Goal: Information Seeking & Learning: Find contact information

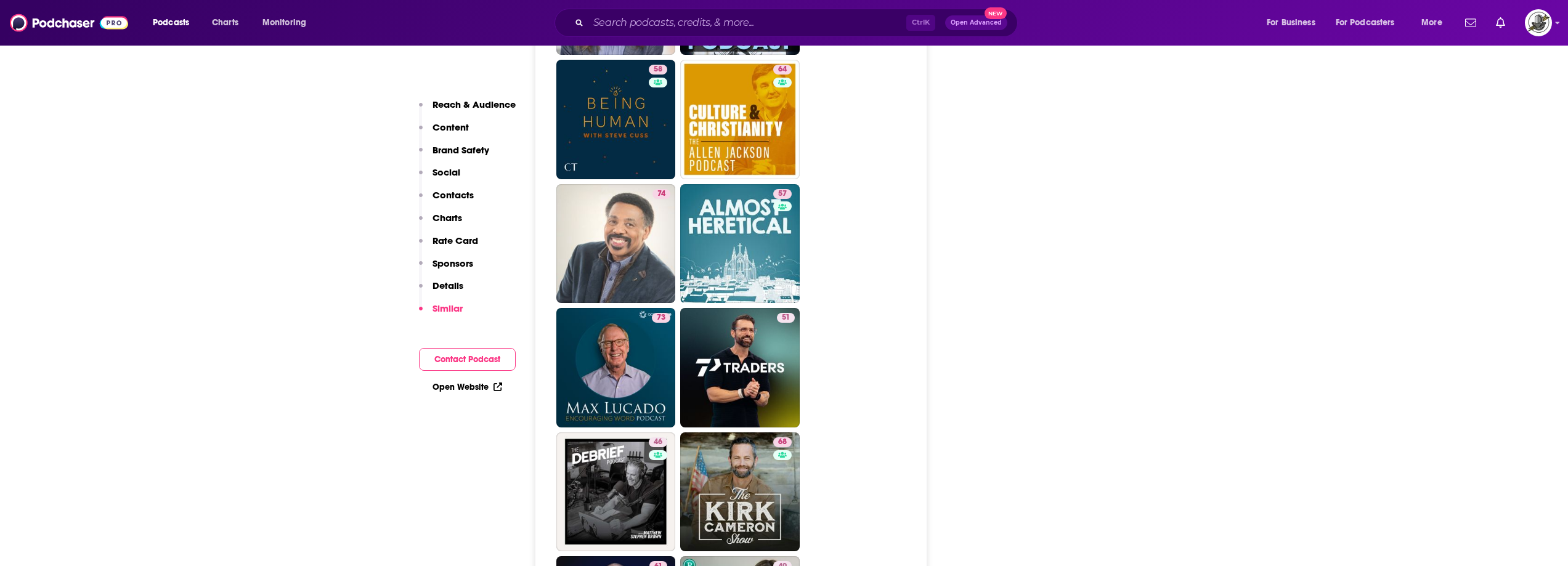
scroll to position [2834, 0]
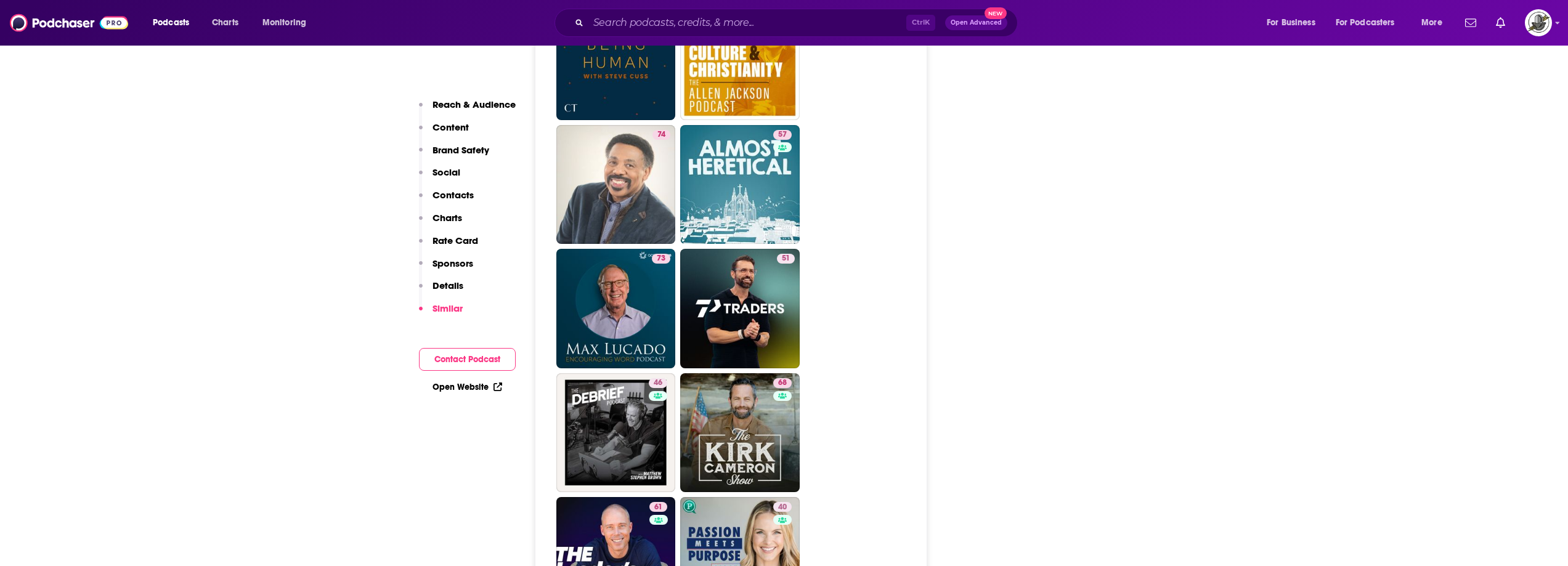
click at [914, 328] on ul "54 72 65 57 58 64 74 57 73 51 46 68 61 40 53 51 69 64 39 45 30 51 4 53" at bounding box center [738, 495] width 364 height 1485
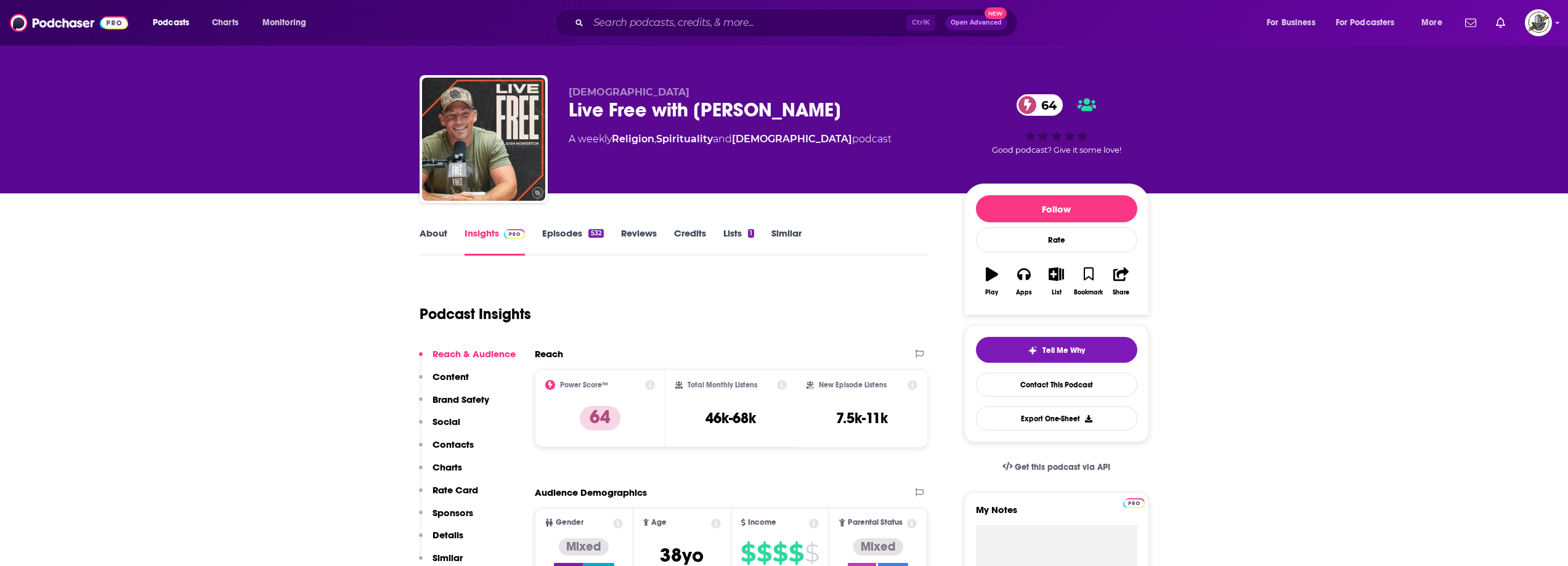
scroll to position [0, 0]
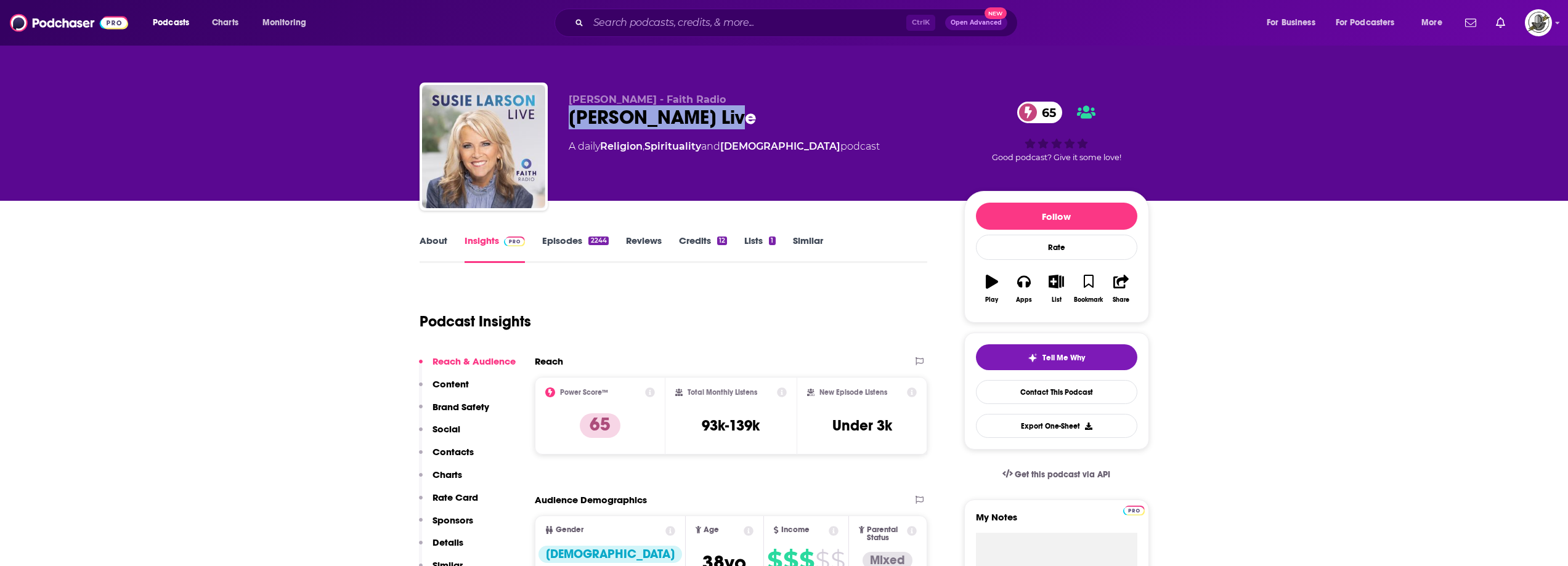
drag, startPoint x: 566, startPoint y: 125, endPoint x: 751, endPoint y: 119, distance: 185.1
click at [751, 119] on div "[PERSON_NAME] - Faith Radio [PERSON_NAME] Live 65 A daily Religion , Spirituali…" at bounding box center [784, 148] width 730 height 133
copy h2 "[PERSON_NAME] Live"
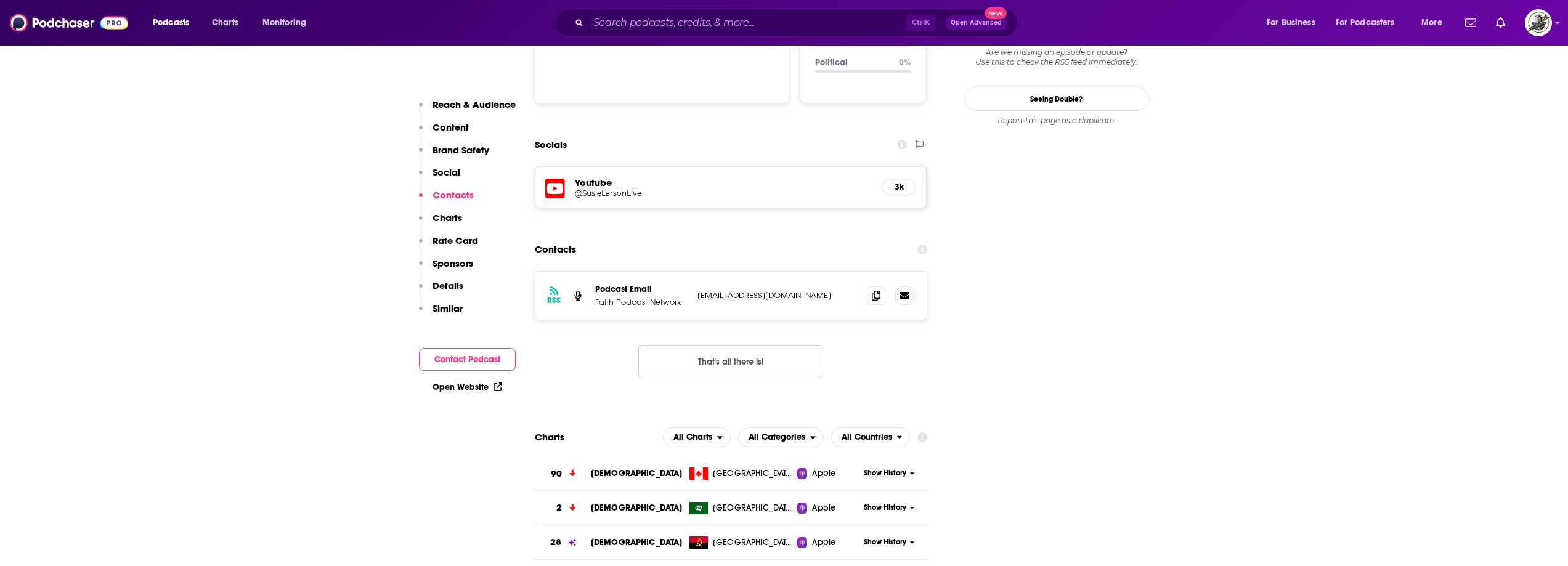
scroll to position [1293, 0]
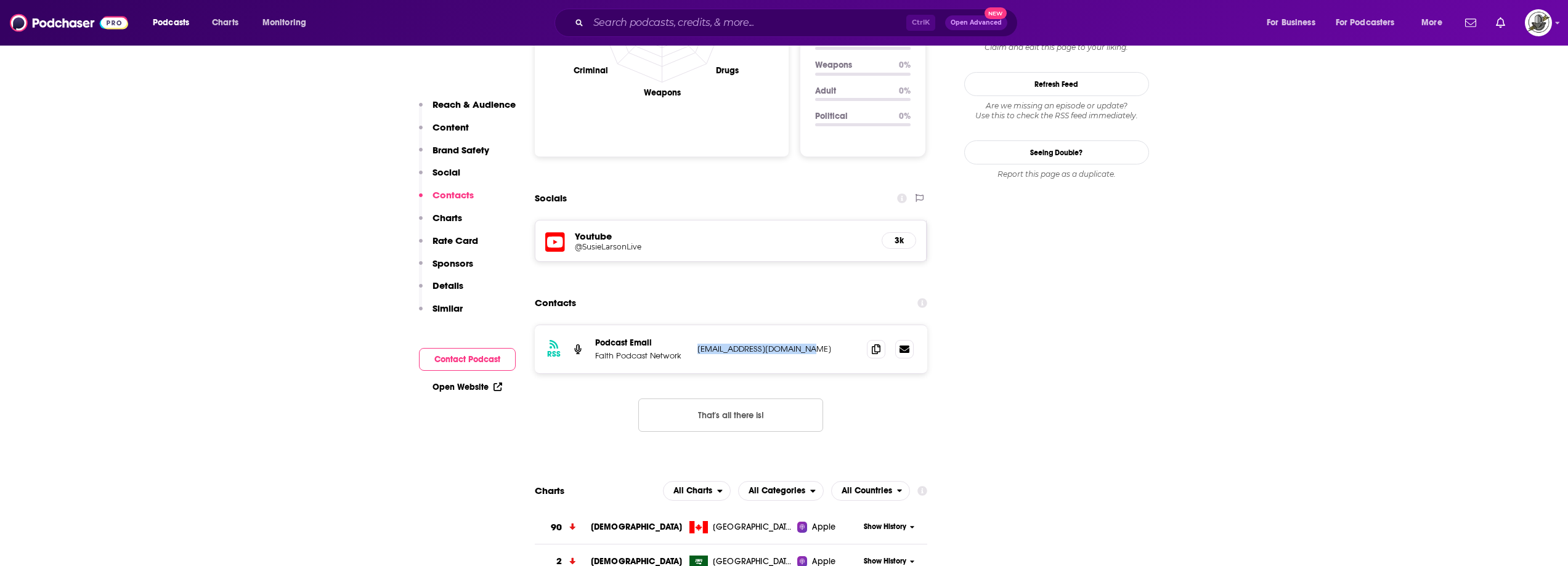
drag, startPoint x: 694, startPoint y: 277, endPoint x: 821, endPoint y: 278, distance: 127.0
click at [821, 325] on div "RSS Podcast Email Faith Podcast Network feedback@myfaithradio.com feedback@myfa…" at bounding box center [731, 349] width 393 height 48
copy p "feedback@myfaithradio.com"
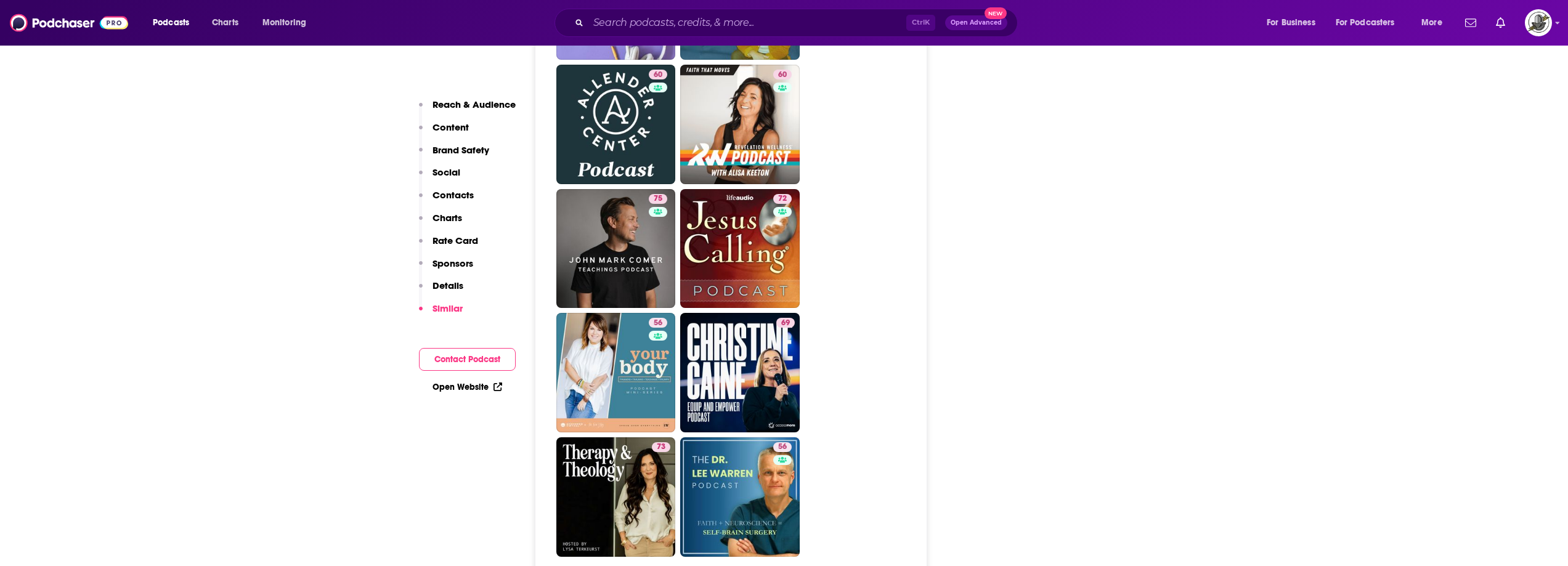
scroll to position [3696, 0]
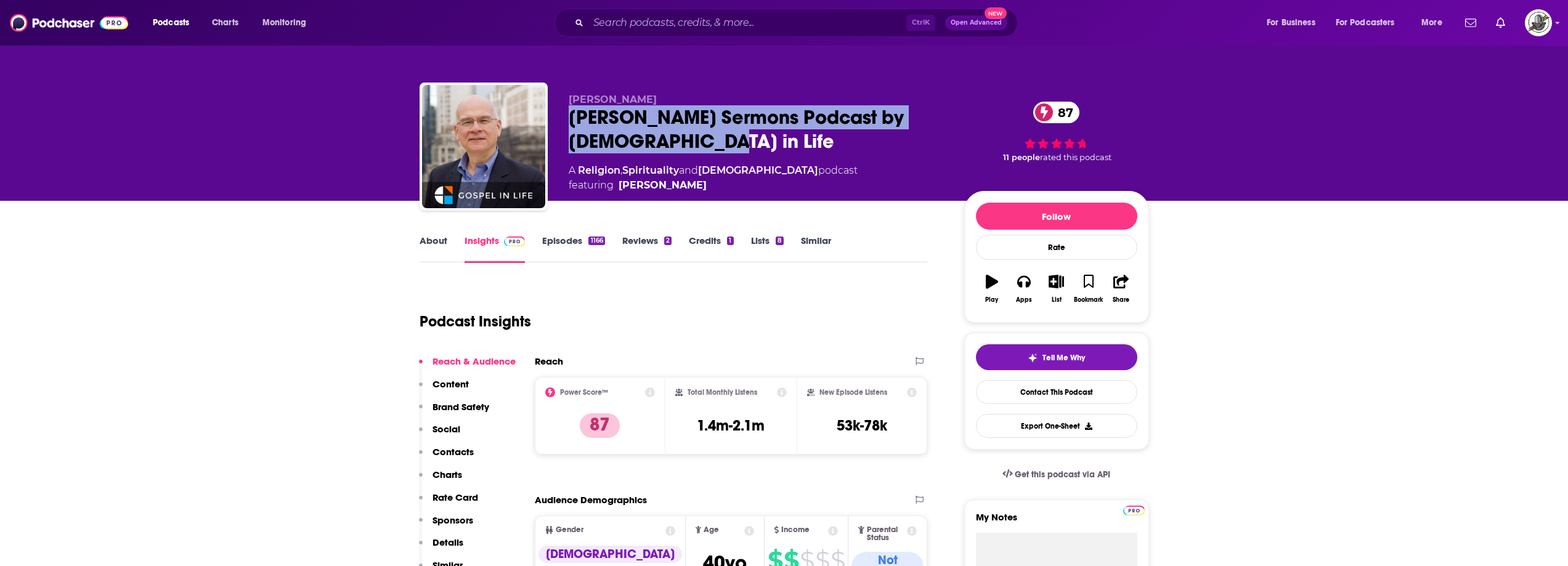
drag, startPoint x: 569, startPoint y: 116, endPoint x: 706, endPoint y: 134, distance: 138.2
click at [706, 134] on div "Timothy Keller Sermons Podcast by Gospel in Life 87" at bounding box center [757, 130] width 376 height 48
copy h2 "[PERSON_NAME] Sermons Podcast by [DEMOGRAPHIC_DATA] in Life"
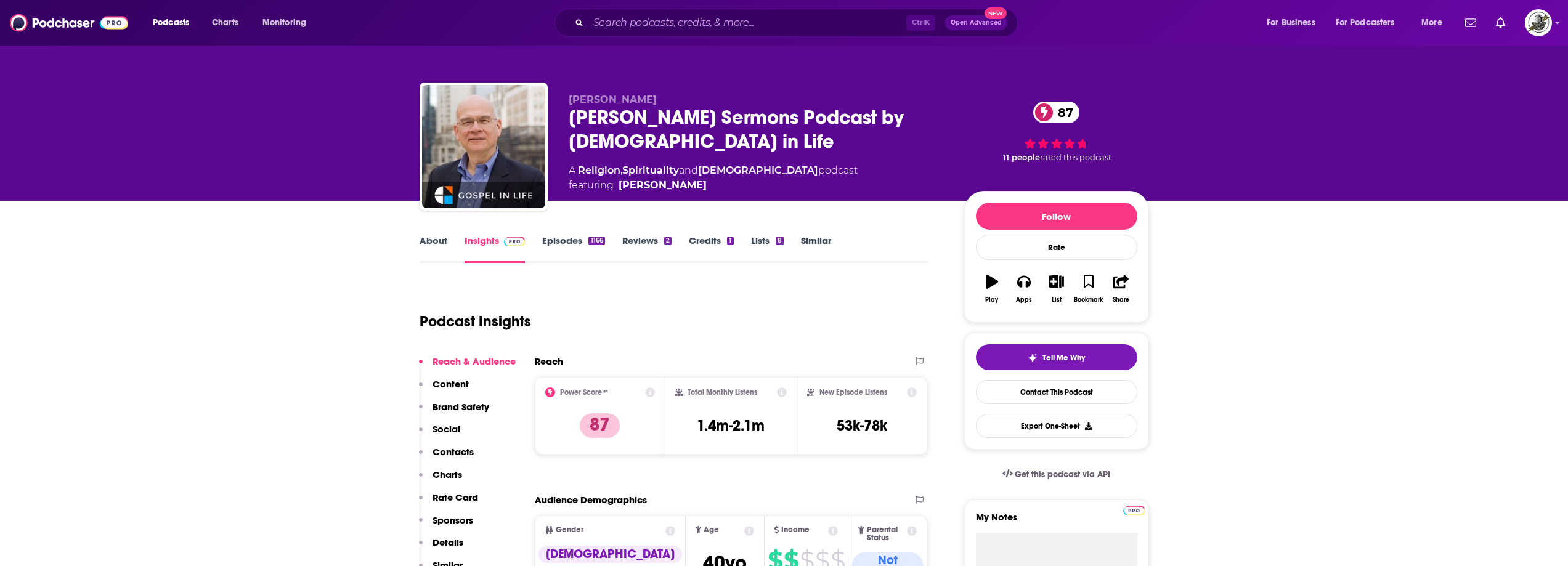
click at [832, 343] on div "Podcast Insights" at bounding box center [669, 314] width 498 height 63
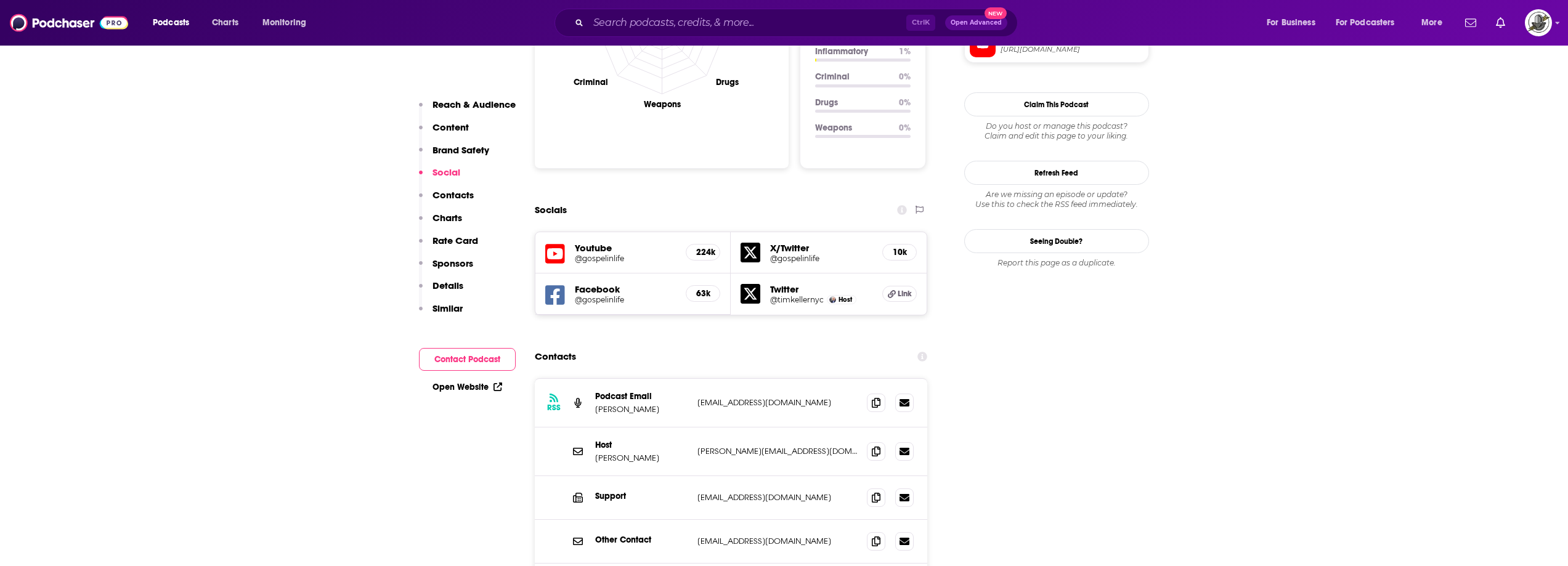
scroll to position [1293, 0]
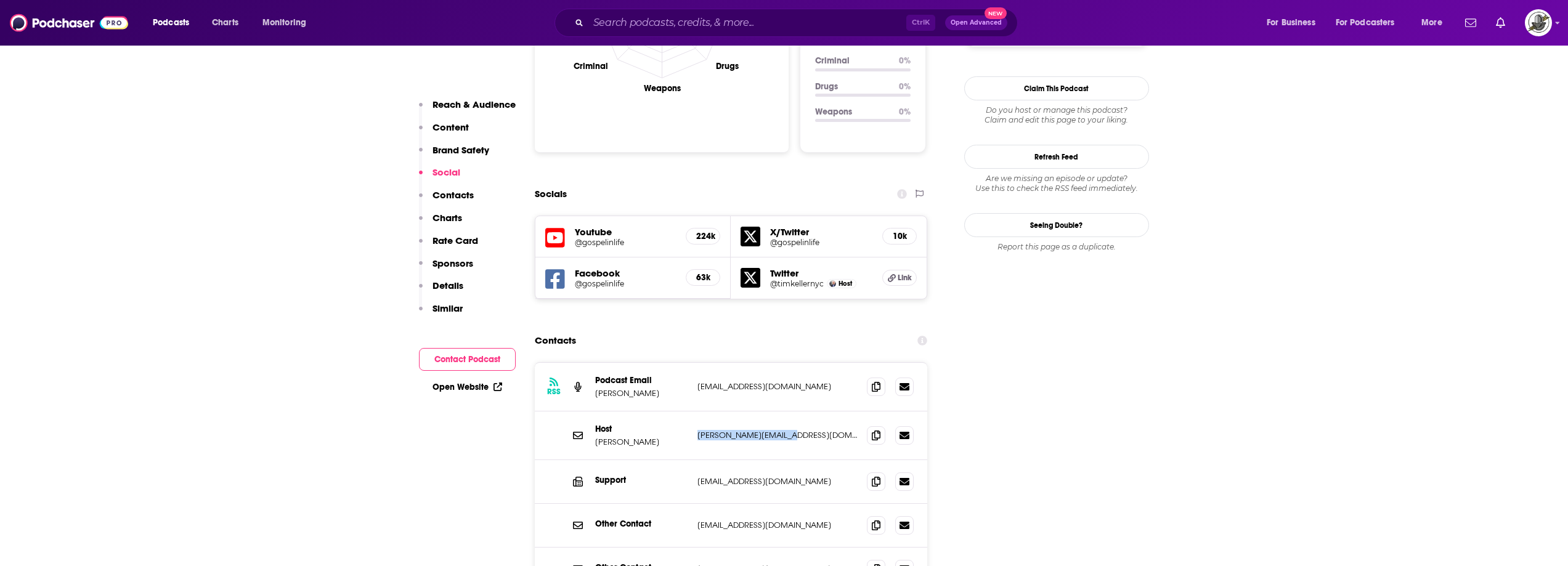
drag, startPoint x: 699, startPoint y: 367, endPoint x: 798, endPoint y: 370, distance: 99.0
click at [798, 411] on div "Host Tim Keller tim@timothykeller.com tim@timothykeller.com" at bounding box center [731, 435] width 393 height 48
copy p "tim@timothykeller.com"
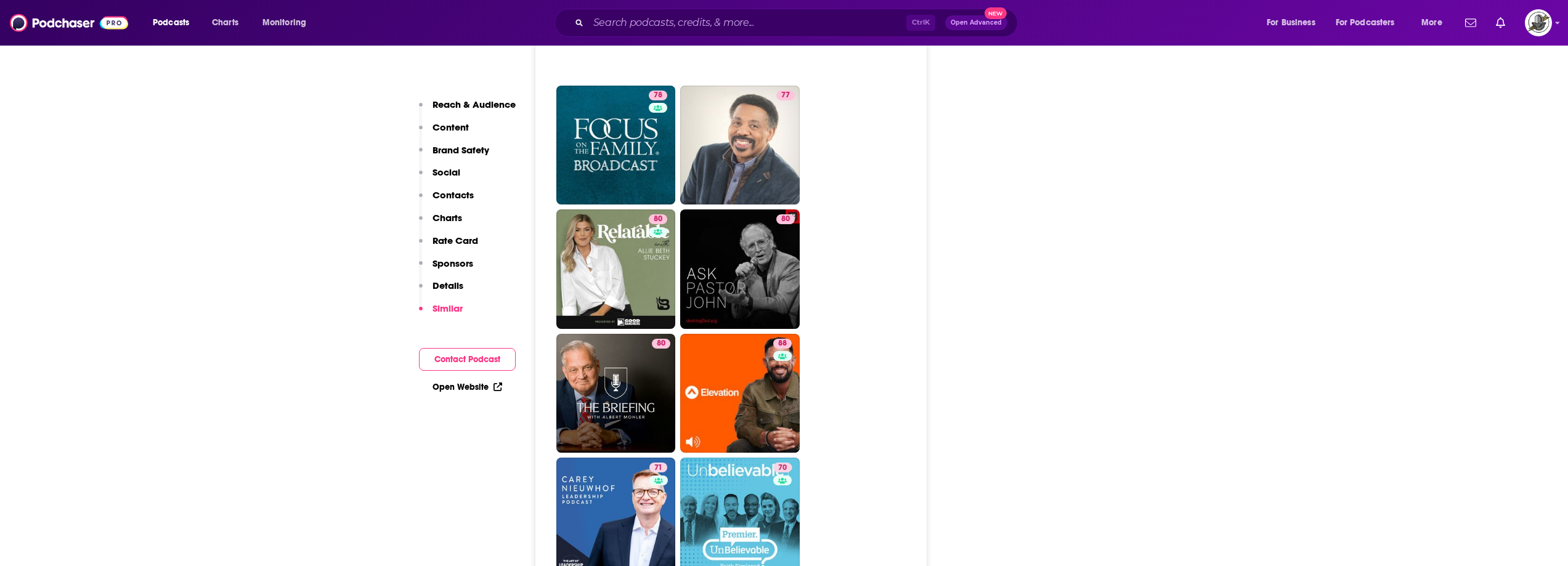
scroll to position [3696, 0]
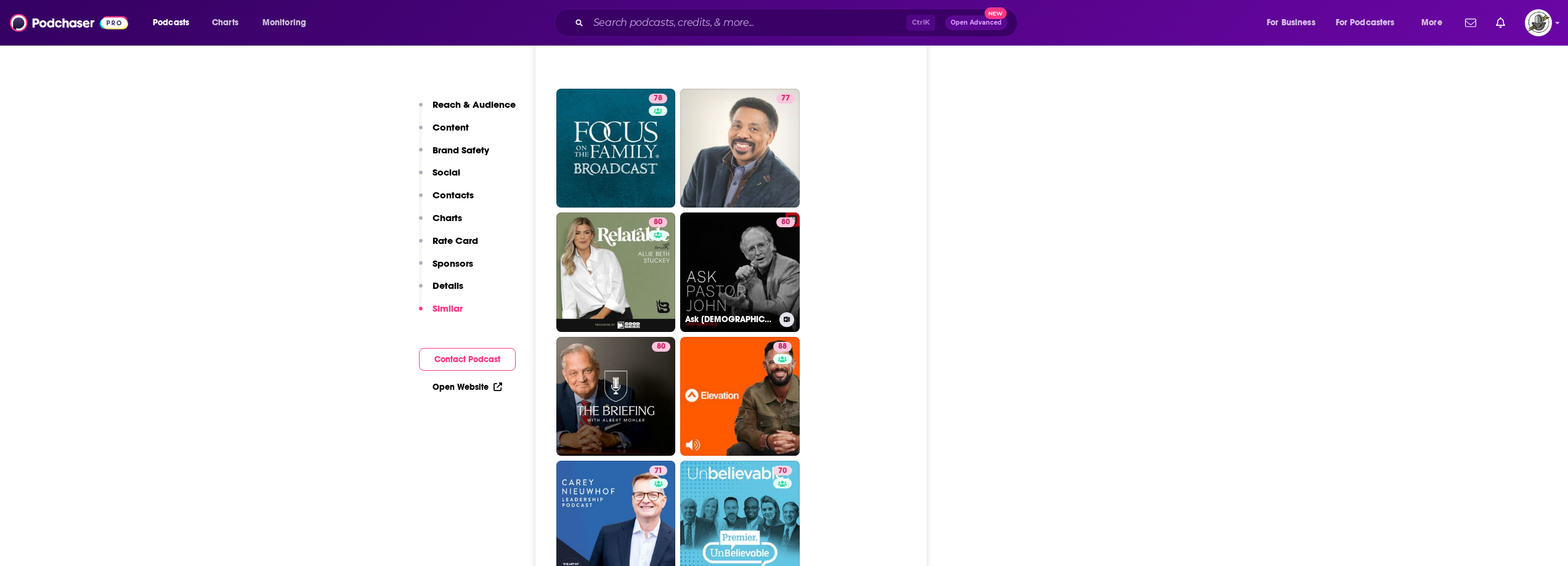
drag, startPoint x: 756, startPoint y: 177, endPoint x: 1014, endPoint y: 213, distance: 260.5
click at [1015, 210] on div "Follow Rate Play Apps List Bookmark Share Tell Me Why Contact This Podcast Expo…" at bounding box center [1057, 223] width 185 height 7456
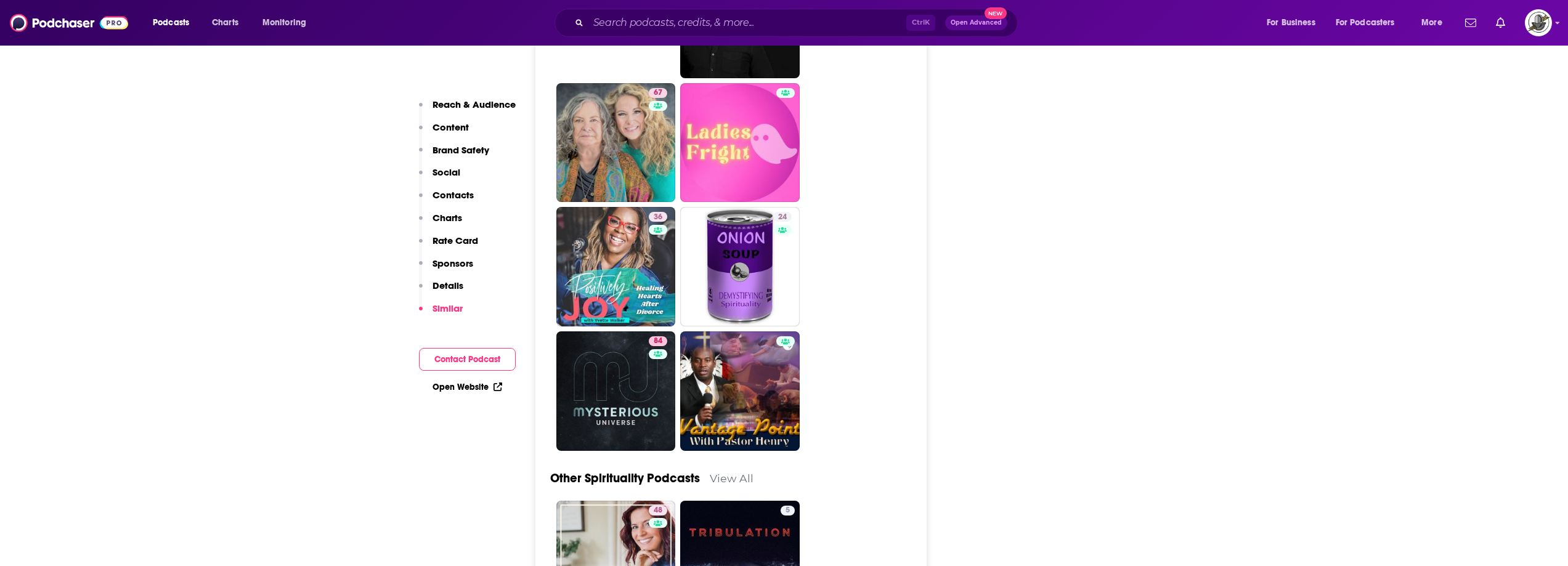
scroll to position [5359, 0]
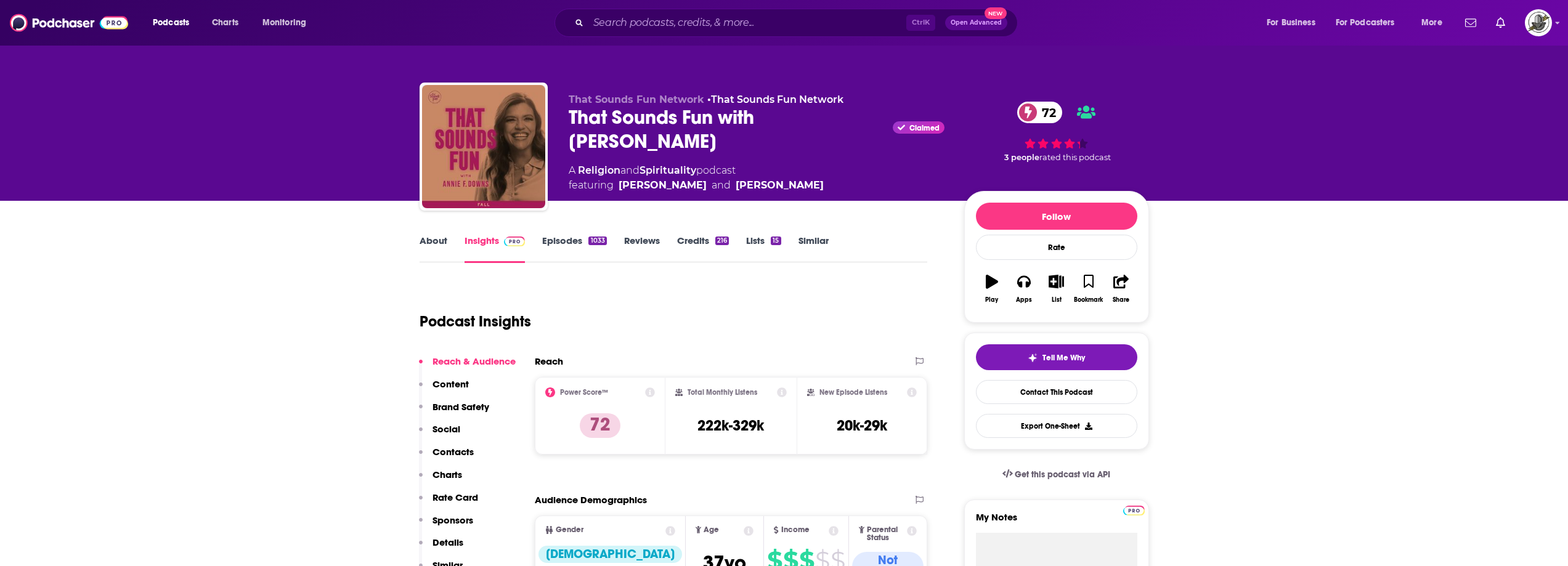
drag, startPoint x: 568, startPoint y: 122, endPoint x: 644, endPoint y: 141, distance: 78.3
click at [644, 141] on div "That Sounds Fun Network • That Sounds Fun Network That Sounds Fun with [PERSON_…" at bounding box center [784, 148] width 730 height 133
copy h2 "That Sounds Fun with Annie F. Downs"
click at [800, 348] on div "Podcast Insights" at bounding box center [673, 319] width 508 height 73
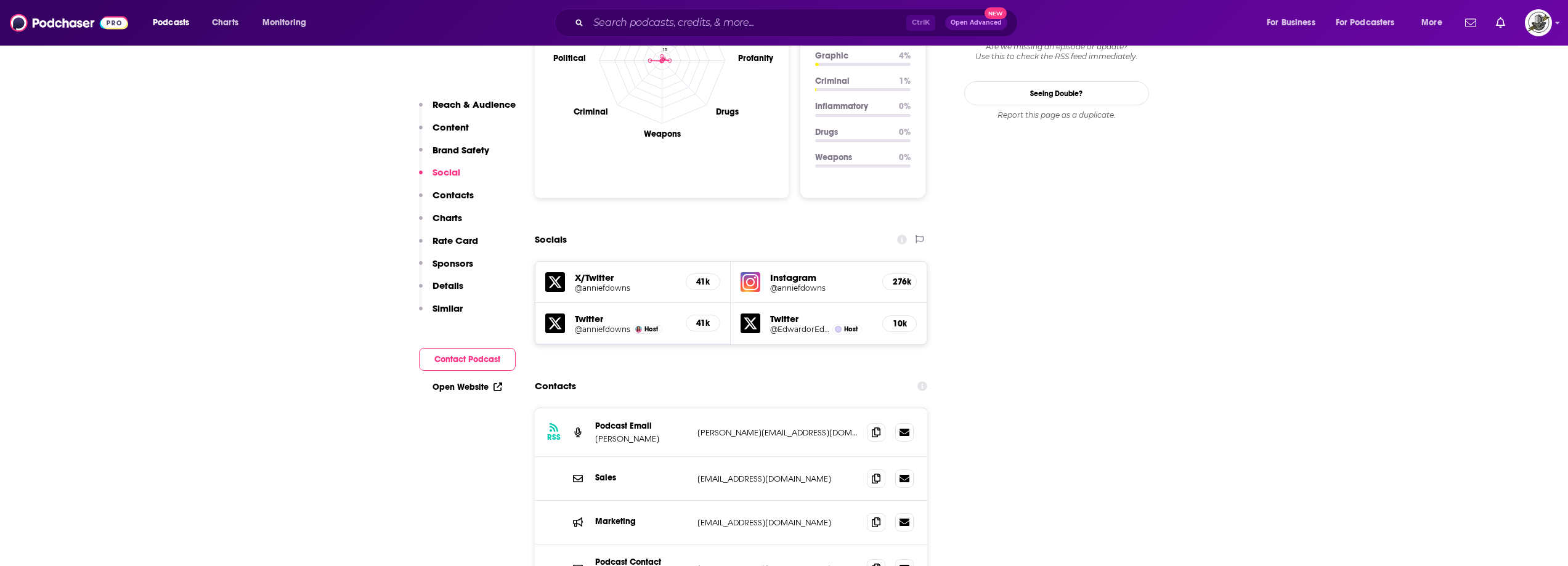
scroll to position [1293, 0]
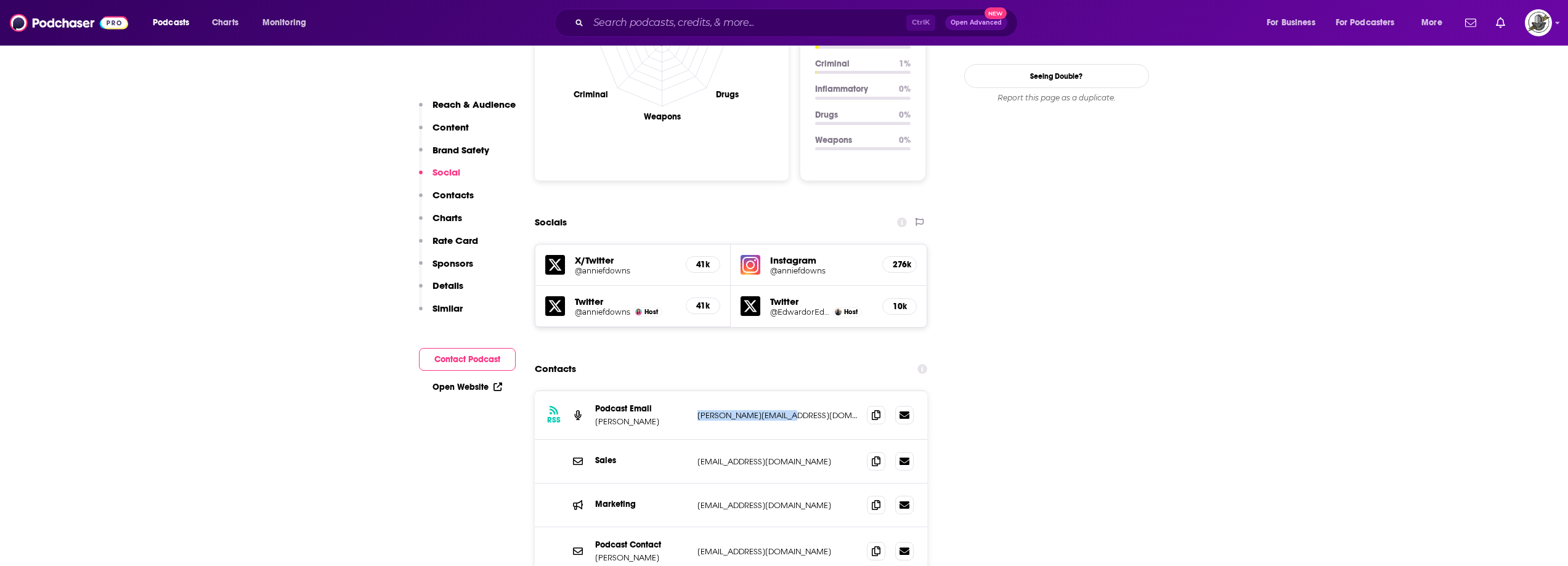
drag, startPoint x: 694, startPoint y: 319, endPoint x: 803, endPoint y: 323, distance: 109.1
click at [803, 391] on div "RSS Podcast Email Annie F. Downs annie@anniefdowns.com annie@anniefdowns.com" at bounding box center [731, 415] width 393 height 48
copy p "annie@anniefdowns.com"
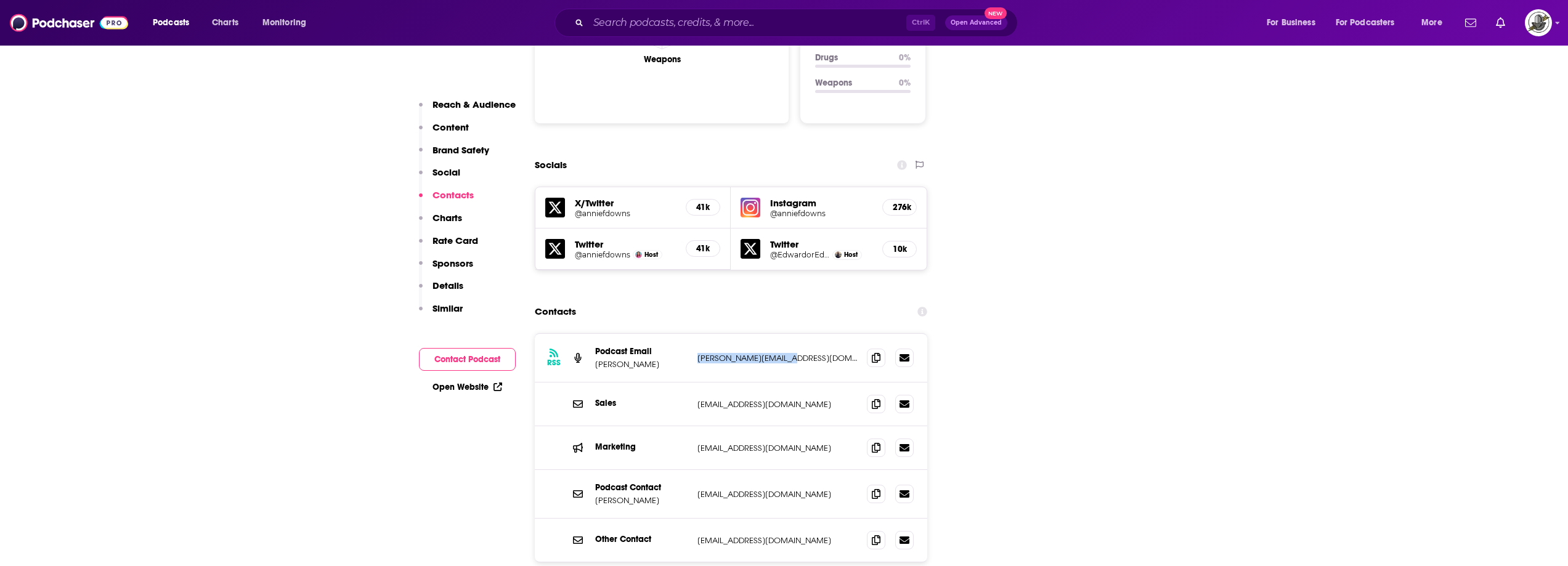
scroll to position [1355, 0]
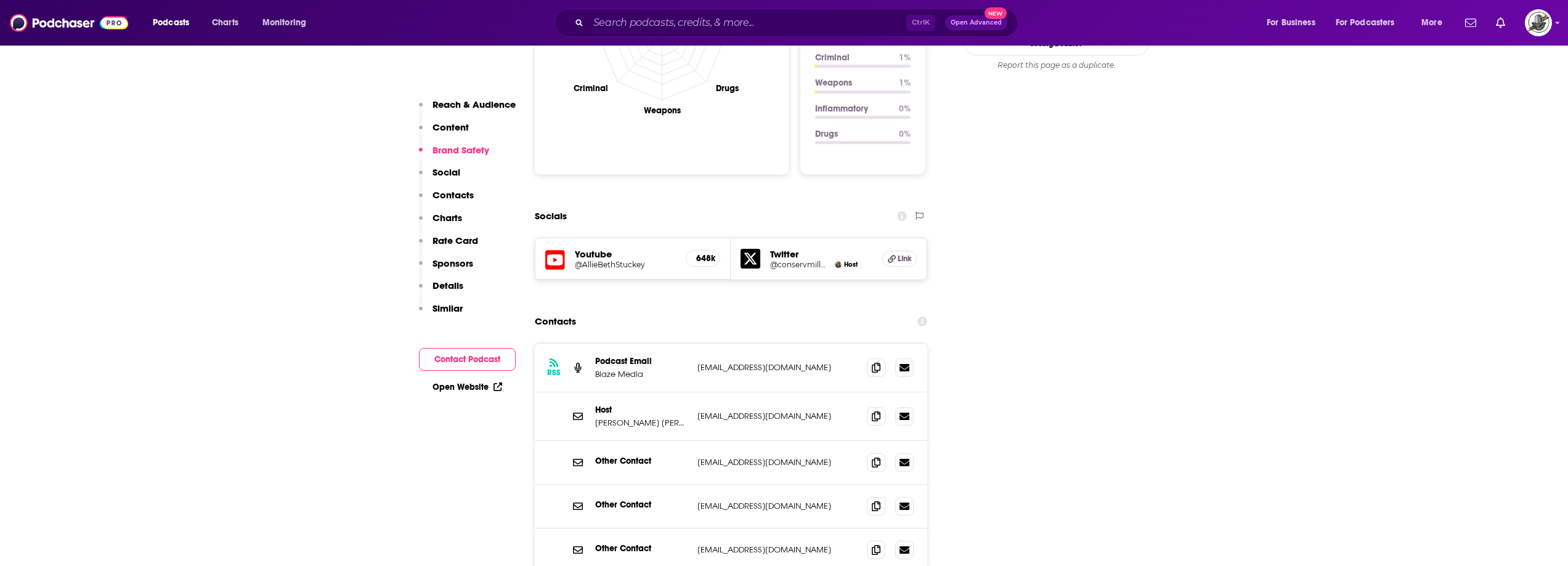
scroll to position [1355, 0]
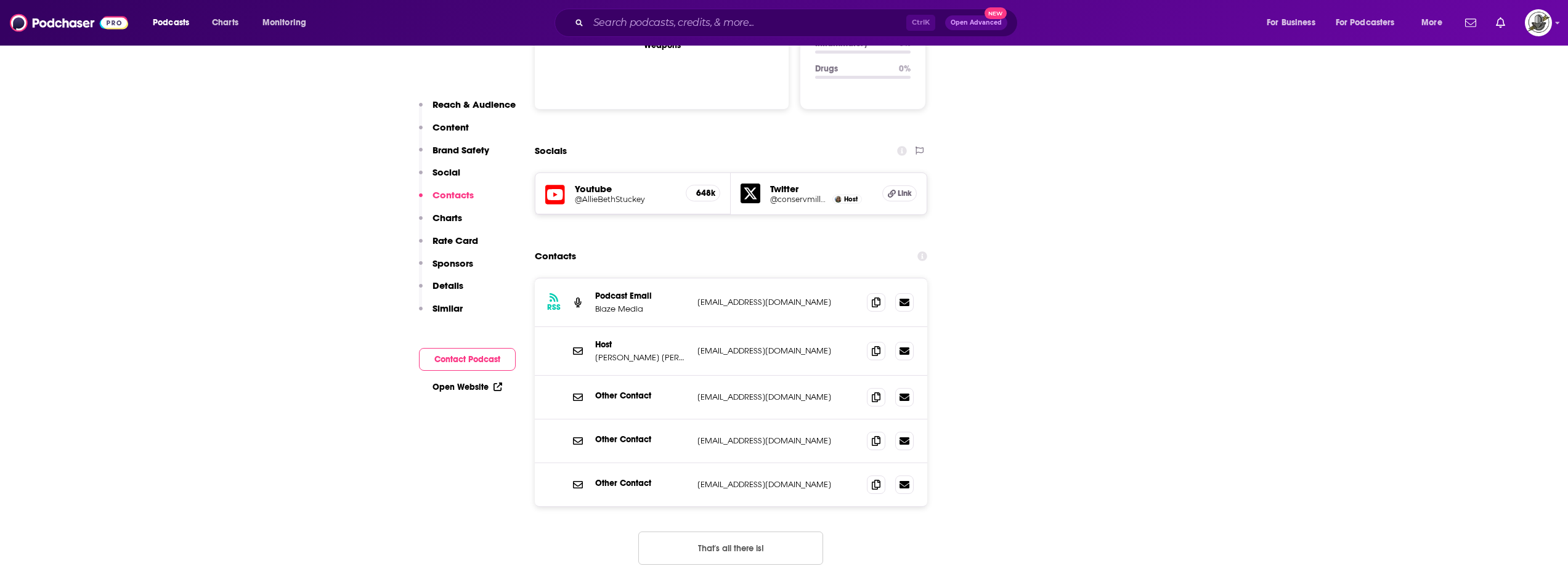
click at [769, 531] on button "That's all there is!" at bounding box center [731, 547] width 185 height 33
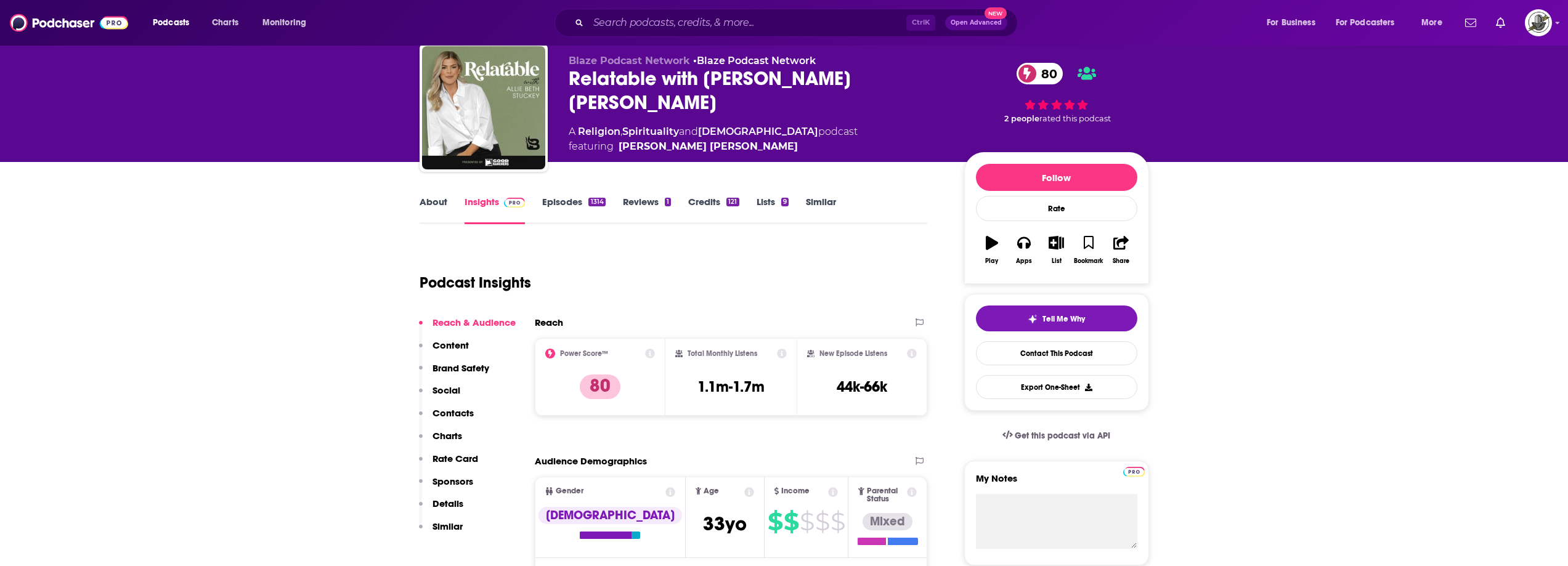
scroll to position [0, 0]
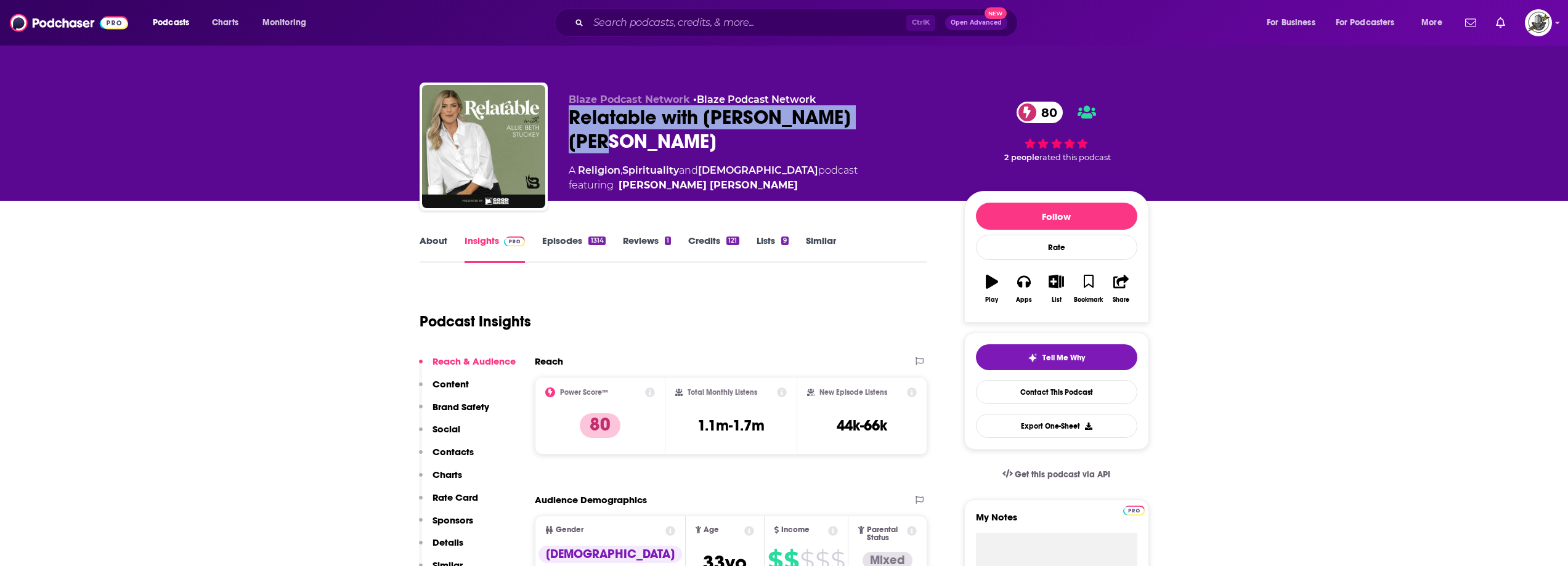
drag, startPoint x: 569, startPoint y: 117, endPoint x: 882, endPoint y: 116, distance: 313.0
click at [882, 116] on div "Relatable with Allie Beth Stuckey 80" at bounding box center [757, 130] width 376 height 48
copy h2 "Relatable with Allie Beth Stuckey"
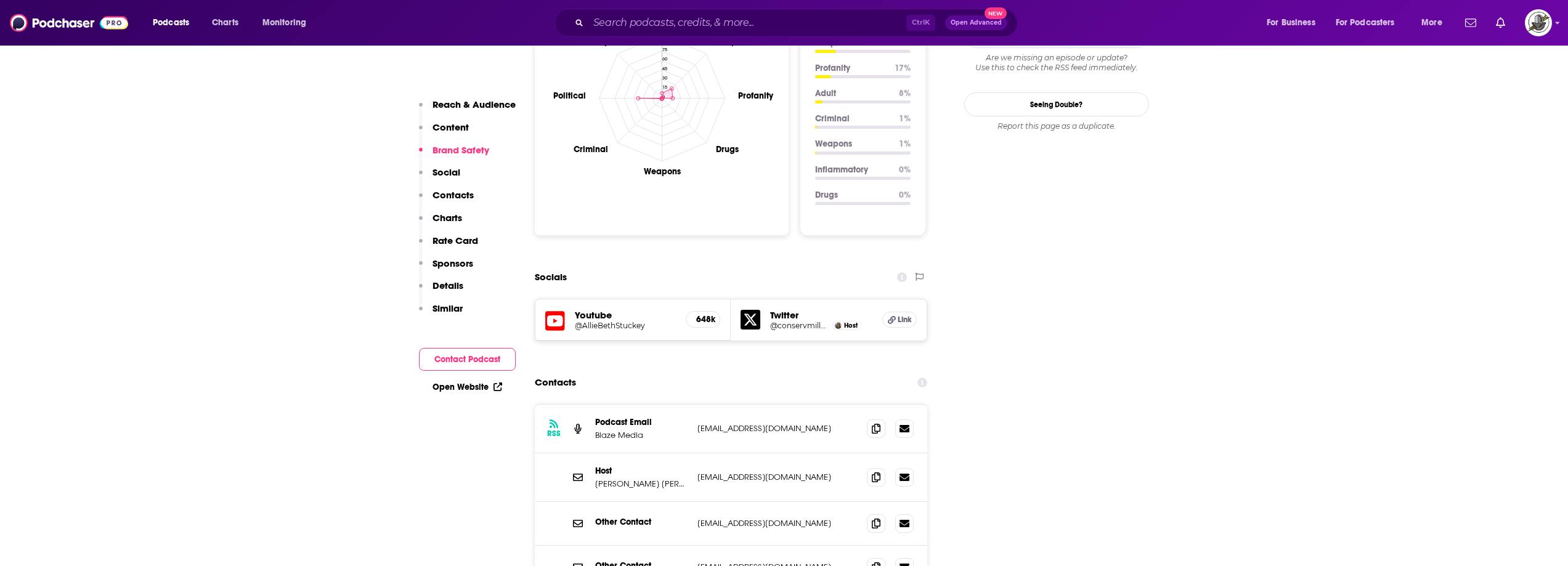
scroll to position [1293, 0]
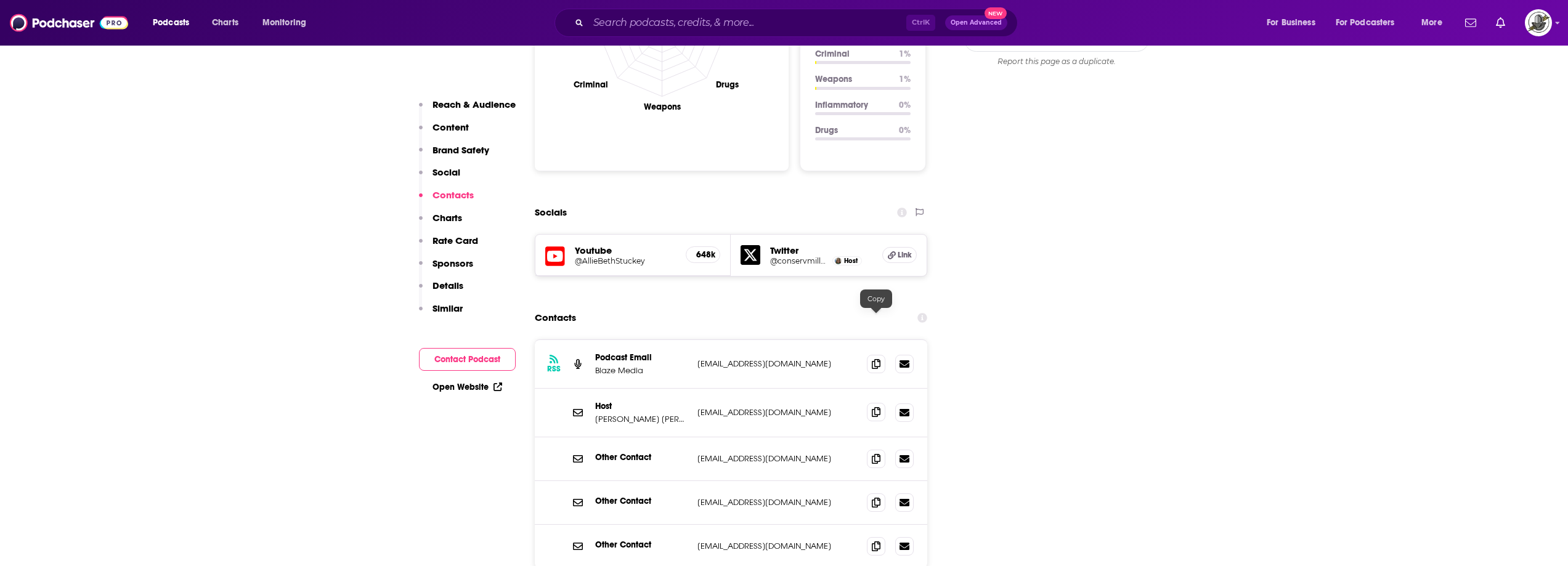
click at [878, 407] on icon at bounding box center [876, 412] width 9 height 10
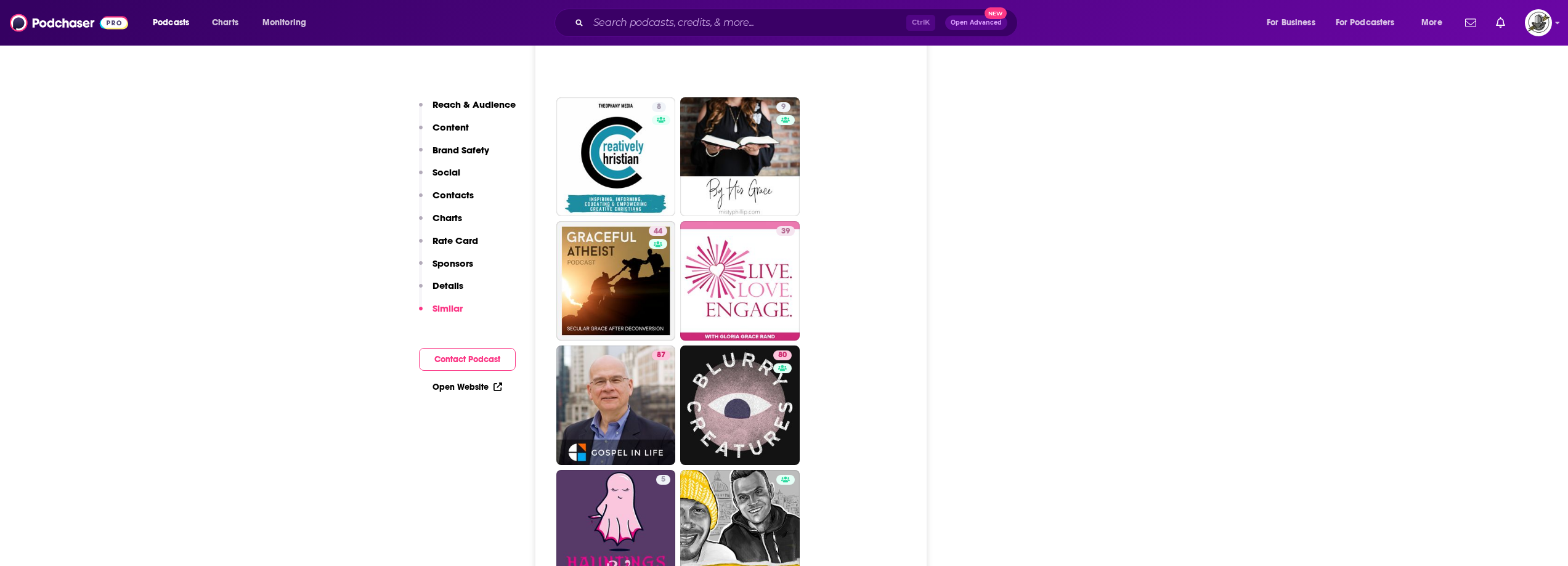
scroll to position [6530, 0]
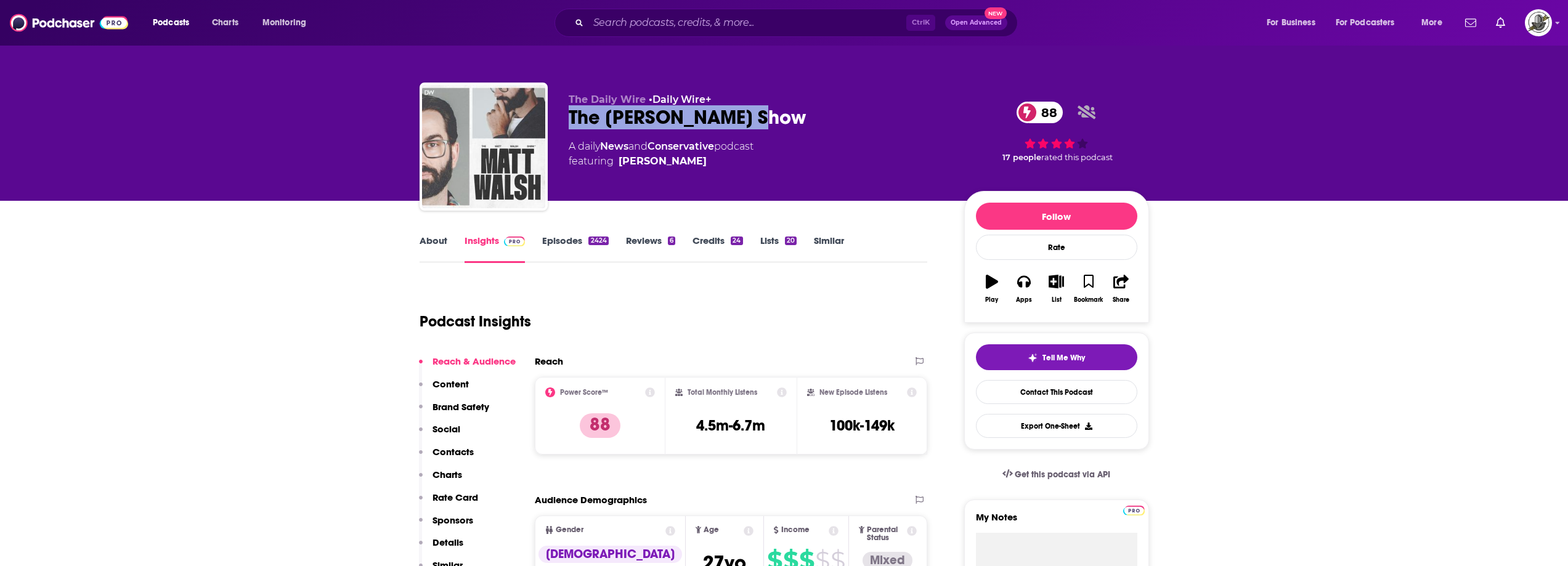
drag, startPoint x: 567, startPoint y: 131, endPoint x: 784, endPoint y: 112, distance: 217.8
click at [784, 112] on div "The Daily Wire • Daily Wire+ The [PERSON_NAME] Show 88 A daily News and Conserv…" at bounding box center [784, 148] width 730 height 133
copy h2 "The [PERSON_NAME] Show"
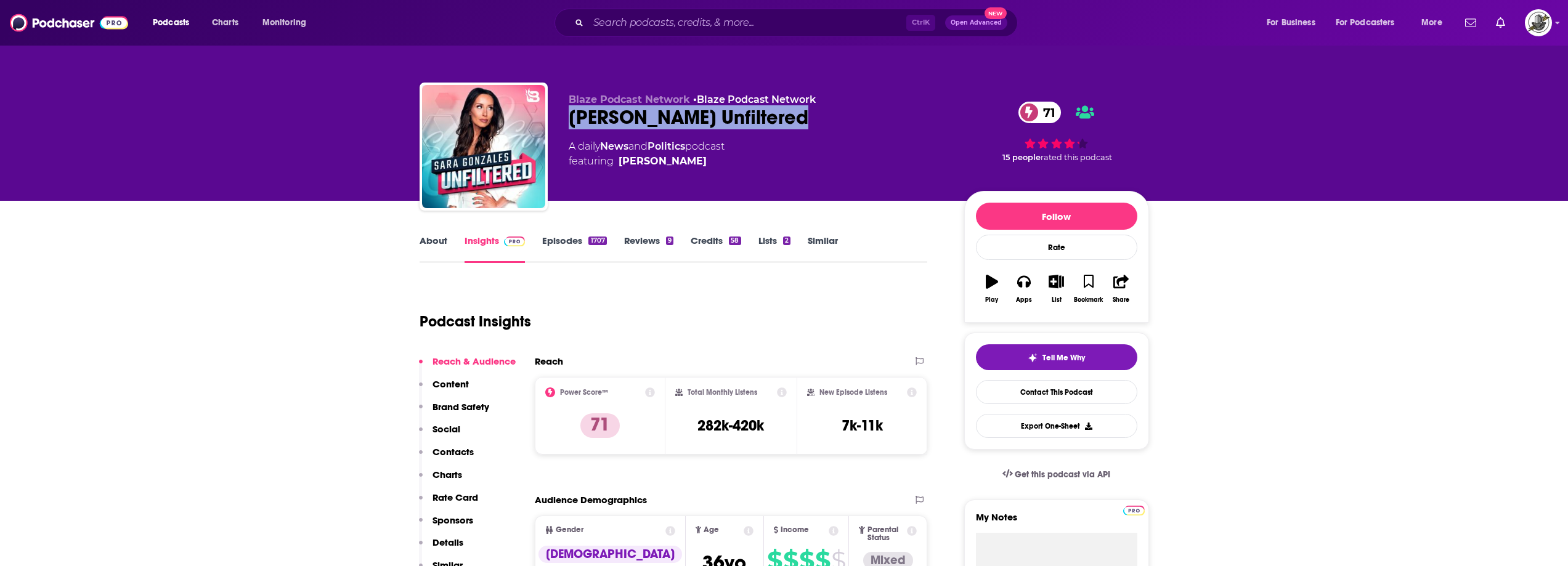
drag, startPoint x: 568, startPoint y: 125, endPoint x: 840, endPoint y: 121, distance: 272.0
click at [840, 121] on div "Sara Gonzales Unfiltered 71" at bounding box center [757, 118] width 376 height 24
copy h2 "[PERSON_NAME] Unfiltered"
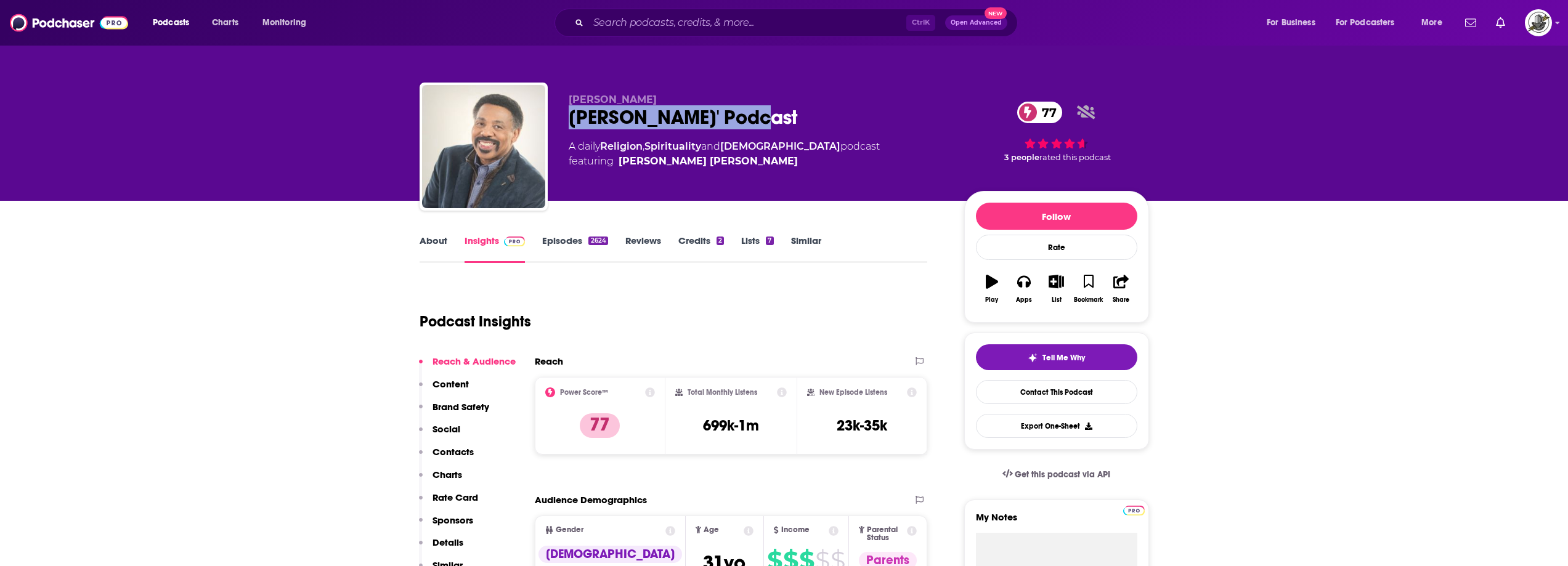
drag, startPoint x: 565, startPoint y: 119, endPoint x: 777, endPoint y: 111, distance: 212.2
click at [777, 111] on div "[PERSON_NAME] [PERSON_NAME]' Podcast 77 A daily Religion , Spirituality and [DE…" at bounding box center [784, 148] width 730 height 133
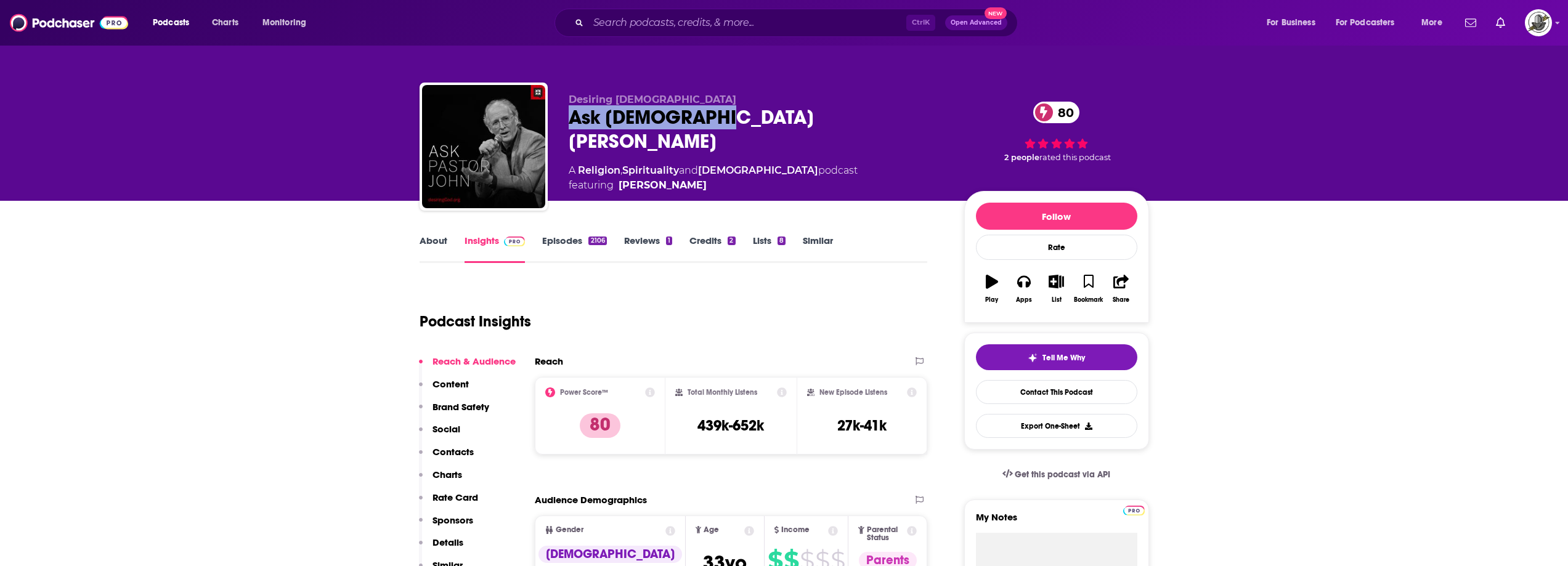
drag, startPoint x: 565, startPoint y: 120, endPoint x: 734, endPoint y: 117, distance: 169.0
click at [734, 117] on div "Desiring God Ask Pastor John 80 A Religion , Spirituality and Christianity podc…" at bounding box center [784, 148] width 730 height 133
copy h2 "Ask Pastor John"
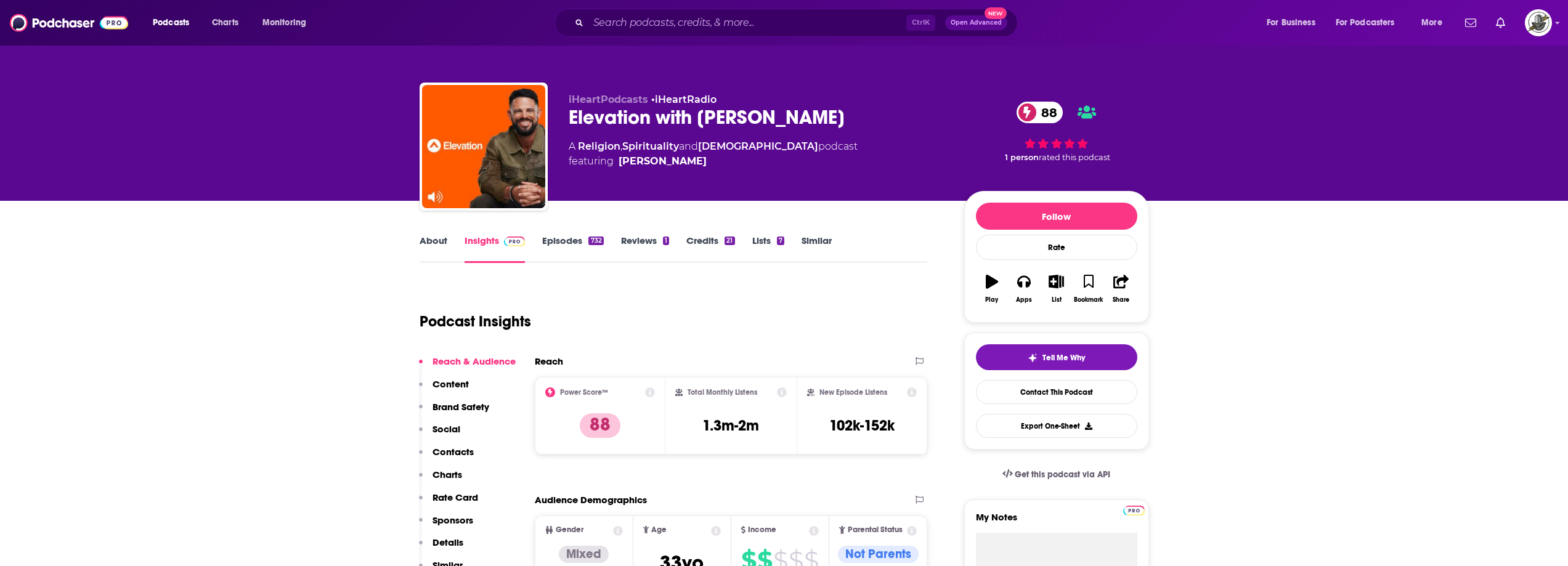
drag, startPoint x: 703, startPoint y: 119, endPoint x: 819, endPoint y: 119, distance: 116.0
click at [819, 119] on div "Elevation with Steven Furtick 88" at bounding box center [757, 118] width 376 height 24
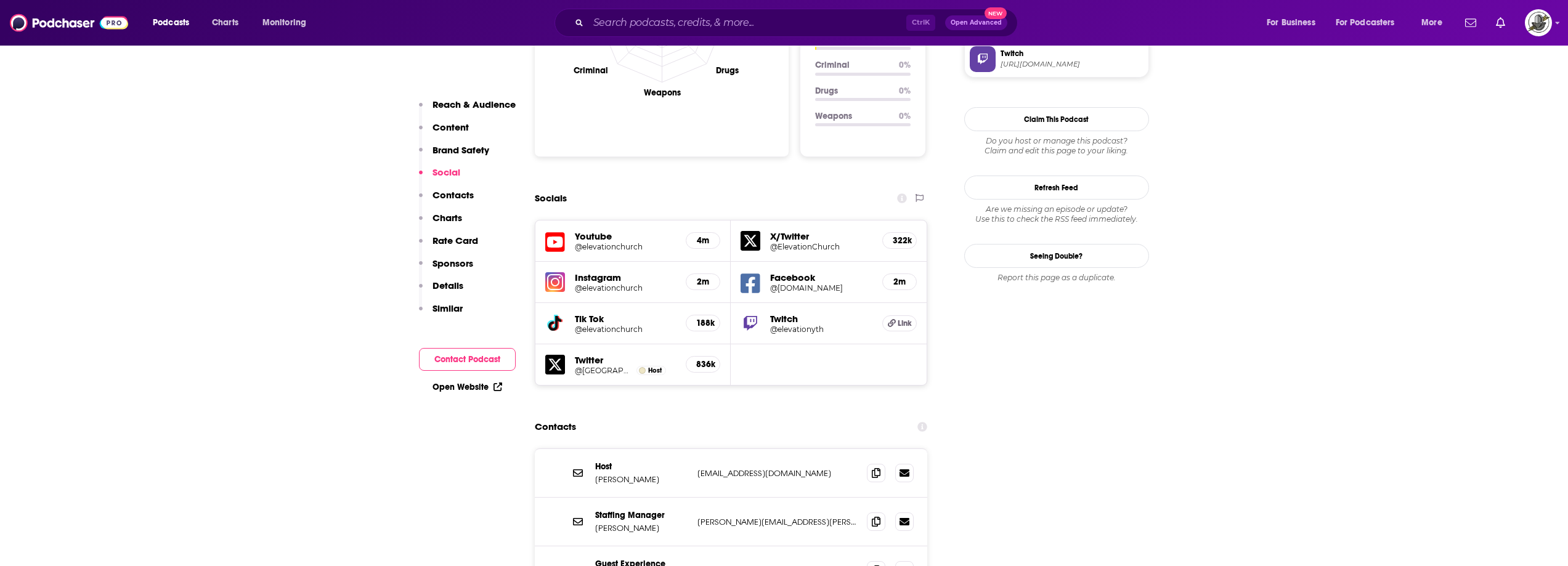
scroll to position [1355, 0]
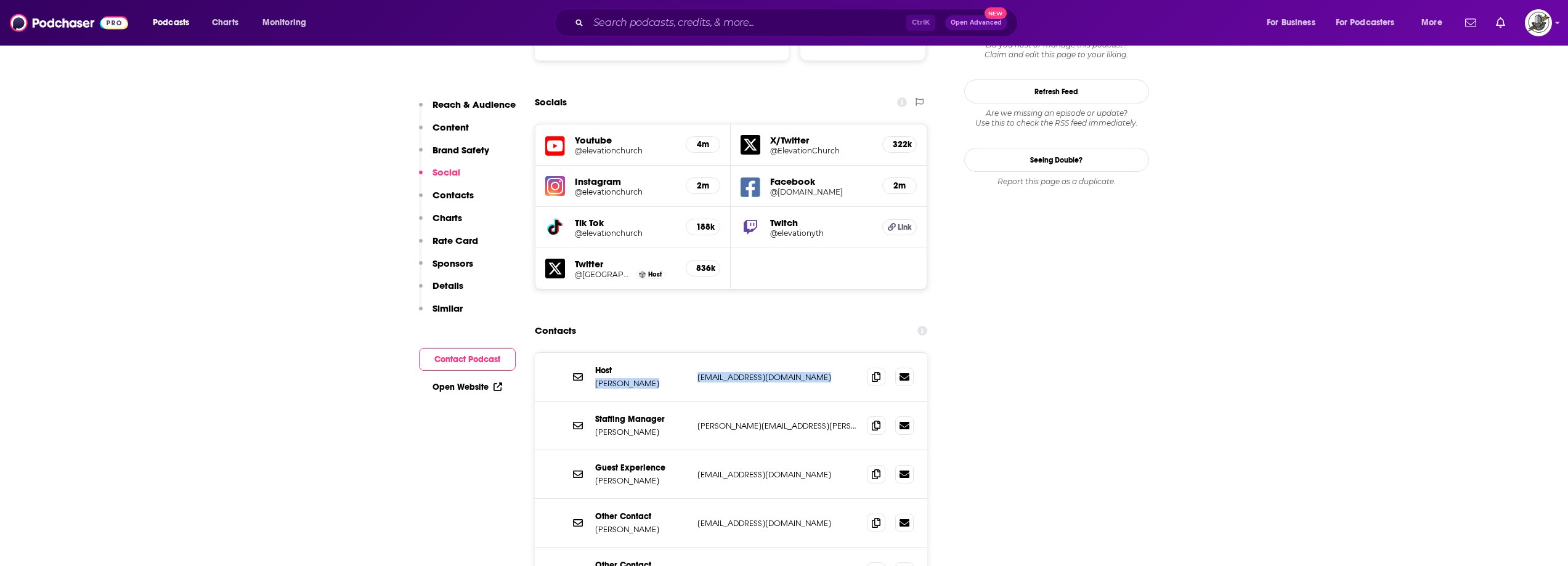
drag, startPoint x: 690, startPoint y: 334, endPoint x: 807, endPoint y: 336, distance: 117.0
click at [807, 353] on div "Host Steven Furtick sfurtick@elevationchurch.org sfurtick@elevationchurch.org" at bounding box center [731, 377] width 393 height 48
click at [729, 353] on div "Host Steven Furtick sfurtick@elevationchurch.org sfurtick@elevationchurch.org" at bounding box center [731, 377] width 393 height 48
drag, startPoint x: 695, startPoint y: 337, endPoint x: 811, endPoint y: 338, distance: 116.0
click at [811, 353] on div "Host Steven Furtick sfurtick@elevationchurch.org sfurtick@elevationchurch.org" at bounding box center [731, 377] width 393 height 48
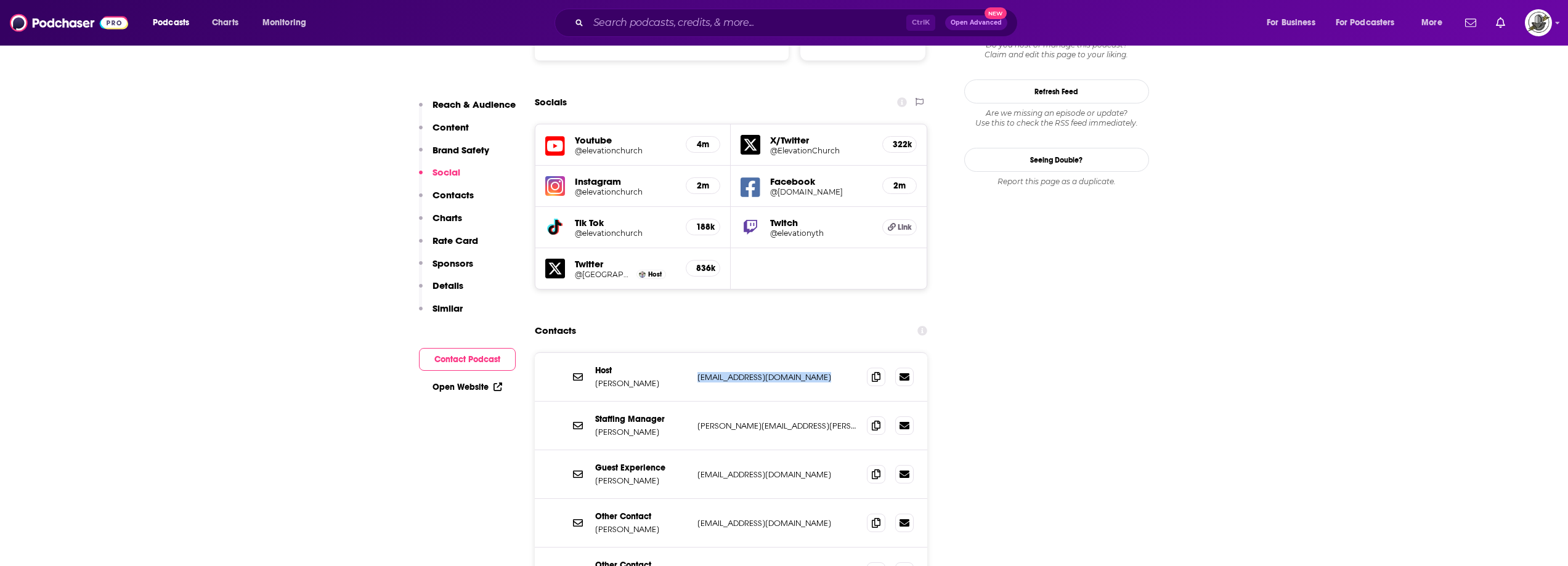
copy p "sfurtick@elevationchurch.org"
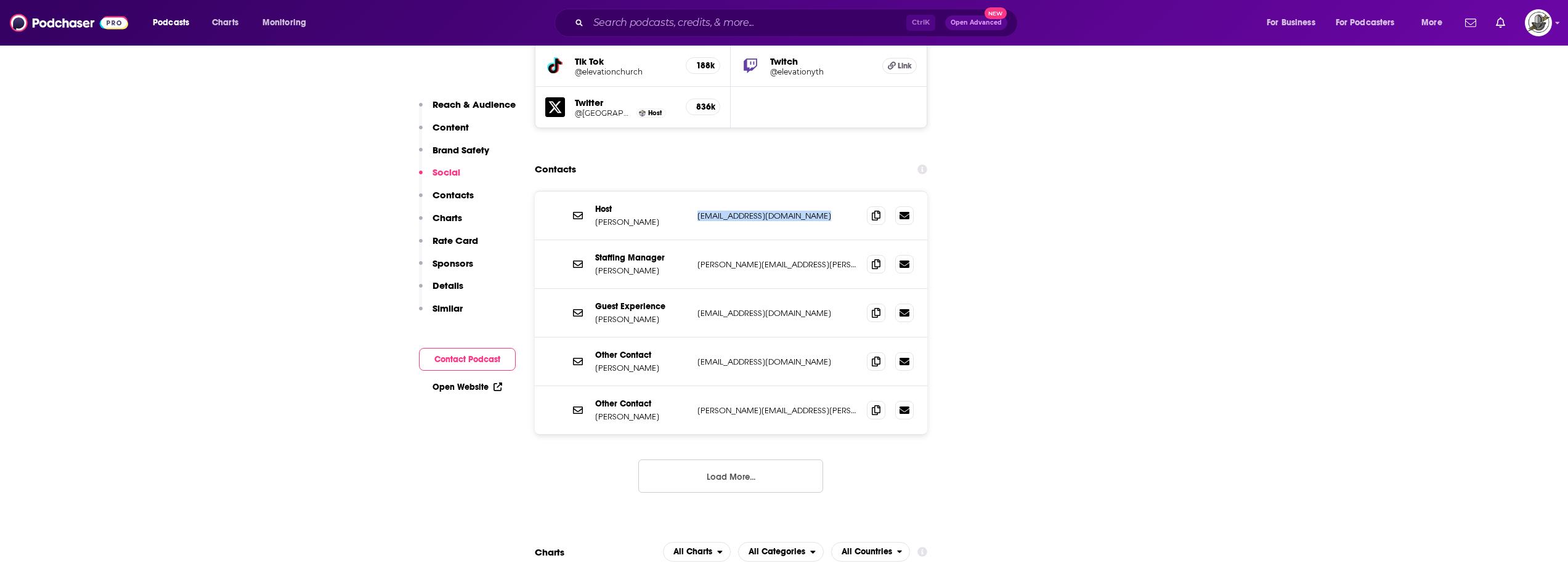
scroll to position [1540, 0]
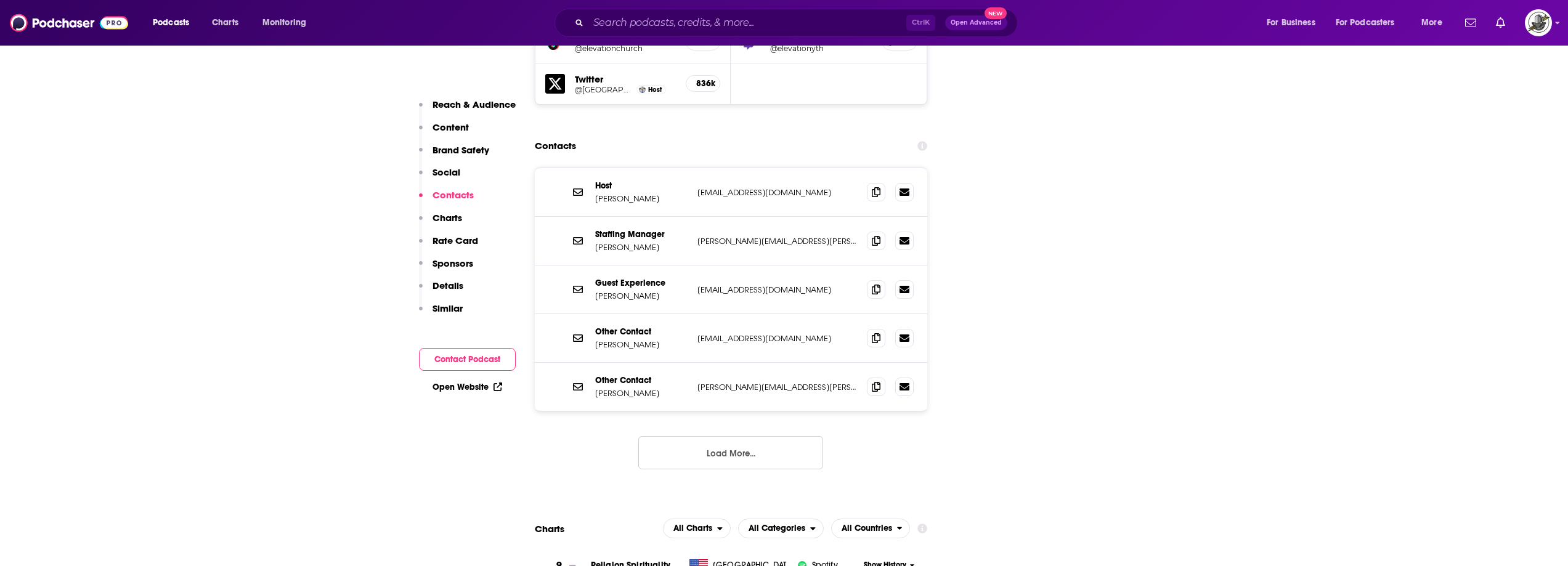
click at [782, 333] on p "champton@elevationchurch.org" at bounding box center [778, 338] width 161 height 10
click at [764, 436] on button "Load More..." at bounding box center [731, 452] width 185 height 33
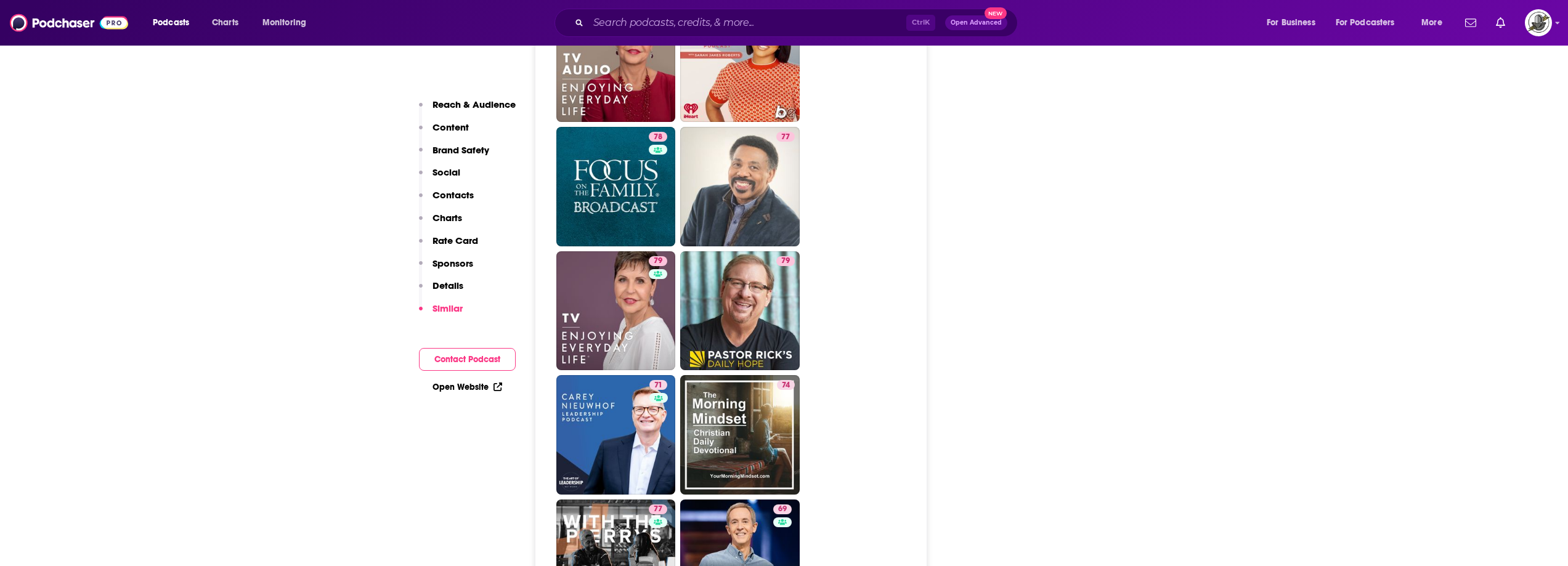
scroll to position [4251, 0]
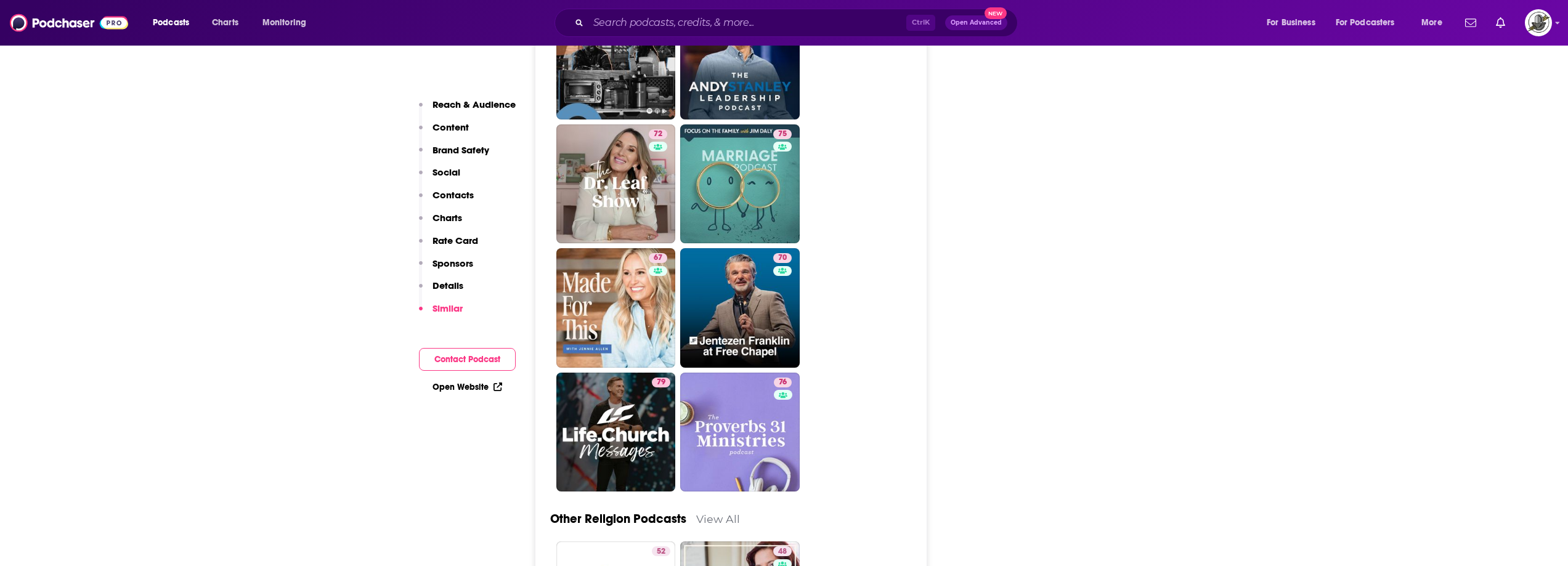
scroll to position [4620, 0]
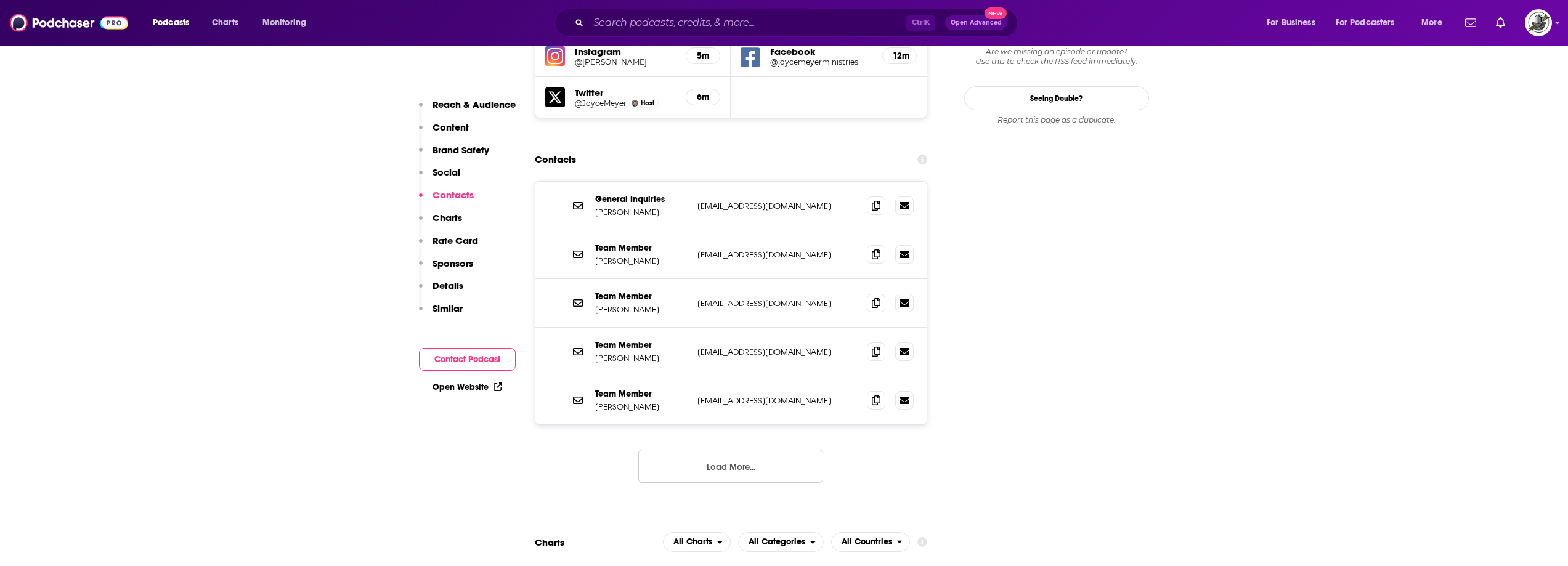
scroll to position [1479, 0]
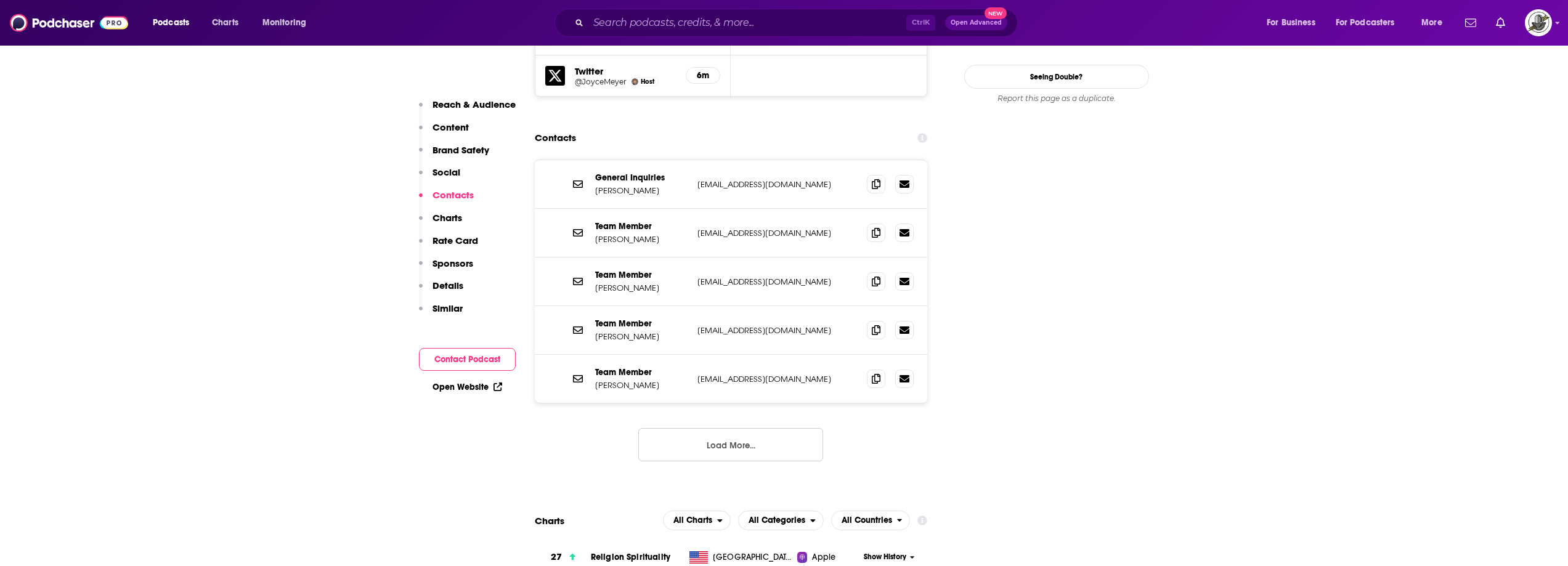
click at [770, 428] on button "Load More..." at bounding box center [731, 444] width 185 height 33
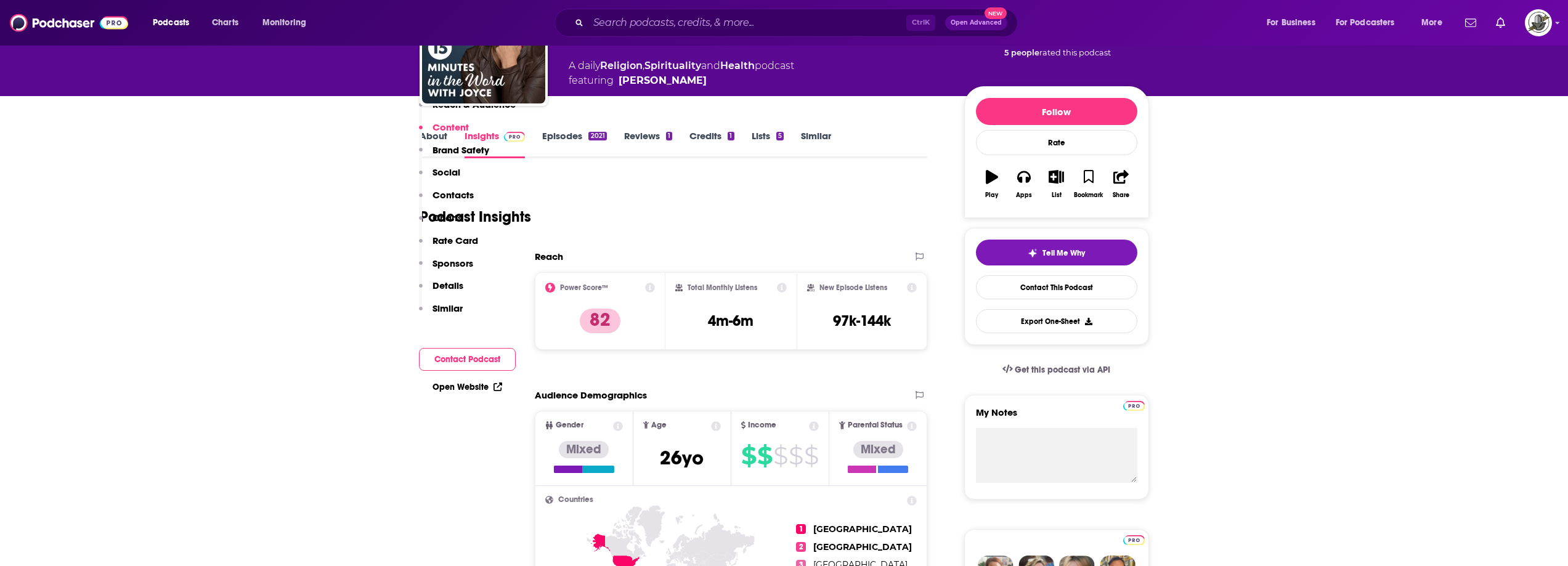
scroll to position [61, 0]
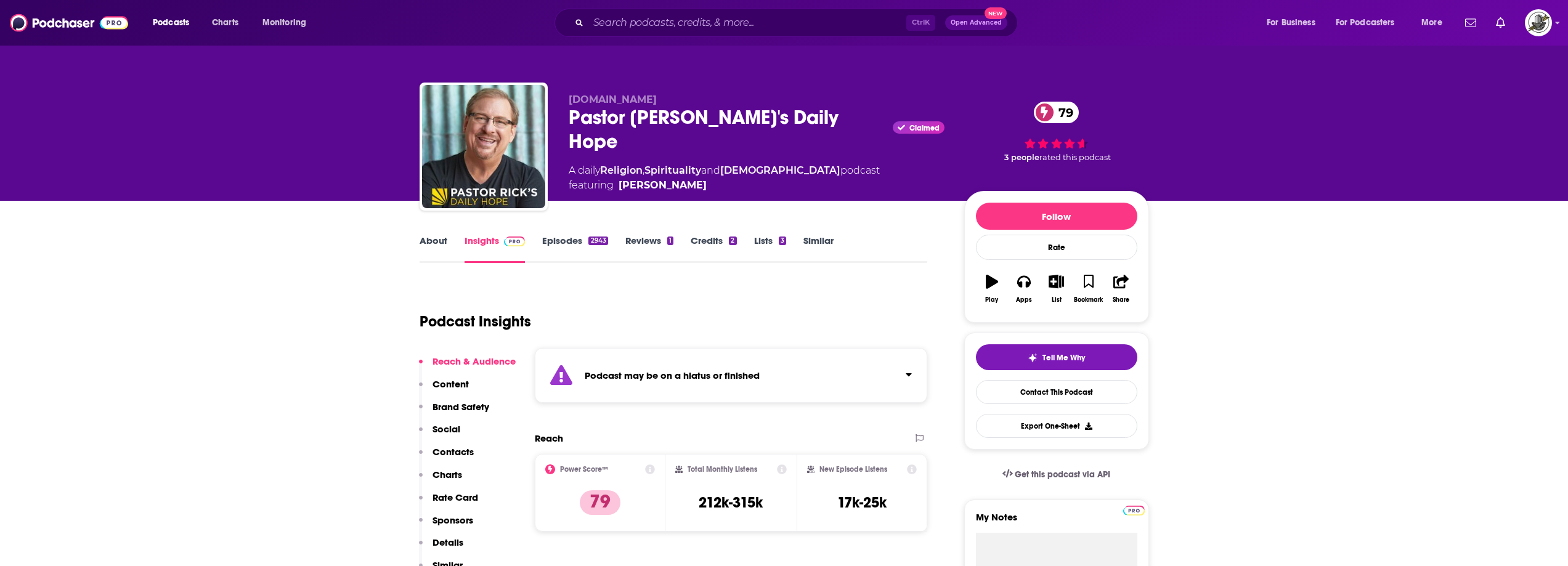
click at [787, 375] on div "Podcast may be on a hiatus or finished" at bounding box center [731, 376] width 393 height 55
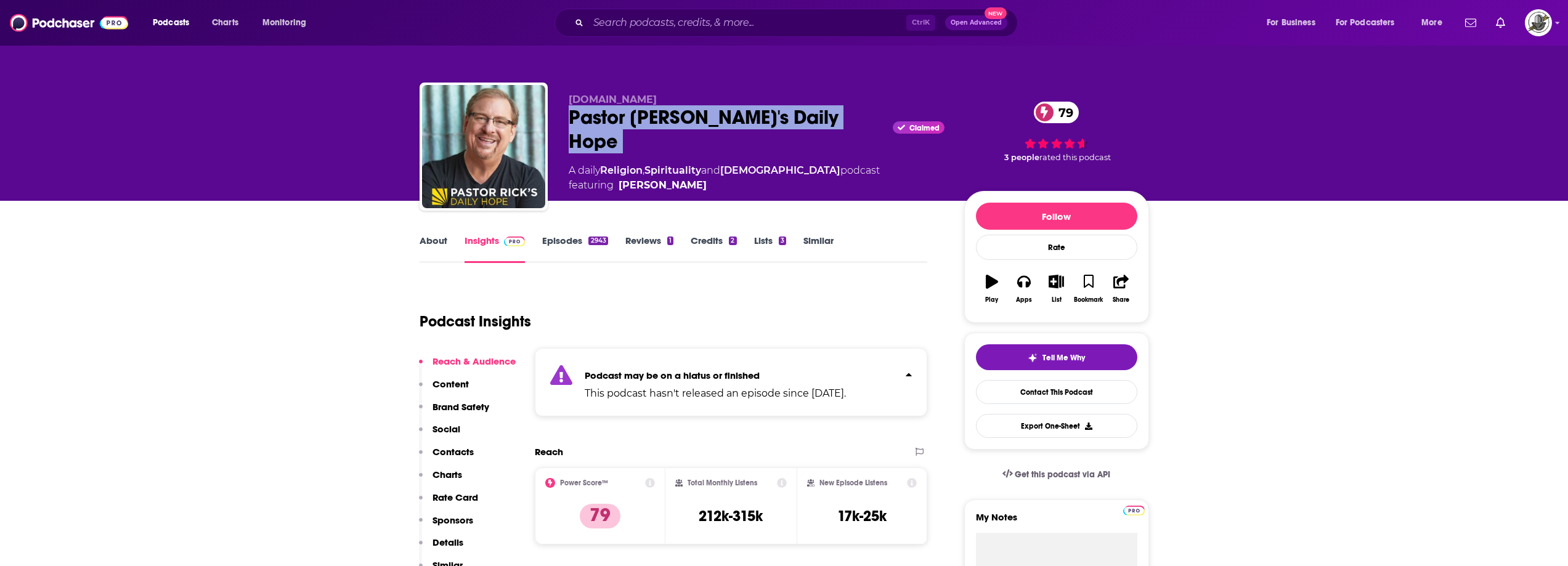
drag, startPoint x: 565, startPoint y: 117, endPoint x: 791, endPoint y: 119, distance: 226.0
click at [791, 119] on div "PastorRick.com Pastor Rick's Daily Hope Claimed 79 A daily Religion , Spiritual…" at bounding box center [784, 148] width 730 height 133
copy div "Pastor Rick's Daily Hope"
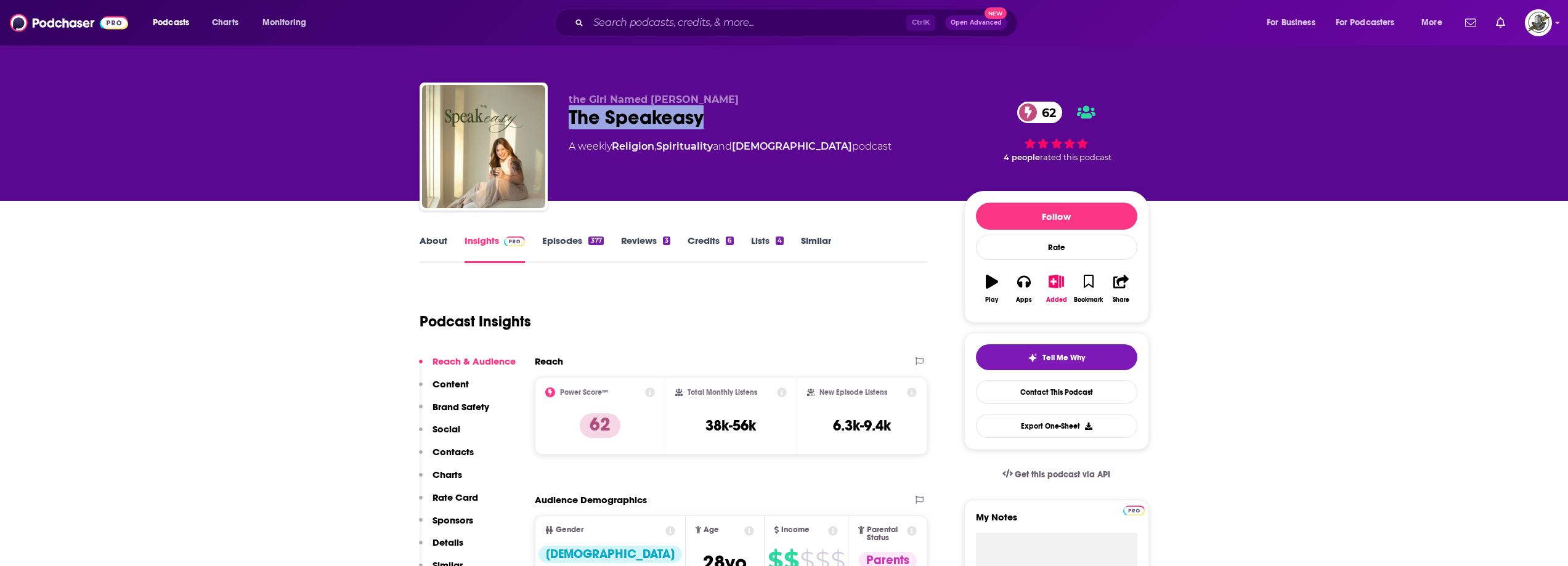
drag, startPoint x: 565, startPoint y: 119, endPoint x: 730, endPoint y: 111, distance: 165.2
click at [730, 111] on div "the Girl Named [PERSON_NAME] The Speakeasy 62 A weekly Religion , Spirituality …" at bounding box center [784, 148] width 730 height 133
copy h2 "The Speakeasy"
click at [563, 125] on div "the Girl Named Blake The Speakeasy 62 A weekly Religion , Spirituality and Chri…" at bounding box center [784, 148] width 730 height 133
drag, startPoint x: 570, startPoint y: 91, endPoint x: 715, endPoint y: 110, distance: 146.2
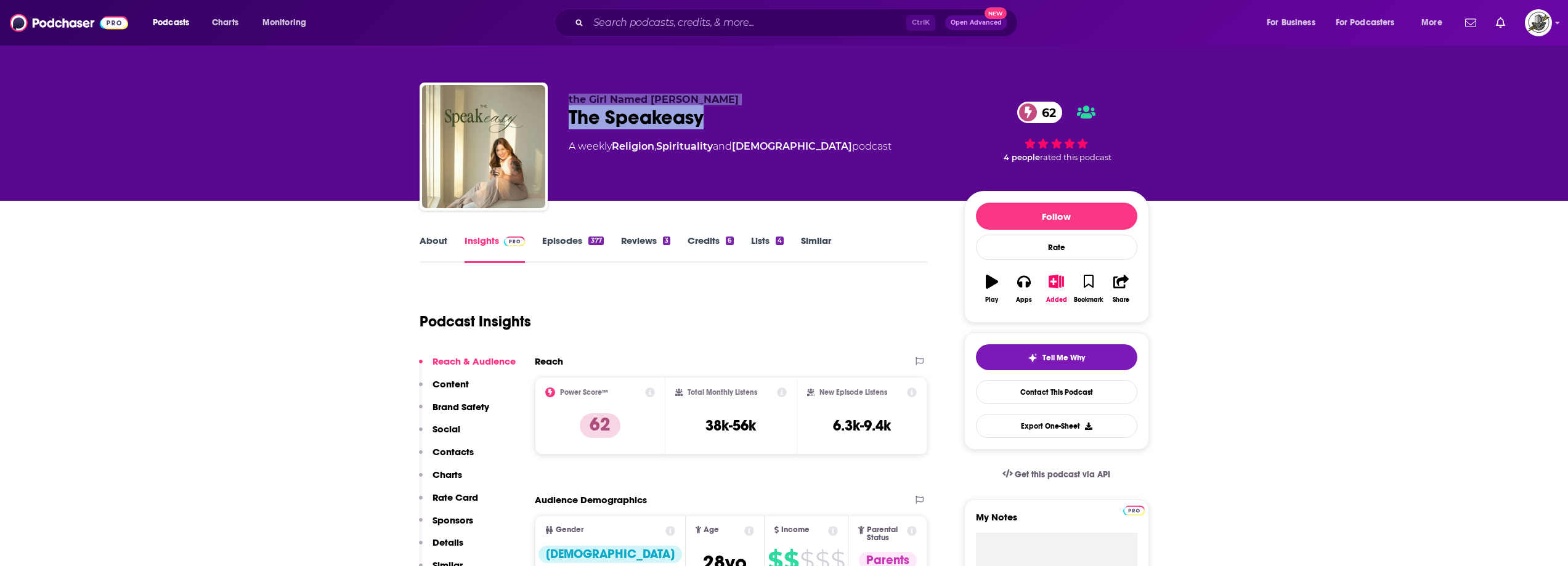
click at [715, 110] on div "the Girl Named Blake The Speakeasy 62 A weekly Religion , Spirituality and Chri…" at bounding box center [784, 148] width 730 height 133
copy div "the Girl Named Blake The Speakeasy"
click at [757, 106] on div "The Speakeasy 62" at bounding box center [757, 118] width 376 height 24
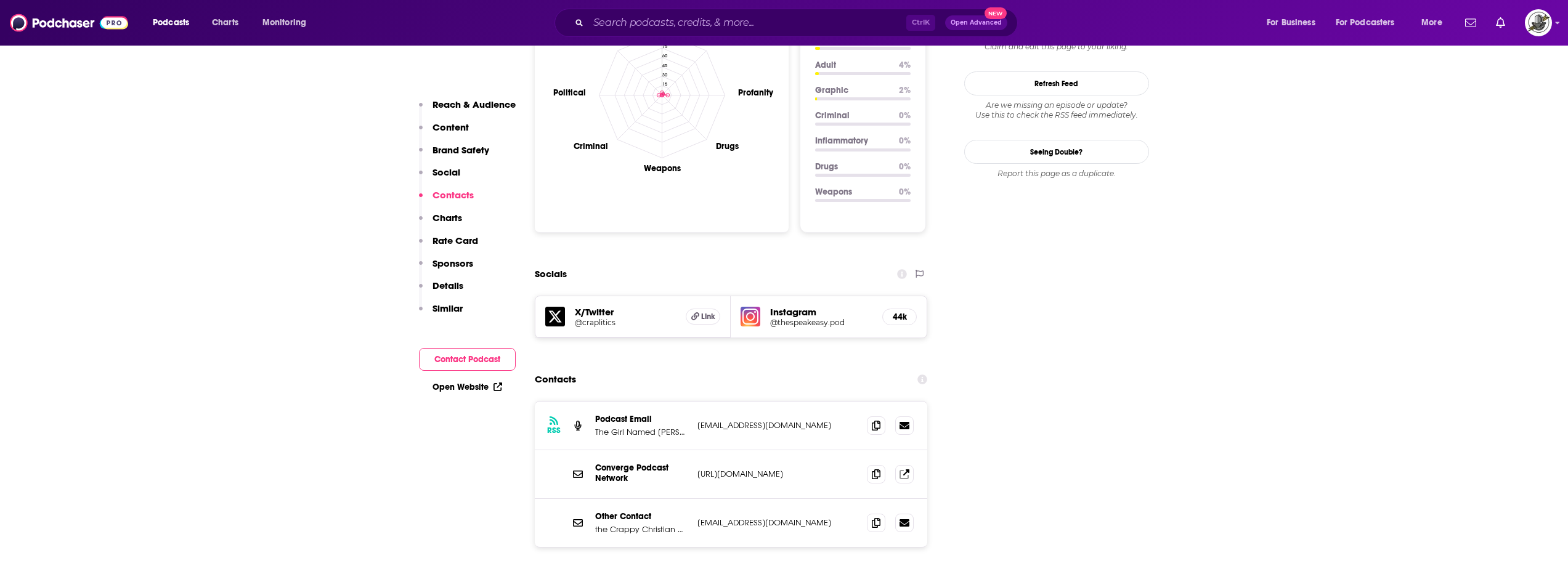
scroll to position [1355, 0]
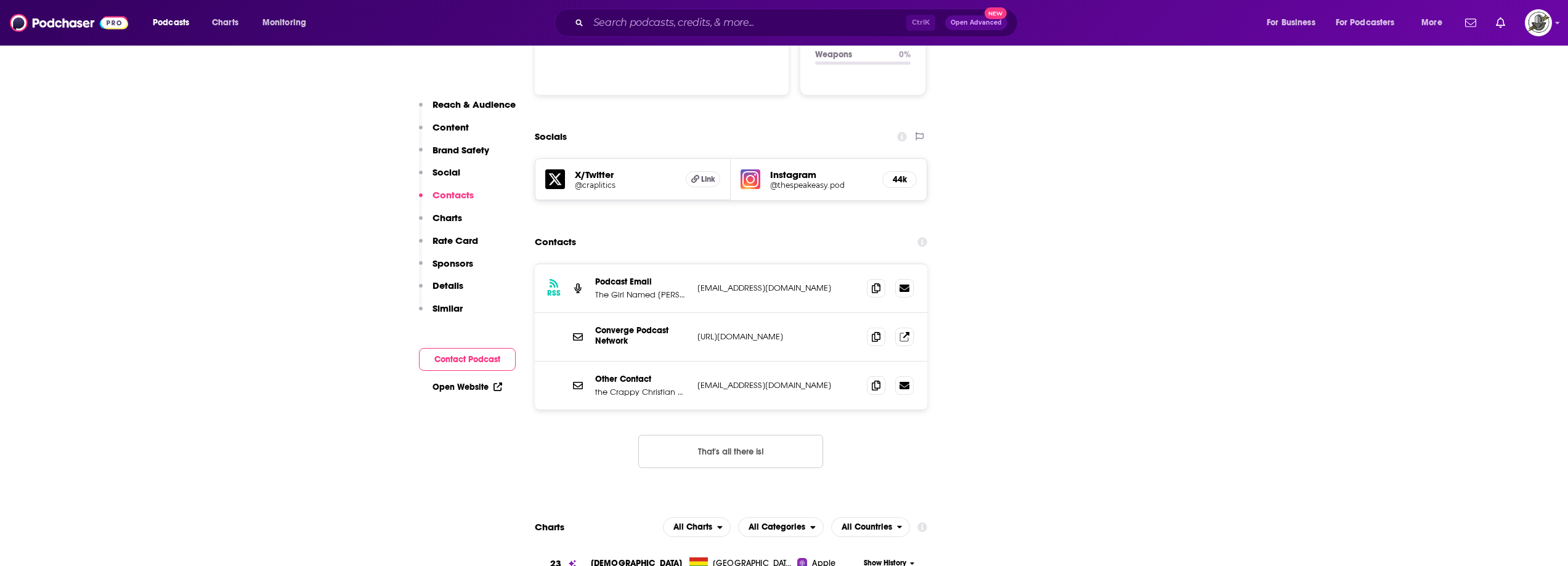
drag, startPoint x: 696, startPoint y: 213, endPoint x: 828, endPoint y: 215, distance: 132.0
click at [828, 264] on div "RSS Podcast Email The Girl Named Blake podcast@thegirlnamedblake.com podcast@th…" at bounding box center [731, 289] width 393 height 48
copy p "podcast@thegirlnamedblake.com"
click at [766, 435] on button "That's all there is!" at bounding box center [731, 451] width 185 height 33
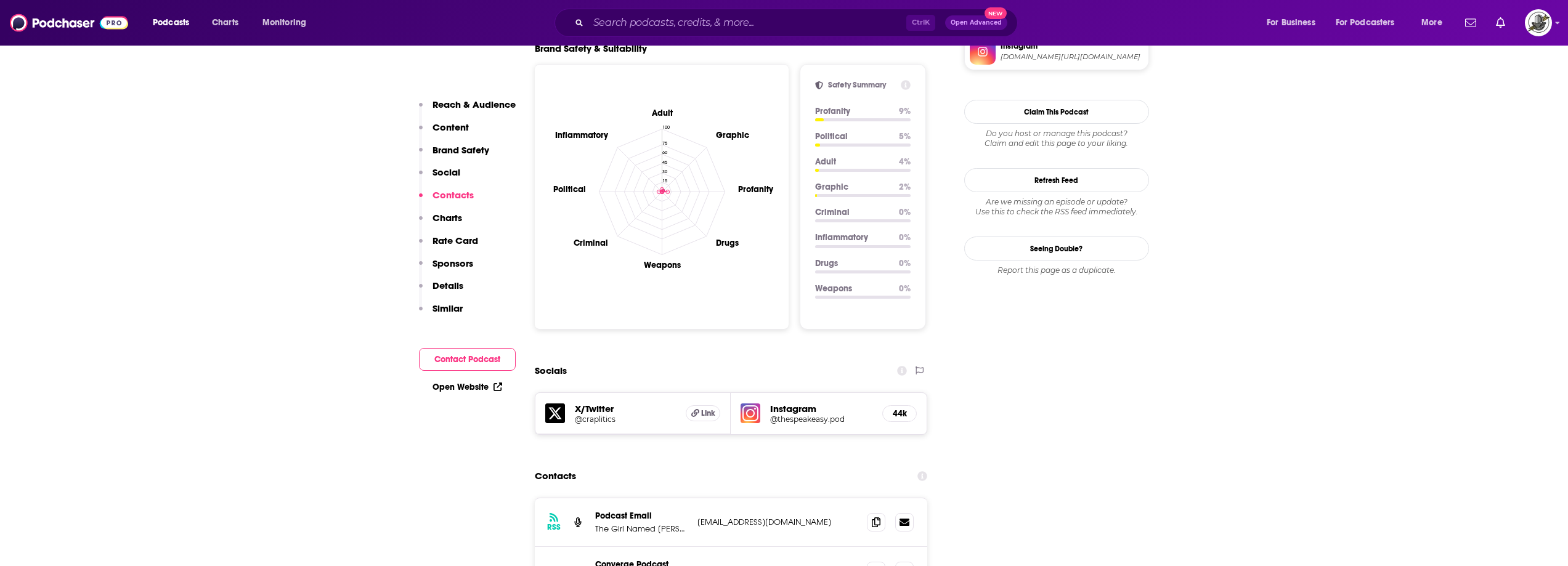
scroll to position [1047, 0]
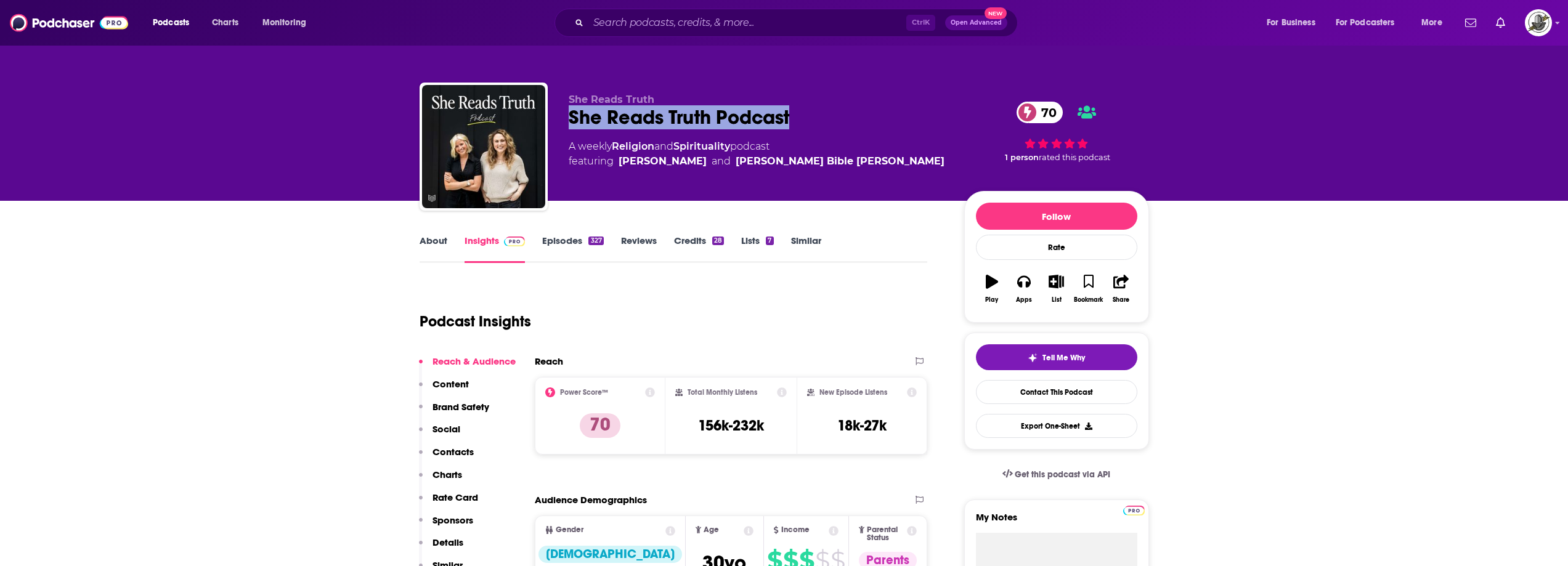
drag, startPoint x: 565, startPoint y: 128, endPoint x: 798, endPoint y: 126, distance: 233.0
click at [798, 126] on div "She Reads Truth She Reads Truth Podcast 70 A weekly Religion and Spirituality p…" at bounding box center [784, 148] width 730 height 133
copy h2 "She Reads Truth Podcast"
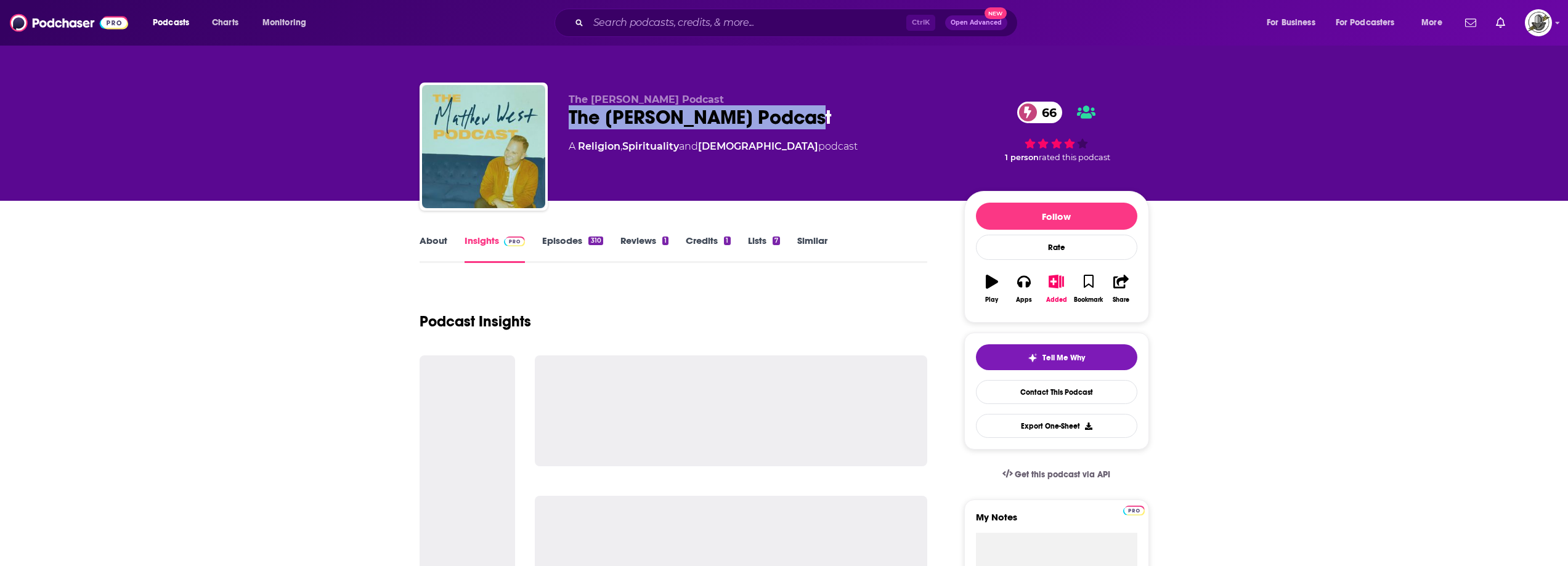
drag, startPoint x: 569, startPoint y: 124, endPoint x: 860, endPoint y: 120, distance: 291.0
click at [860, 120] on div "The [PERSON_NAME] Podcast 66" at bounding box center [757, 118] width 376 height 24
copy h2 "The [PERSON_NAME] Podcast"
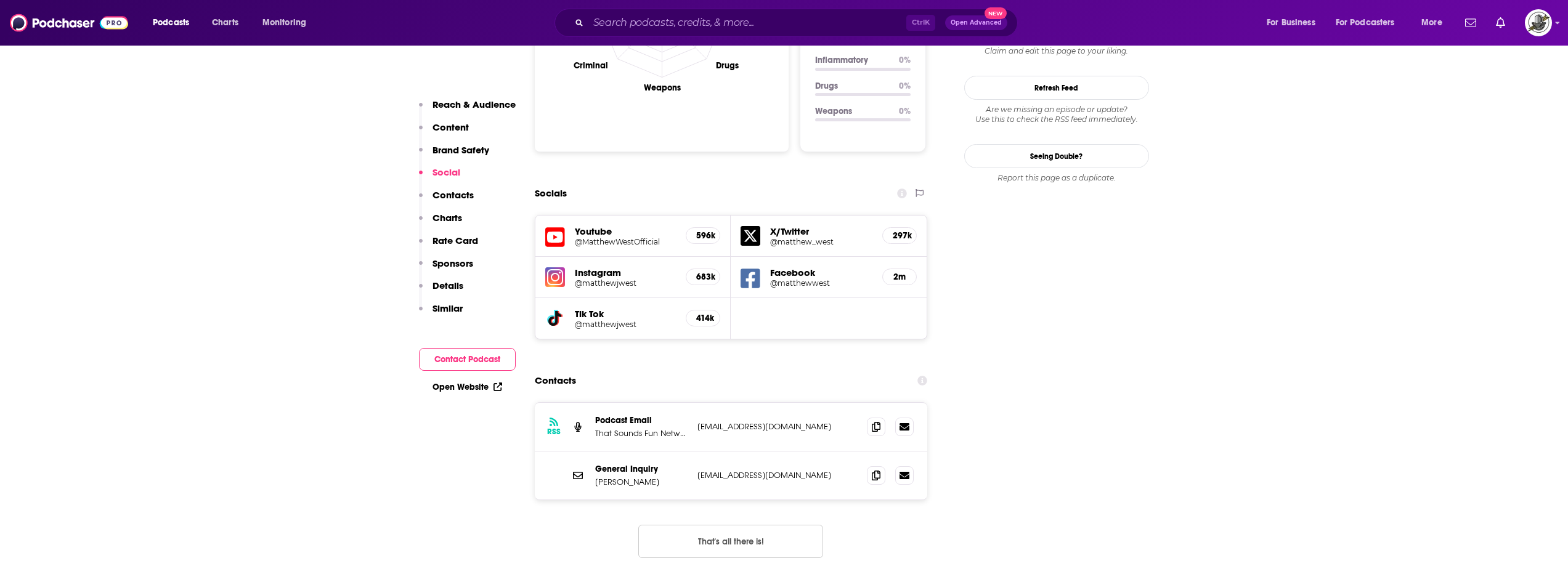
scroll to position [1355, 0]
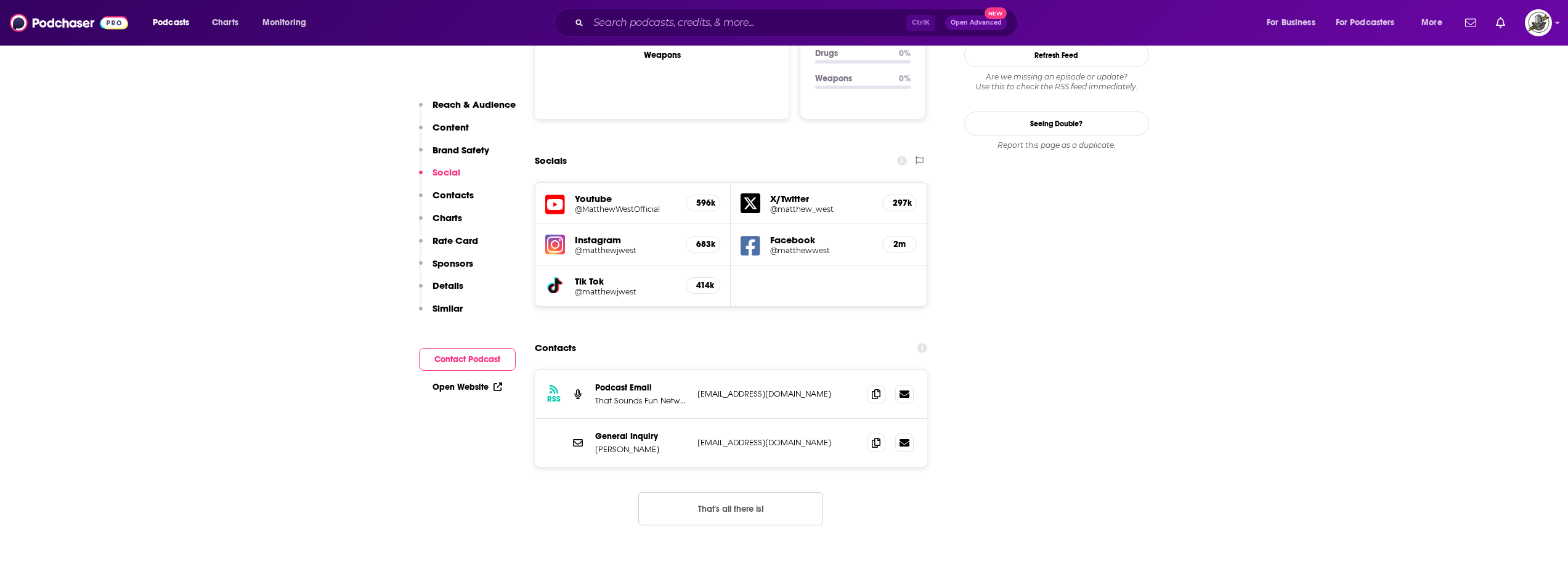
click at [557, 194] on icon at bounding box center [555, 204] width 19 height 19
click at [754, 236] on icon at bounding box center [750, 246] width 19 height 19
drag, startPoint x: 696, startPoint y: 308, endPoint x: 840, endPoint y: 307, distance: 144.0
click at [840, 370] on div "RSS Podcast Email That Sounds Fun Network podcast@storyhousecollective.com podc…" at bounding box center [731, 394] width 393 height 48
copy p "podcast@storyhousecollective.com"
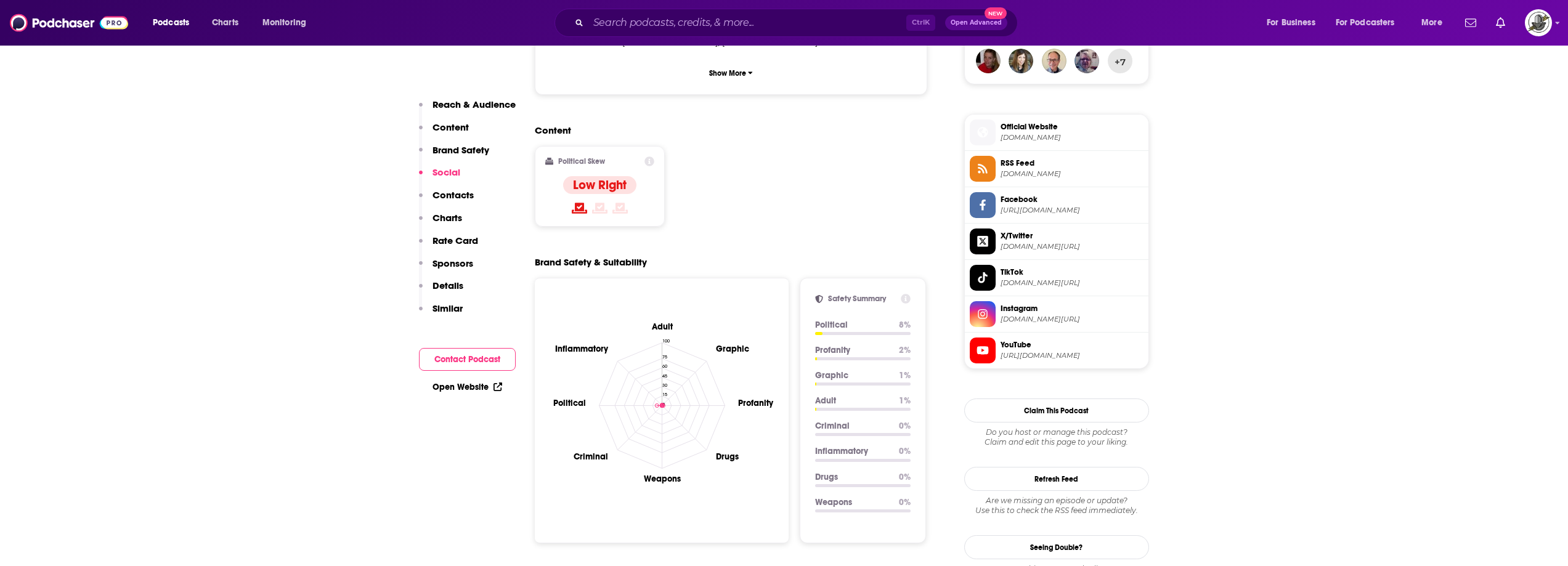
scroll to position [924, 0]
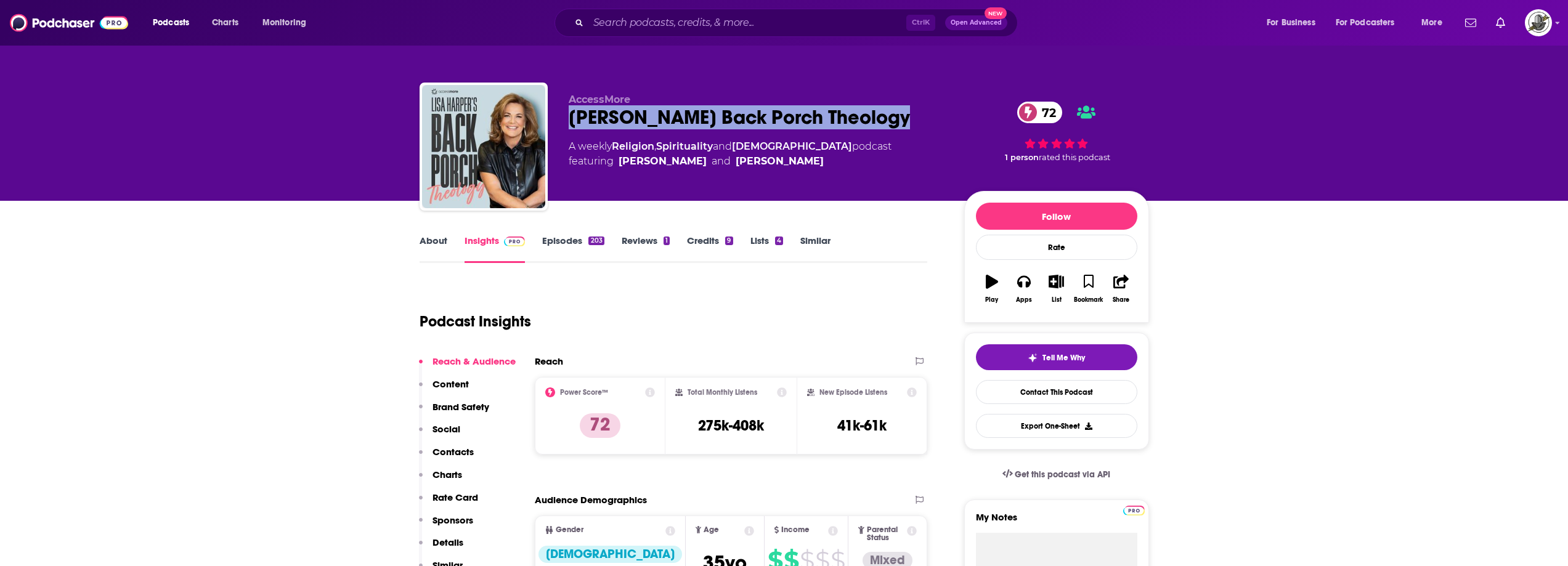
drag, startPoint x: 567, startPoint y: 120, endPoint x: 884, endPoint y: 115, distance: 317.0
click at [884, 115] on div "AccessMore [PERSON_NAME] Back Porch Theology 72 A weekly Religion , Spiritualit…" at bounding box center [784, 148] width 730 height 133
copy h2 "[PERSON_NAME] Back Porch Theology"
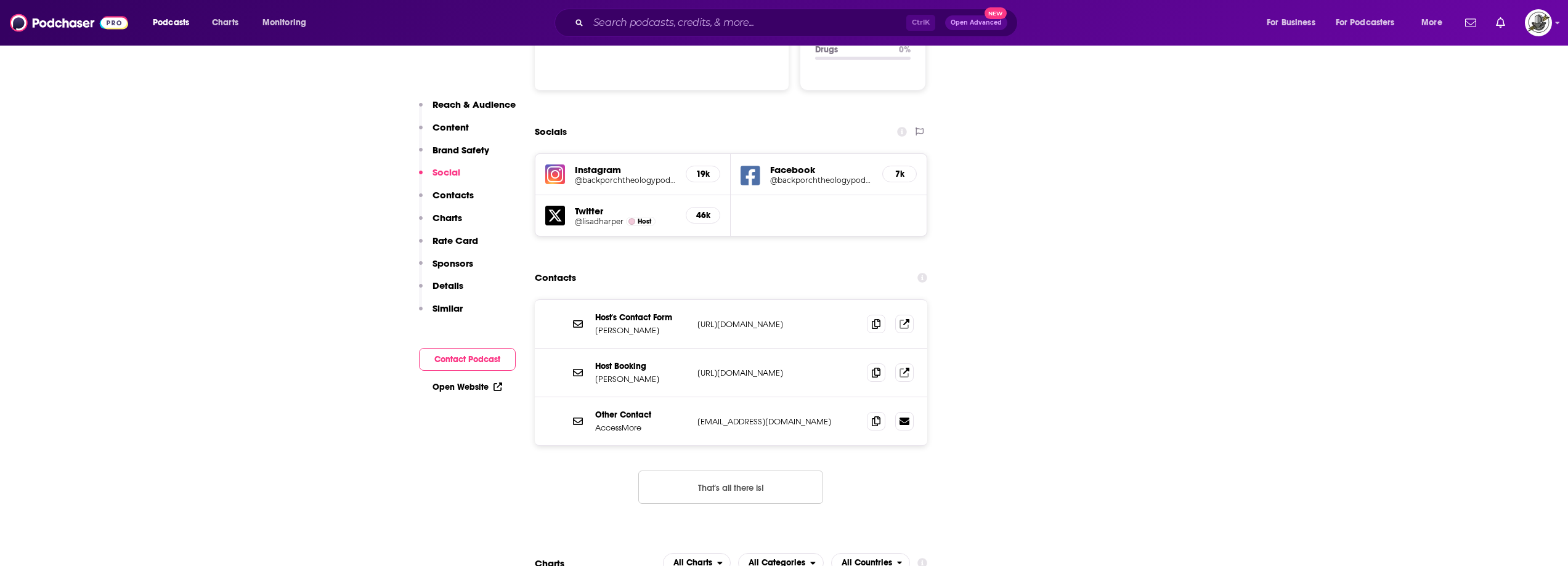
scroll to position [1417, 0]
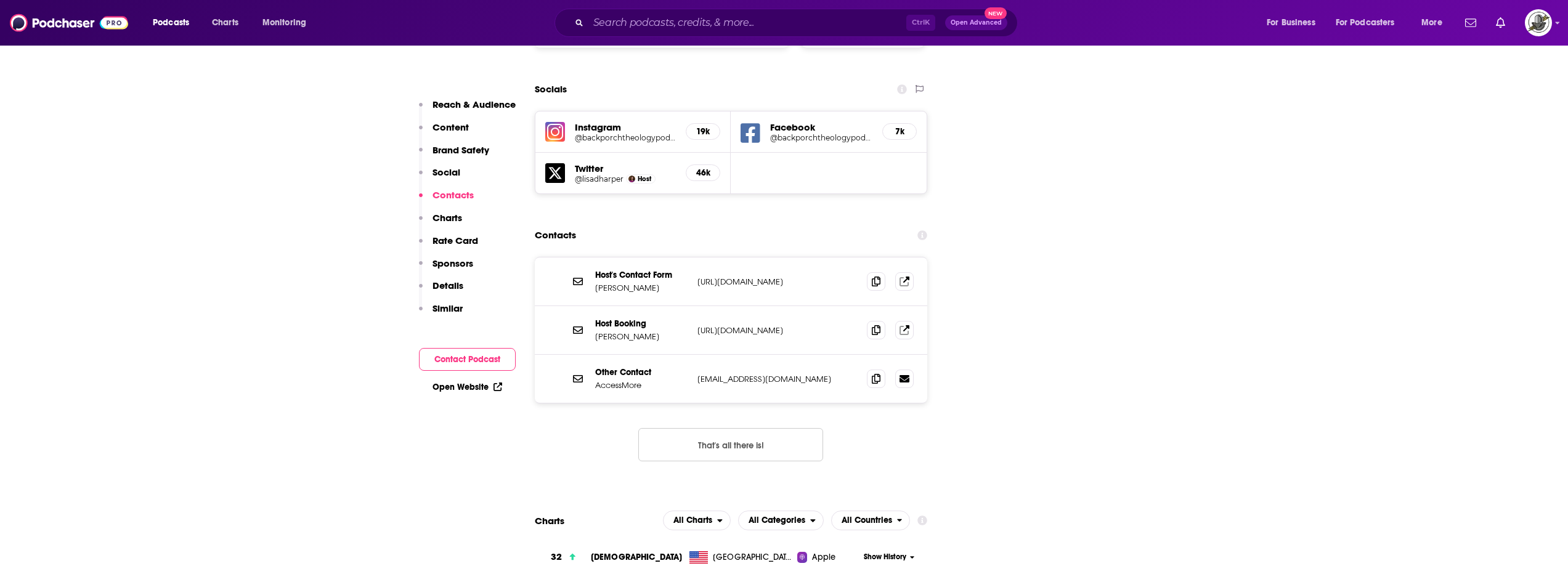
click at [749, 428] on button "That's all there is!" at bounding box center [731, 444] width 185 height 33
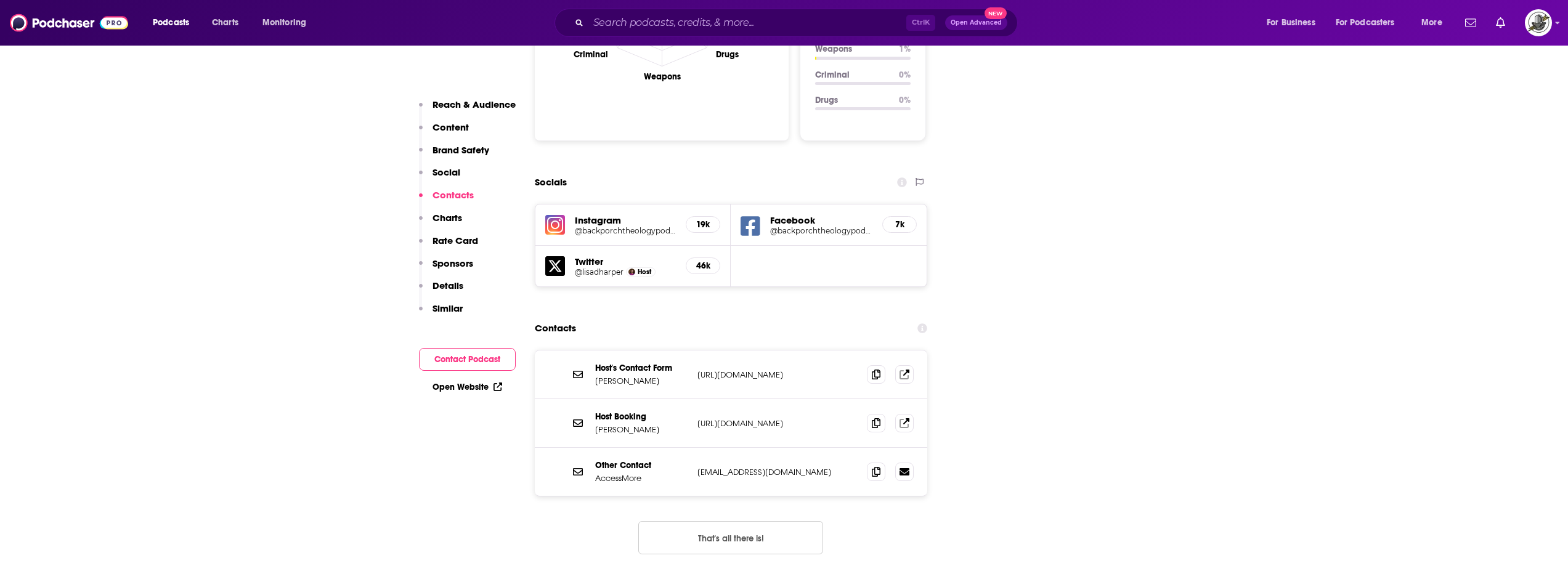
scroll to position [1293, 0]
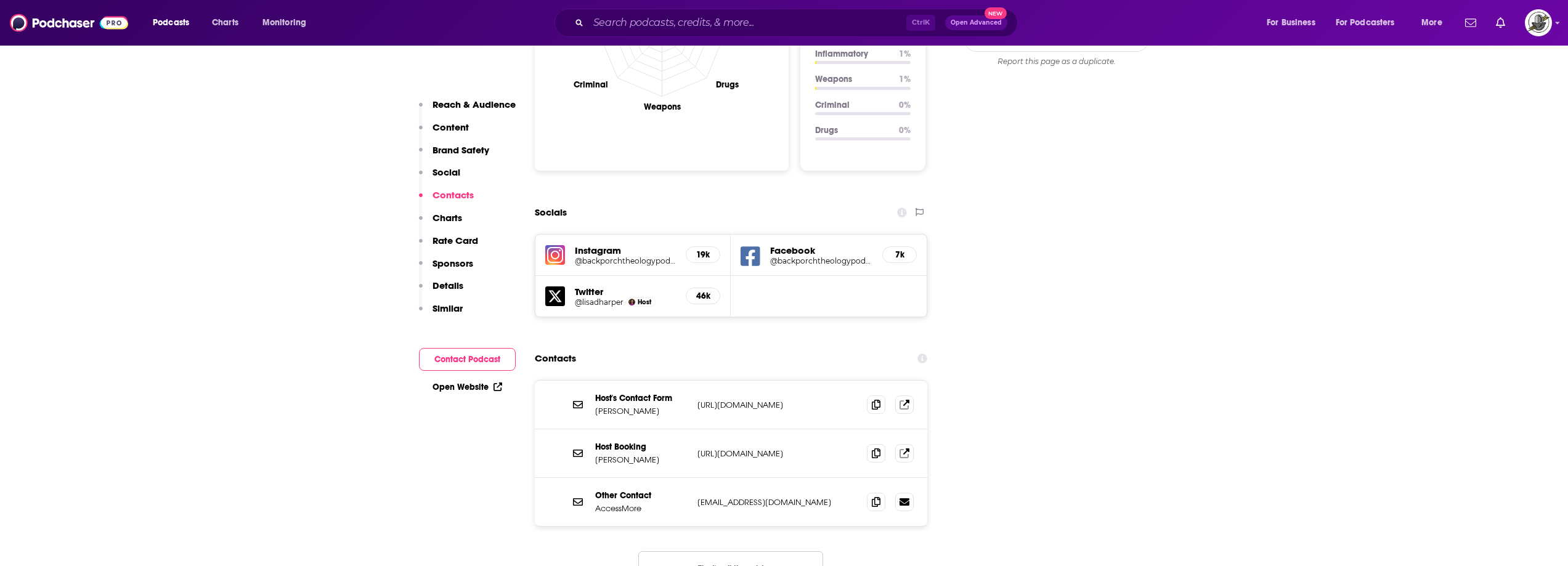
click at [749, 245] on icon at bounding box center [750, 256] width 19 height 23
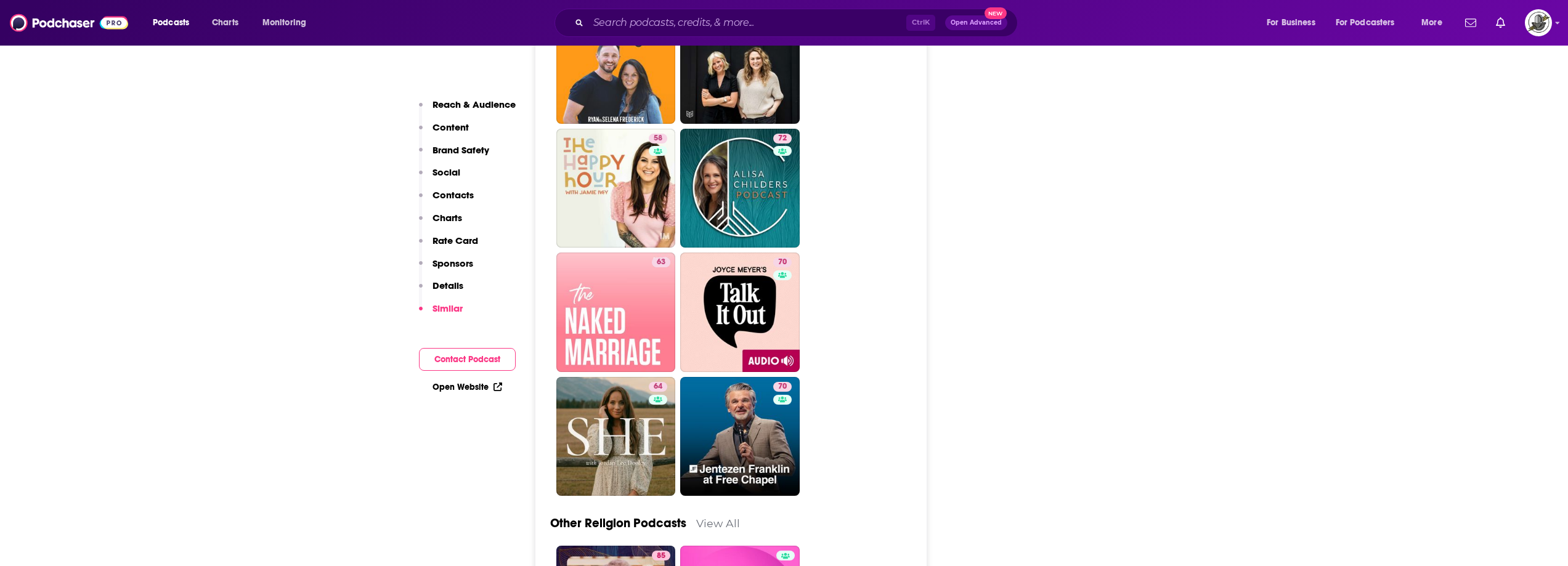
scroll to position [4066, 0]
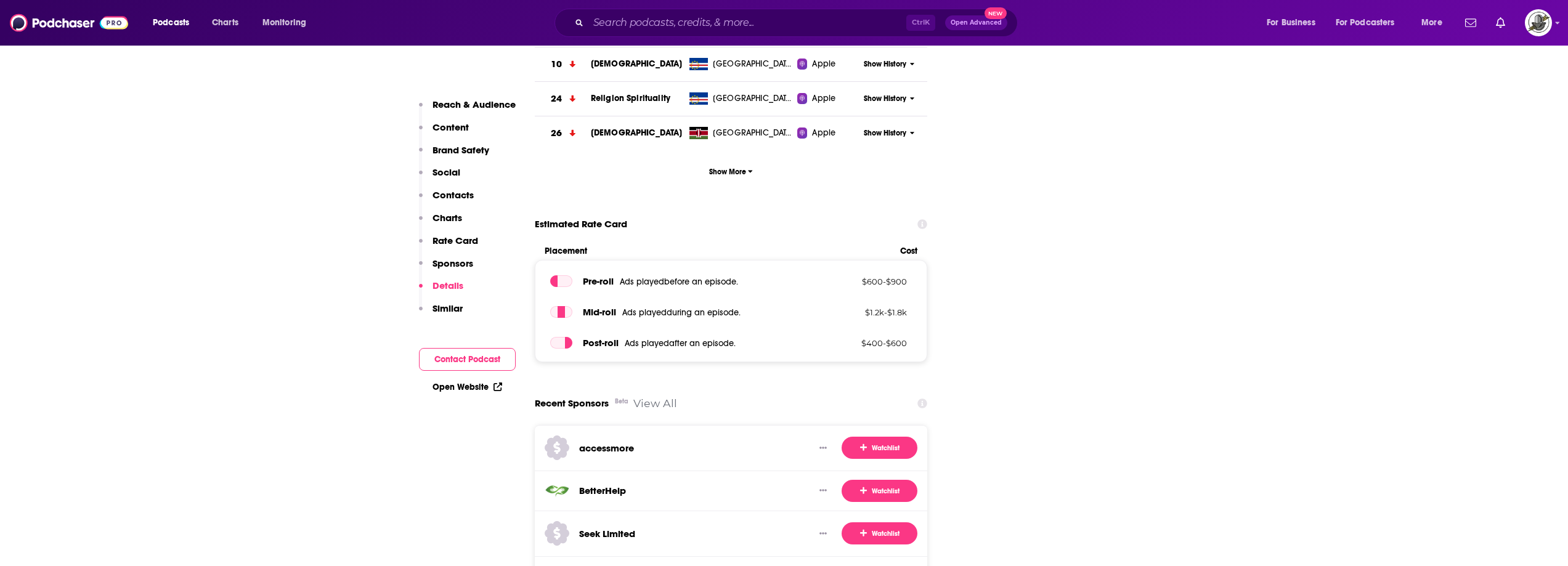
scroll to position [1971, 0]
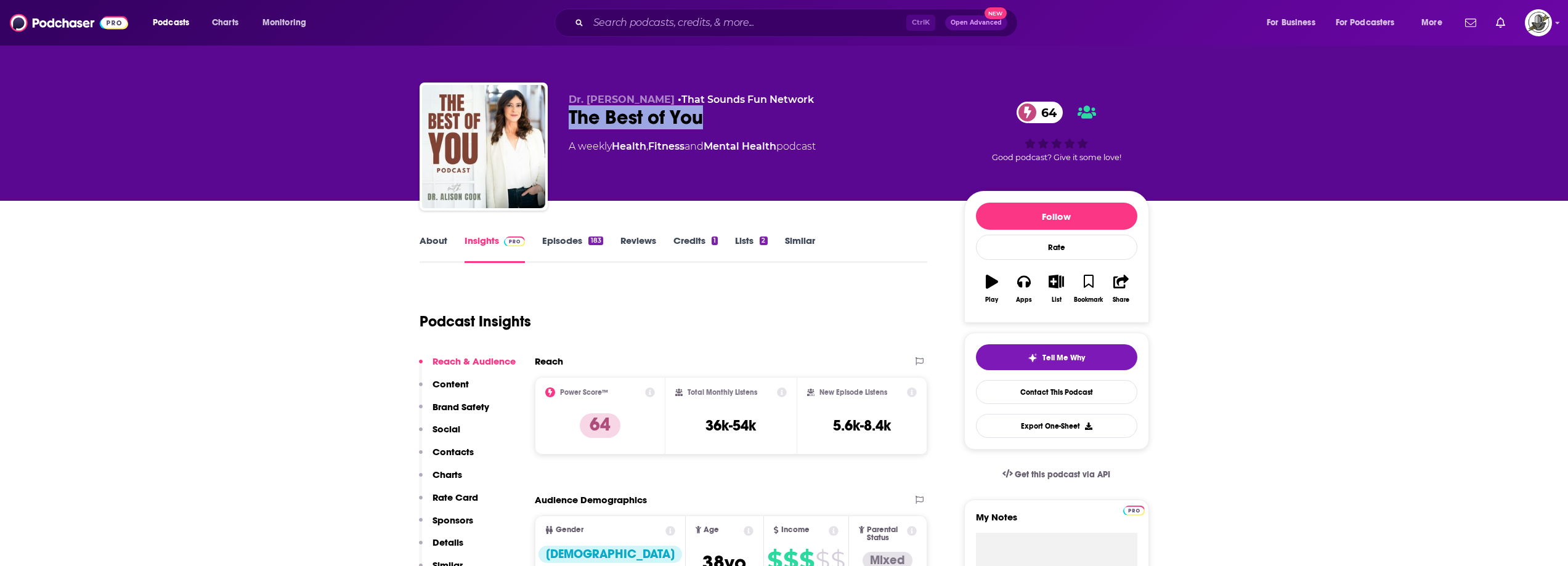
drag, startPoint x: 565, startPoint y: 115, endPoint x: 714, endPoint y: 115, distance: 149.0
click at [714, 115] on div "Dr. [PERSON_NAME] • That Sounds Fun Network The Best of You 64 A weekly Health …" at bounding box center [784, 148] width 730 height 133
copy h2 "The Best of You"
click at [574, 122] on div "The Best of You 64" at bounding box center [757, 118] width 376 height 24
click at [583, 119] on div "The Best of You 64" at bounding box center [757, 118] width 376 height 24
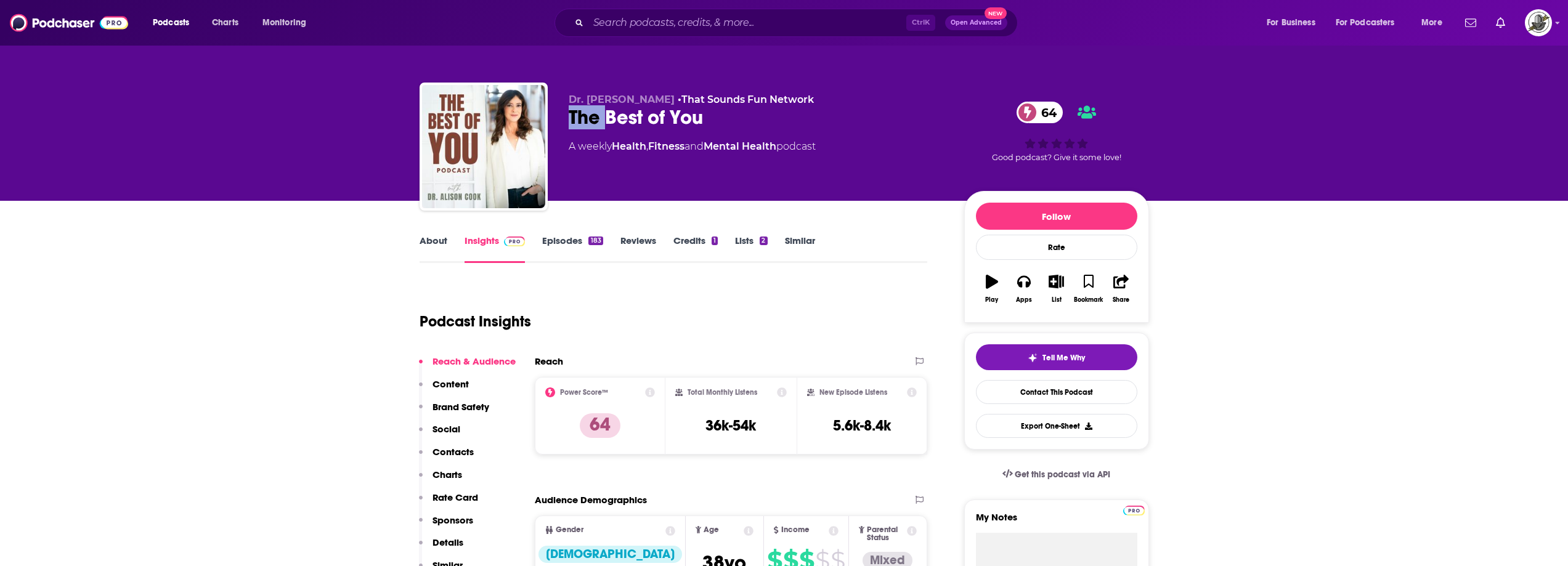
click at [583, 119] on div "The Best of You 64" at bounding box center [757, 118] width 376 height 24
copy div "The Best of You 64"
drag, startPoint x: 563, startPoint y: 98, endPoint x: 646, endPoint y: 96, distance: 83.0
click at [646, 96] on div "Dr. Alison Cook • That Sounds Fun Network The Best of You 64 A weekly Health , …" at bounding box center [784, 148] width 730 height 133
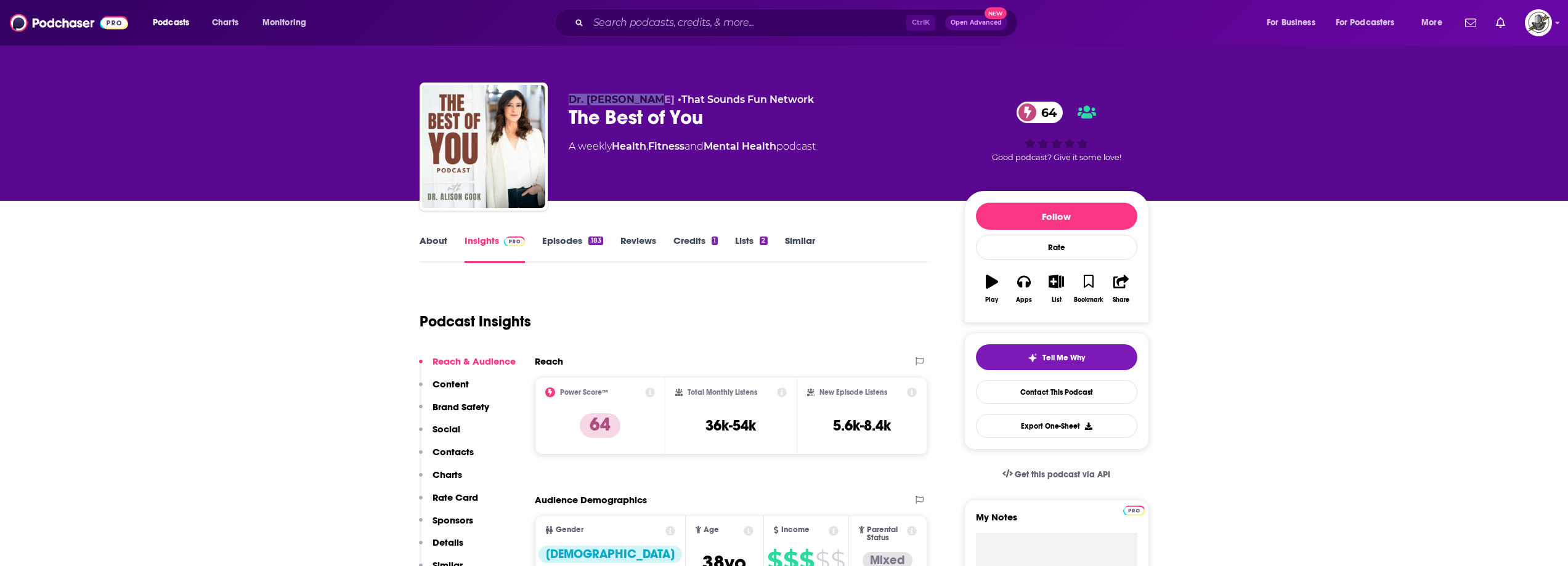
copy span "Dr. Alison Cook"
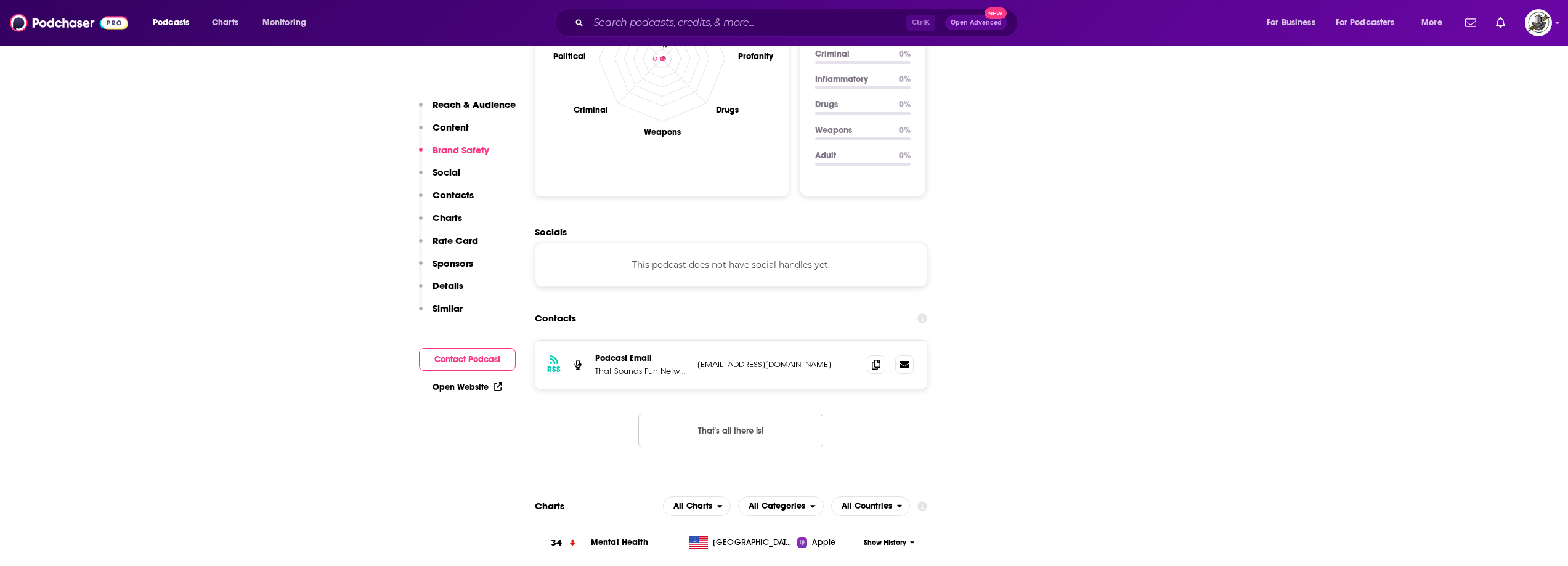
scroll to position [1293, 0]
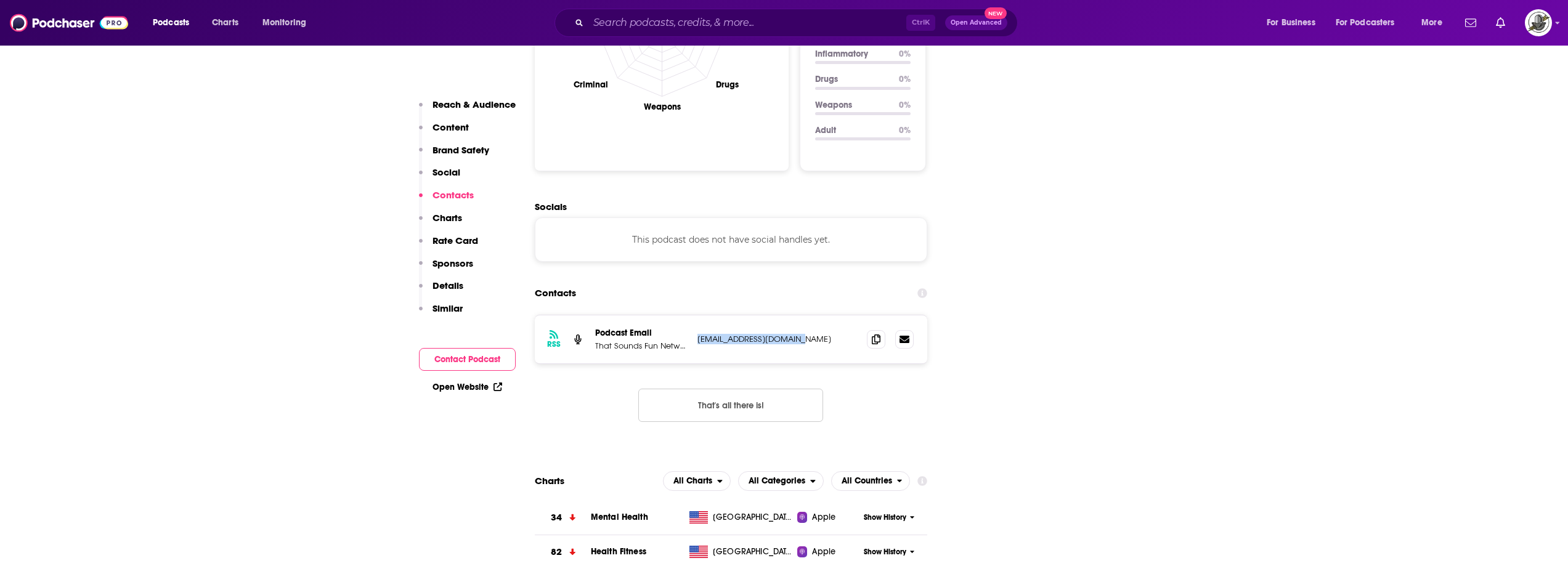
drag, startPoint x: 694, startPoint y: 252, endPoint x: 814, endPoint y: 250, distance: 120.0
click at [814, 315] on div "RSS Podcast Email That Sounds Fun Network alisoncookphd@gmail.com alisoncookphd…" at bounding box center [731, 339] width 393 height 48
copy p "alisoncookphd@gmail.com"
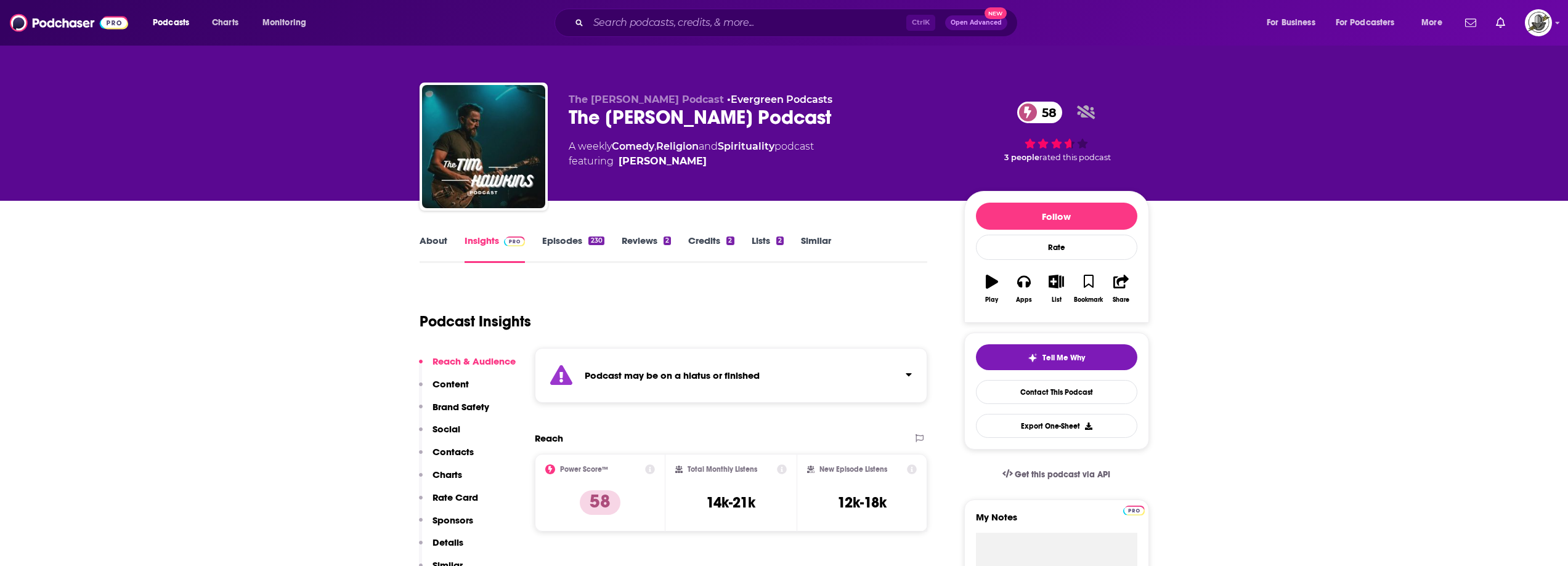
click at [784, 375] on div "Podcast may be on a hiatus or finished" at bounding box center [731, 376] width 393 height 55
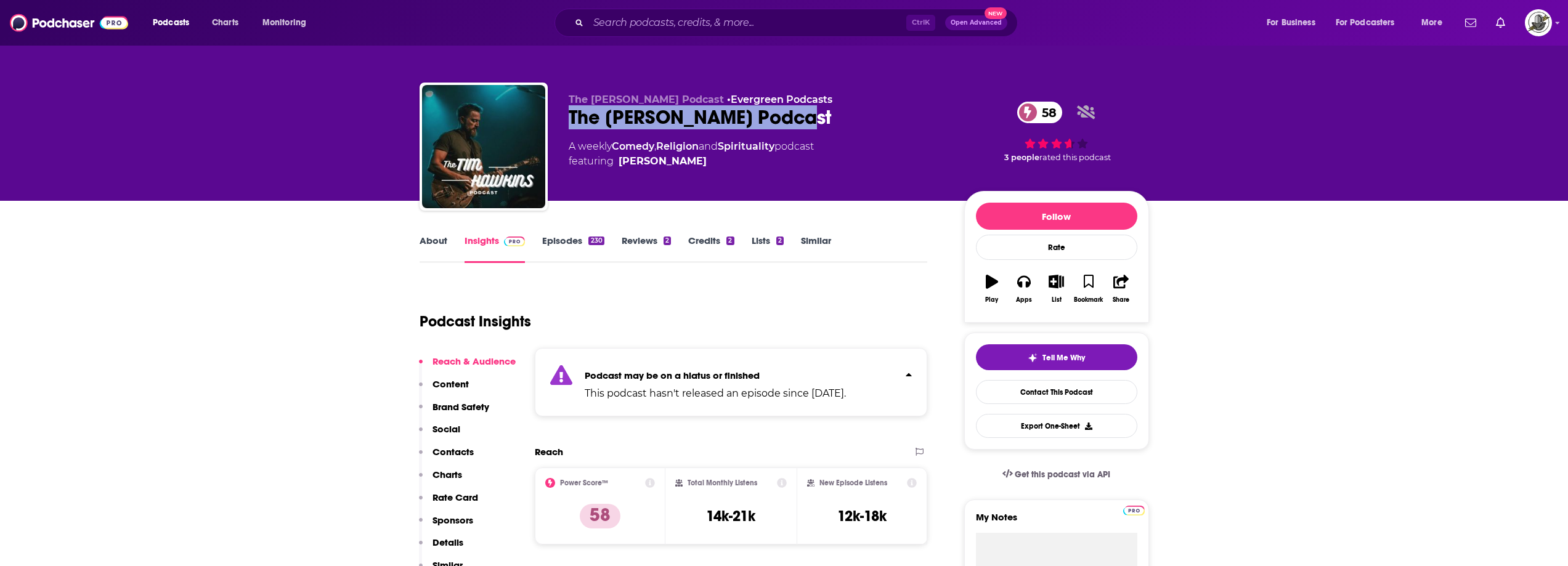
drag, startPoint x: 589, startPoint y: 122, endPoint x: 895, endPoint y: 106, distance: 306.4
click at [895, 106] on div "The [PERSON_NAME] Podcast 58" at bounding box center [757, 118] width 376 height 24
copy h2 "The Tim Hawkins Podcast"
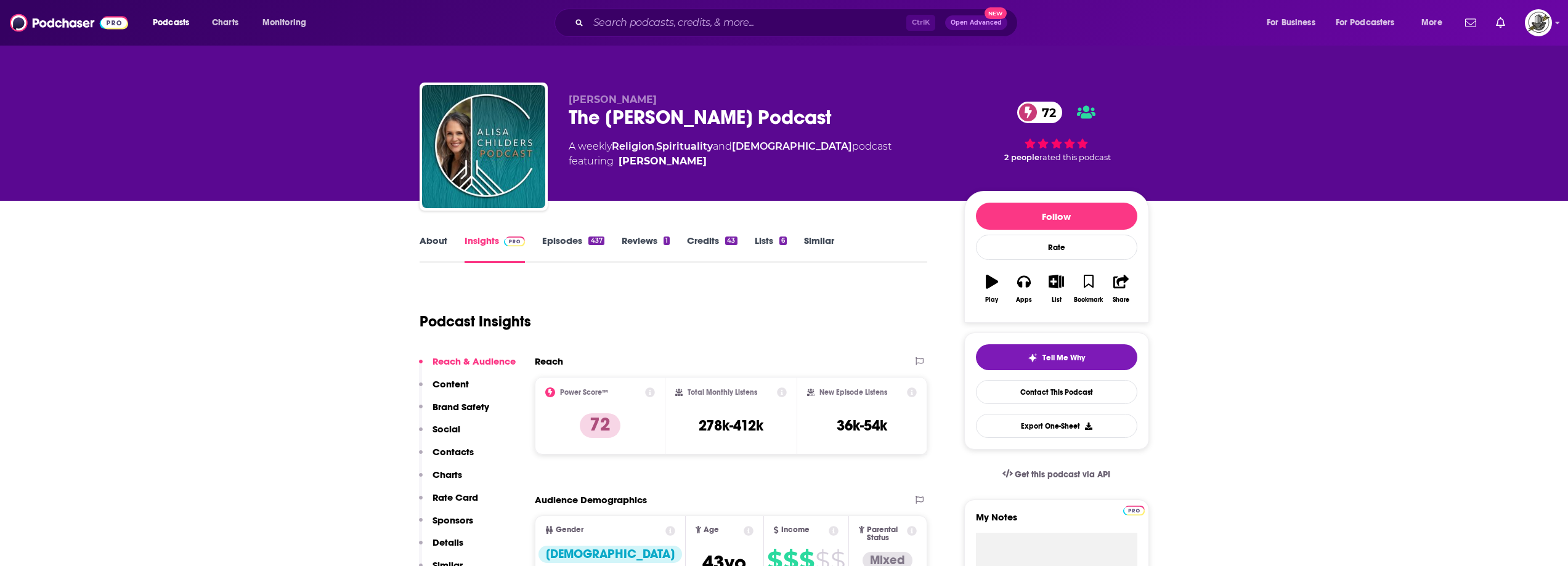
drag, startPoint x: 567, startPoint y: 119, endPoint x: 813, endPoint y: 111, distance: 246.1
click at [813, 111] on div "Alisa Childers The Alisa Childers Podcast 72 A weekly Religion , Spirituality a…" at bounding box center [784, 148] width 730 height 133
copy h2 "The Alisa Childers Podcast"
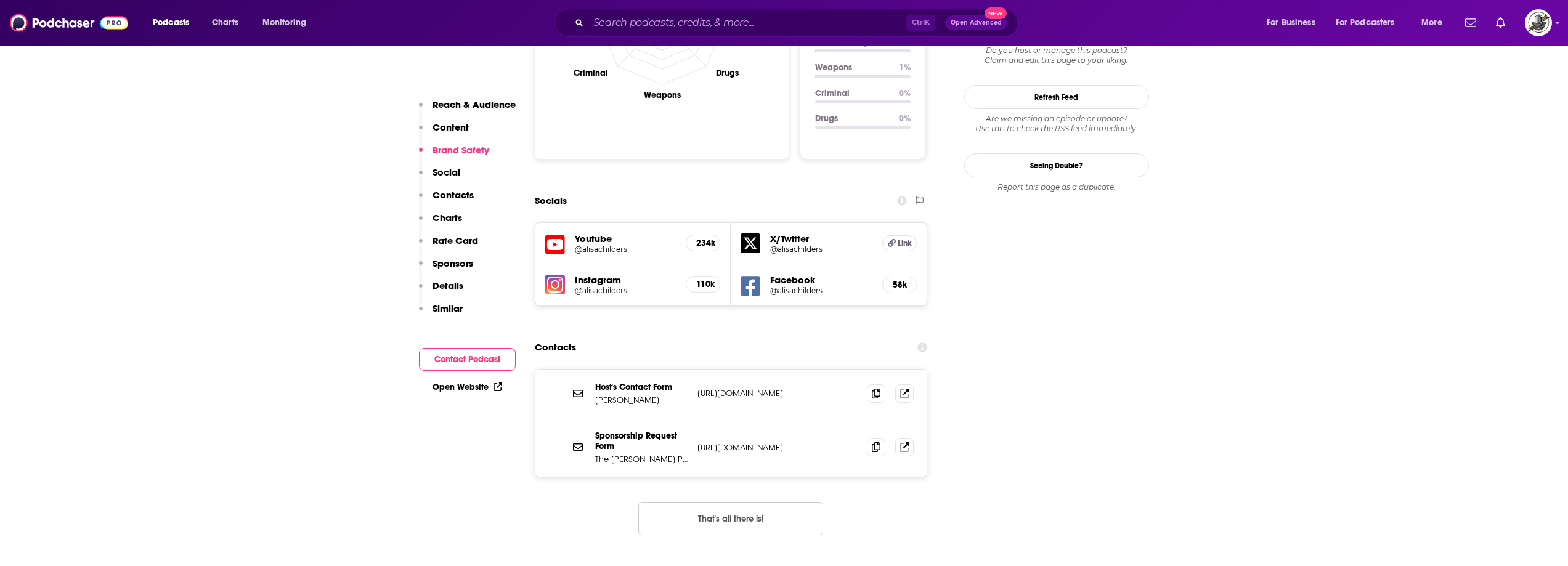
scroll to position [1355, 0]
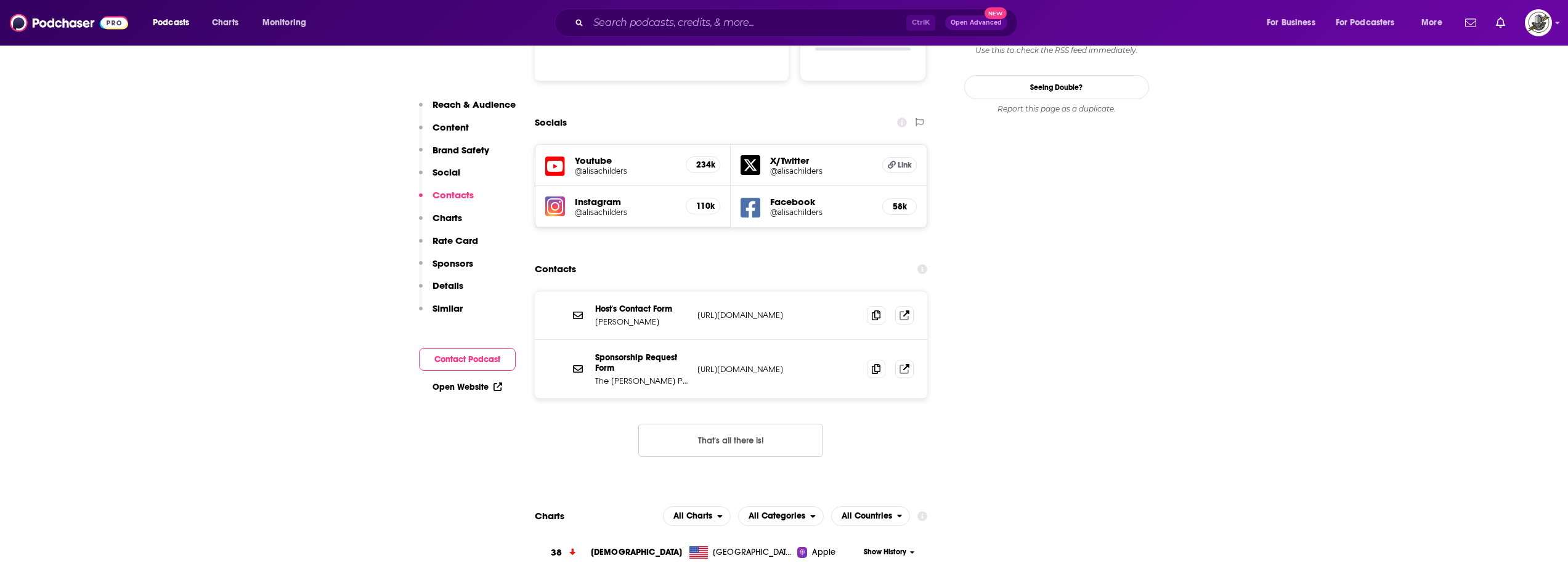
click at [553, 156] on icon at bounding box center [555, 167] width 19 height 23
click at [749, 197] on icon at bounding box center [750, 208] width 19 height 23
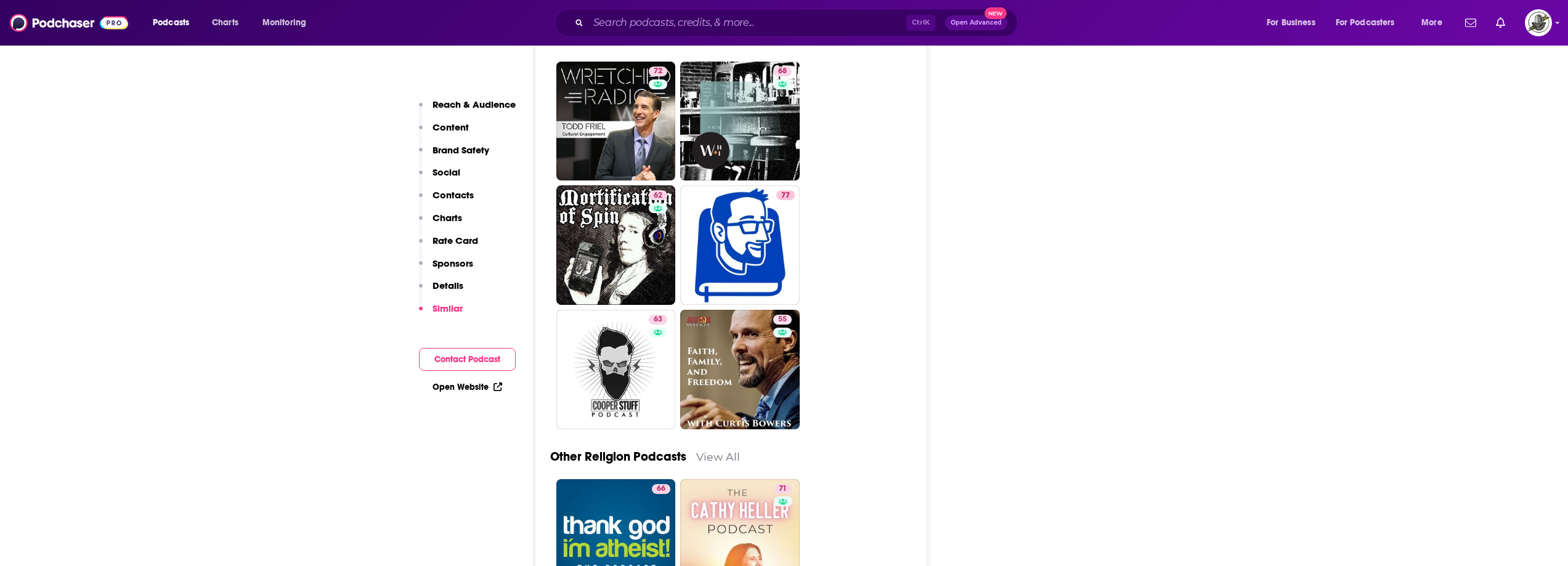
scroll to position [4066, 0]
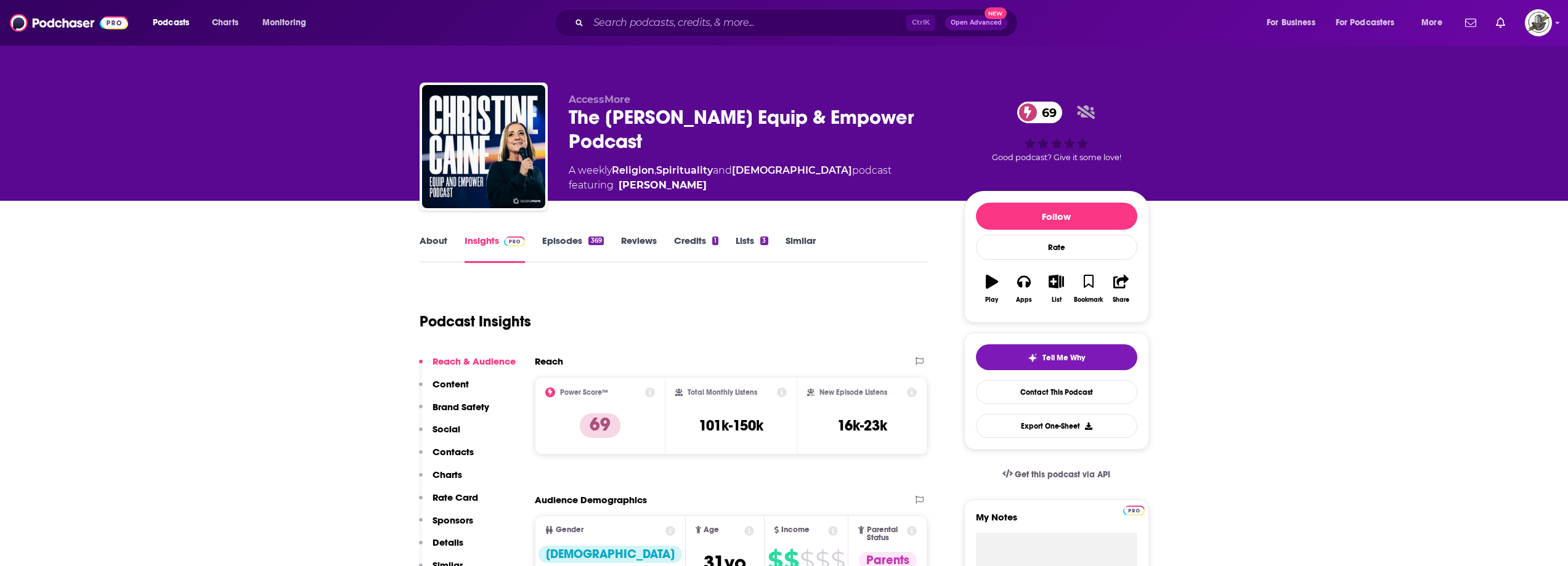
drag, startPoint x: 564, startPoint y: 122, endPoint x: 674, endPoint y: 132, distance: 110.5
click at [674, 132] on div "AccessMore The [PERSON_NAME] Equip & Empower Podcast 69 A weekly Religion , Spi…" at bounding box center [784, 148] width 730 height 133
copy h2 "The [PERSON_NAME] Equip & Empower Podcast"
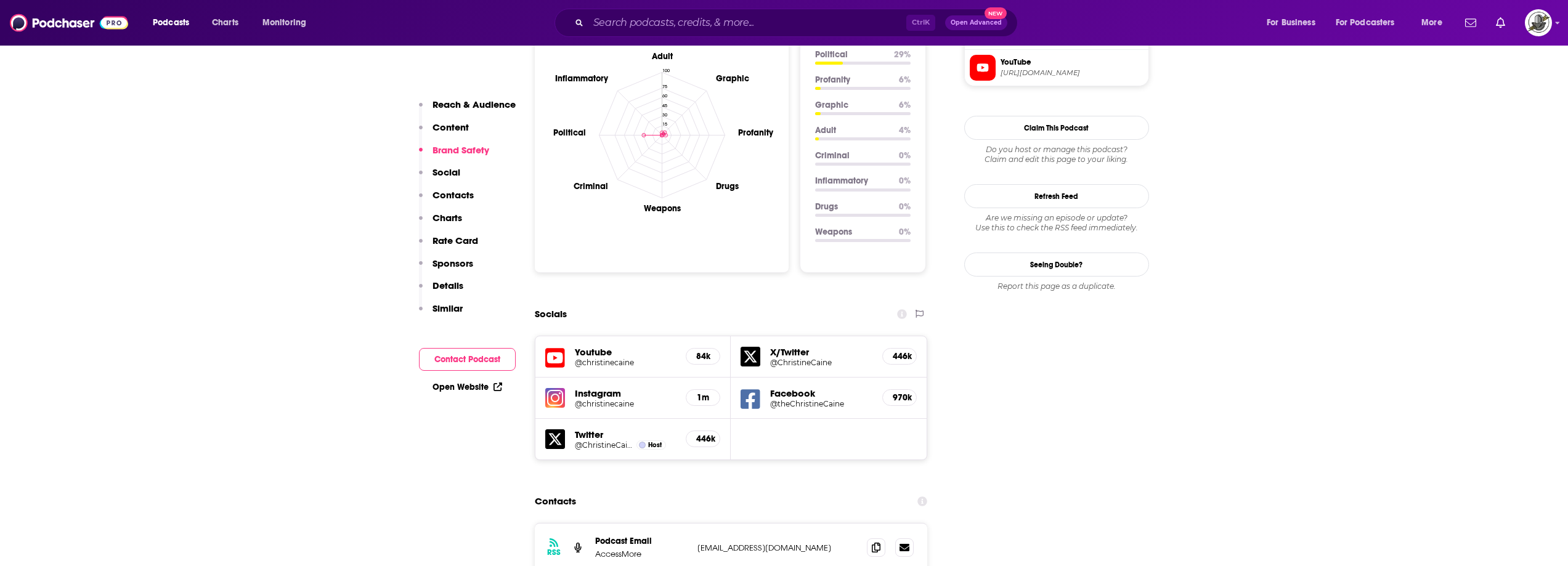
scroll to position [1232, 0]
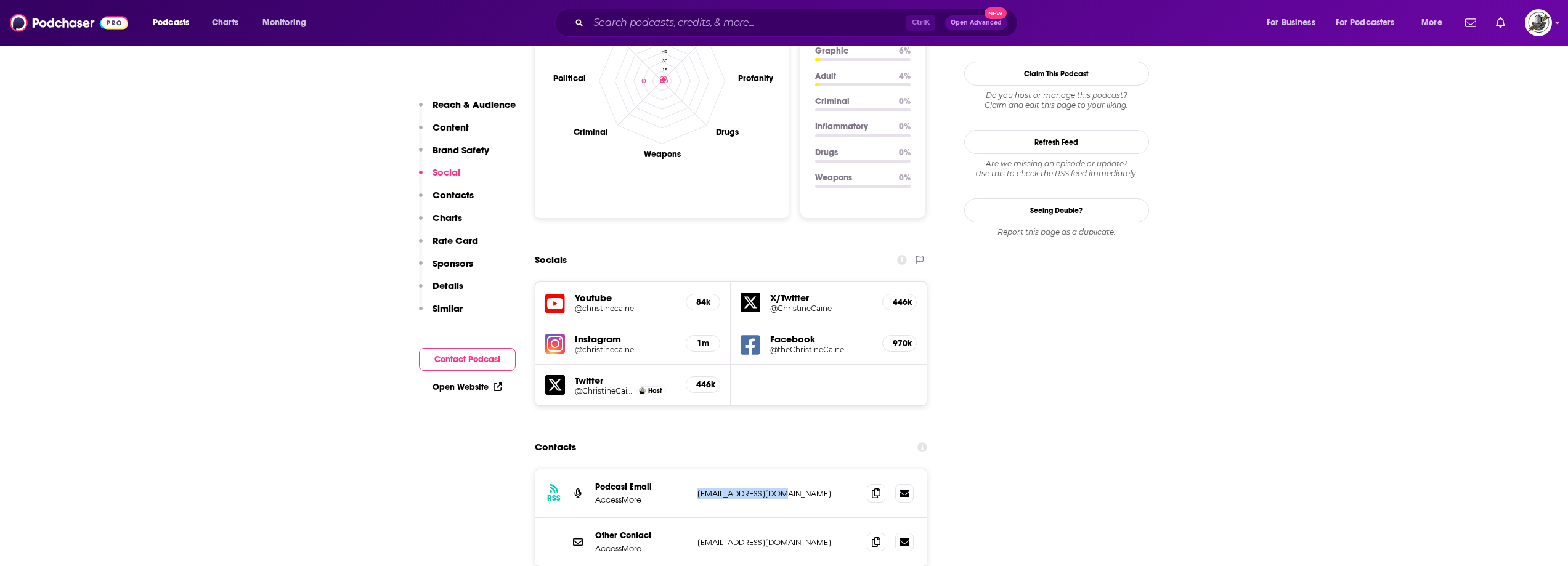
drag, startPoint x: 697, startPoint y: 419, endPoint x: 793, endPoint y: 419, distance: 96.0
click at [793, 489] on p "[EMAIL_ADDRESS][DOMAIN_NAME]" at bounding box center [778, 493] width 161 height 10
copy p "info@chriscaine.com"
click at [557, 293] on icon at bounding box center [555, 304] width 19 height 23
click at [770, 345] on h5 "@theChristineCaine" at bounding box center [821, 349] width 102 height 9
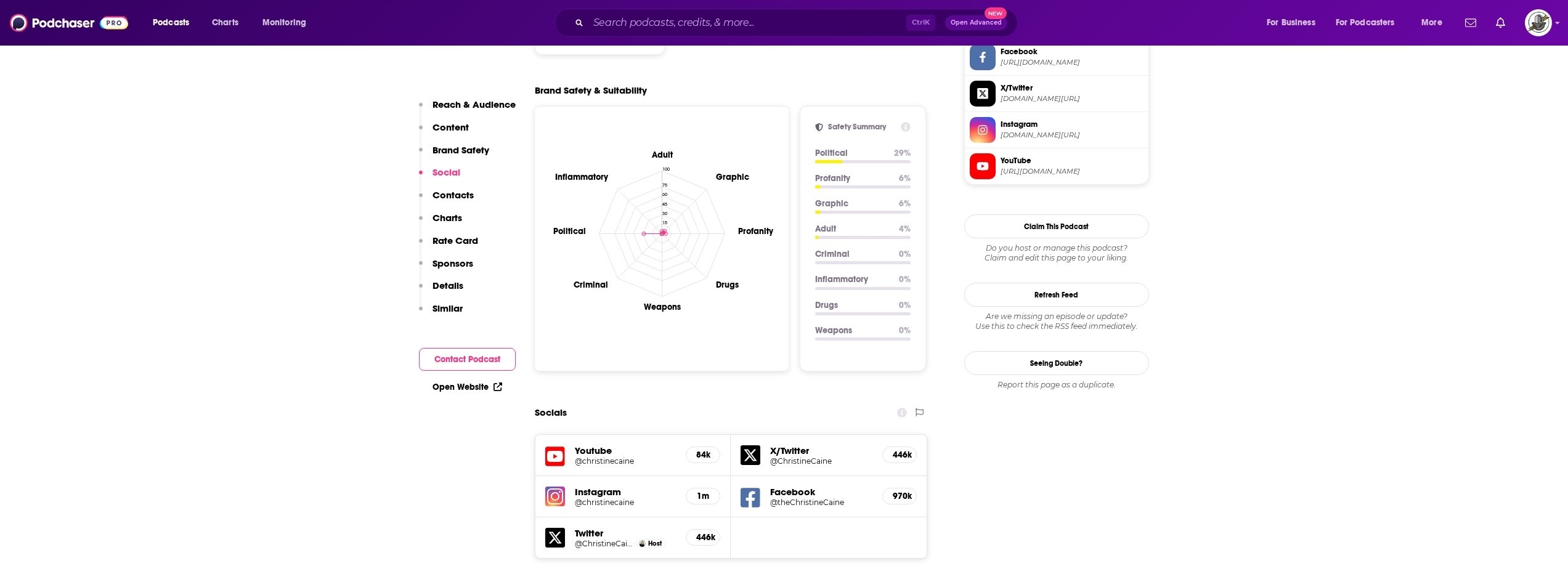
scroll to position [1047, 0]
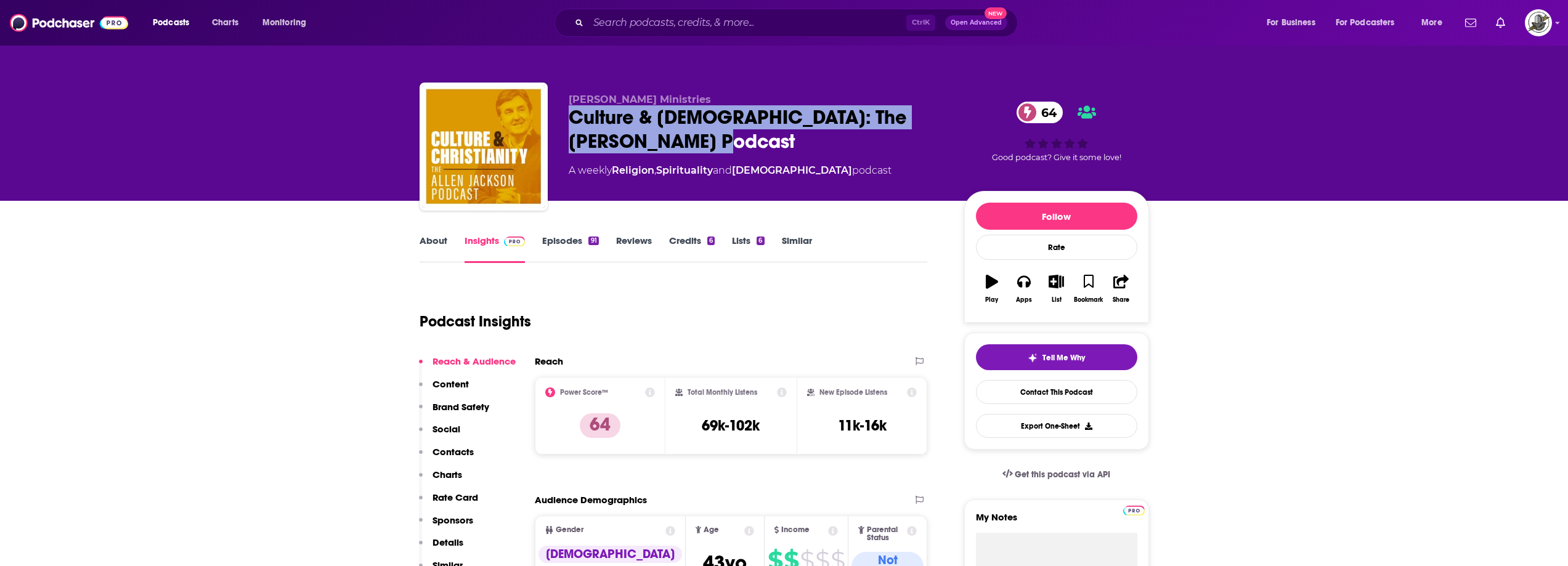
drag, startPoint x: 573, startPoint y: 123, endPoint x: 649, endPoint y: 139, distance: 77.7
click at [649, 139] on div "Culture & Christianity: The Allen Jackson Podcast 64" at bounding box center [757, 130] width 376 height 48
copy h2 "Culture & Christianity: The Allen Jackson Podcast"
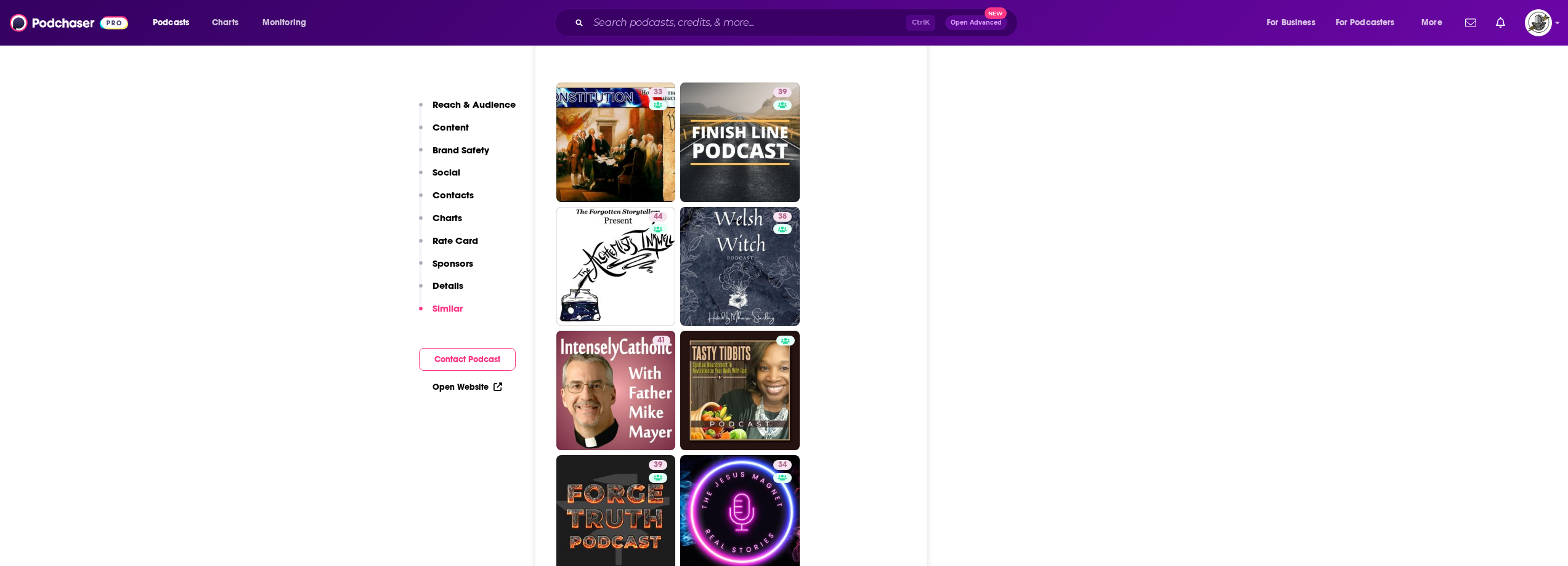
scroll to position [3696, 0]
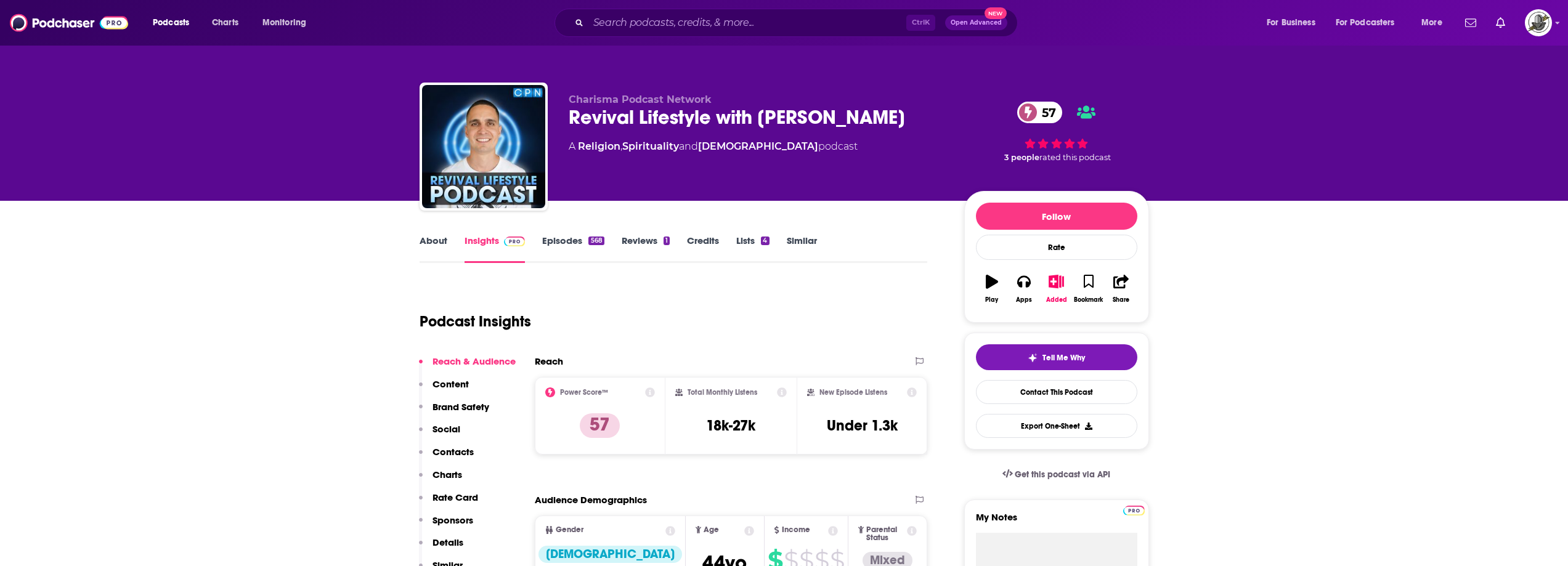
drag, startPoint x: 567, startPoint y: 124, endPoint x: 907, endPoint y: 115, distance: 340.1
click at [907, 115] on div "Charisma Podcast Network Revival Lifestyle with [DEMOGRAPHIC_DATA][PERSON_NAME]…" at bounding box center [784, 148] width 730 height 133
copy h2 "Revival Lifestyle with [PERSON_NAME]"
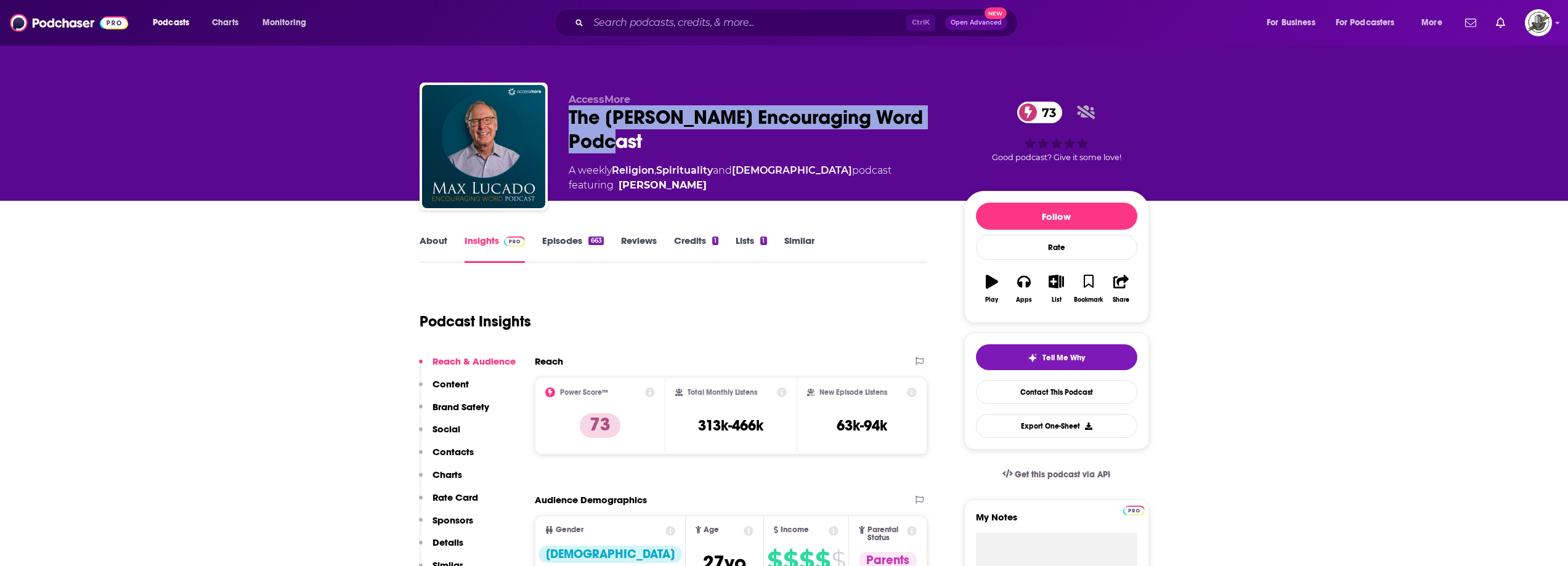
drag, startPoint x: 567, startPoint y: 120, endPoint x: 665, endPoint y: 132, distance: 98.7
click at [665, 132] on div "AccessMore The [PERSON_NAME] Encouraging Word Podcast 73 A weekly Religion , Sp…" at bounding box center [784, 148] width 730 height 133
copy h2 "The [PERSON_NAME] Encouraging Word Podcast"
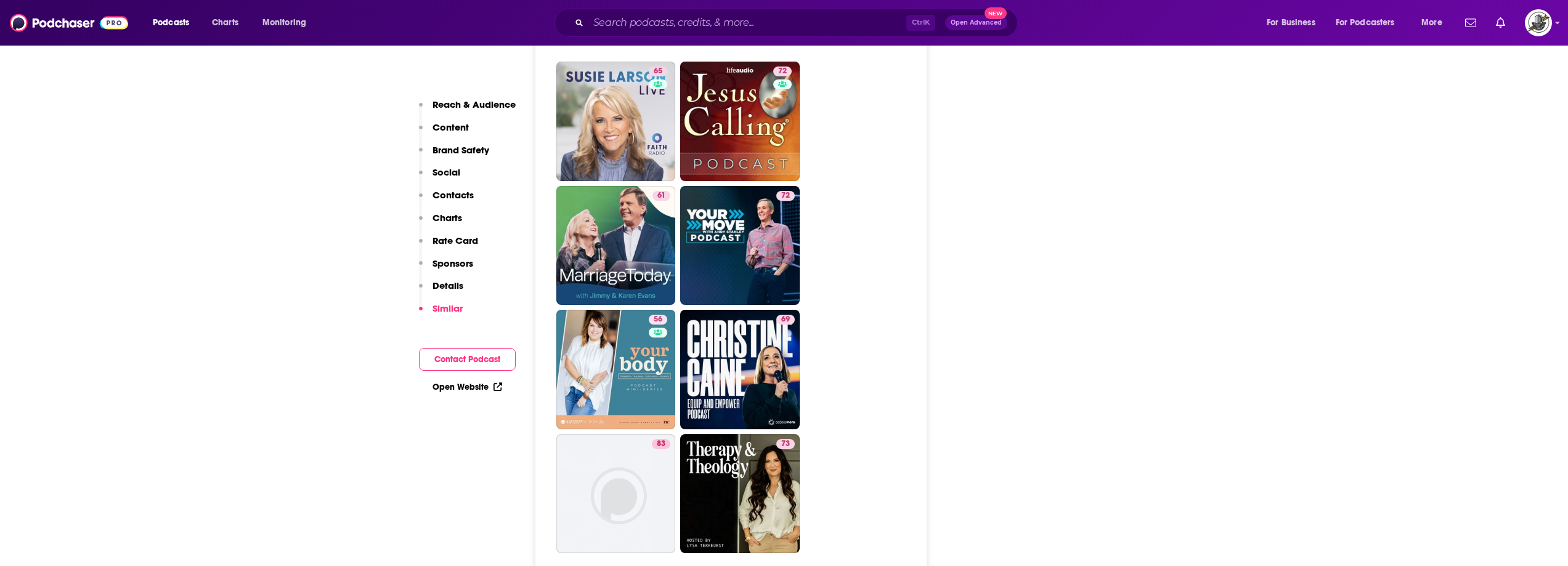
scroll to position [3943, 0]
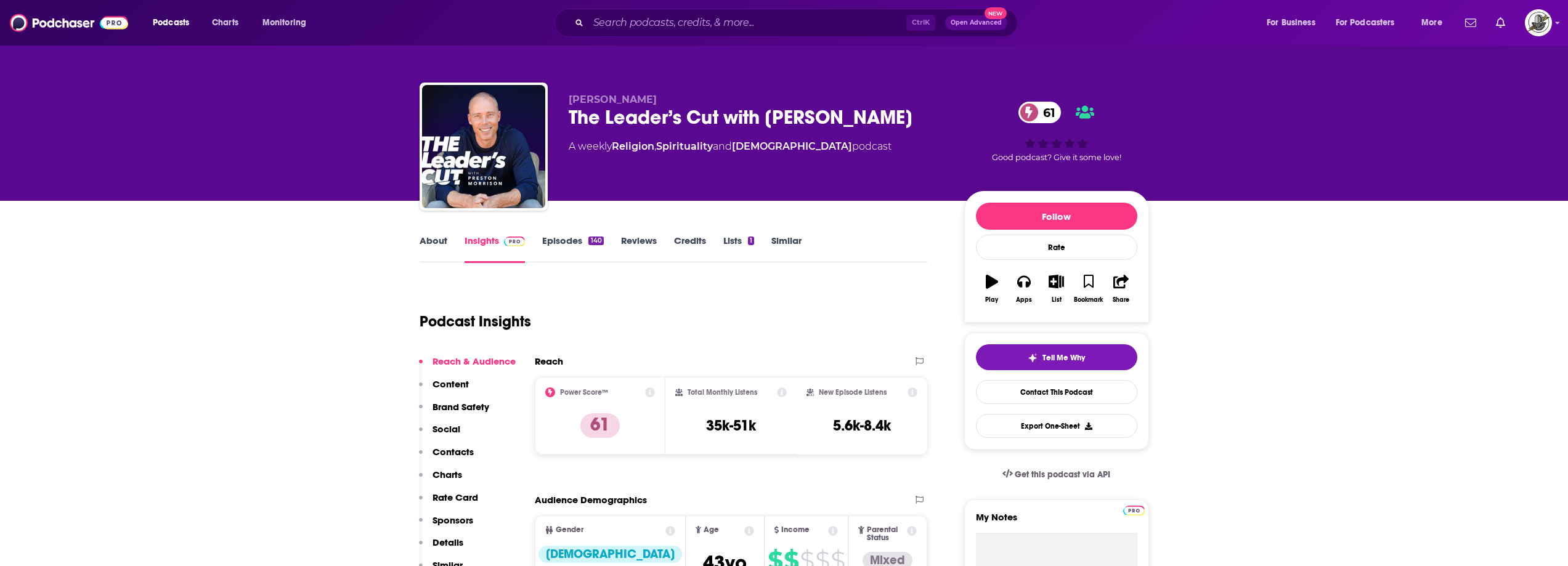
drag, startPoint x: 569, startPoint y: 119, endPoint x: 914, endPoint y: 123, distance: 345.0
click at [914, 123] on div "The Leader’s Cut with Preston Morrison 61" at bounding box center [757, 118] width 376 height 24
copy h2 "The Leader’s Cut with [PERSON_NAME]"
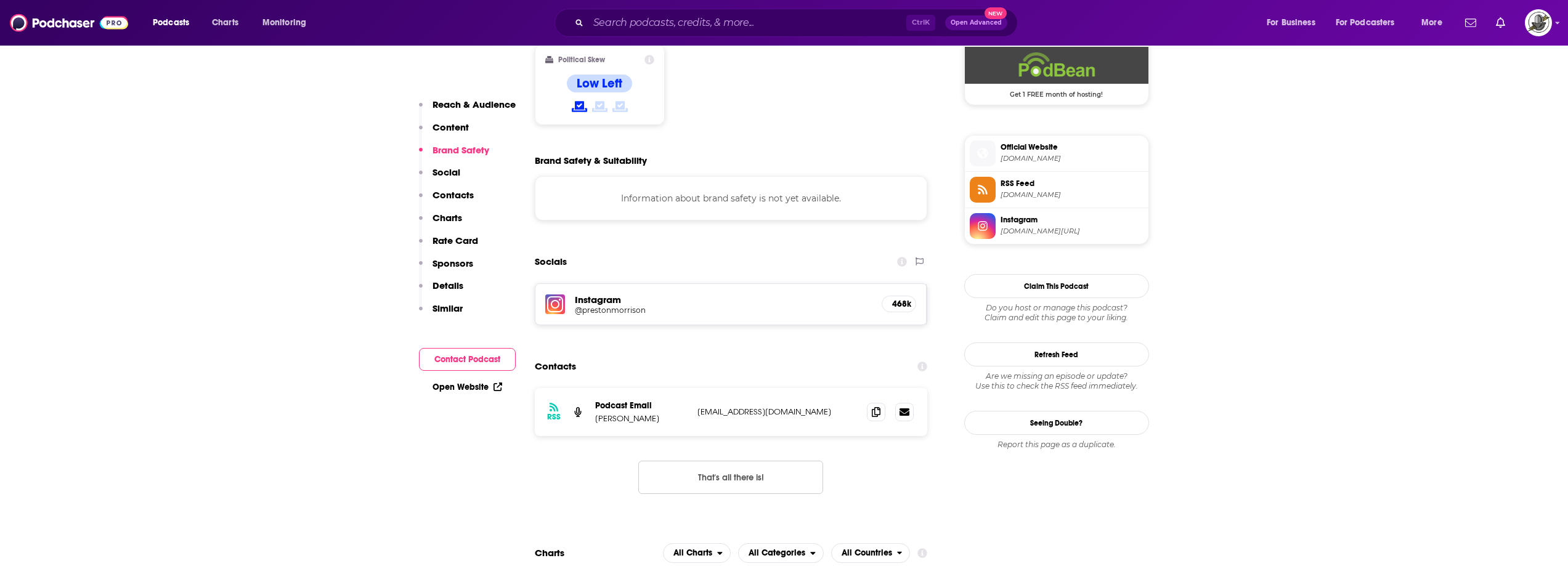
scroll to position [1047, 0]
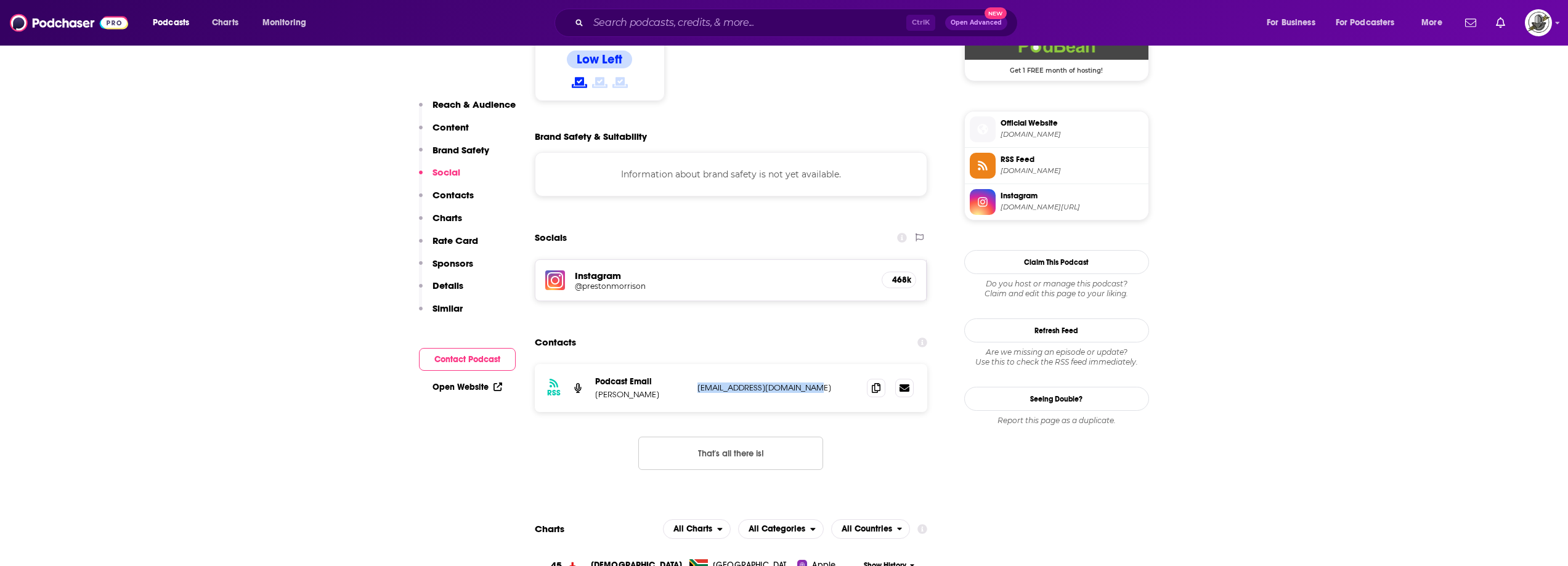
drag, startPoint x: 694, startPoint y: 301, endPoint x: 801, endPoint y: 299, distance: 107.0
click at [801, 364] on div "RSS Podcast Email Preston Morrison theleaderscut@thepillar.com theleaderscut@th…" at bounding box center [731, 389] width 393 height 48
copy p "theleaderscut@thepillar.co"
click at [729, 364] on div "RSS Podcast Email Preston Morrison theleaderscut@thepillar.com theleaderscut@th…" at bounding box center [731, 389] width 393 height 48
drag, startPoint x: 696, startPoint y: 299, endPoint x: 827, endPoint y: 295, distance: 131.1
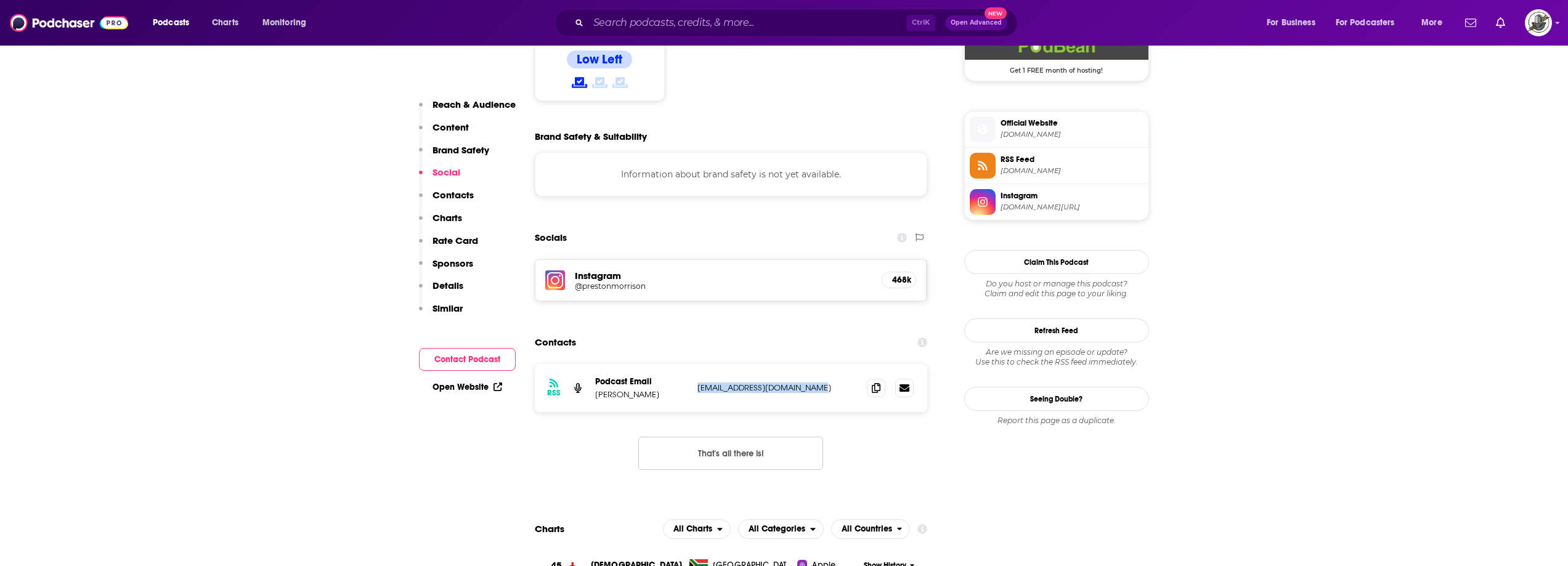
click at [827, 364] on div "RSS Podcast Email Preston Morrison theleaderscut@thepillar.com theleaderscut@th…" at bounding box center [731, 389] width 393 height 48
copy p "theleaderscut@thepillar.com"
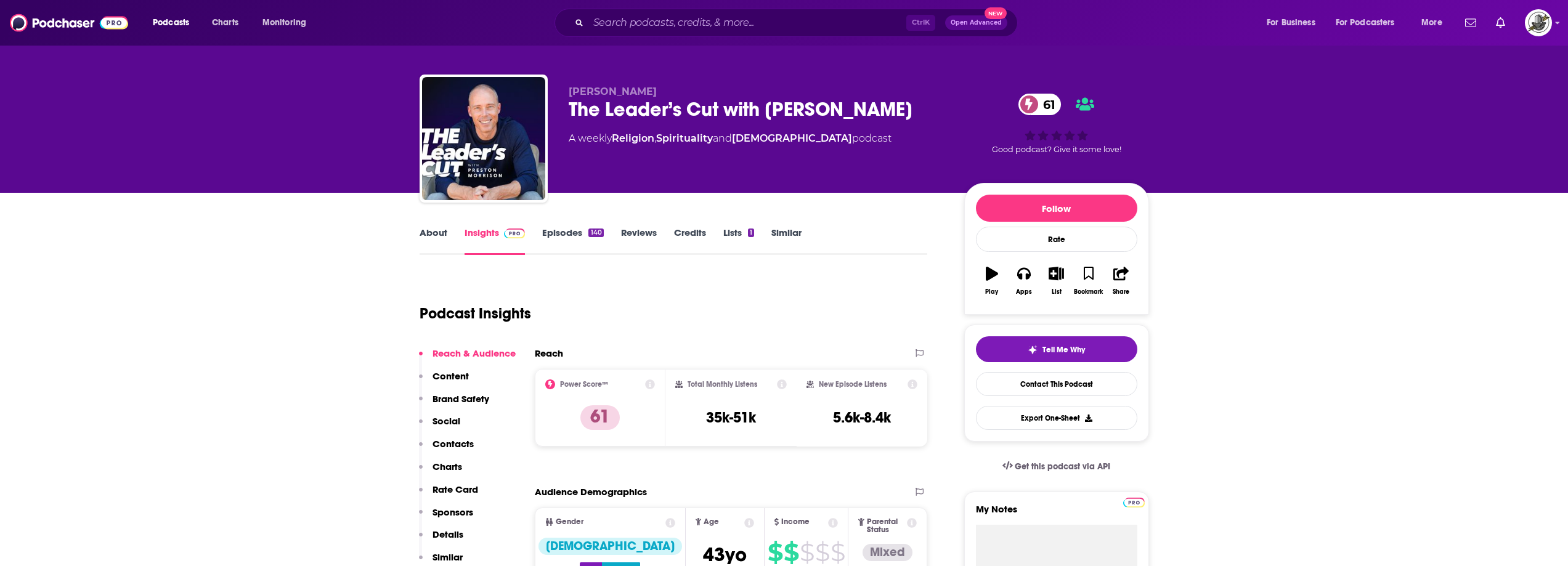
scroll to position [0, 0]
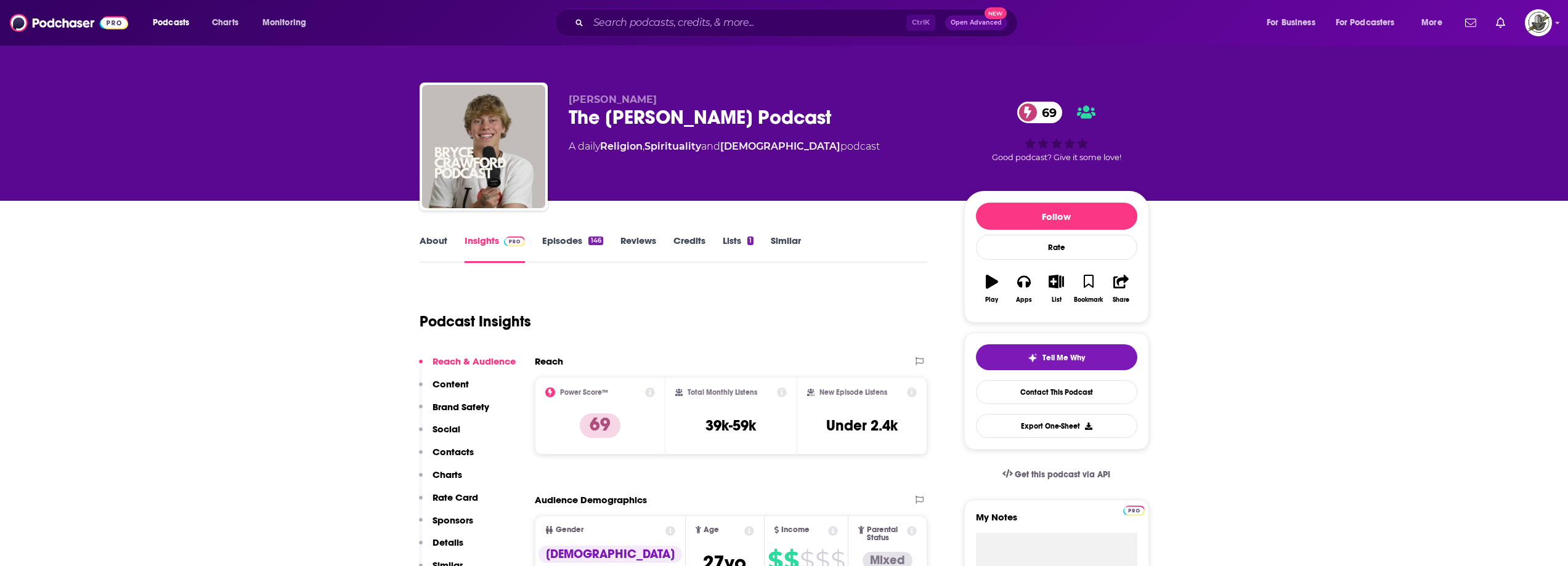
drag, startPoint x: 569, startPoint y: 114, endPoint x: 920, endPoint y: 114, distance: 351.0
click at [920, 114] on div "The Bryce Crawford Podcast 69" at bounding box center [757, 118] width 376 height 24
copy h2 "The Bryce Crawford Podcast"
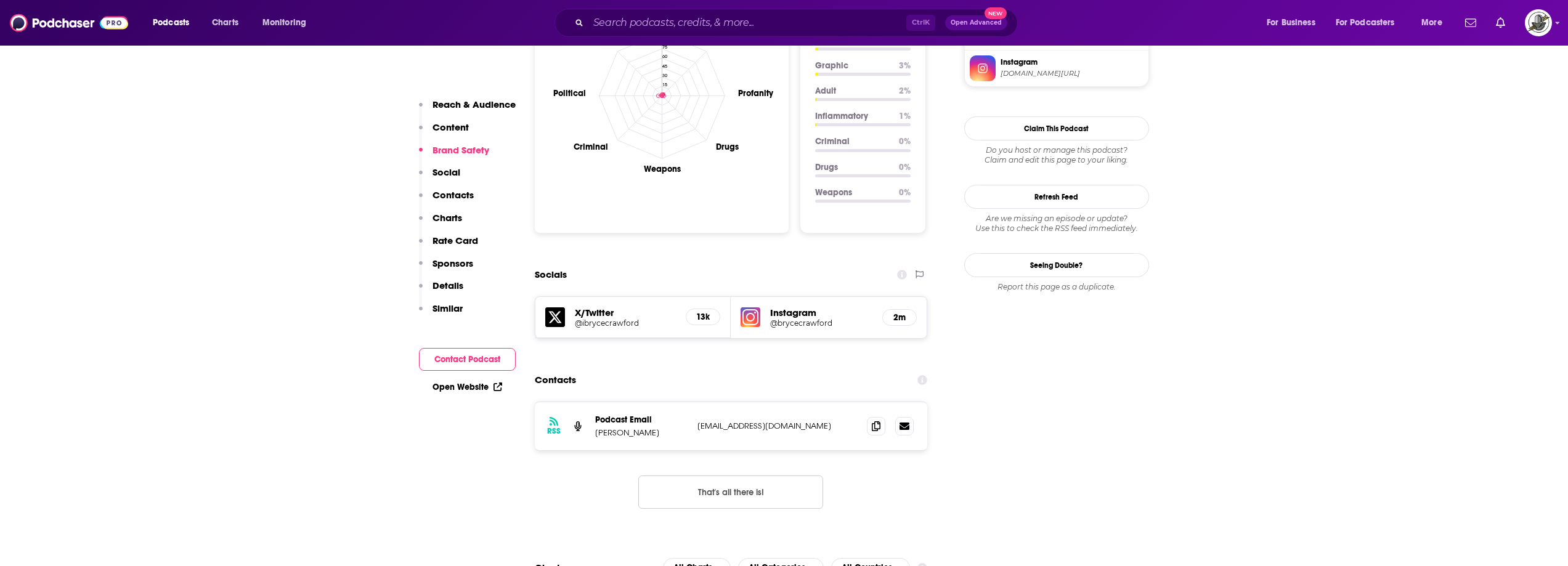
scroll to position [1232, 0]
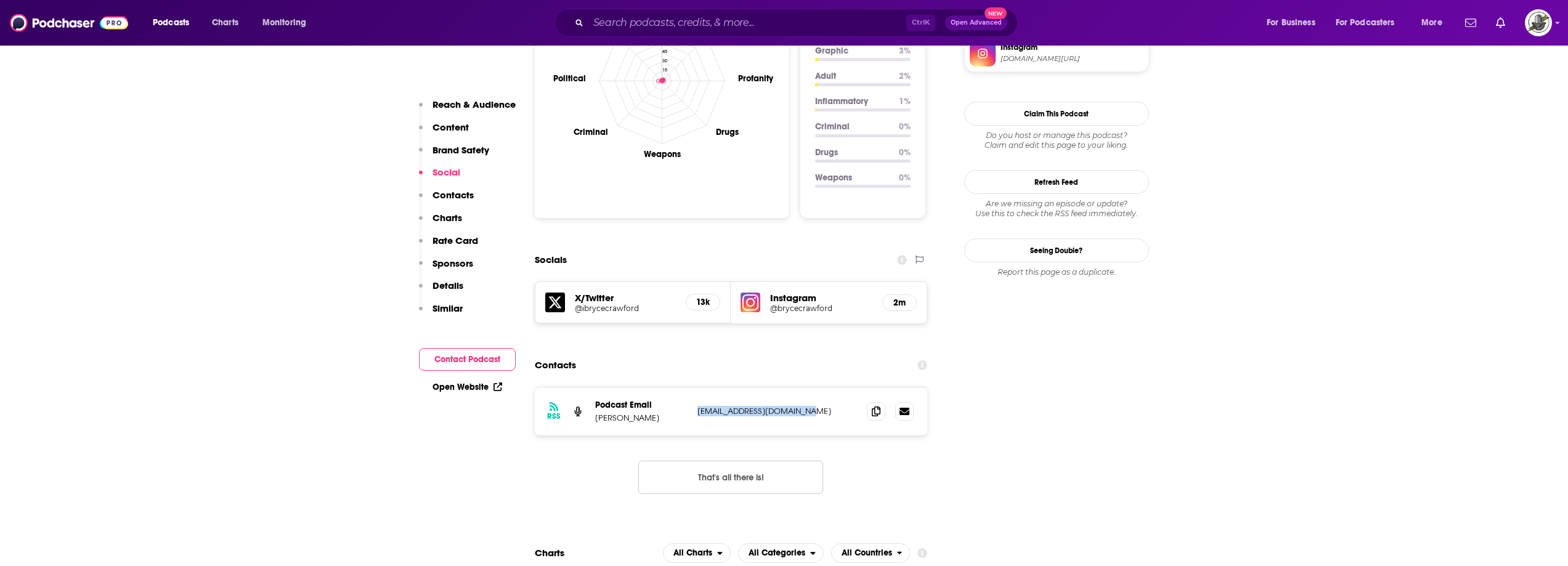
drag, startPoint x: 693, startPoint y: 338, endPoint x: 837, endPoint y: 335, distance: 144.0
click at [837, 388] on div "RSS Podcast Email Bryce Crawford brycecrawford41@gmail.com brycecrawford41@gmai…" at bounding box center [731, 412] width 393 height 48
copy p "brycecrawford41@gmail.com"
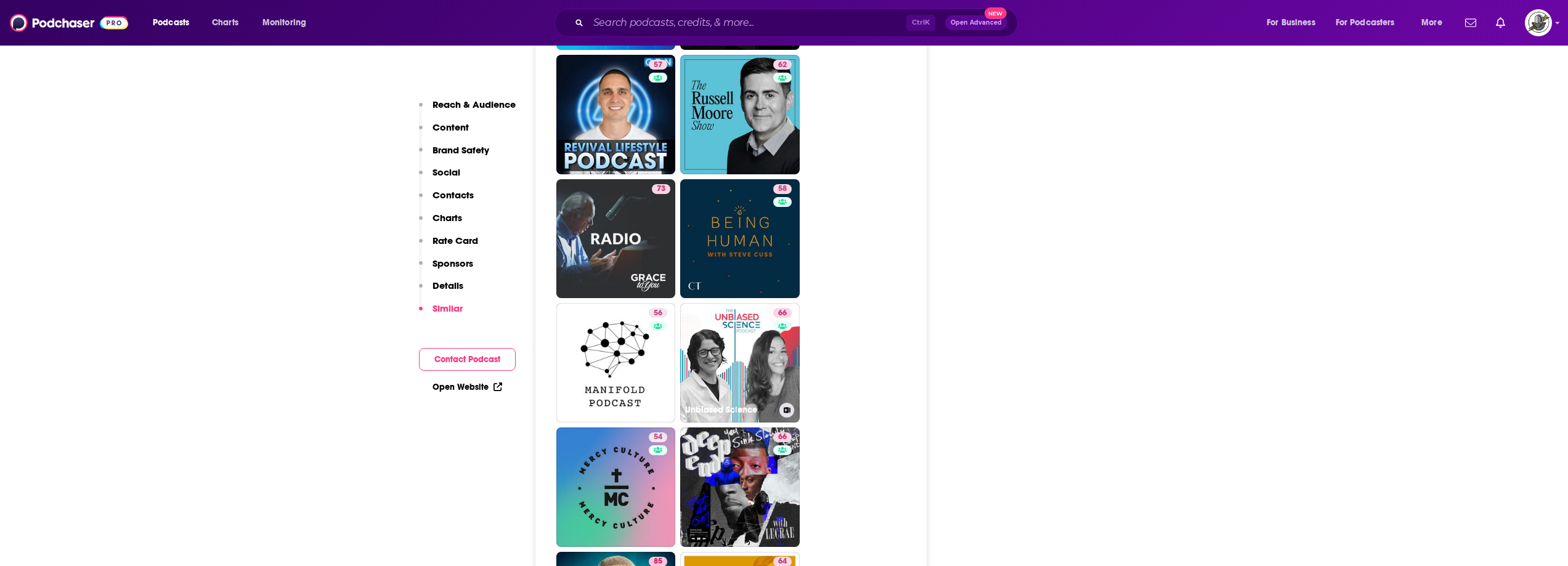
scroll to position [2895, 0]
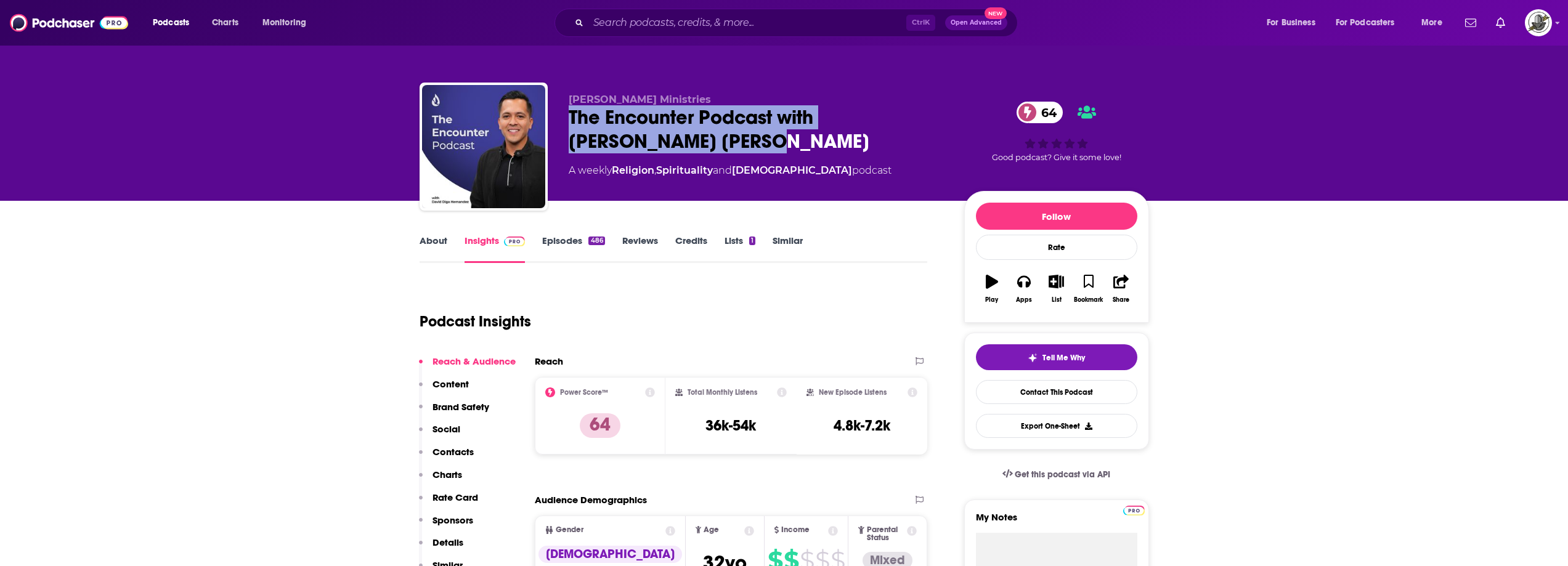
drag, startPoint x: 569, startPoint y: 122, endPoint x: 686, endPoint y: 133, distance: 117.5
click at [686, 133] on div "[PERSON_NAME] Ministries The Encounter Podcast with [PERSON_NAME] [PERSON_NAME]…" at bounding box center [784, 148] width 730 height 133
copy h2 "The Encounter Podcast with [PERSON_NAME] [PERSON_NAME]"
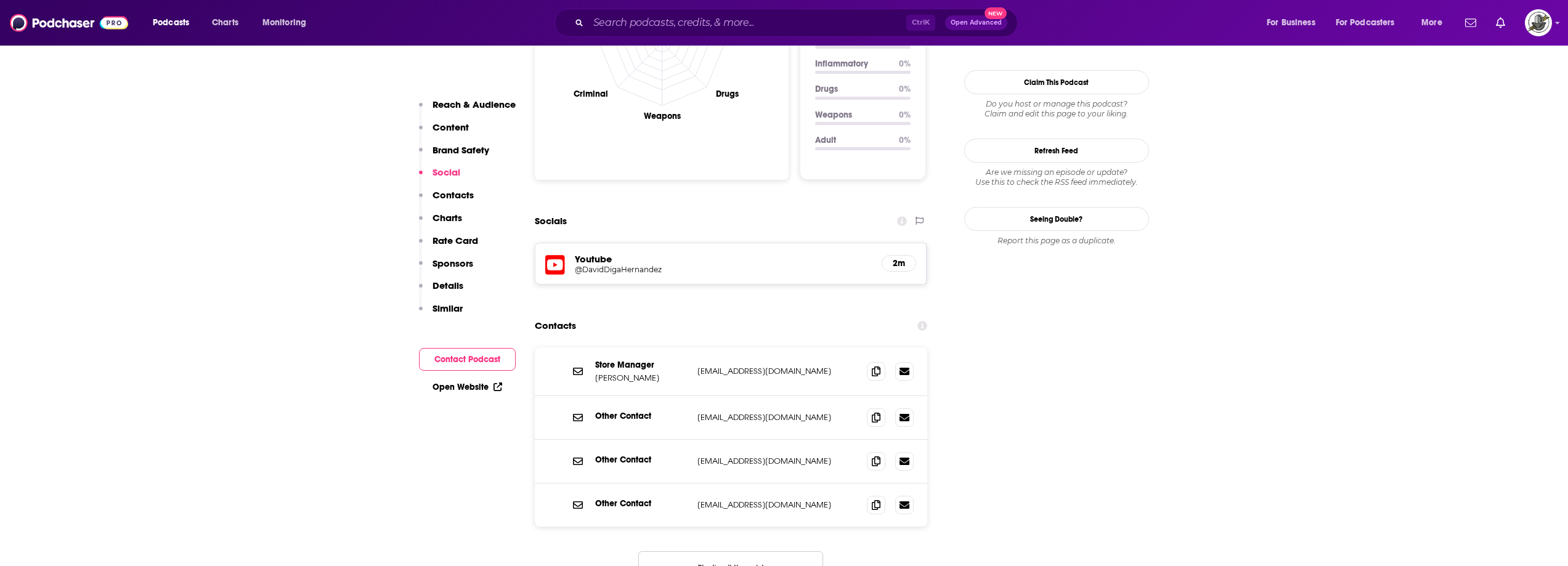
scroll to position [1232, 0]
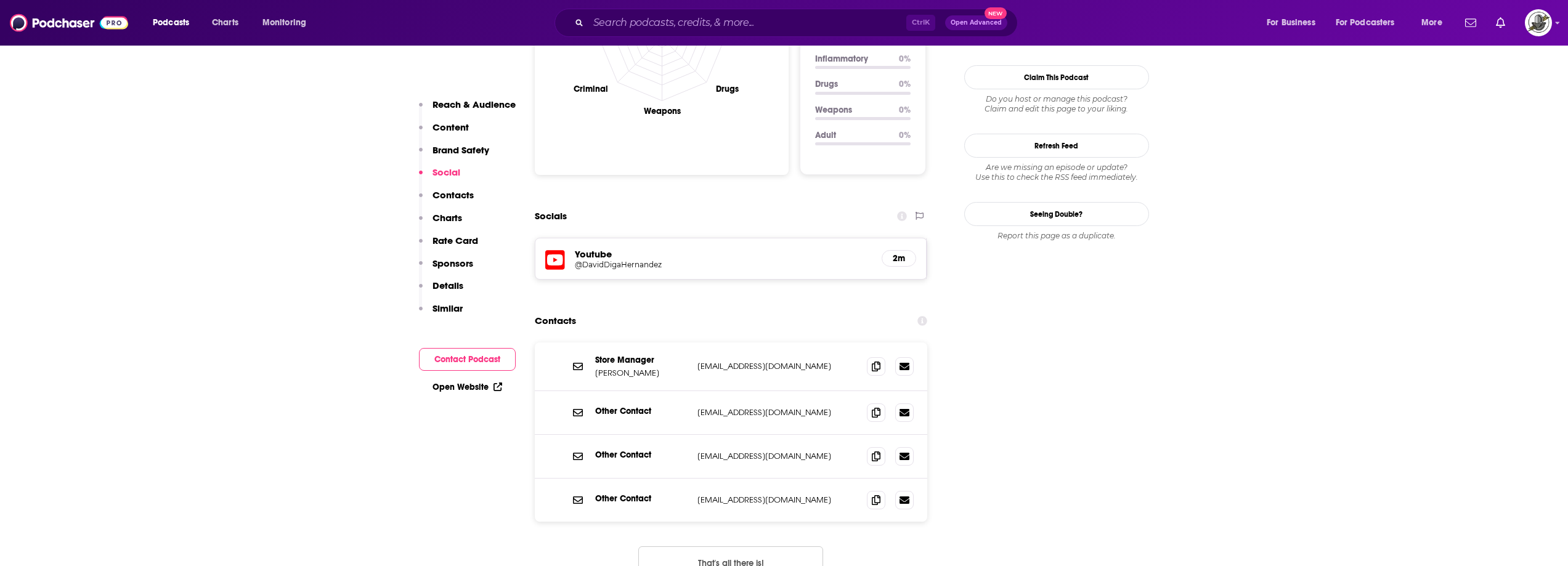
click at [749, 547] on button "That's all there is!" at bounding box center [731, 563] width 185 height 33
drag, startPoint x: 699, startPoint y: 323, endPoint x: 854, endPoint y: 319, distance: 155.1
click at [854, 361] on p "[EMAIL_ADDRESS][DOMAIN_NAME]" at bounding box center [778, 366] width 161 height 10
copy p "[EMAIL_ADDRESS][DOMAIN_NAME]"
click at [706, 343] on div "Store Manager [PERSON_NAME] [PERSON_NAME][EMAIL_ADDRESS][DOMAIN_NAME] [PERSON_N…" at bounding box center [731, 367] width 393 height 48
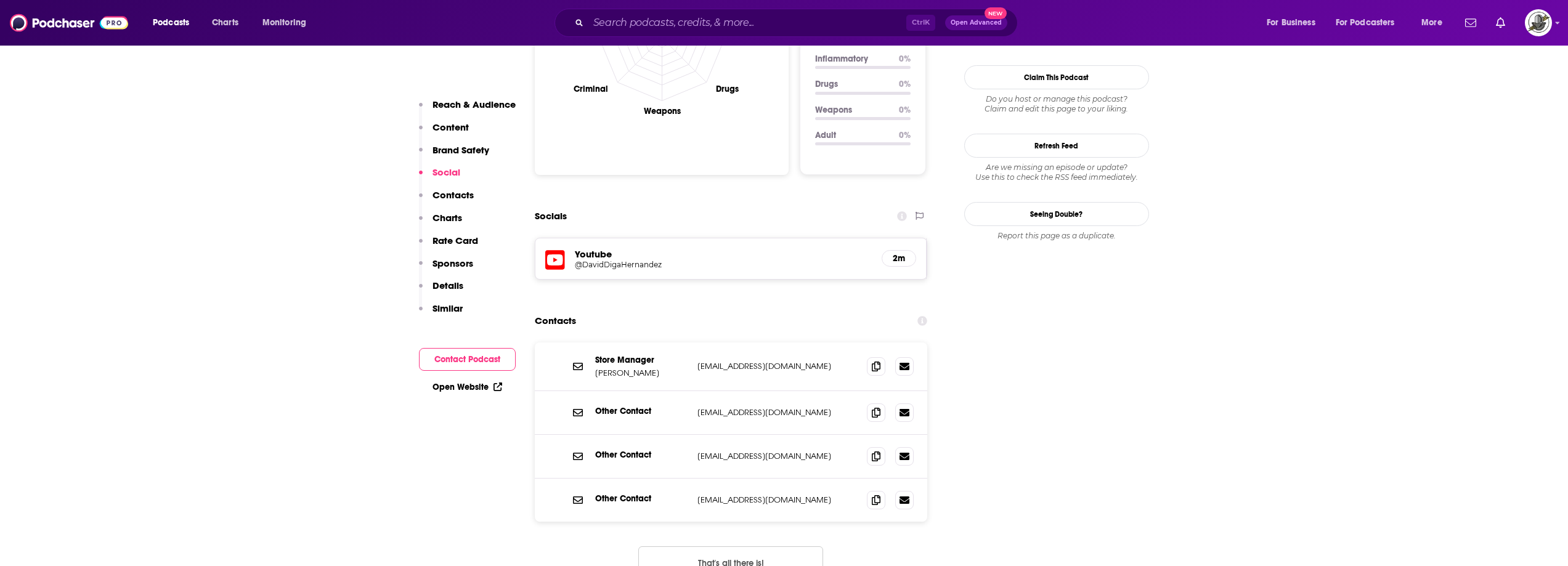
drag, startPoint x: 696, startPoint y: 323, endPoint x: 844, endPoint y: 326, distance: 148.0
click at [844, 343] on div "Store Manager [PERSON_NAME] [PERSON_NAME][EMAIL_ADDRESS][DOMAIN_NAME] [PERSON_N…" at bounding box center [731, 367] width 393 height 48
copy p "[EMAIL_ADDRESS][DOMAIN_NAME]"
drag, startPoint x: 721, startPoint y: 367, endPoint x: 850, endPoint y: 369, distance: 129.0
click at [850, 407] on p "contact@davidhernandezministries.com" at bounding box center [778, 412] width 161 height 10
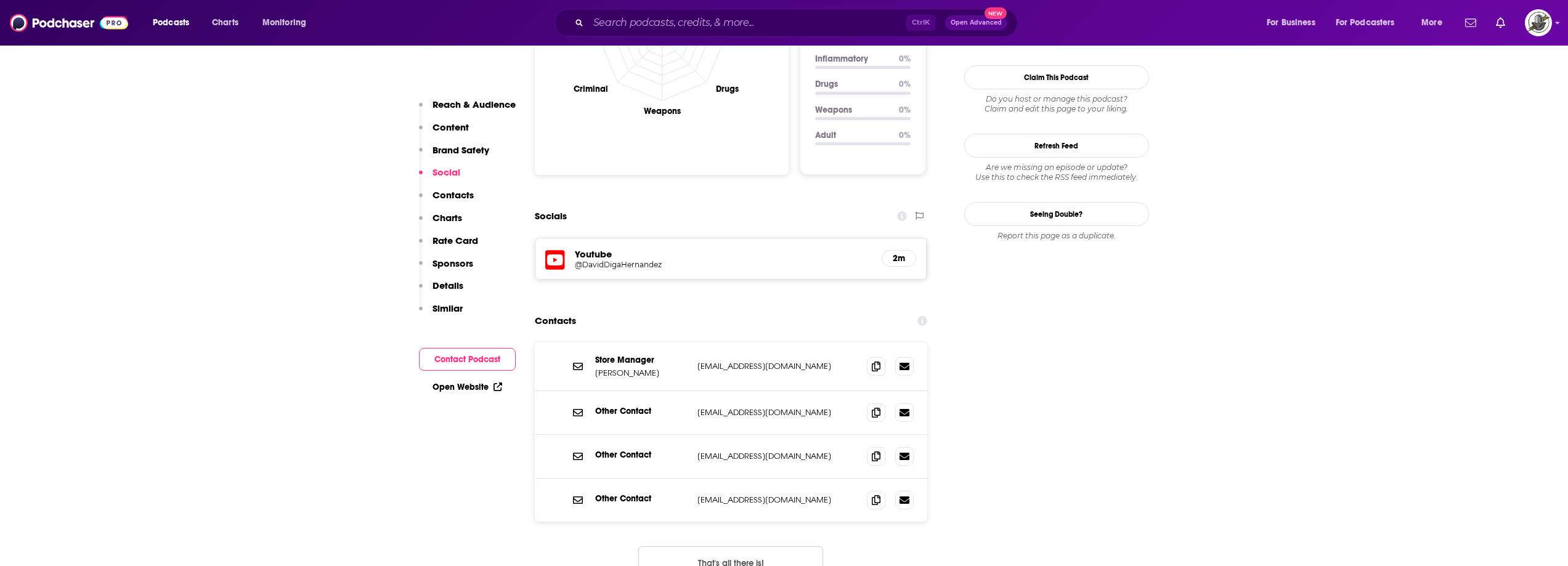
copy p "contact@davidhernandezministries.com"
click at [562, 249] on icon at bounding box center [555, 260] width 19 height 23
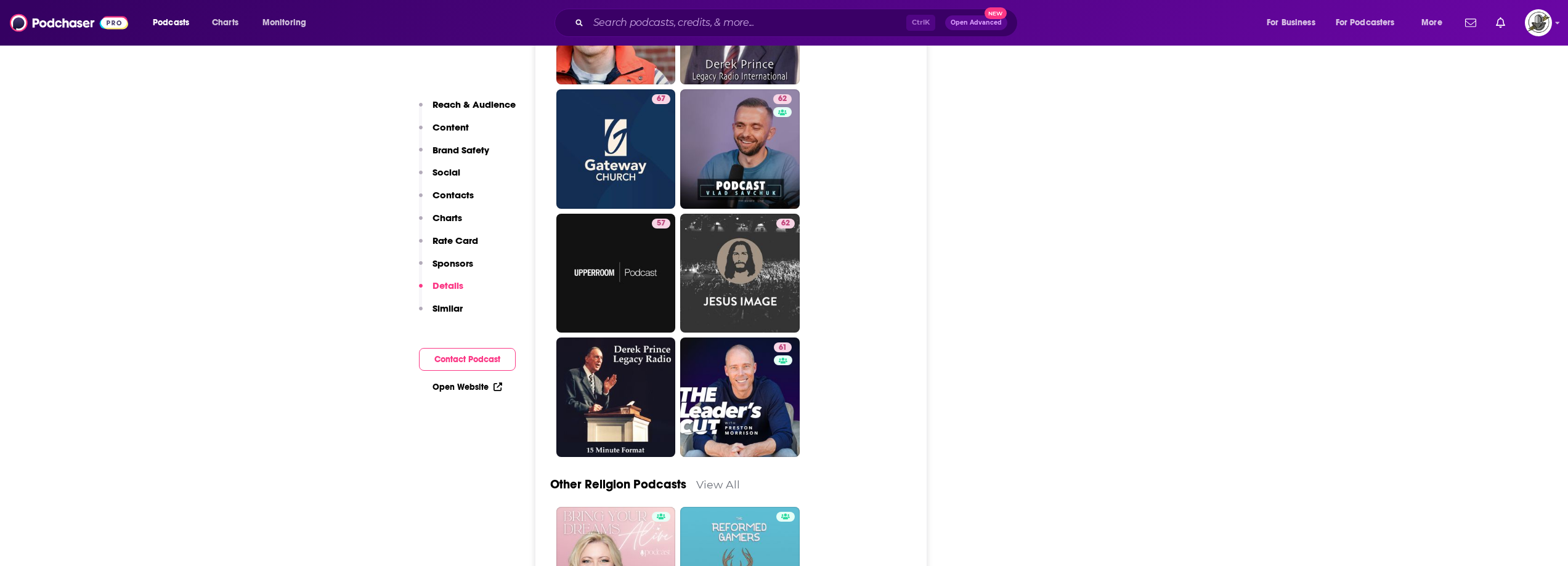
scroll to position [3881, 0]
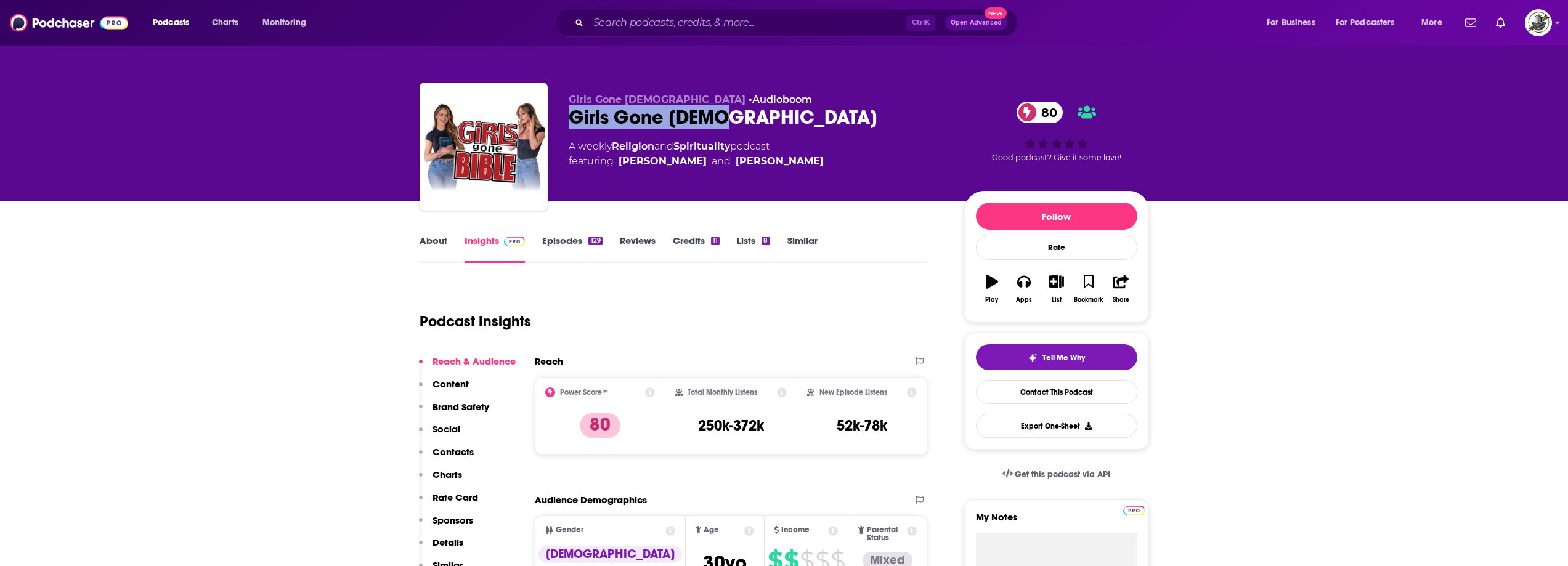
drag, startPoint x: 573, startPoint y: 127, endPoint x: 773, endPoint y: 118, distance: 200.2
click at [773, 118] on div "Girls Gone Bible 80" at bounding box center [757, 118] width 376 height 24
copy h2 "Girls Gone Bible"
drag, startPoint x: 616, startPoint y: 163, endPoint x: 793, endPoint y: 159, distance: 177.0
click at [793, 159] on div "A weekly Religion and Spirituality podcast featuring Angela Halili and Arielle …" at bounding box center [757, 154] width 376 height 30
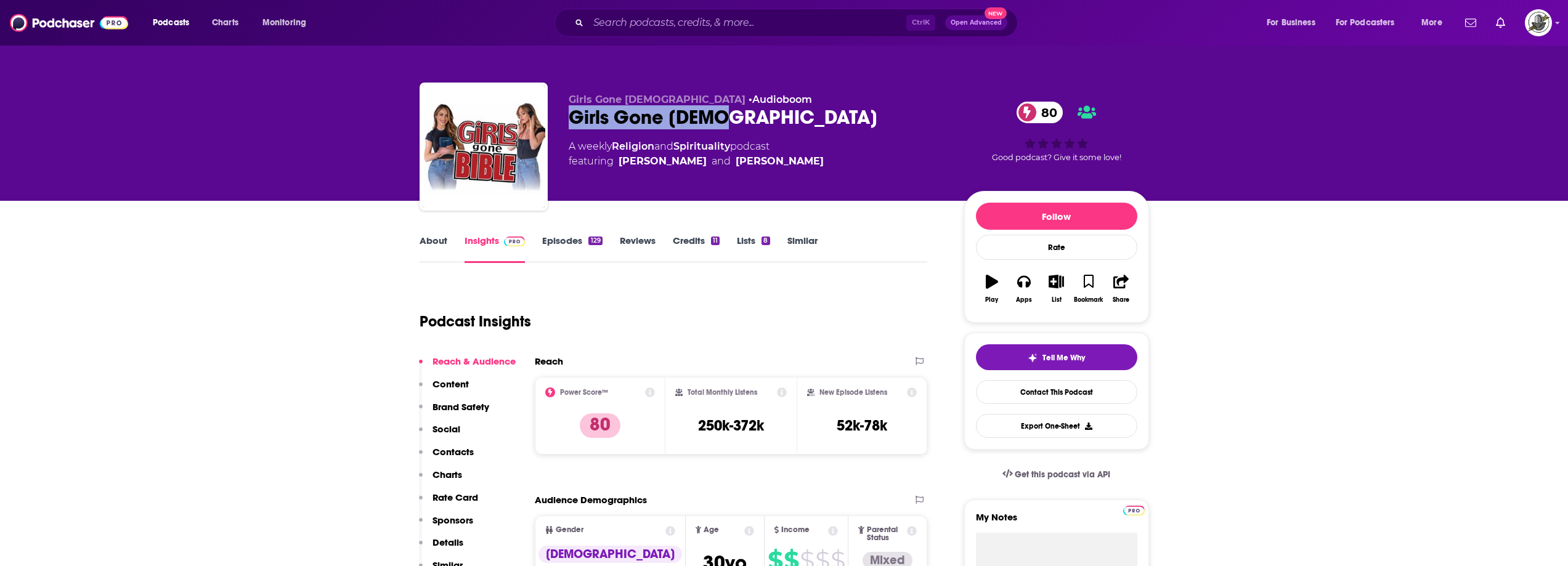
copy span "Angela Halili and Arielle Reitsma"
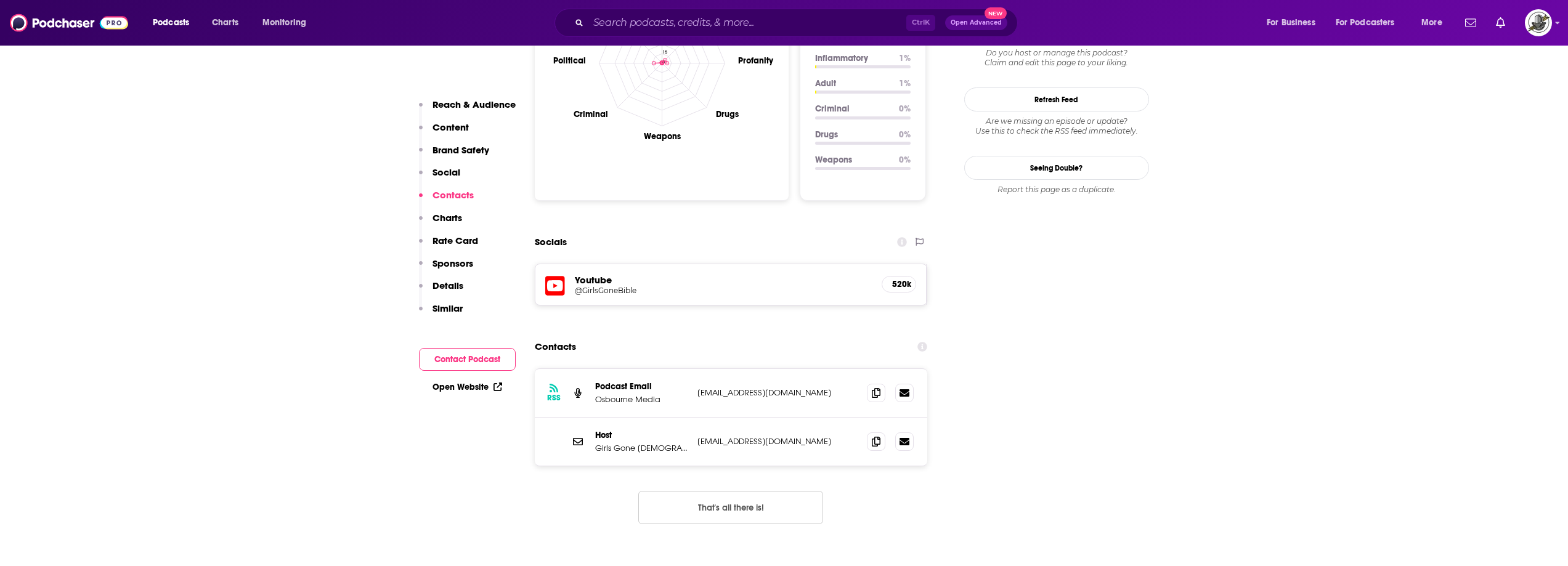
scroll to position [1293, 0]
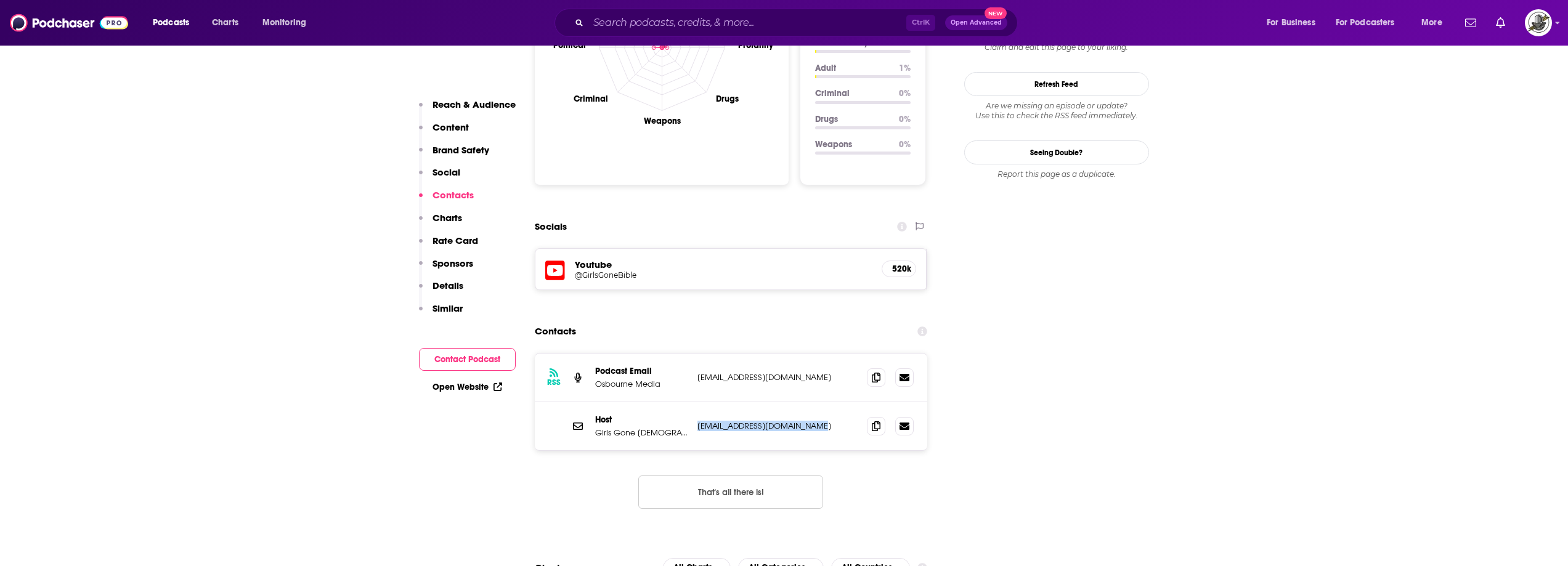
drag, startPoint x: 696, startPoint y: 341, endPoint x: 834, endPoint y: 343, distance: 138.0
click at [834, 402] on div "Host Girls Gone Bible Podcast actressangelahalili@aol.com actressangelahalili@a…" at bounding box center [731, 427] width 393 height 48
copy p "actressangelahalili@aol.com"
click at [710, 23] on input "Search podcasts, credits, & more..." at bounding box center [748, 23] width 318 height 19
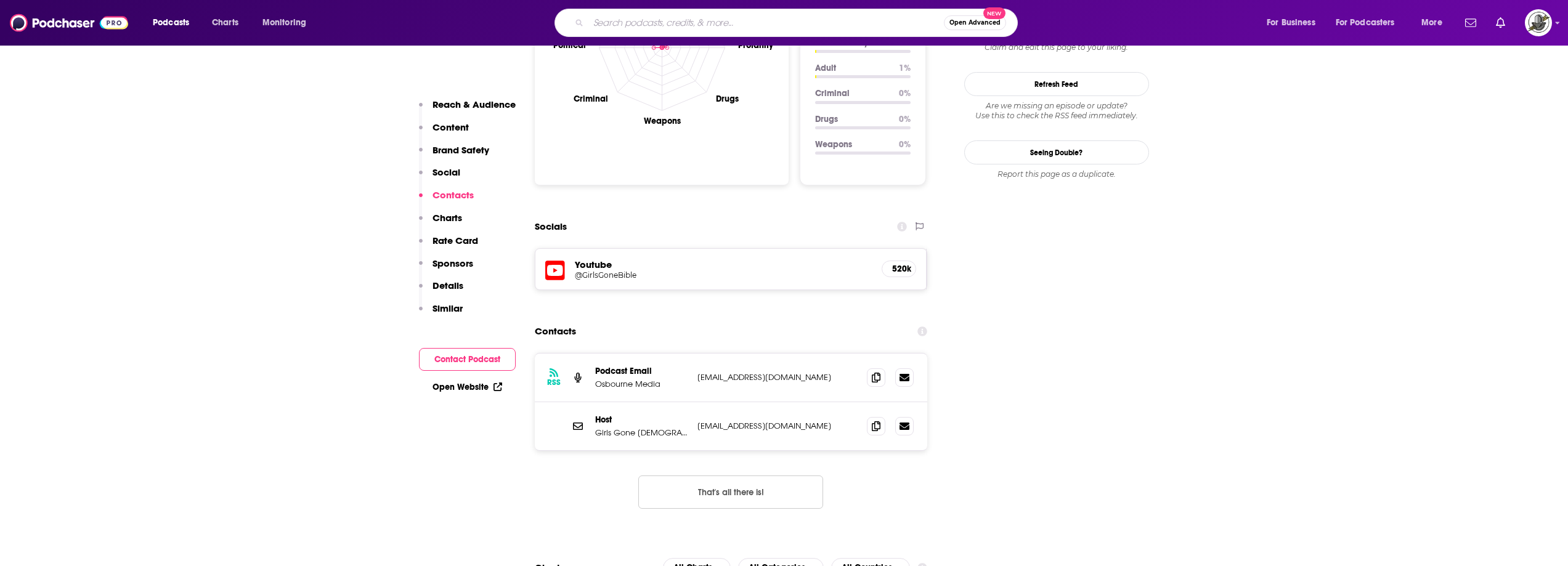
paste input "girlsgonebible@gmail.com"
type input "girlsgonebible@gmail.com"
click at [773, 320] on div "Contacts" at bounding box center [731, 331] width 393 height 23
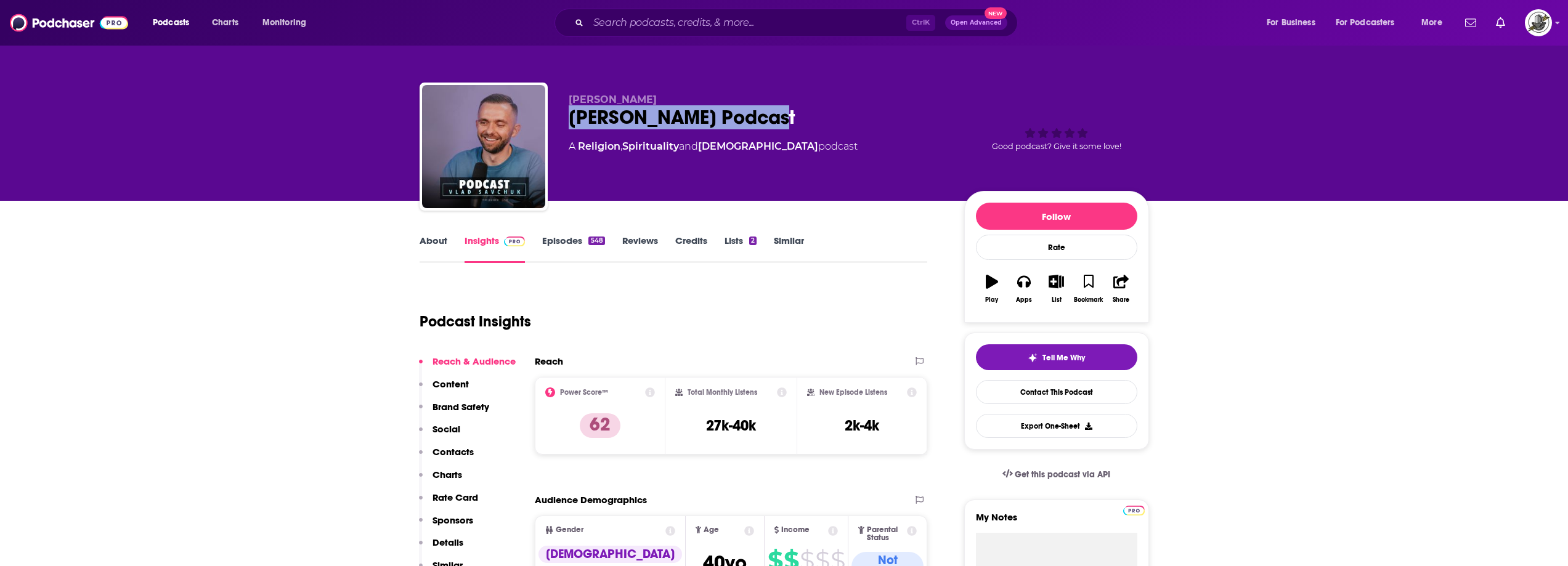
drag, startPoint x: 629, startPoint y: 123, endPoint x: 858, endPoint y: 114, distance: 229.2
click at [858, 114] on div "[PERSON_NAME] [PERSON_NAME] Podcast A Religion , Spirituality and [DEMOGRAPHIC_…" at bounding box center [784, 148] width 730 height 133
copy h2 "[PERSON_NAME] Podcast"
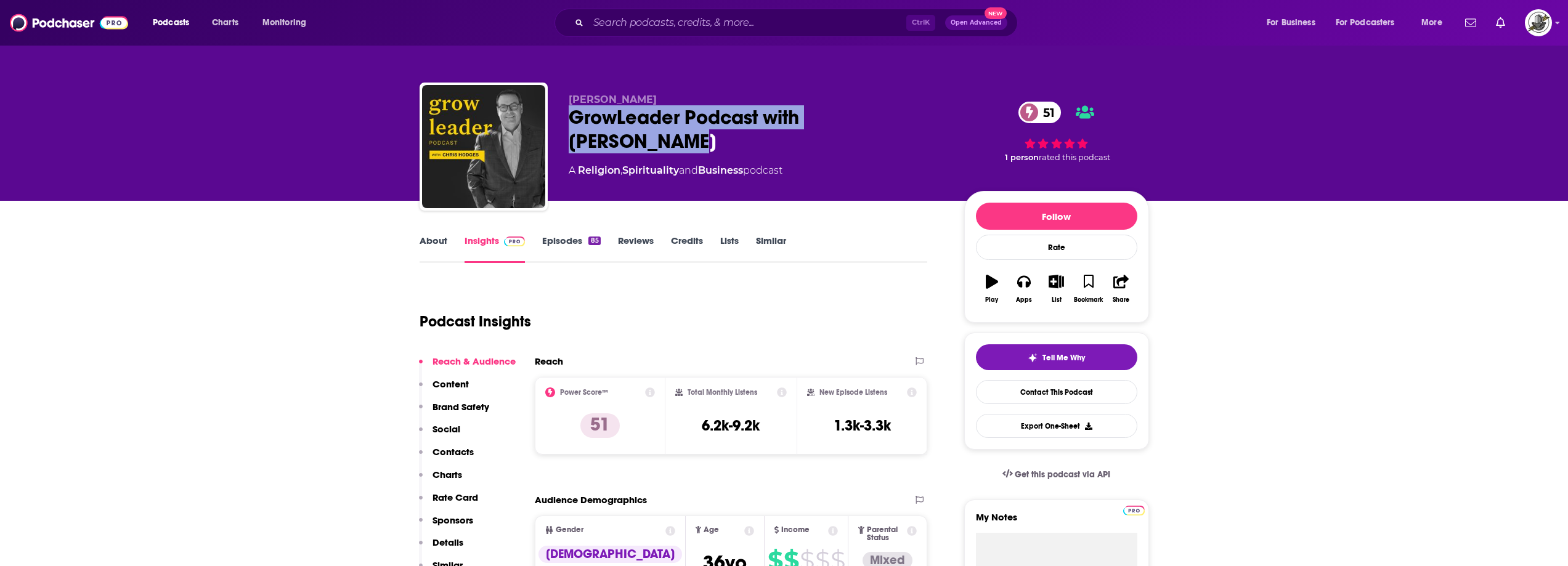
drag, startPoint x: 572, startPoint y: 118, endPoint x: 924, endPoint y: 119, distance: 352.0
click at [924, 119] on div "GrowLeader Podcast with [PERSON_NAME] 51" at bounding box center [757, 130] width 376 height 48
copy h2 "GrowLeader Podcast with [PERSON_NAME]"
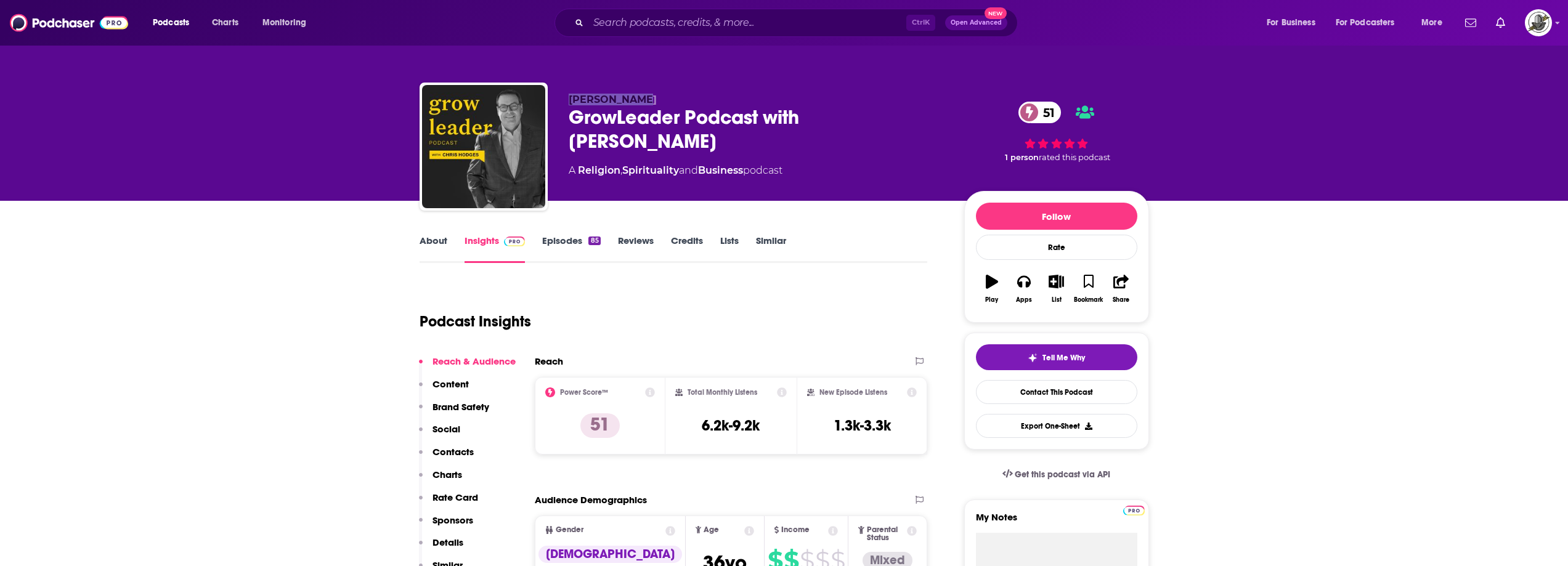
drag, startPoint x: 565, startPoint y: 101, endPoint x: 661, endPoint y: 100, distance: 96.0
click at [661, 100] on div "Chris Hodges GrowLeader Podcast with Chris Hodges 51 A Religion , Spirituality …" at bounding box center [784, 148] width 730 height 133
copy span "Chris Hodges"
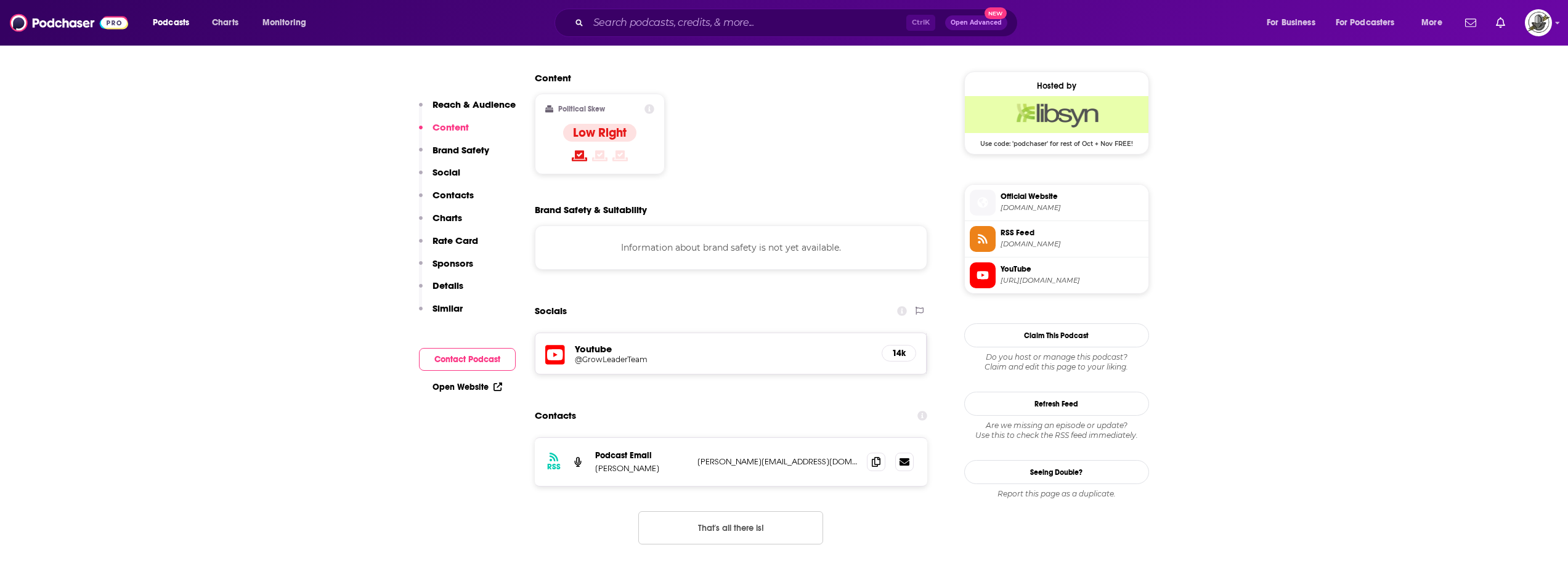
scroll to position [985, 0]
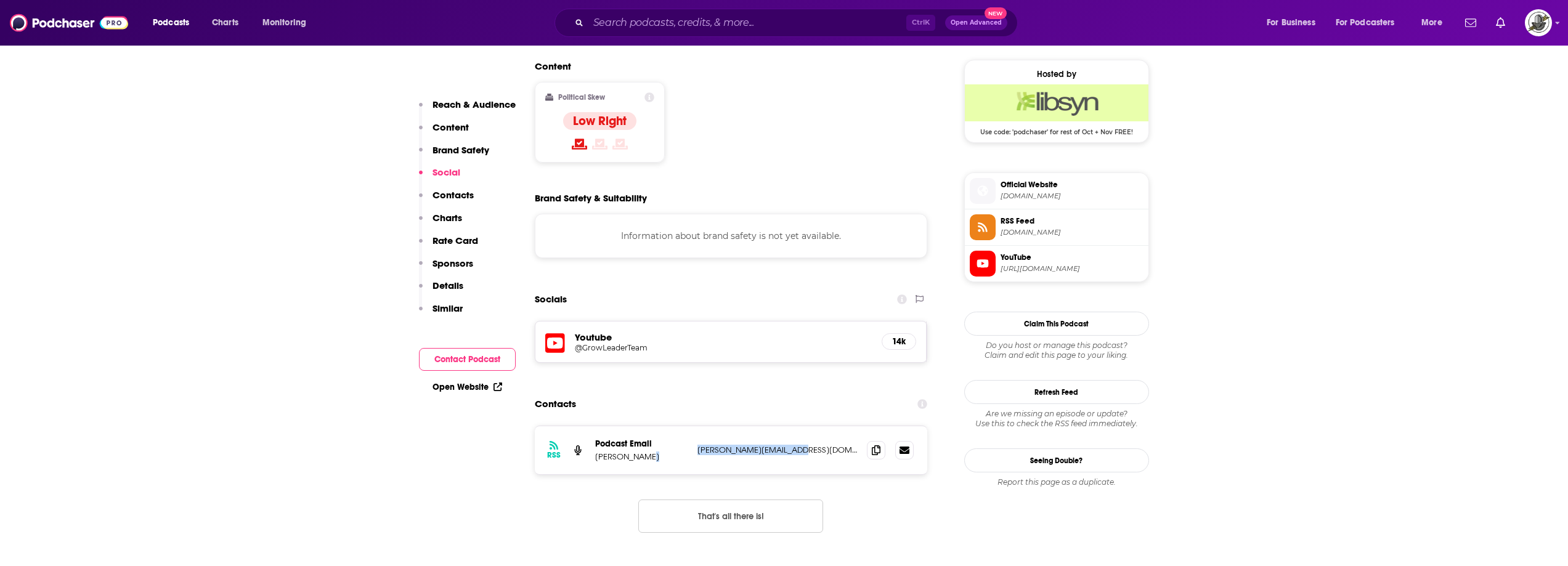
drag, startPoint x: 676, startPoint y: 364, endPoint x: 810, endPoint y: 359, distance: 134.1
click at [0, 0] on div "Podcast Email Chris Hodges doug@kingdombuilders.us doug@kingdombuilders.us" at bounding box center [0, 0] width 0 height 0
copy div "doug@kingdombuilders.us"
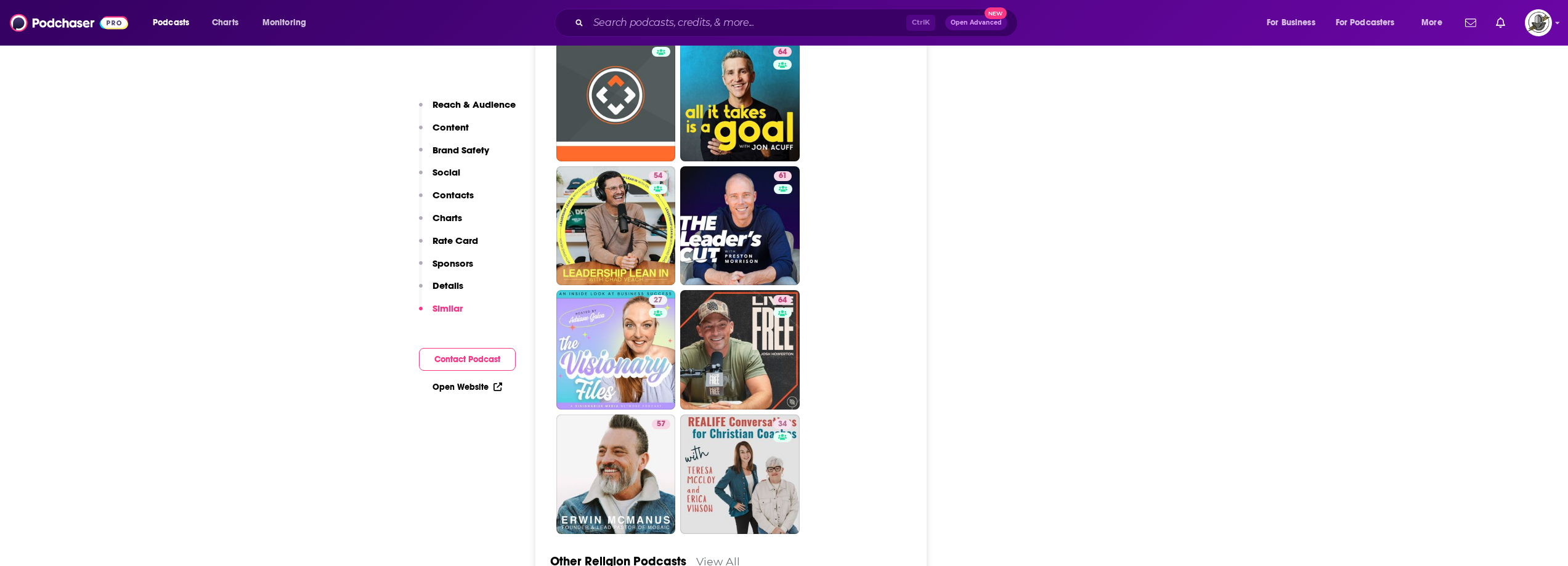
scroll to position [3450, 0]
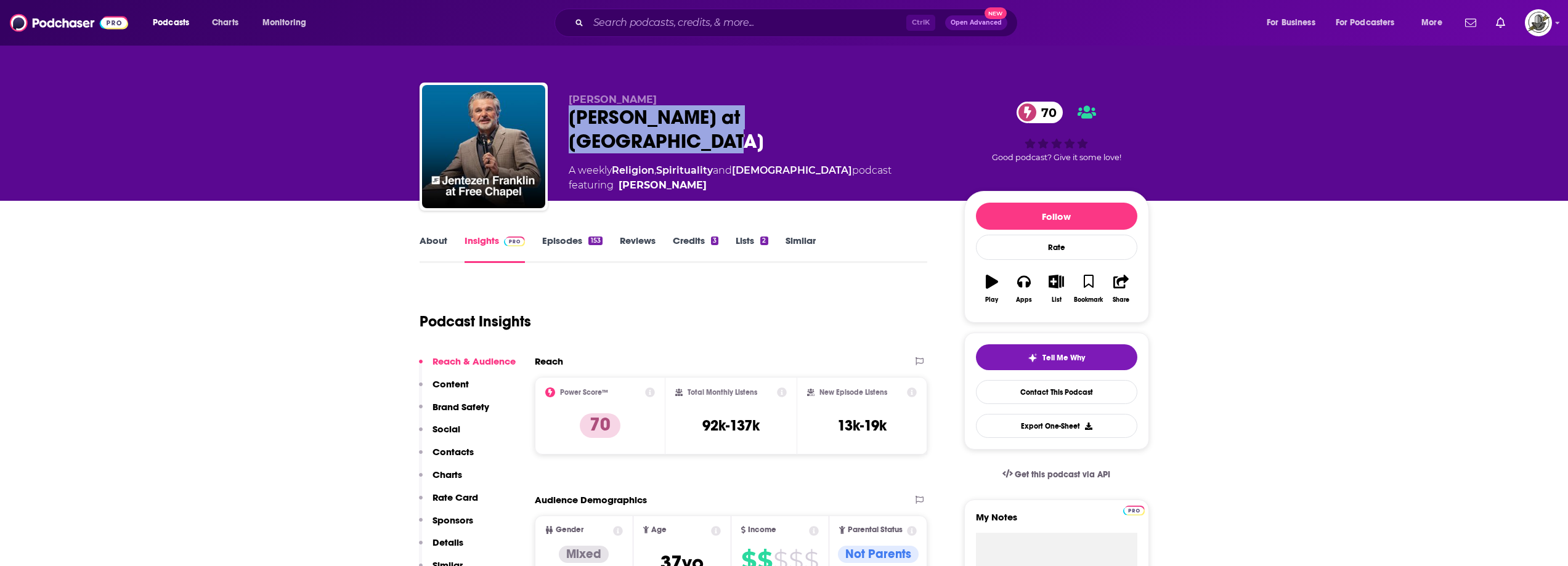
drag, startPoint x: 562, startPoint y: 122, endPoint x: 873, endPoint y: 124, distance: 311.0
click at [873, 124] on div "[PERSON_NAME] [PERSON_NAME] at Free Chapel 70 A weekly Religion , Spirituality …" at bounding box center [784, 148] width 730 height 133
copy h2 "[PERSON_NAME] at [GEOGRAPHIC_DATA]"
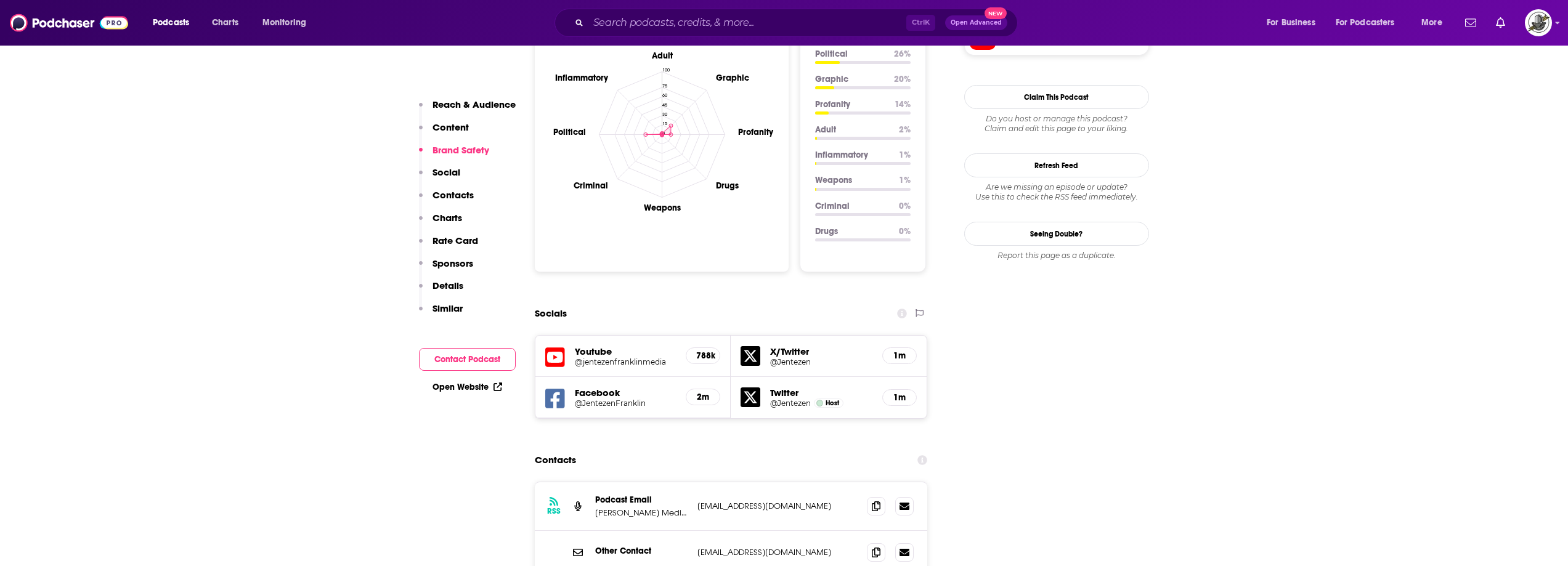
scroll to position [1232, 0]
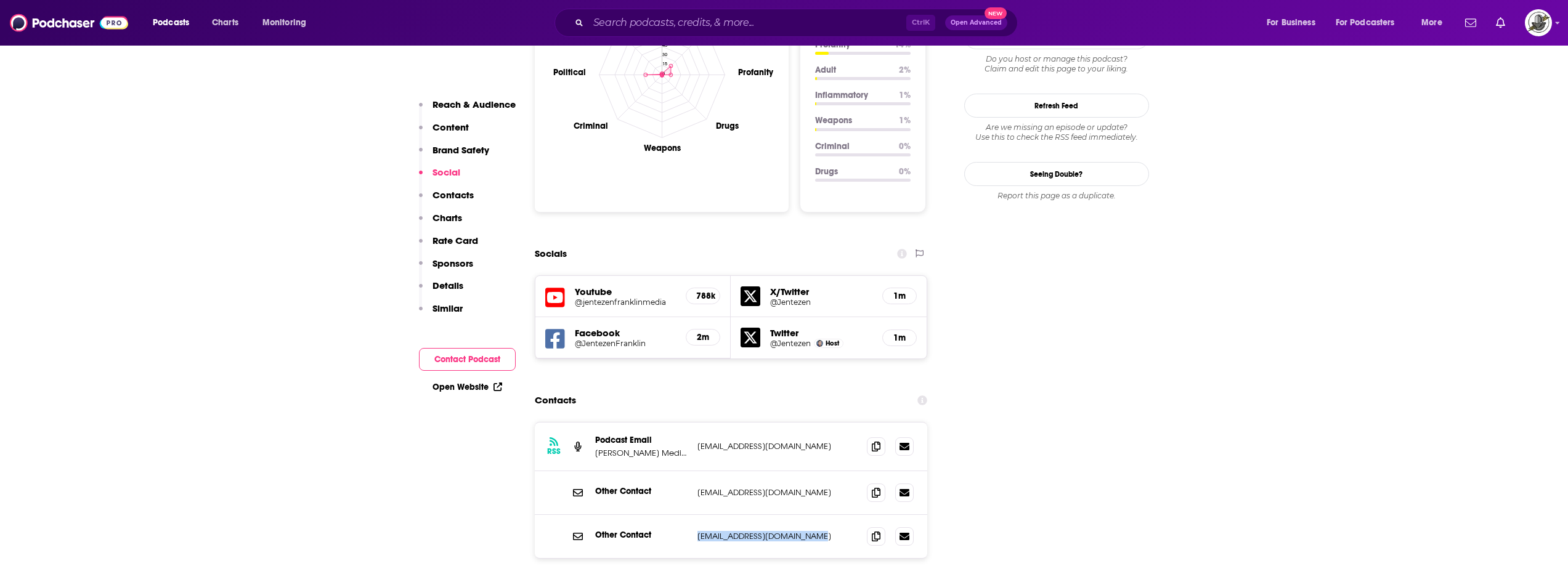
drag, startPoint x: 694, startPoint y: 471, endPoint x: 834, endPoint y: 468, distance: 140.0
click at [834, 515] on div "Other Contact [EMAIL_ADDRESS][DOMAIN_NAME] [EMAIL_ADDRESS][DOMAIN_NAME]" at bounding box center [731, 536] width 393 height 43
copy p "[EMAIL_ADDRESS][DOMAIN_NAME]"
click at [545, 327] on icon at bounding box center [555, 339] width 19 height 23
click at [771, 389] on div "Contacts" at bounding box center [731, 400] width 393 height 23
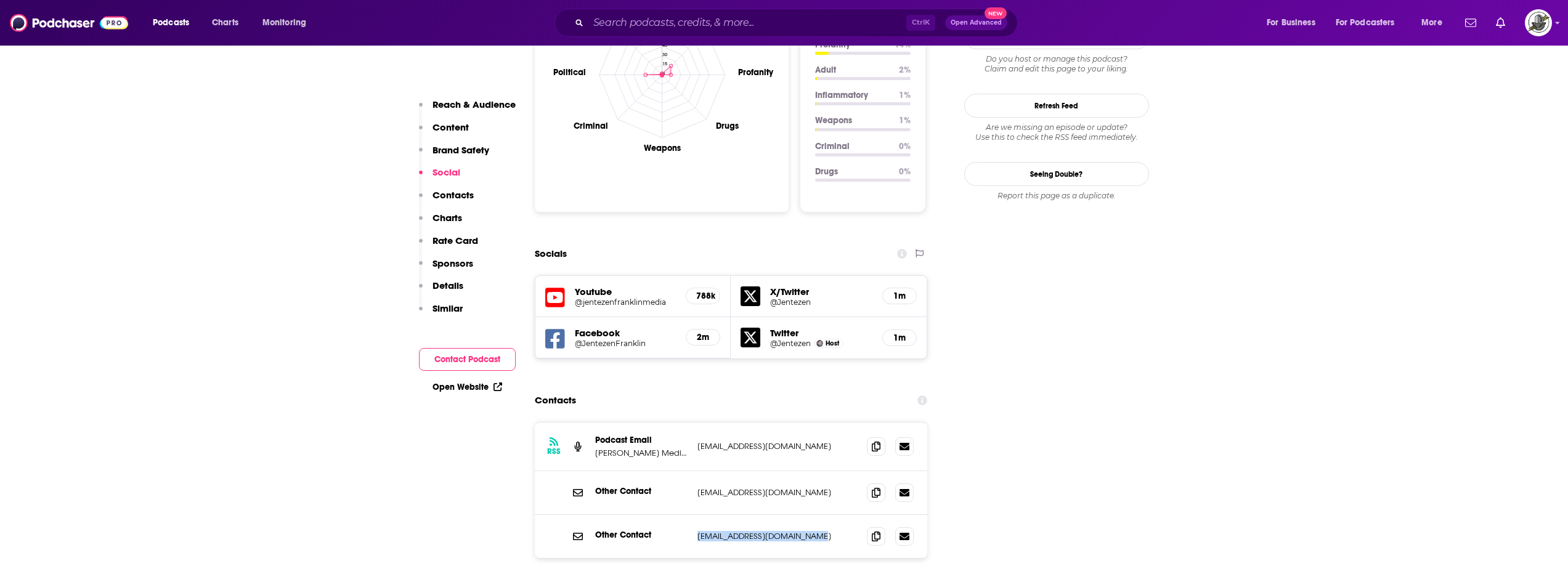
drag, startPoint x: 690, startPoint y: 472, endPoint x: 840, endPoint y: 468, distance: 150.1
click at [840, 515] on div "Other Contact jfinfo@jentezenfranklin.org jfinfo@jentezenfranklin.org" at bounding box center [731, 536] width 393 height 43
copy div "jfinfo@jentezenfranklin.org"
click at [705, 389] on div "Contacts" at bounding box center [731, 400] width 393 height 23
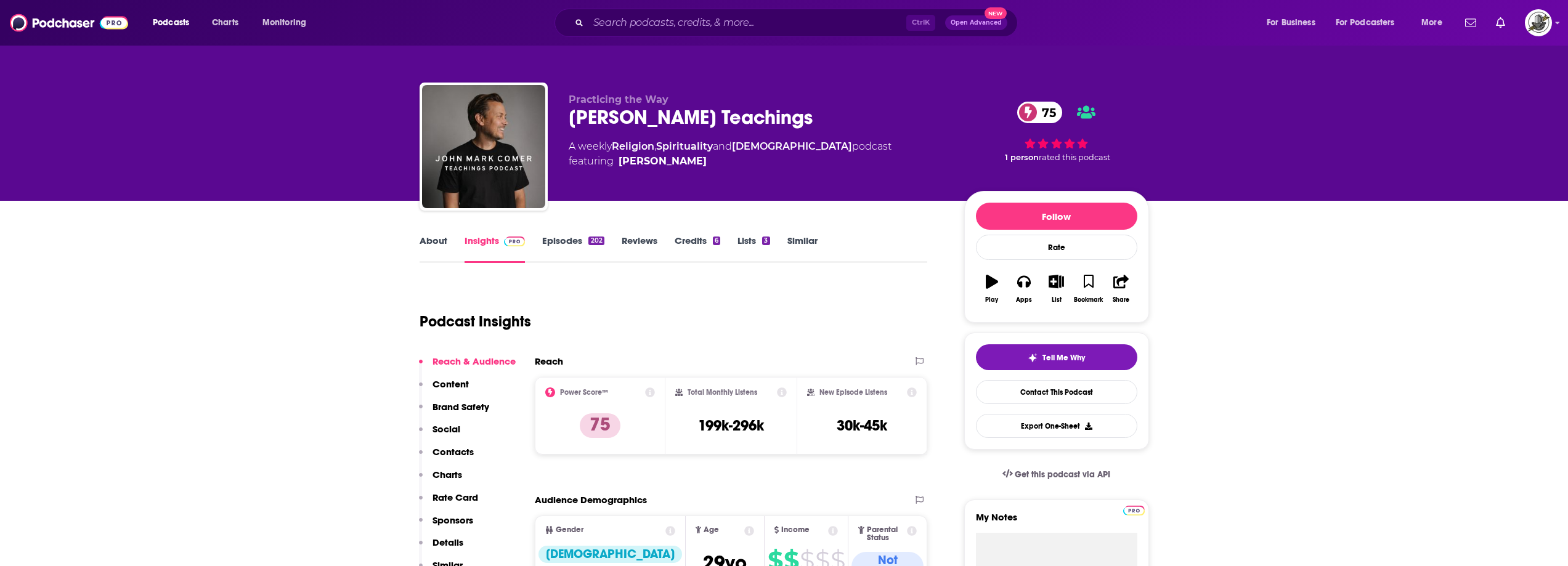
drag, startPoint x: 568, startPoint y: 126, endPoint x: 936, endPoint y: 126, distance: 368.0
click at [936, 126] on div "Practicing the Way [PERSON_NAME] Teachings 75 A weekly Religion , Spirituality …" at bounding box center [784, 148] width 730 height 133
copy h2 "[PERSON_NAME] Teachings"
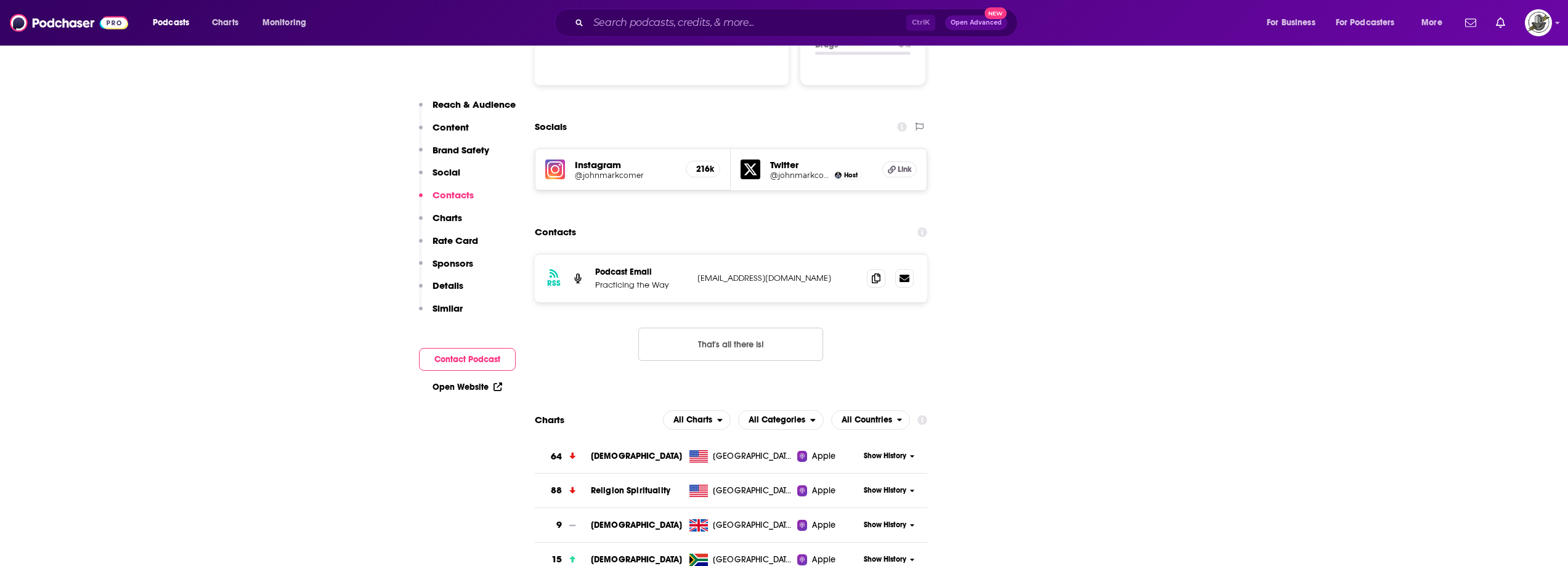
scroll to position [1293, 0]
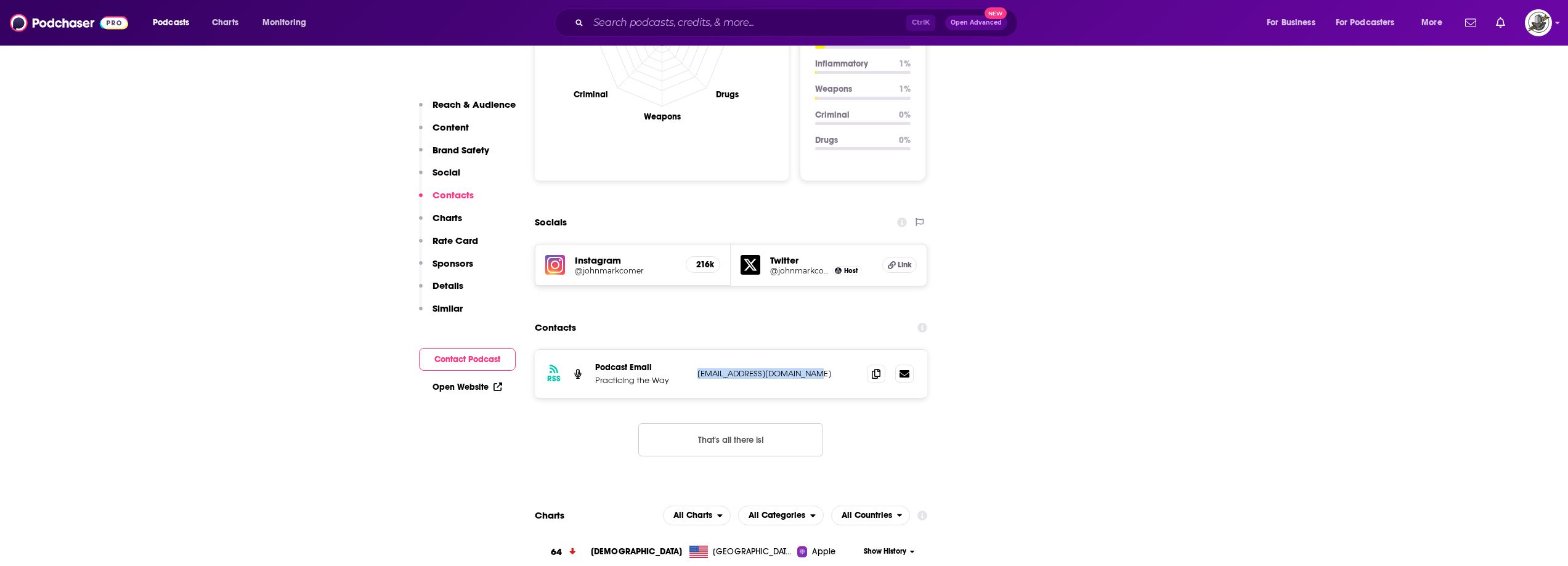
drag, startPoint x: 699, startPoint y: 290, endPoint x: 824, endPoint y: 290, distance: 125.0
click at [824, 368] on p "[EMAIL_ADDRESS][DOMAIN_NAME]" at bounding box center [778, 373] width 161 height 10
copy p "[EMAIL_ADDRESS][DOMAIN_NAME]"
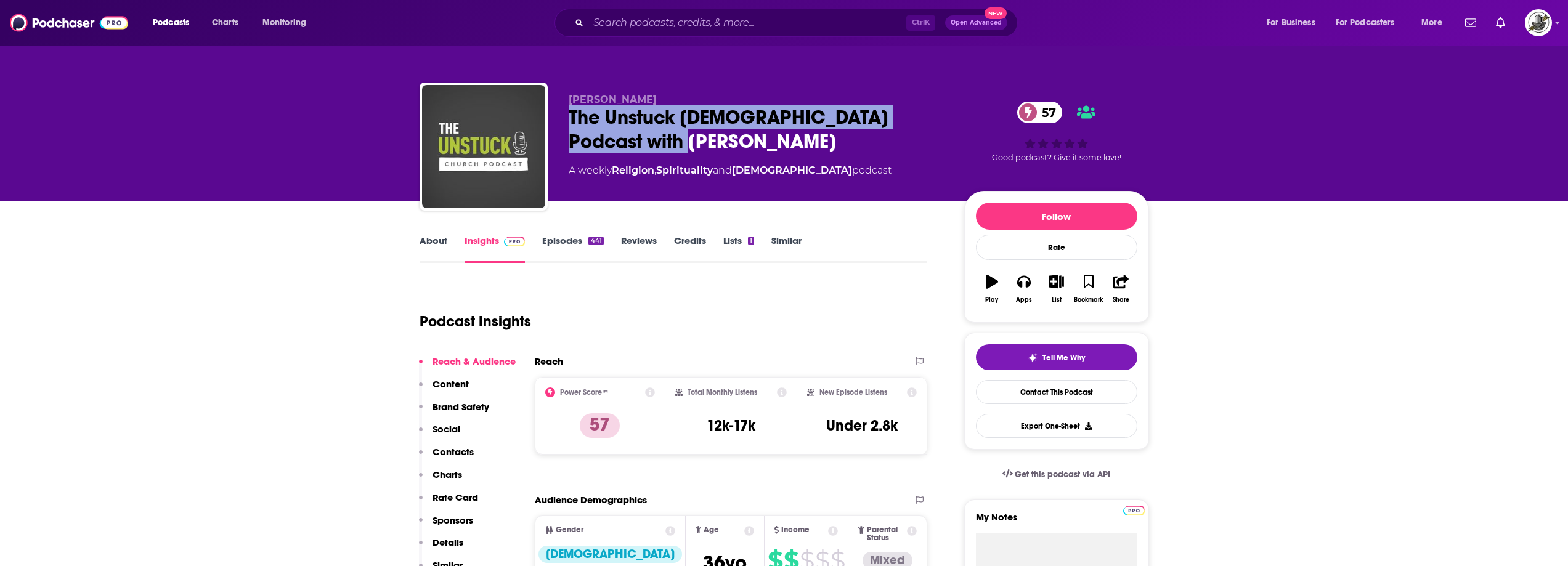
drag, startPoint x: 560, startPoint y: 119, endPoint x: 669, endPoint y: 132, distance: 109.8
click at [669, 132] on div "Amy Anderson The Unstuck Church Podcast with Amy Anderson 57 A weekly Religion …" at bounding box center [784, 148] width 730 height 133
copy h2 "The Unstuck Church Podcast with Amy Anderson"
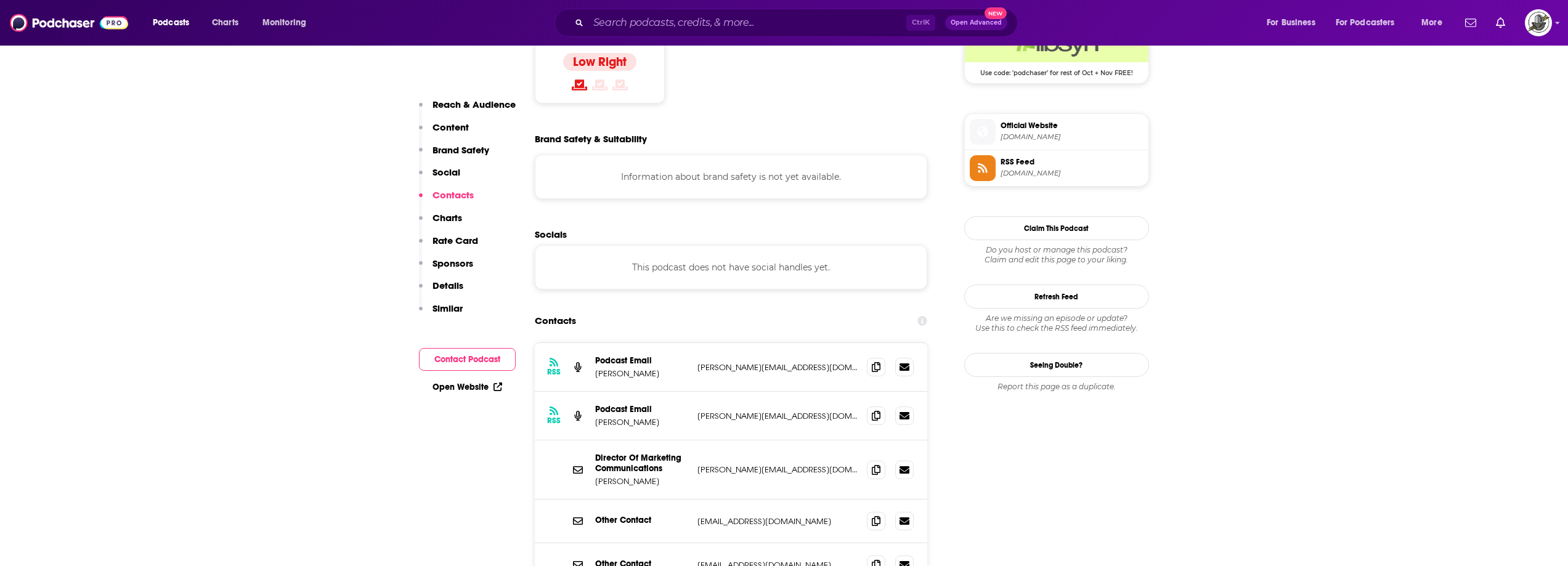
scroll to position [1047, 0]
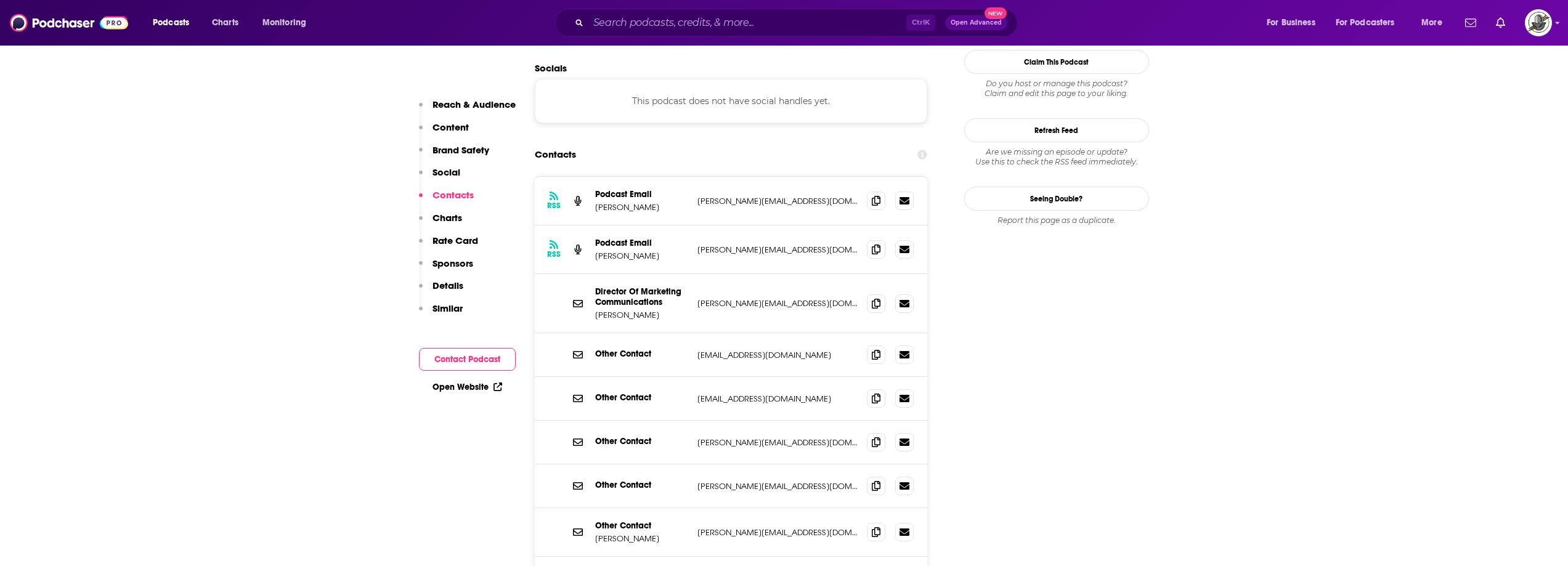
scroll to position [1232, 0]
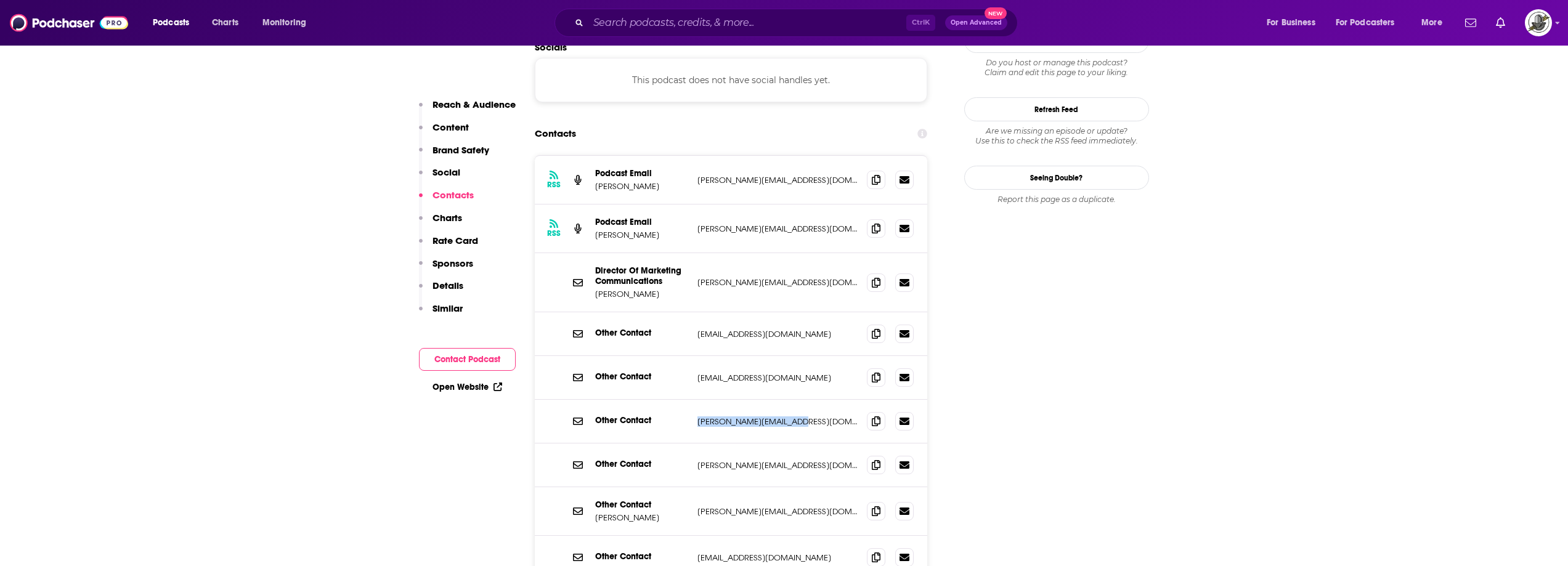
drag, startPoint x: 708, startPoint y: 334, endPoint x: 808, endPoint y: 335, distance: 100.0
click at [808, 400] on div "Other Contact amy@theunstuckgroup.com amy@theunstuckgroup.com" at bounding box center [731, 422] width 393 height 44
copy p "amy@theunstuckgroup.com"
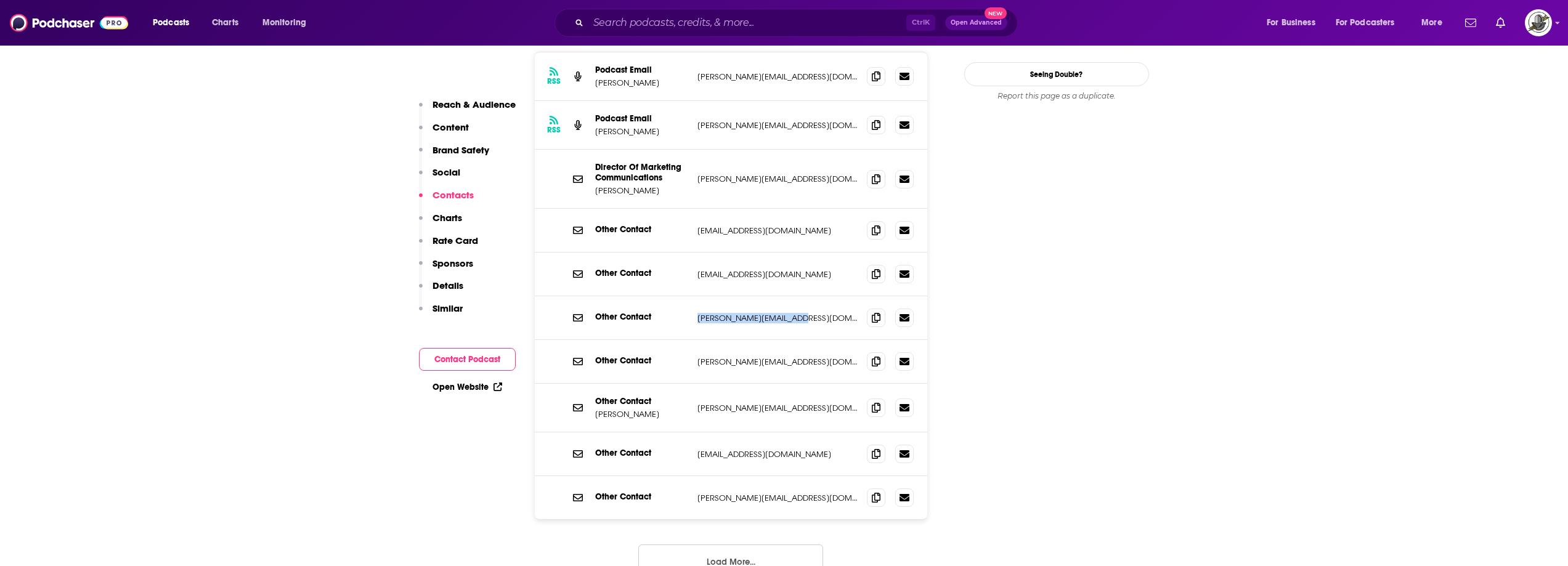
scroll to position [1355, 0]
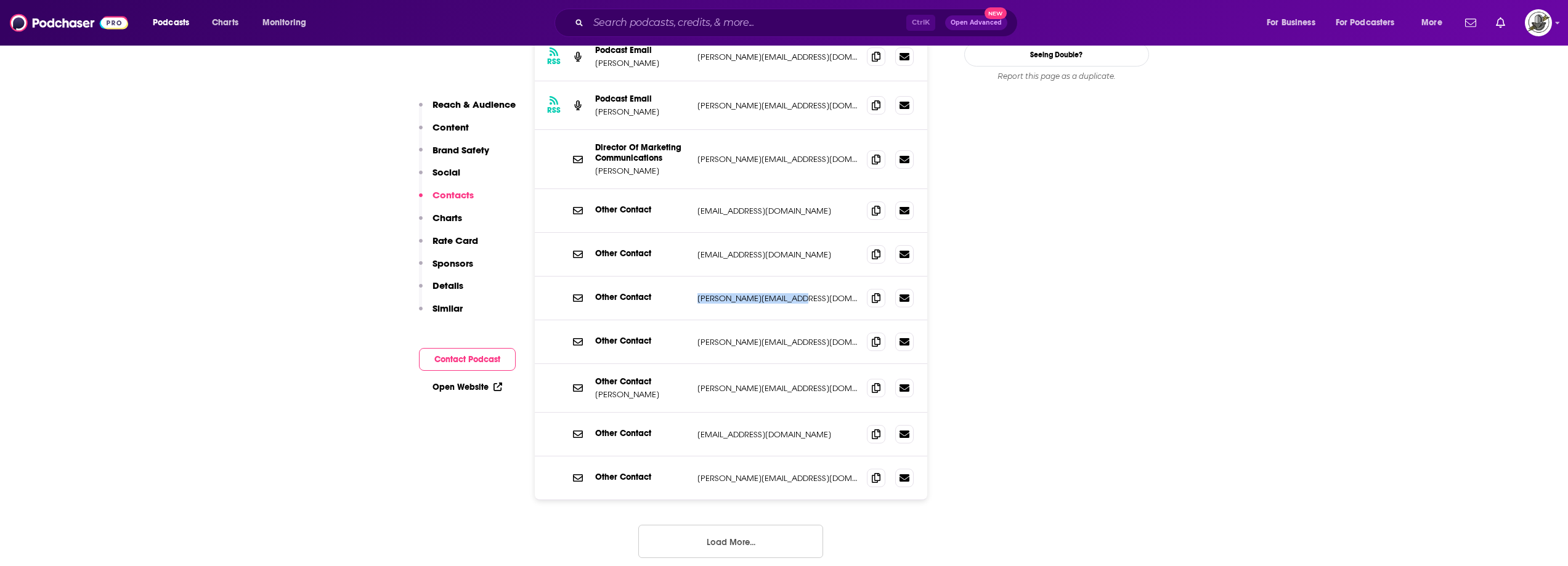
click at [779, 525] on button "Load More..." at bounding box center [731, 541] width 185 height 33
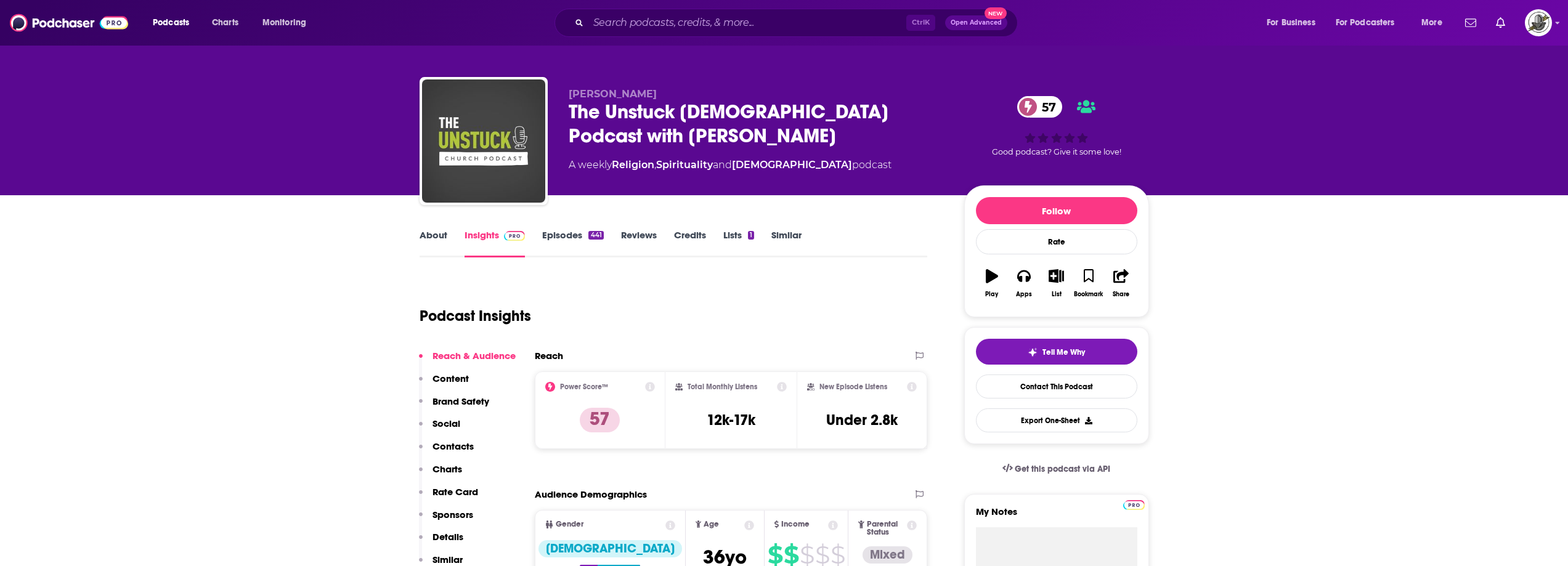
scroll to position [0, 0]
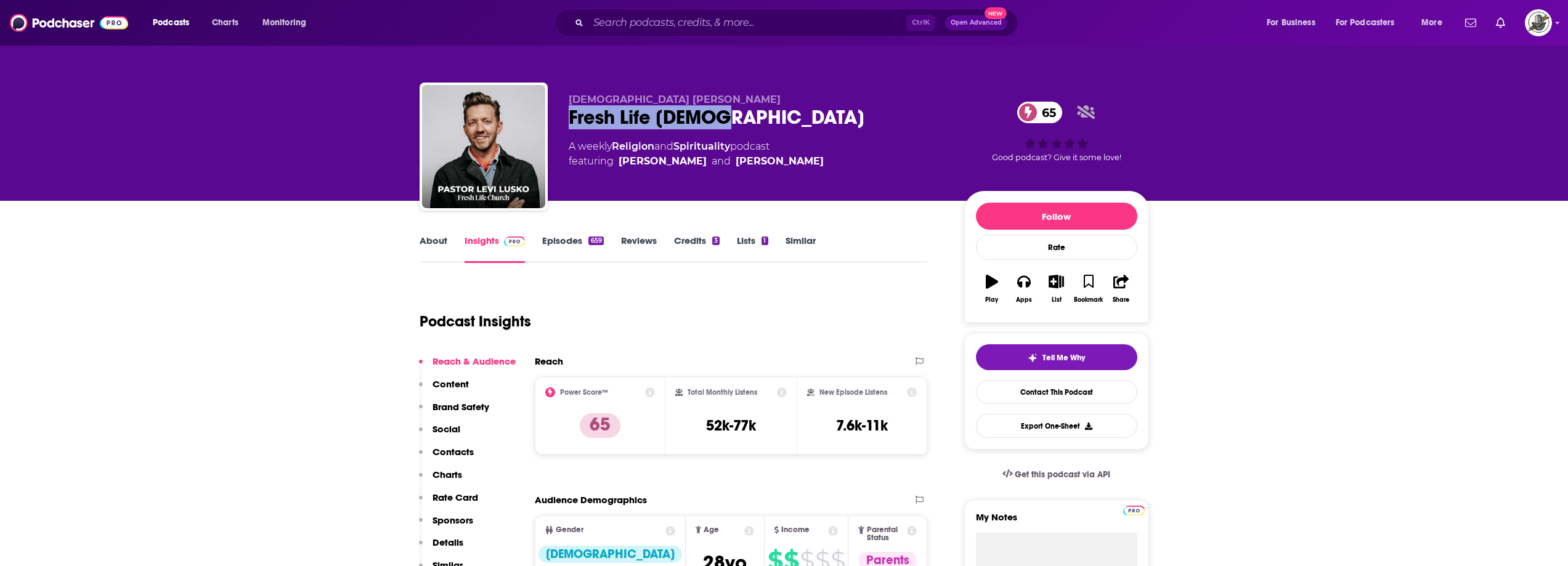
drag, startPoint x: 564, startPoint y: 119, endPoint x: 743, endPoint y: 112, distance: 179.1
click at [743, 112] on div "Pastor Levi Lusko Fresh Life Church 65 A weekly Religion and Spirituality podca…" at bounding box center [784, 148] width 730 height 133
copy h2 "Fresh Life Church"
drag, startPoint x: 569, startPoint y: 101, endPoint x: 663, endPoint y: 101, distance: 94.0
click at [663, 101] on p "Pastor Levi Lusko" at bounding box center [757, 99] width 376 height 12
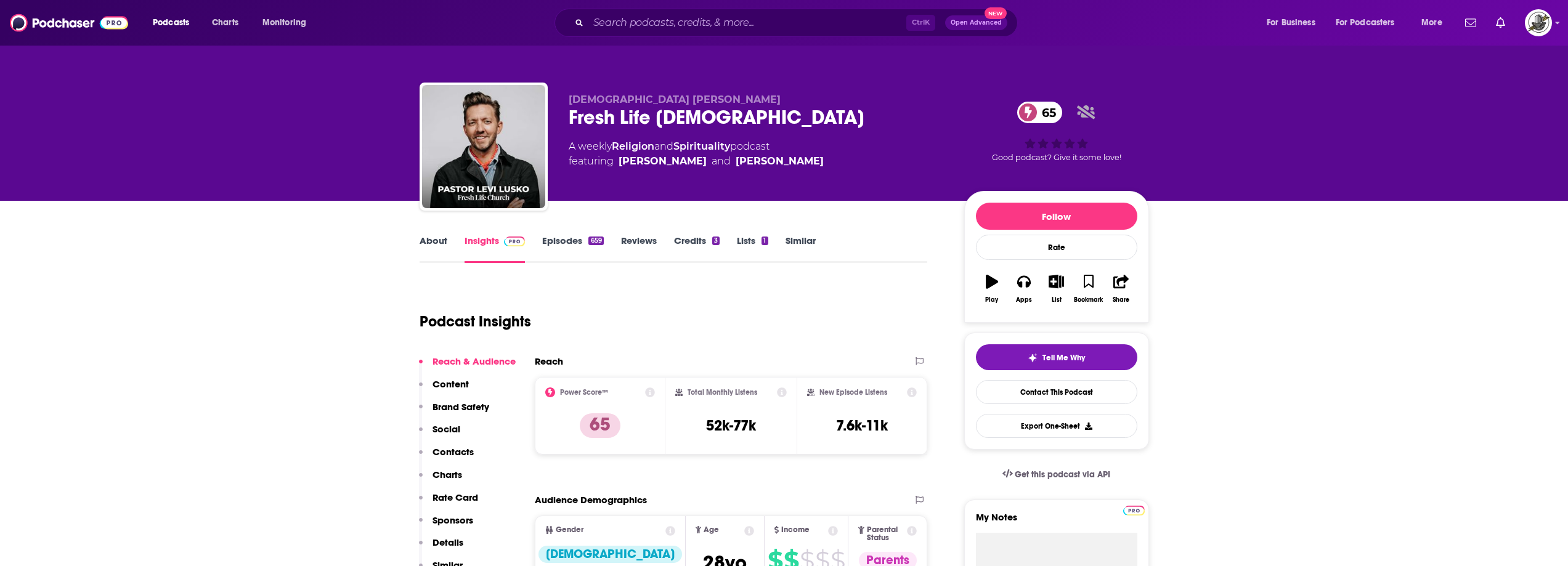
click at [680, 111] on div "Fresh Life Church 65" at bounding box center [757, 118] width 376 height 24
drag, startPoint x: 606, startPoint y: 101, endPoint x: 671, endPoint y: 98, distance: 65.1
click at [671, 98] on p "Pastor Levi Lusko" at bounding box center [757, 99] width 376 height 12
copy span "Levi Lusko"
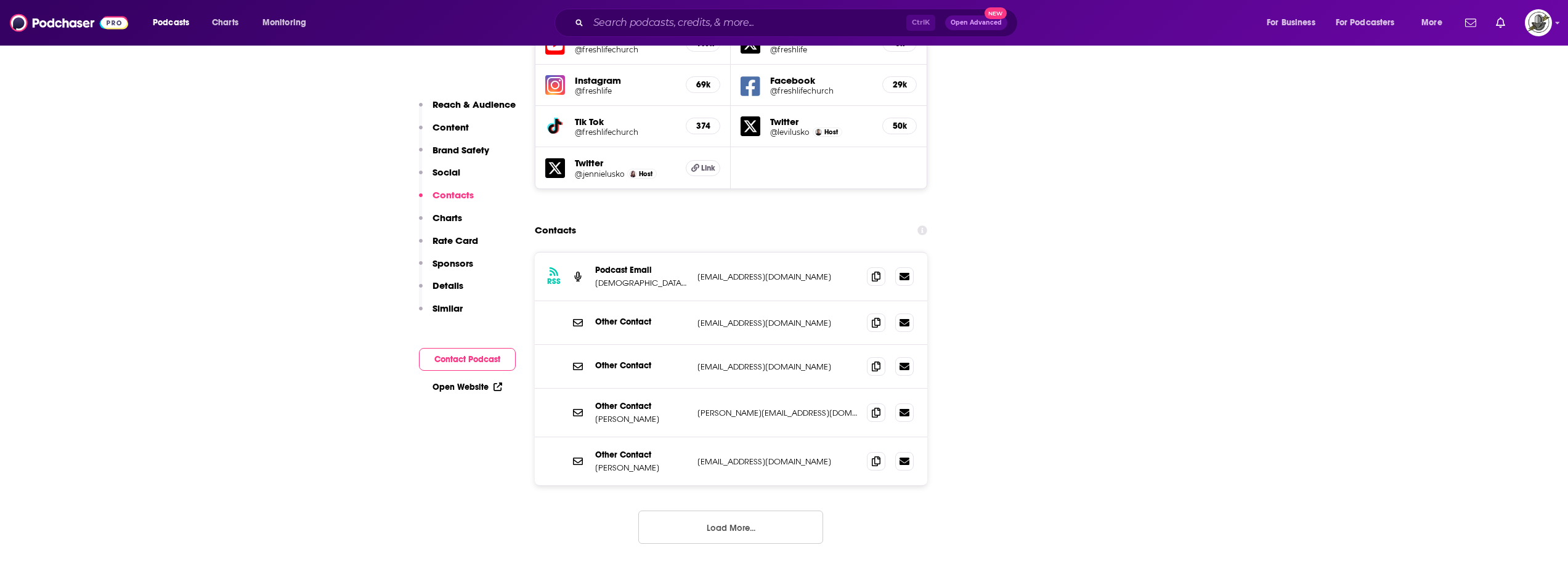
scroll to position [1479, 0]
click at [738, 509] on button "Load More..." at bounding box center [731, 525] width 185 height 33
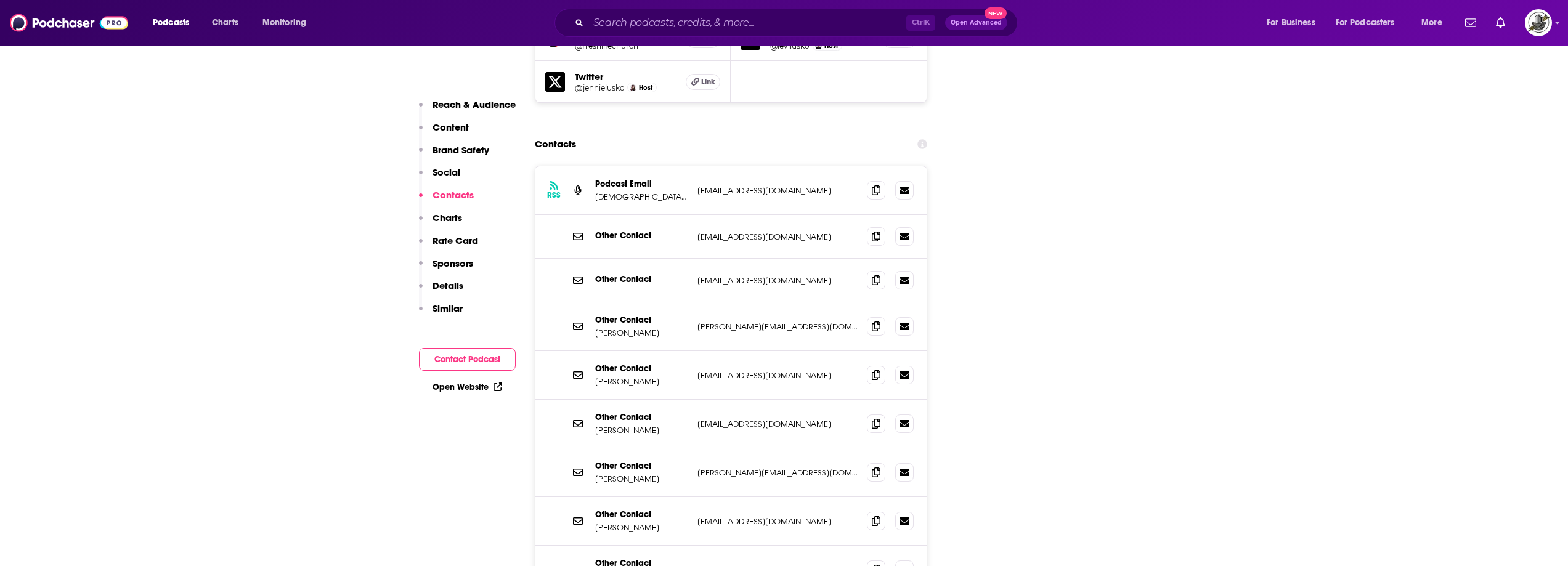
scroll to position [1540, 0]
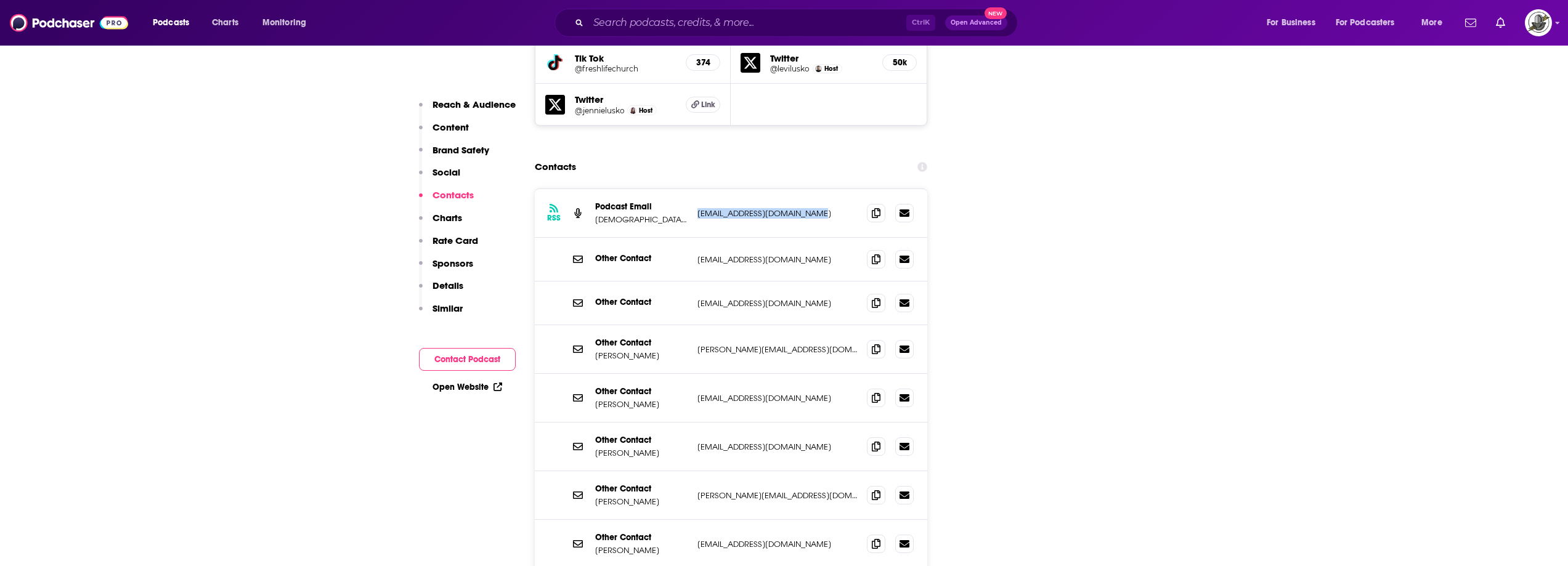
drag, startPoint x: 815, startPoint y: 169, endPoint x: 820, endPoint y: 186, distance: 17.7
click at [824, 189] on div "RSS Podcast Email Pastor Levi Lusko production@freshlife.church production@fres…" at bounding box center [731, 214] width 393 height 48
copy p "production@freshlife.church"
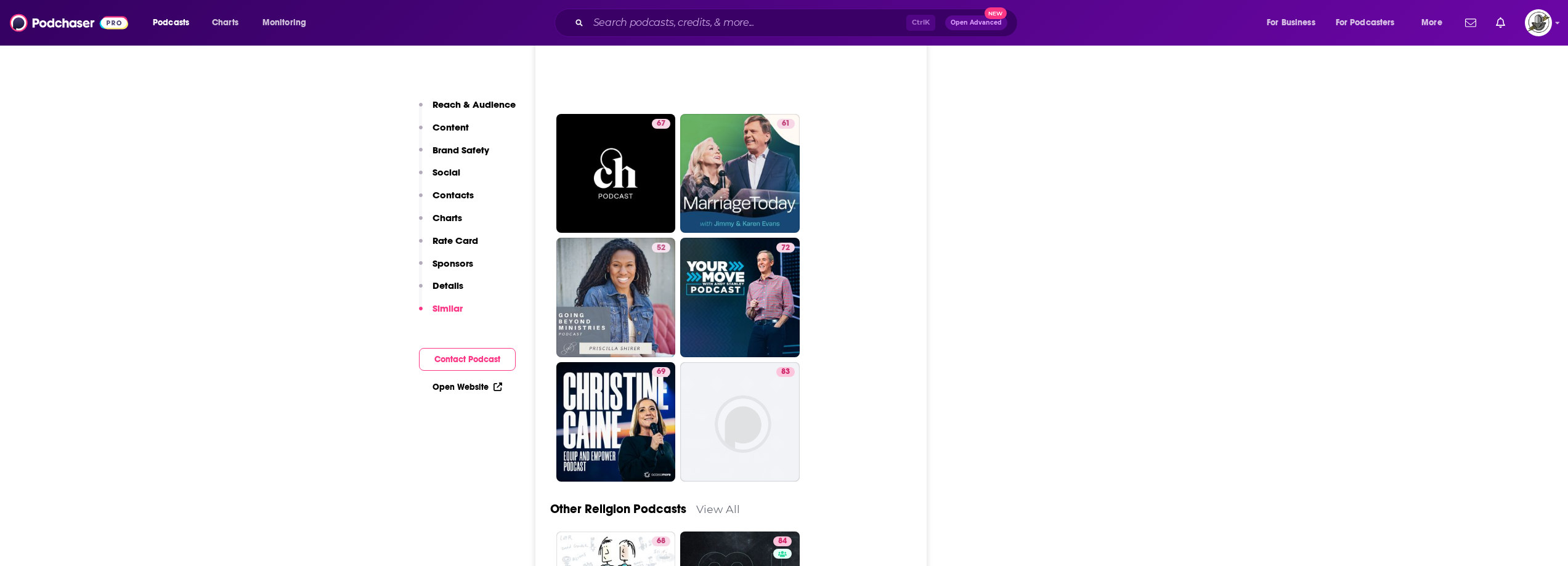
scroll to position [4066, 0]
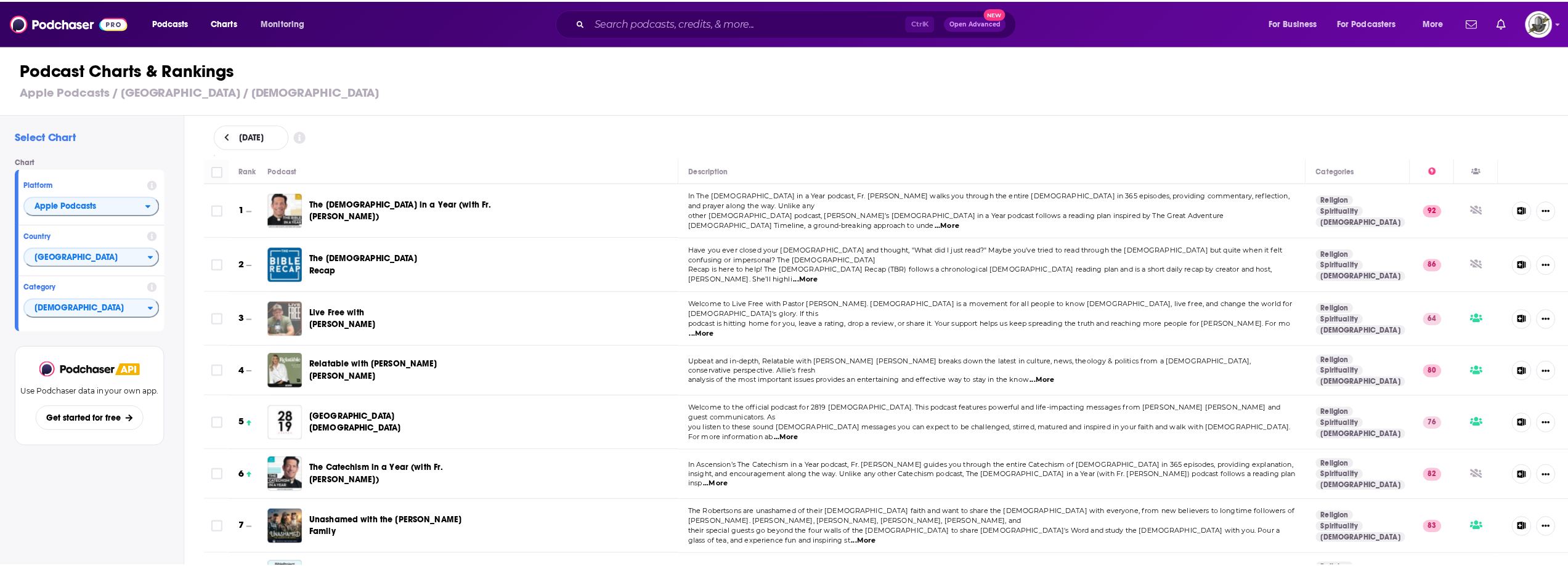
scroll to position [61, 0]
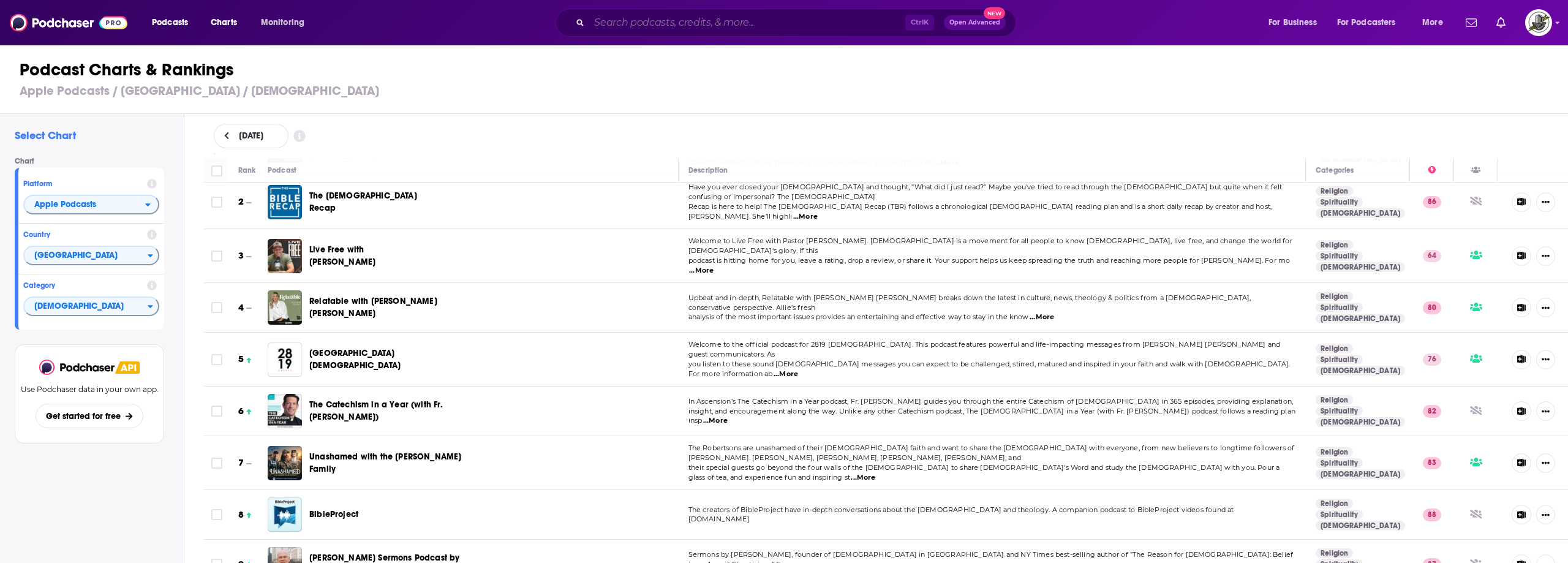
click at [678, 25] on input "Search podcasts, credits, & more..." at bounding box center [747, 22] width 316 height 19
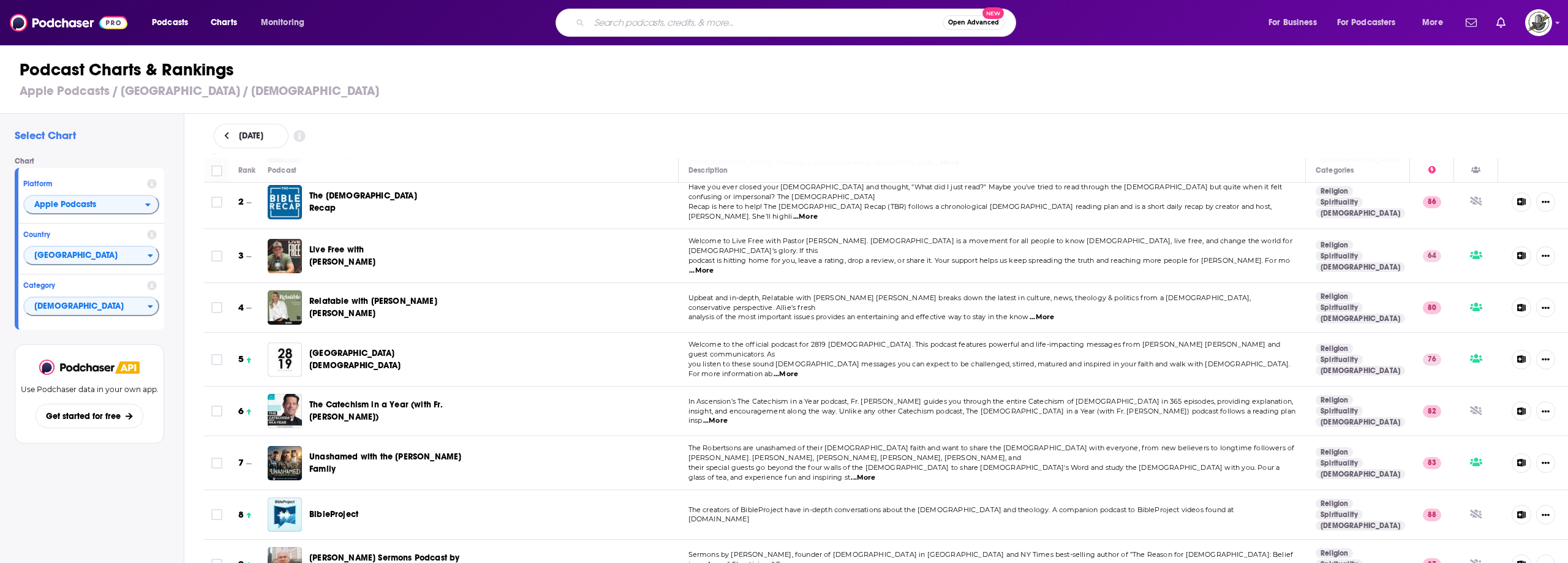
paste input "Gather the Gals"
type input "Gather the Gals"
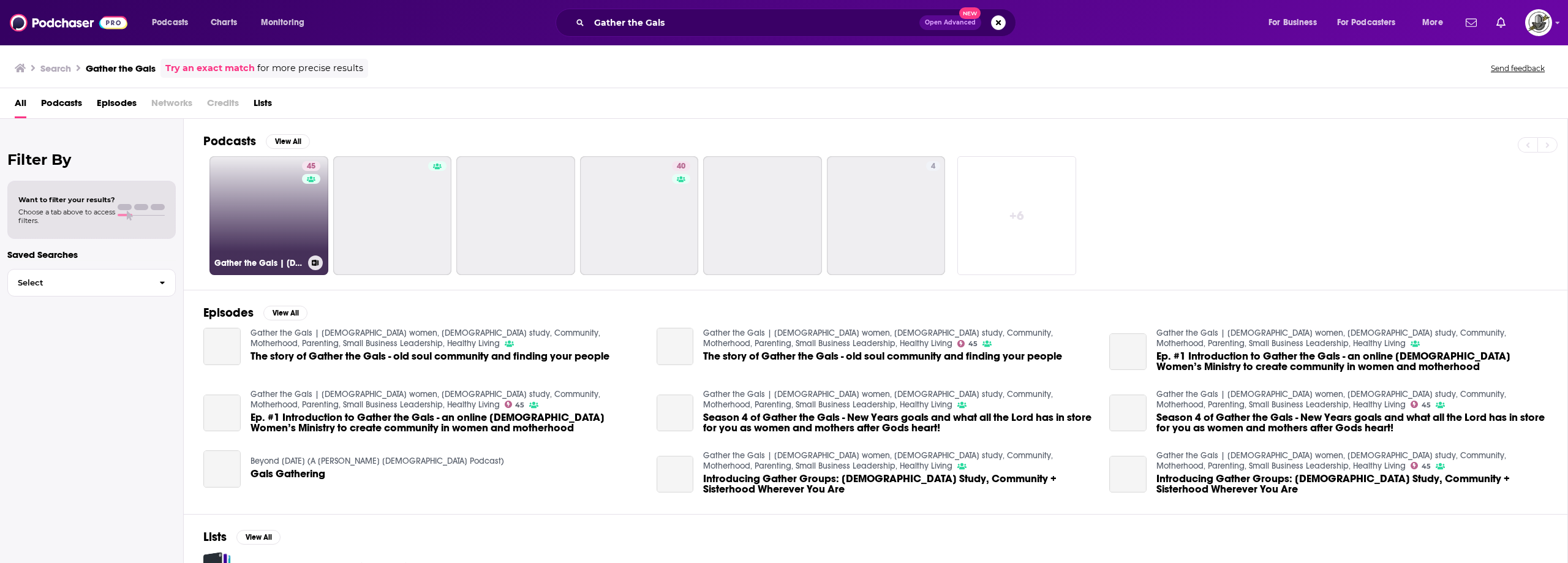
click at [305, 216] on div "45" at bounding box center [313, 209] width 22 height 95
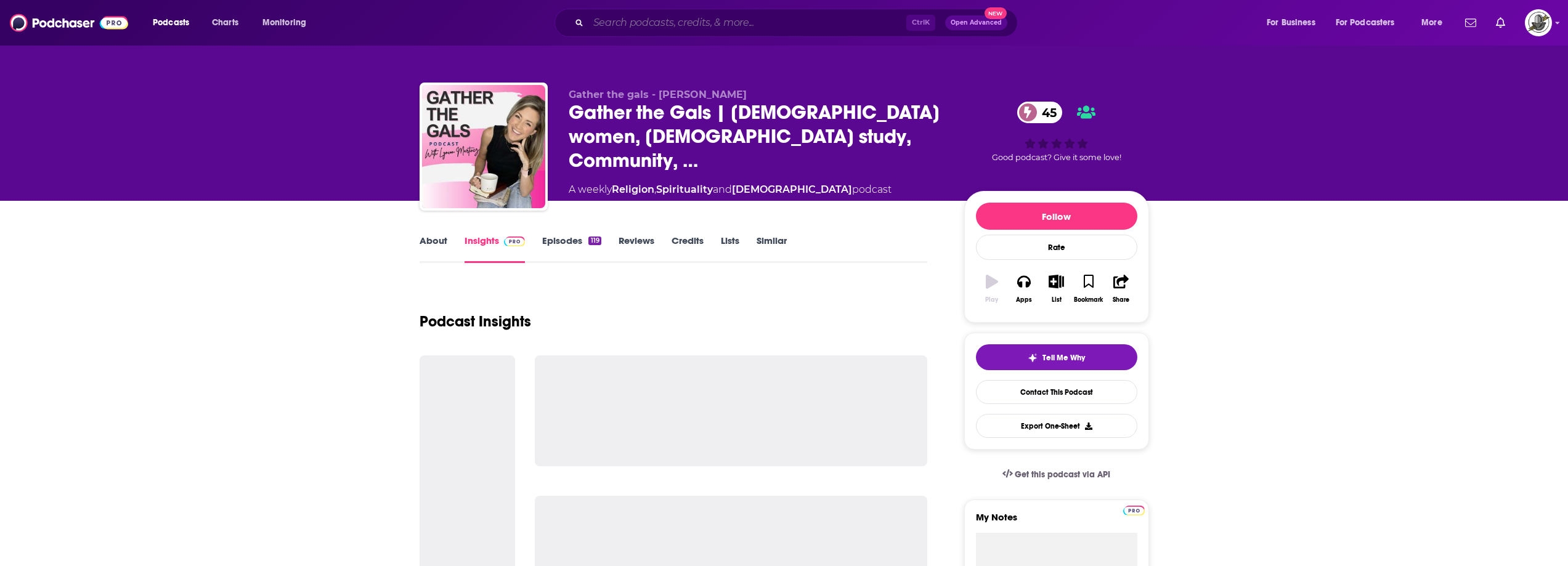
click at [749, 23] on input "Search podcasts, credits, & more..." at bounding box center [748, 23] width 318 height 19
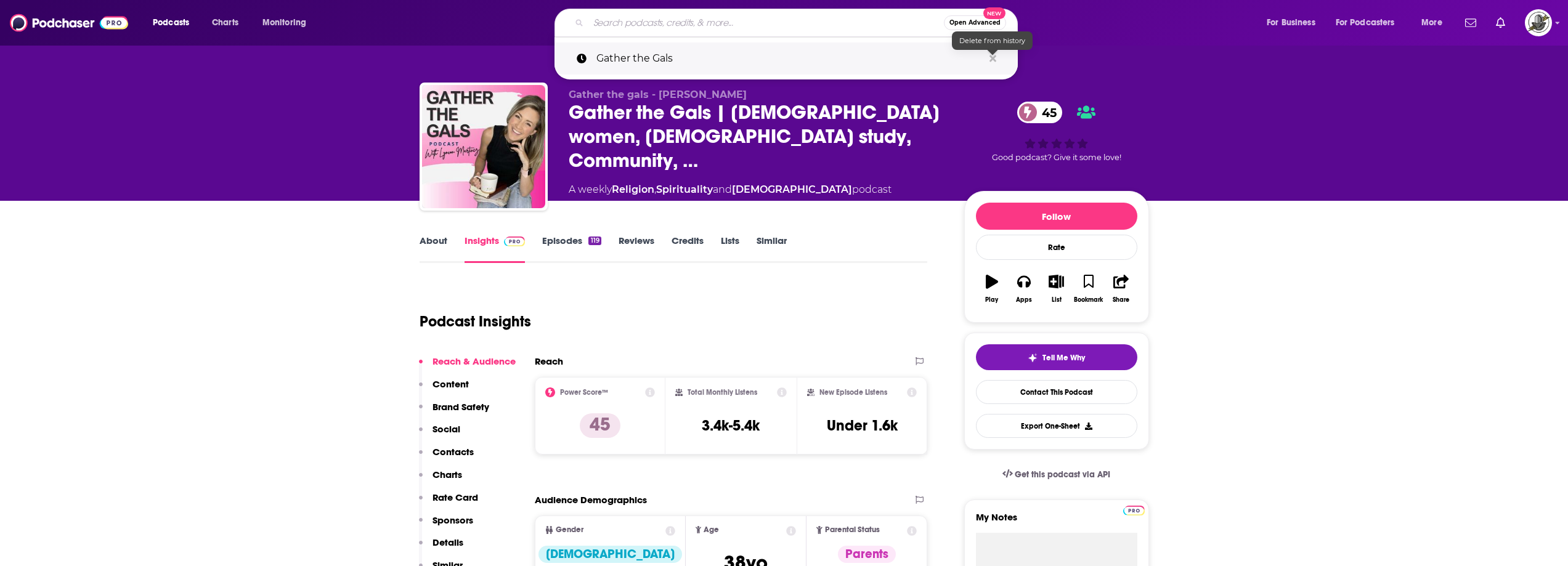
click at [994, 58] on icon "Search podcasts, credits, & more..." at bounding box center [993, 58] width 6 height 6
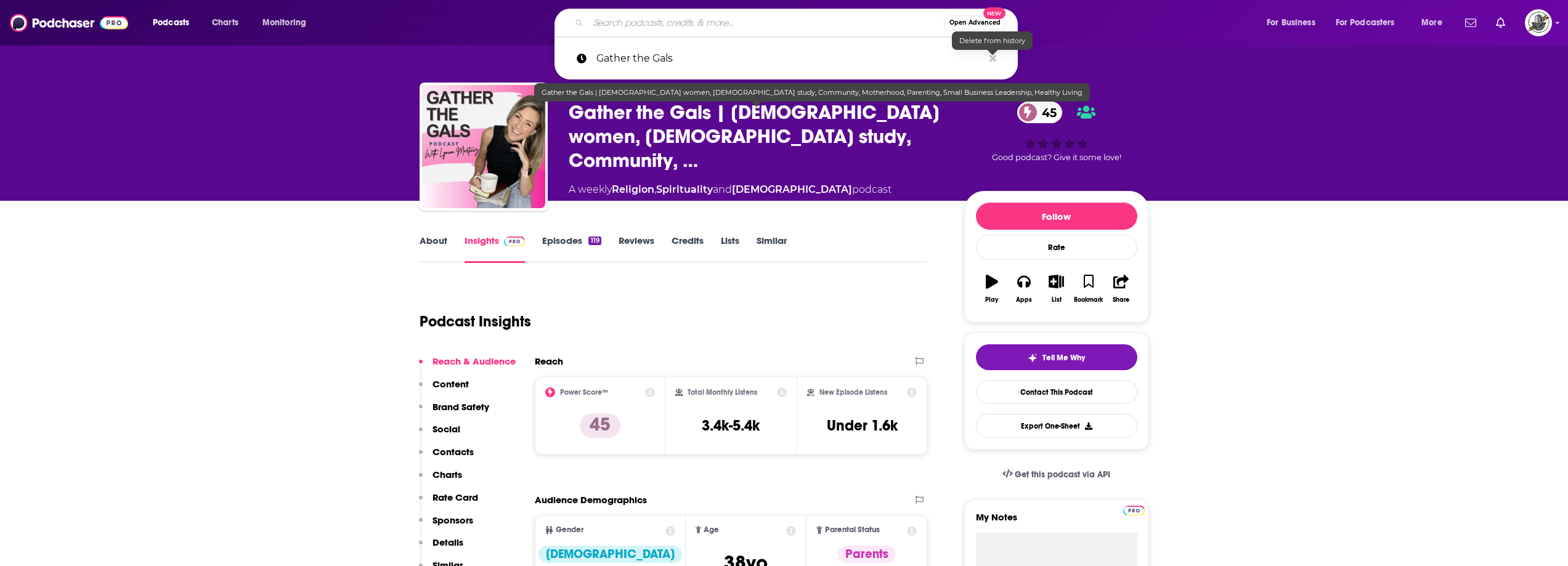
click at [787, 259] on link "Similar" at bounding box center [771, 248] width 30 height 28
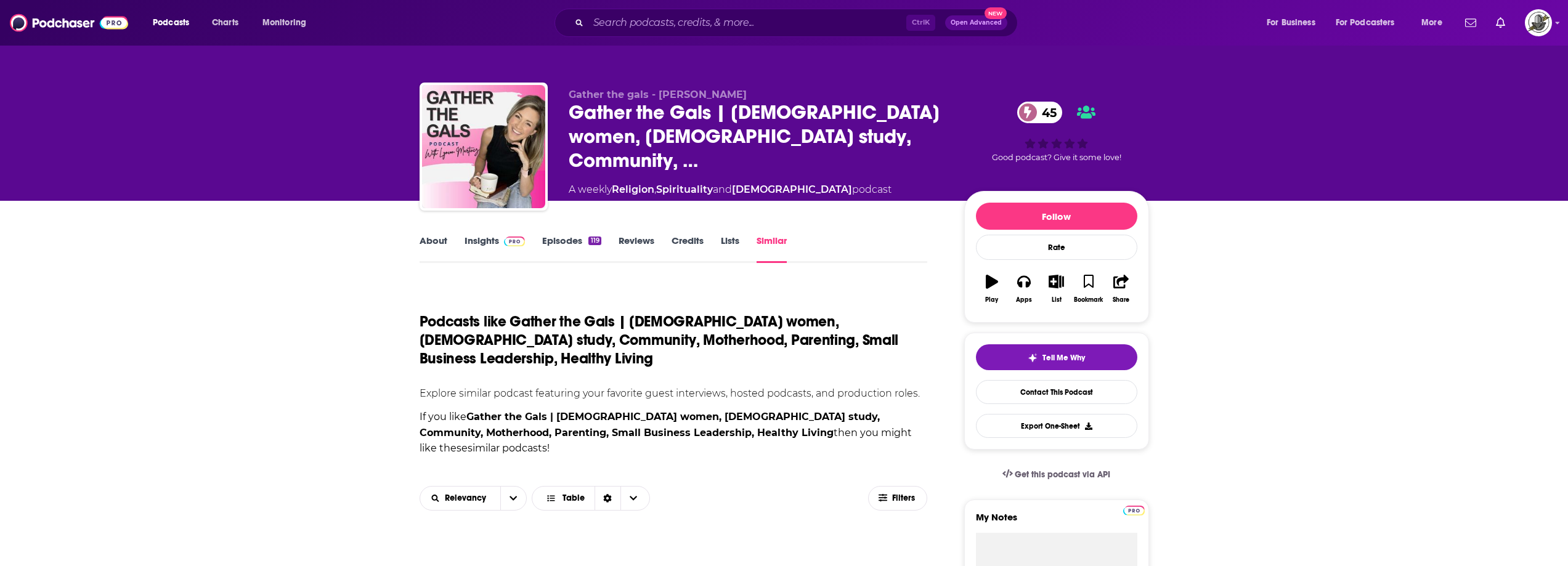
click at [427, 234] on div "About Insights Episodes 119 Reviews Credits Lists Similar" at bounding box center [673, 248] width 508 height 30
click at [444, 244] on link "About" at bounding box center [433, 248] width 27 height 28
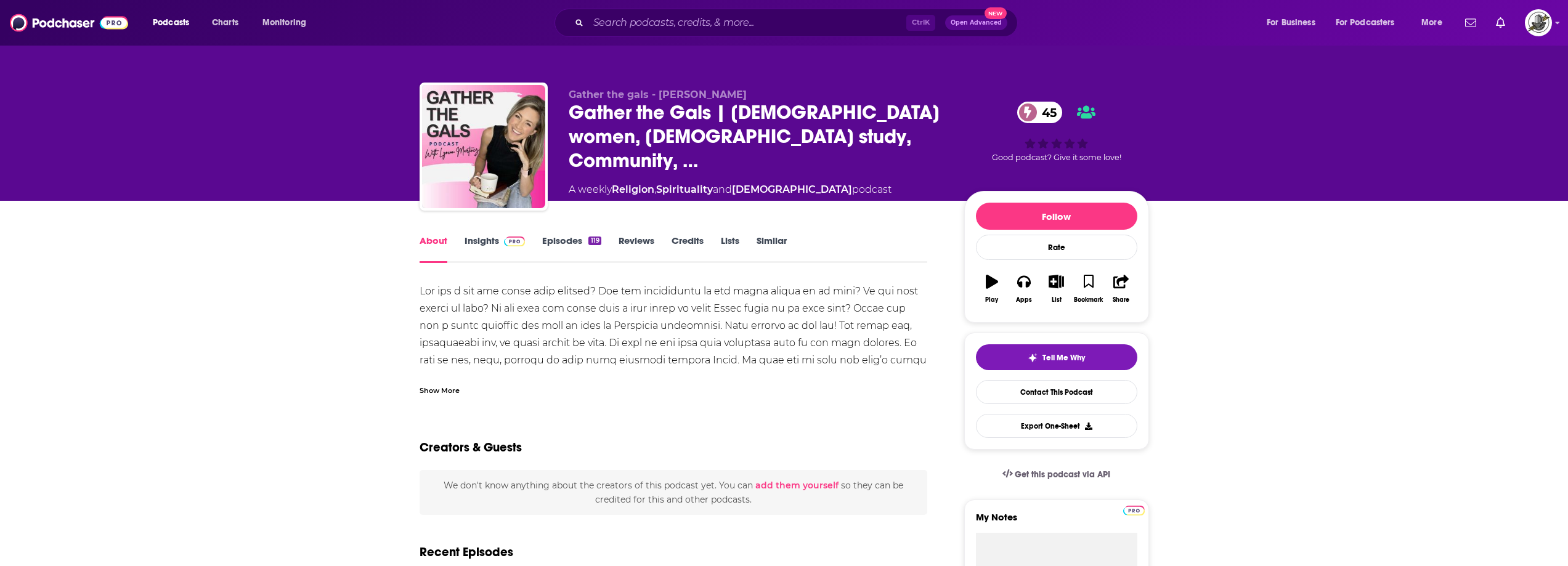
click at [499, 241] on span at bounding box center [512, 240] width 27 height 12
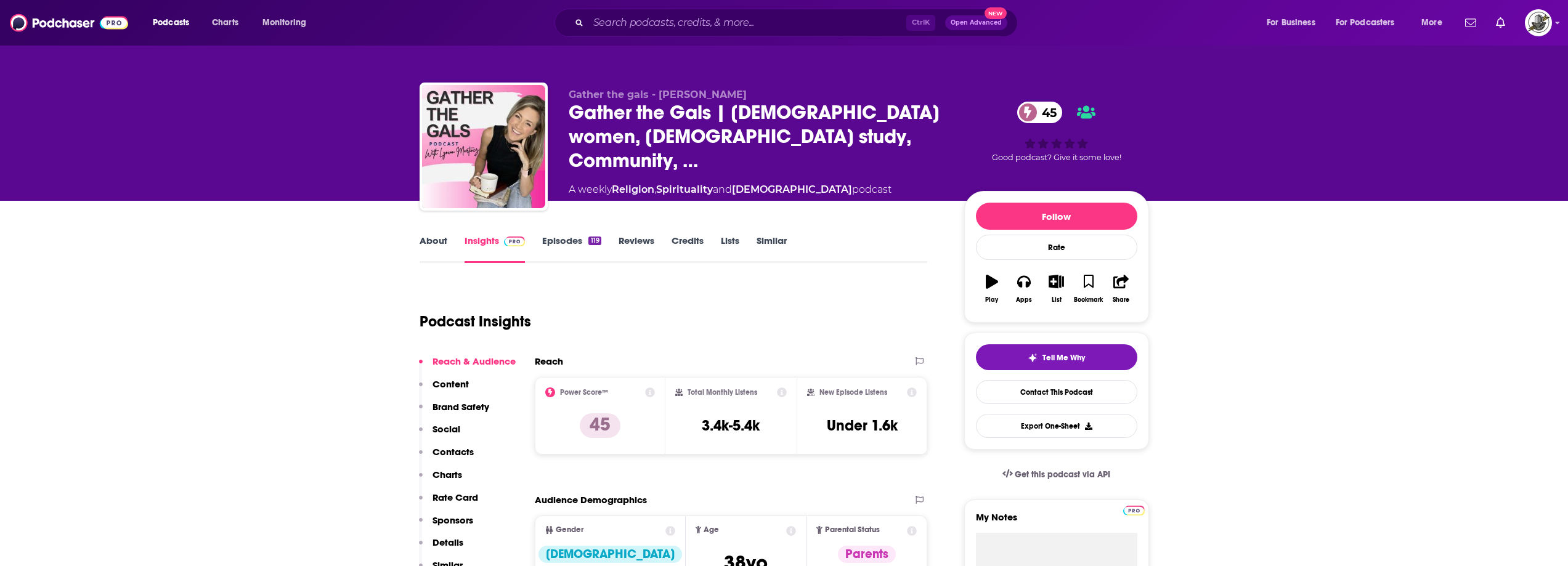
drag, startPoint x: 749, startPoint y: 102, endPoint x: 657, endPoint y: 101, distance: 92.0
click at [657, 101] on p "Gather the gals - Lyncon Martinez" at bounding box center [757, 94] width 376 height 12
copy span "Lyncon Martinez"
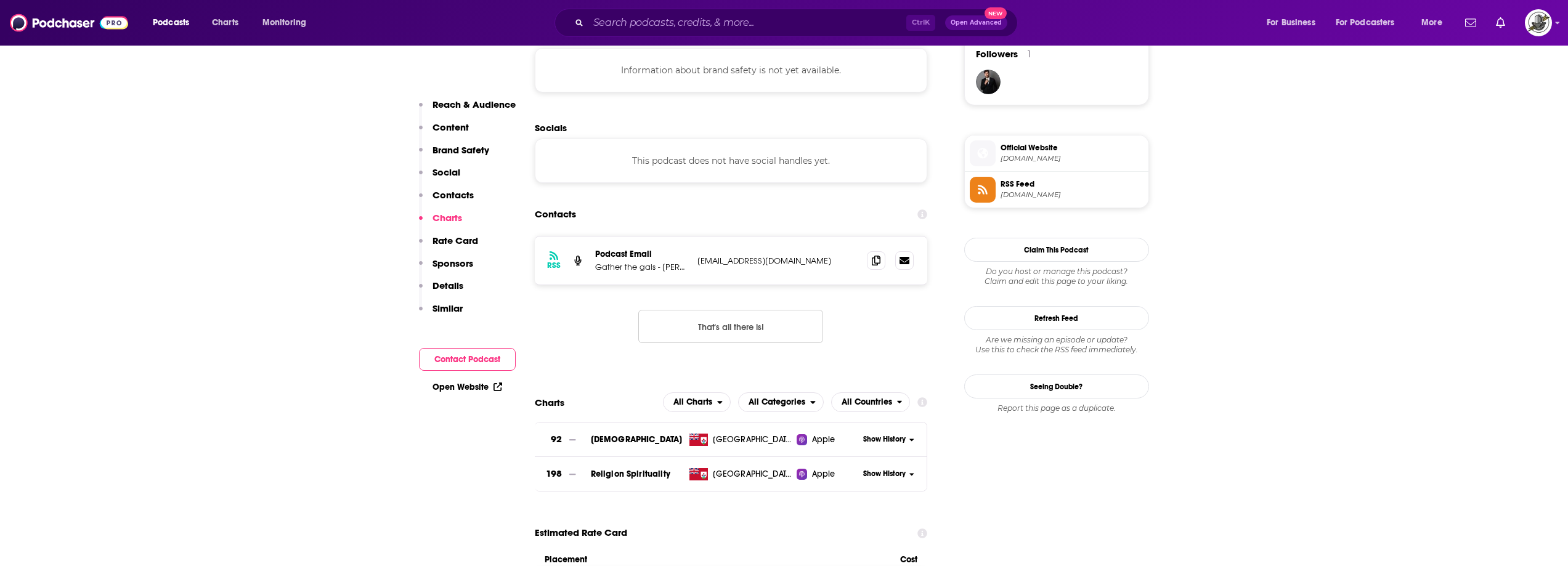
scroll to position [863, 0]
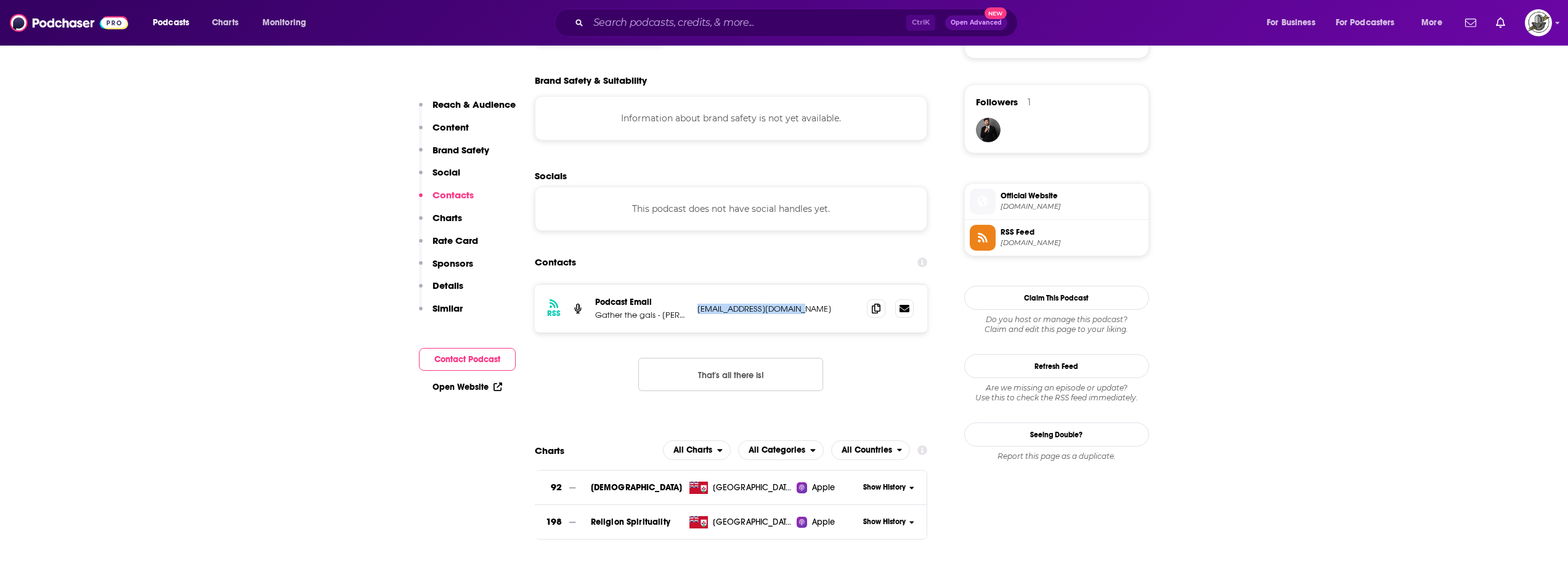
drag, startPoint x: 699, startPoint y: 308, endPoint x: 803, endPoint y: 306, distance: 104.0
click at [803, 306] on p "gatherthegals@gmail.com" at bounding box center [778, 309] width 161 height 10
copy p "gatherthegals@gmail.com"
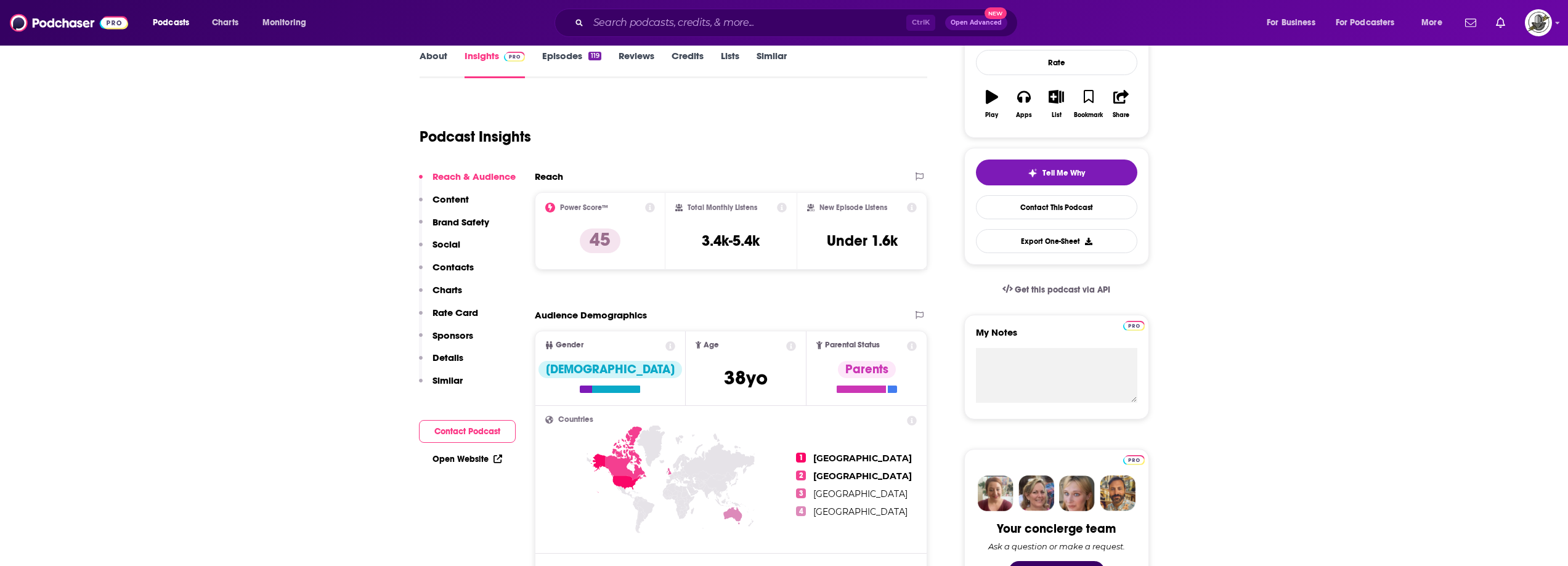
scroll to position [0, 0]
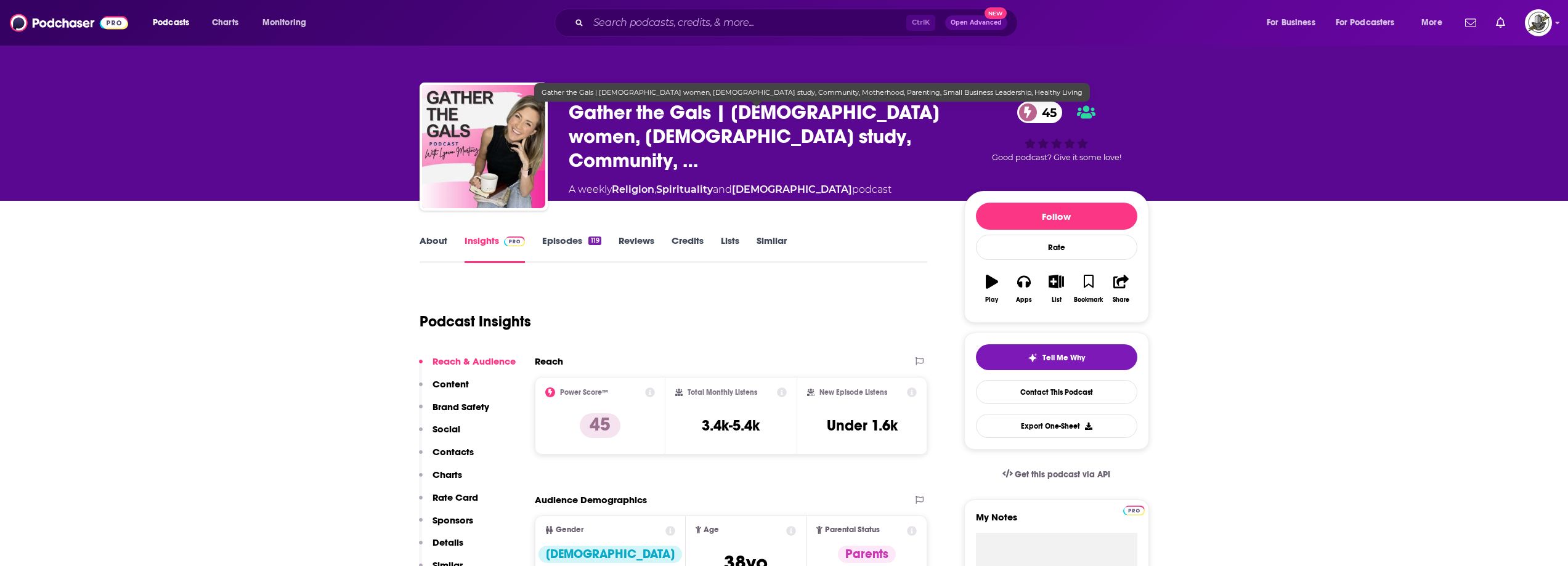
click at [765, 101] on p "Gather the gals - Lyncon Martinez" at bounding box center [757, 94] width 376 height 12
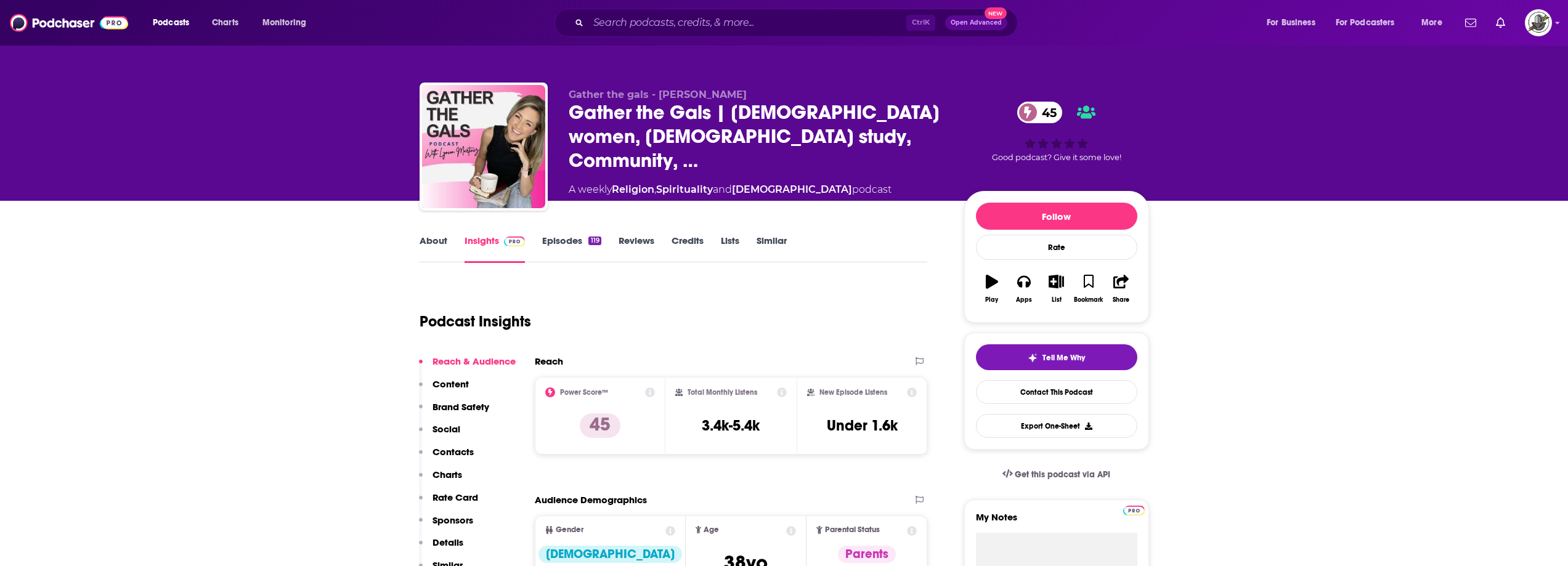
drag, startPoint x: 757, startPoint y: 100, endPoint x: 569, endPoint y: 103, distance: 188.0
copy span "Gather the gals - Lyncon Martinez"
click at [729, 8] on div "Podcasts Charts Monitoring Ctrl K Open Advanced New For Business For Podcasters…" at bounding box center [784, 23] width 1568 height 46
paste input "Myth of Motherhood"
type input "Myth of Motherhood"
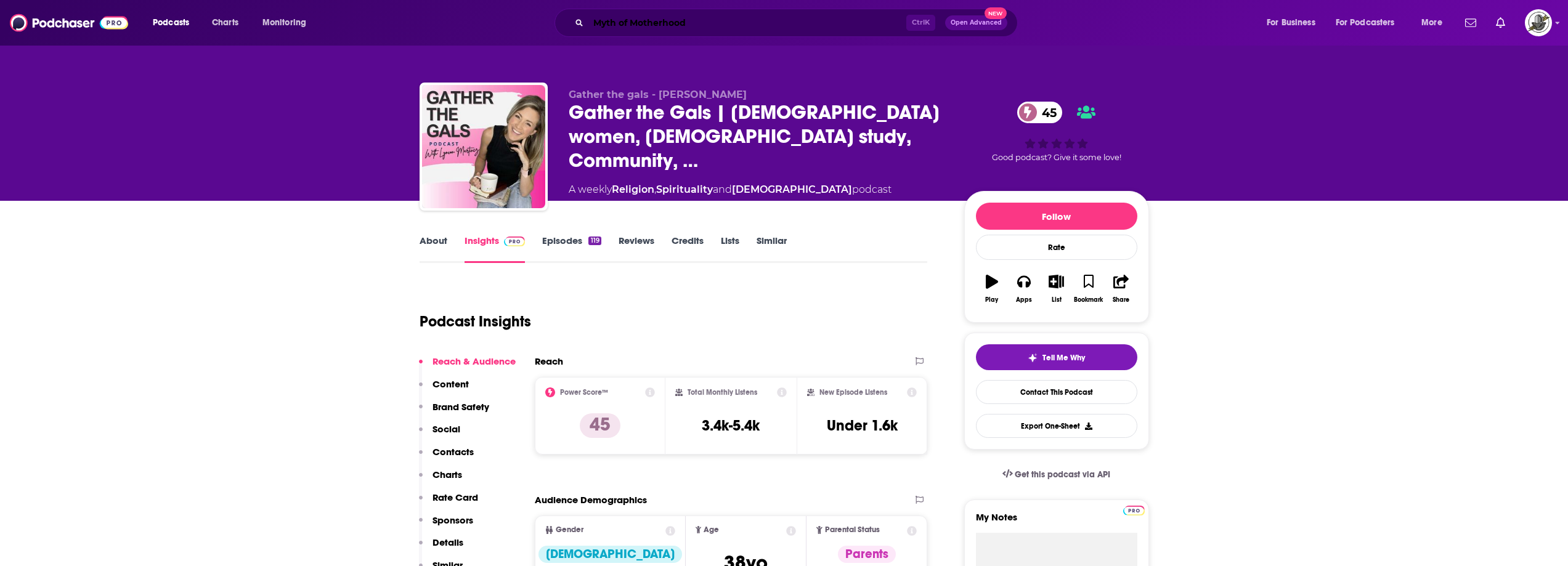
click at [729, 16] on input "Myth of Motherhood" at bounding box center [748, 23] width 318 height 19
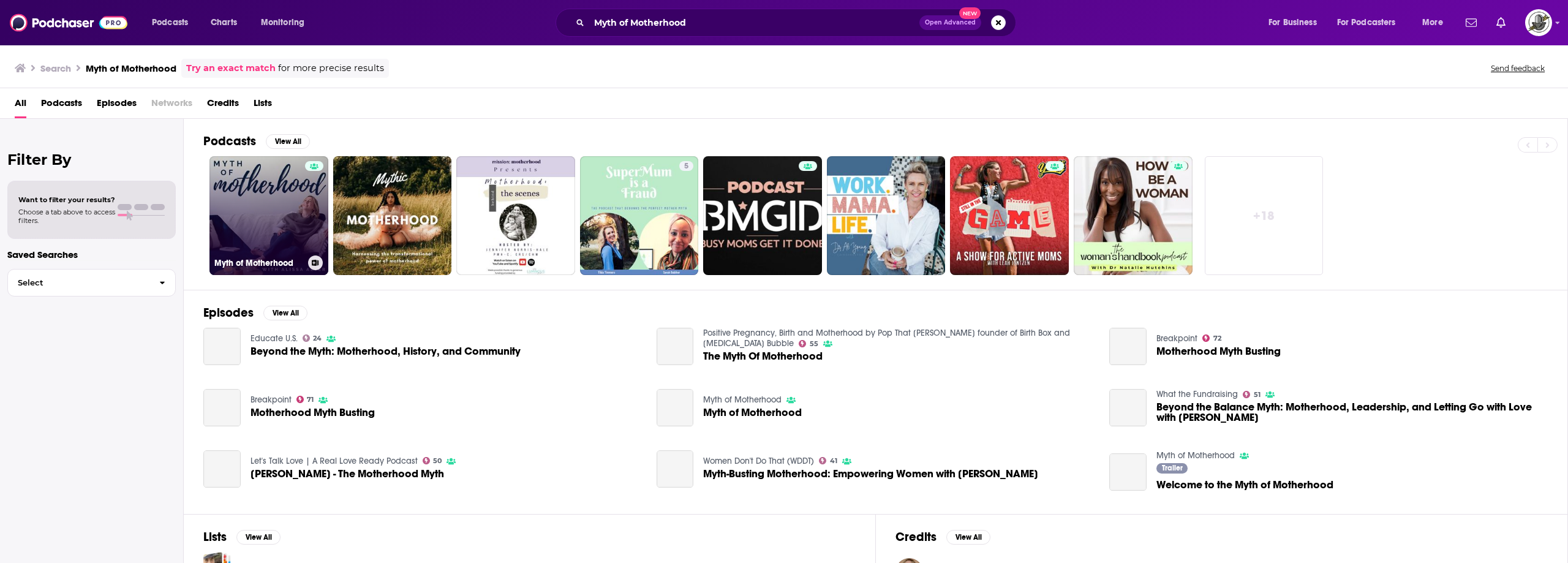
click at [263, 217] on link "Myth of Motherhood" at bounding box center [269, 216] width 119 height 119
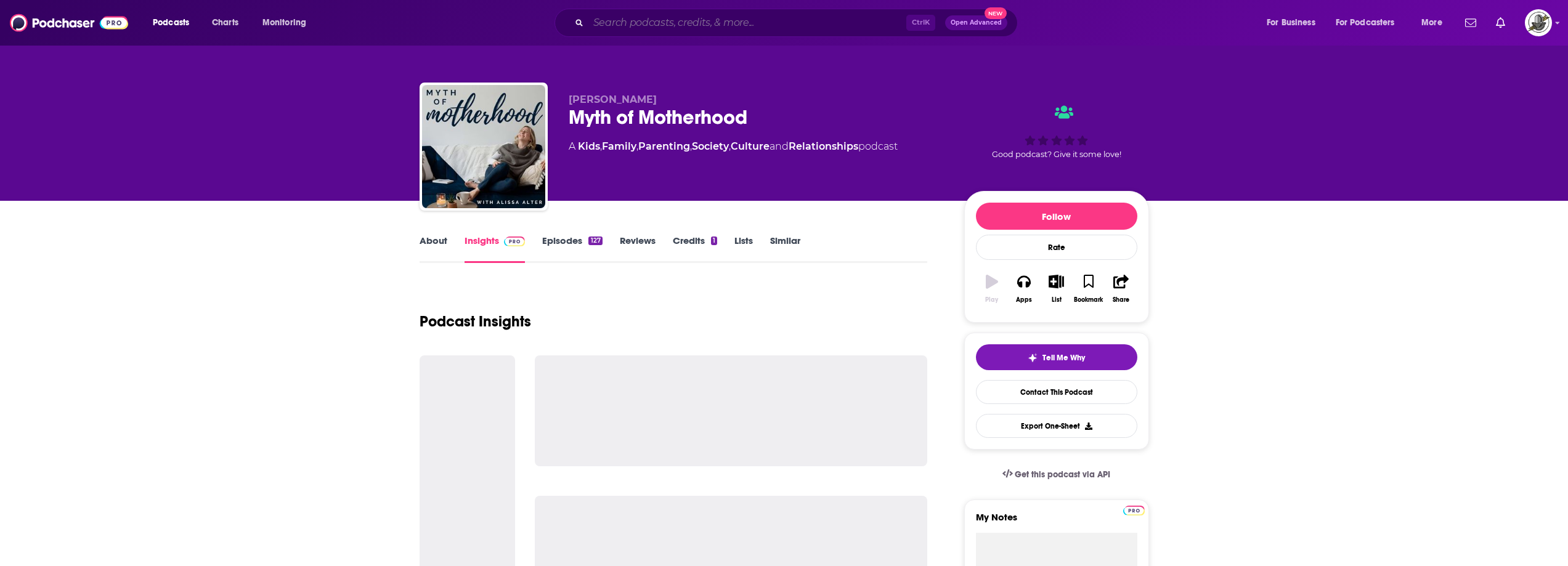
click at [798, 24] on input "Search podcasts, credits, & more..." at bounding box center [748, 23] width 318 height 19
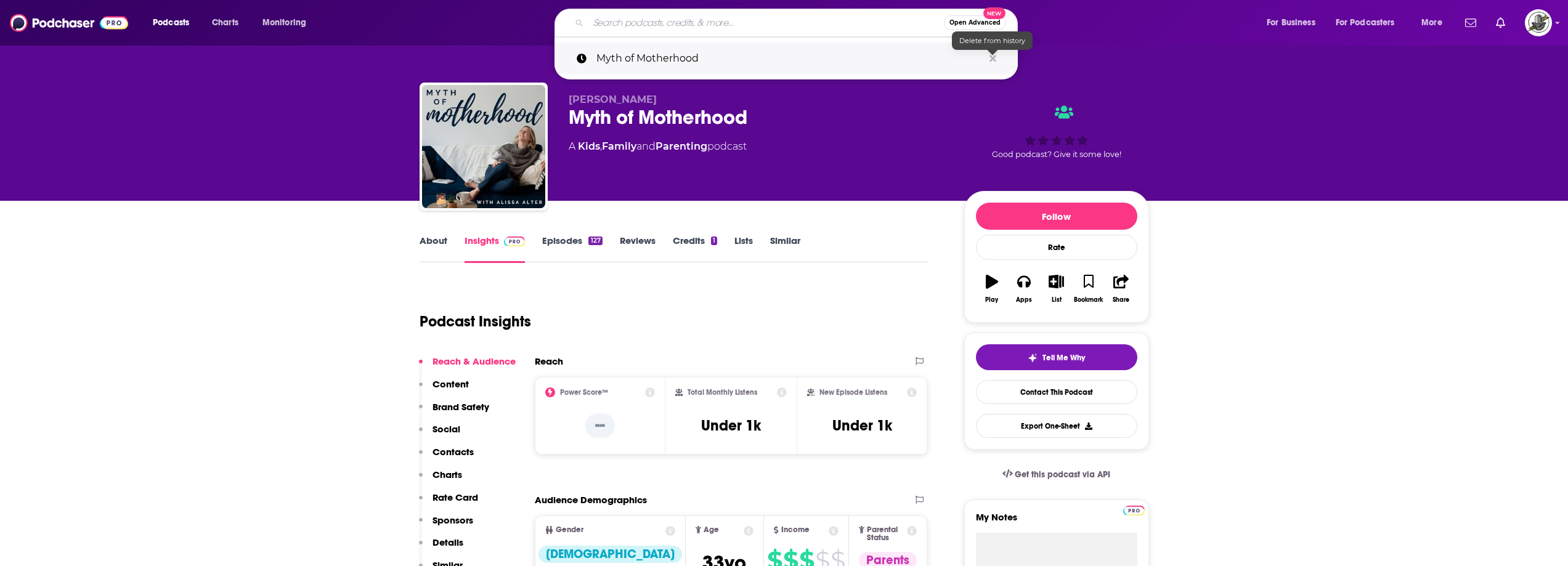
click at [991, 59] on icon "Search podcasts, credits, & more..." at bounding box center [993, 58] width 6 height 6
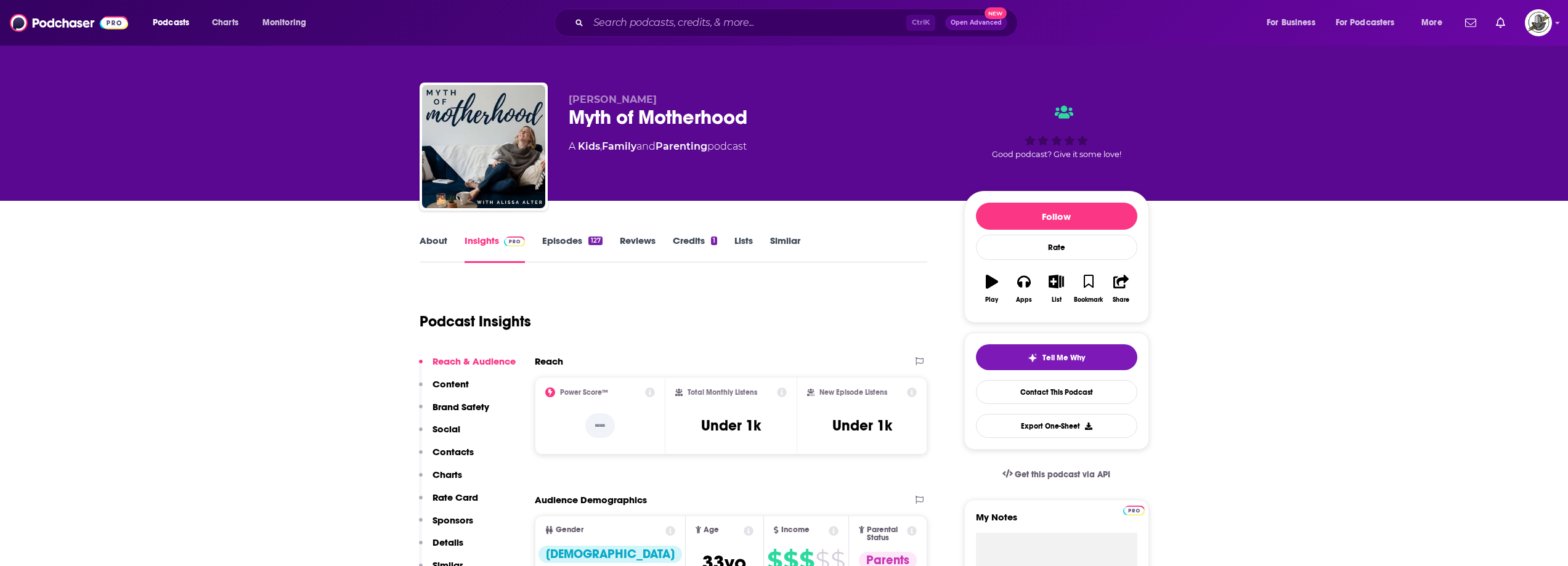
click at [652, 119] on div "Myth of Motherhood" at bounding box center [757, 118] width 376 height 24
copy div "Myth of Motherhood"
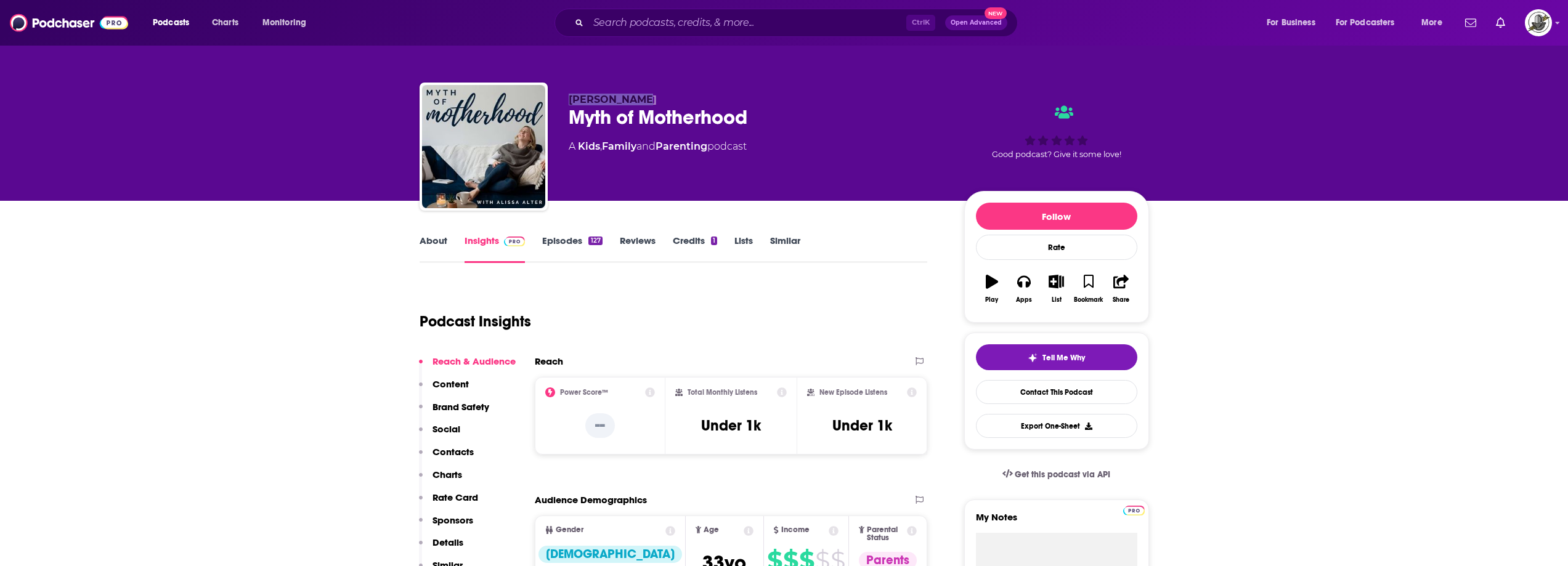
drag, startPoint x: 565, startPoint y: 100, endPoint x: 657, endPoint y: 100, distance: 92.0
click at [657, 100] on div "Alissa Alter Myth of Motherhood A Kids , Family and Parenting podcast Good podc…" at bounding box center [784, 148] width 730 height 133
copy span "Alissa Alter"
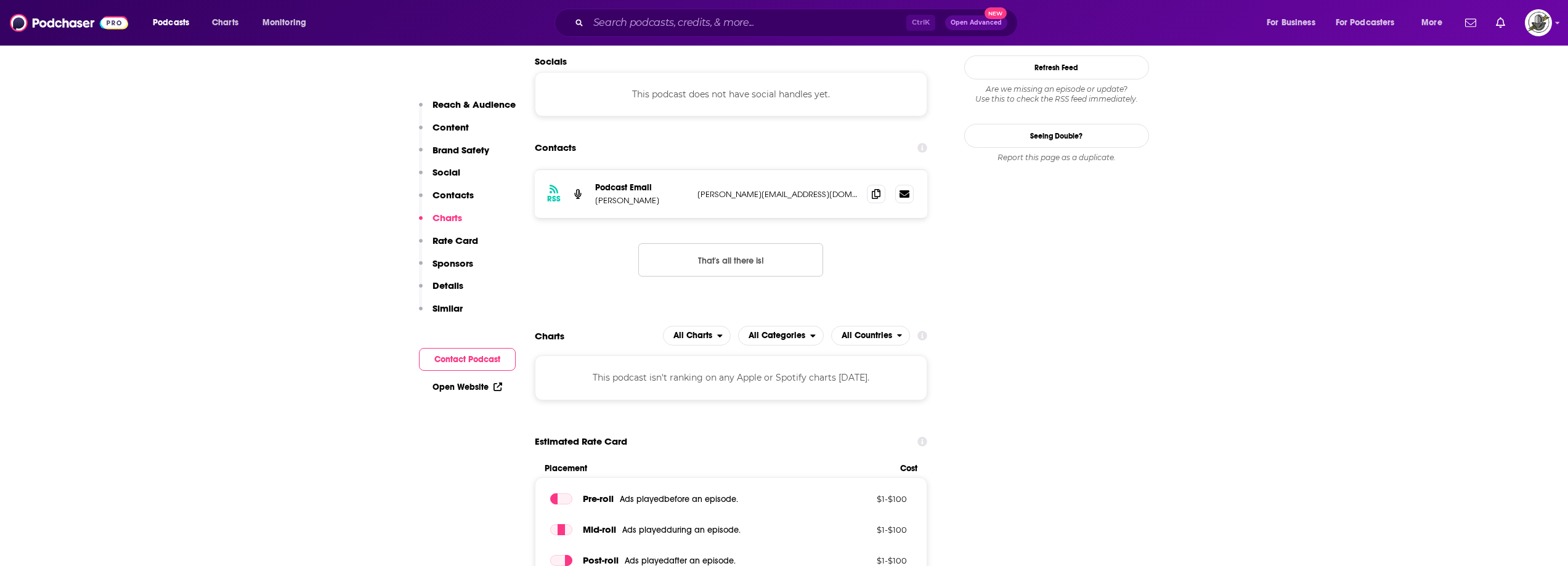
scroll to position [1109, 0]
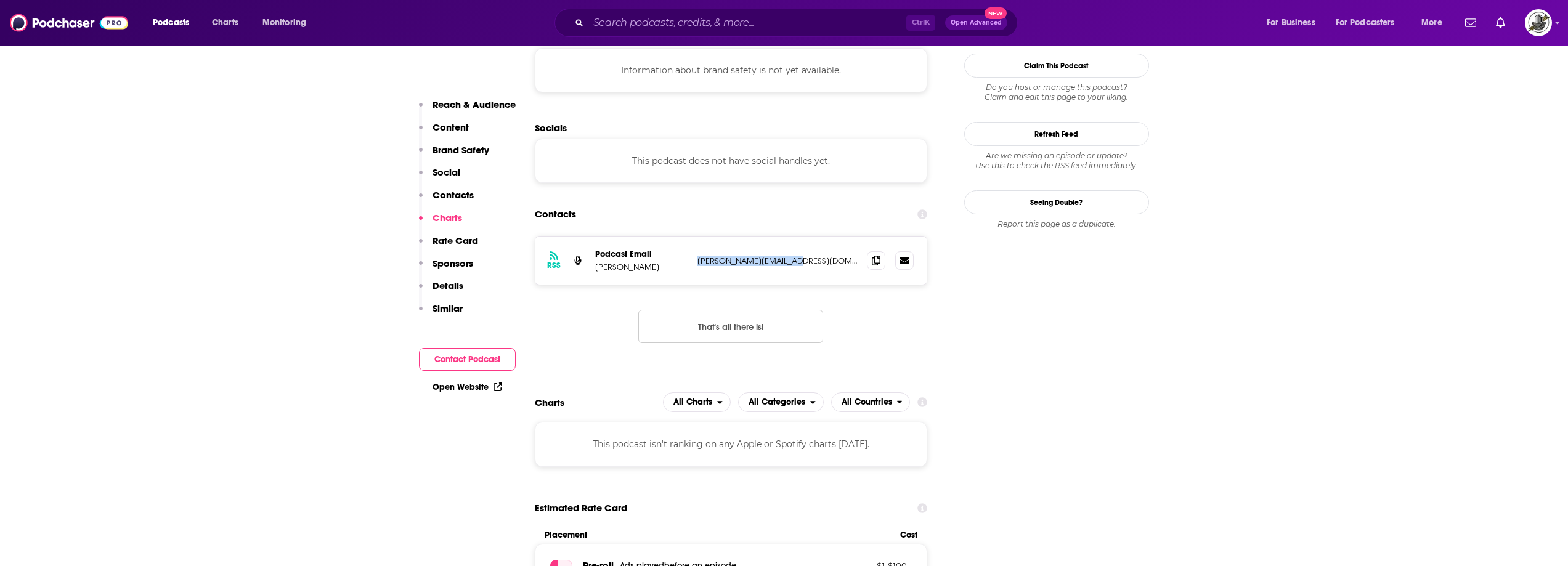
drag, startPoint x: 699, startPoint y: 211, endPoint x: 814, endPoint y: 208, distance: 115.0
click at [814, 256] on p "alissa.alter@gmail.com" at bounding box center [778, 260] width 161 height 10
copy p "alissa.alter@gmail.com"
drag, startPoint x: 640, startPoint y: 221, endPoint x: 587, endPoint y: 217, distance: 53.2
click at [587, 236] on div "RSS Podcast Email Alissa Alter alissa.alter@gmail.com alissa.alter@gmail.com" at bounding box center [731, 260] width 393 height 48
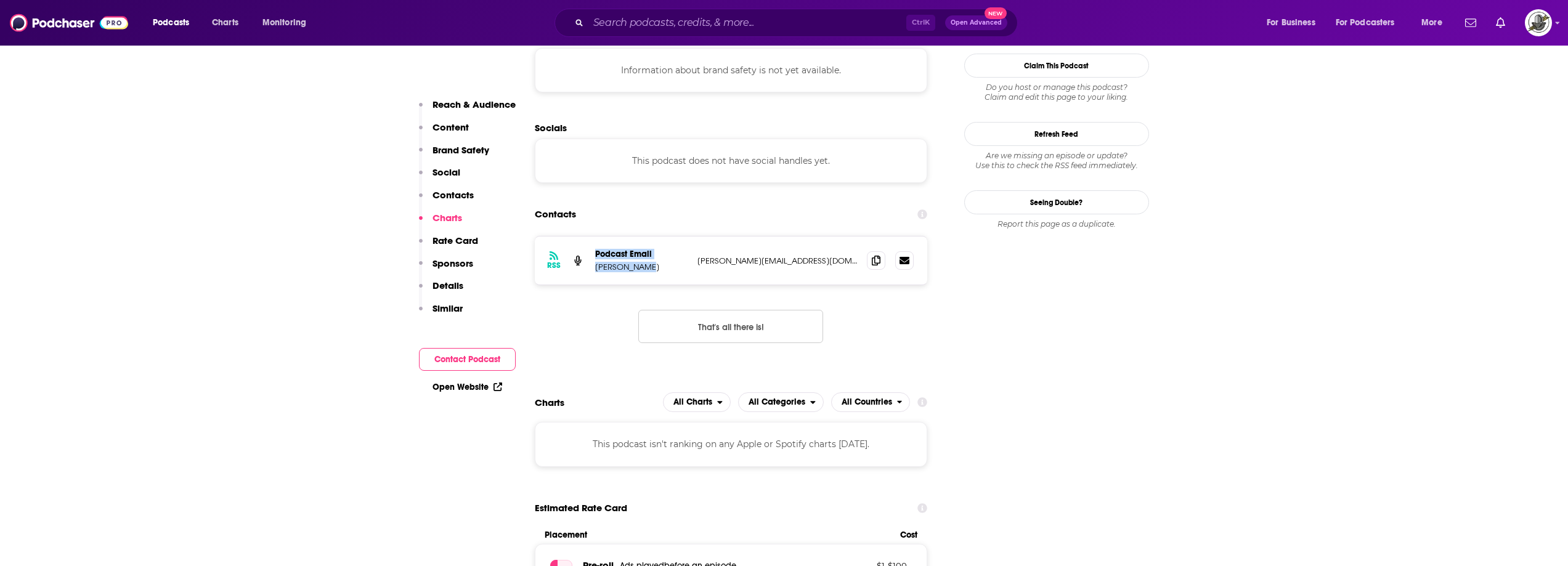
click at [622, 236] on div "RSS Podcast Email Alissa Alter alissa.alter@gmail.com alissa.alter@gmail.com" at bounding box center [731, 260] width 393 height 48
drag, startPoint x: 639, startPoint y: 219, endPoint x: 597, endPoint y: 218, distance: 42.0
click at [597, 262] on p "Alissa Alter" at bounding box center [641, 267] width 93 height 10
copy p "Alissa Alter"
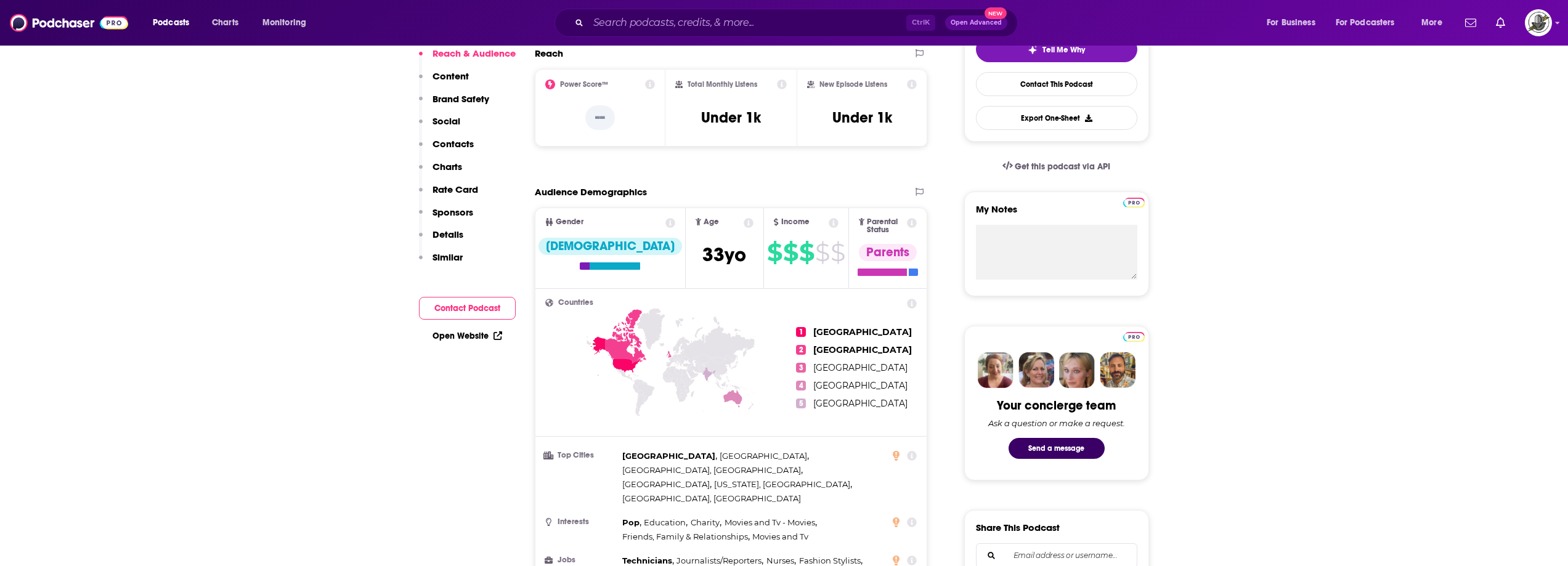
scroll to position [0, 0]
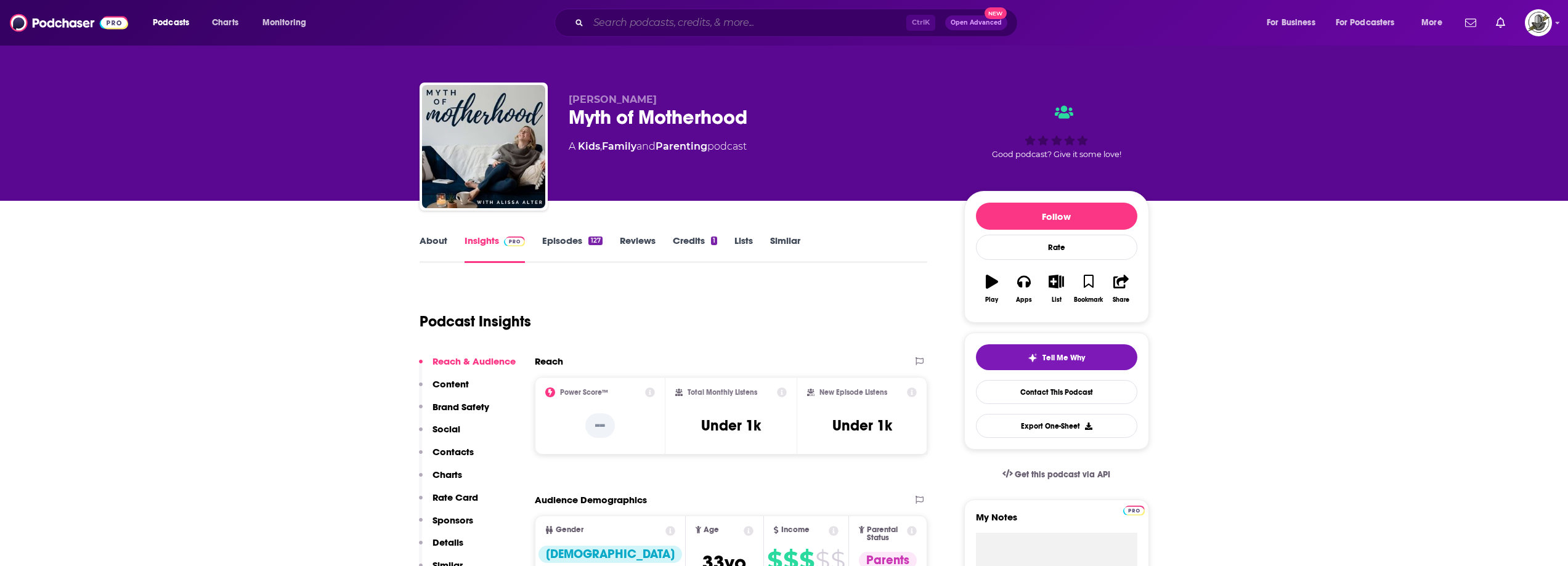
paste input "MORNING, MAMA"
type input "MORNING, MAMA"
click at [698, 23] on input "MORNING, MAMA" at bounding box center [748, 23] width 318 height 19
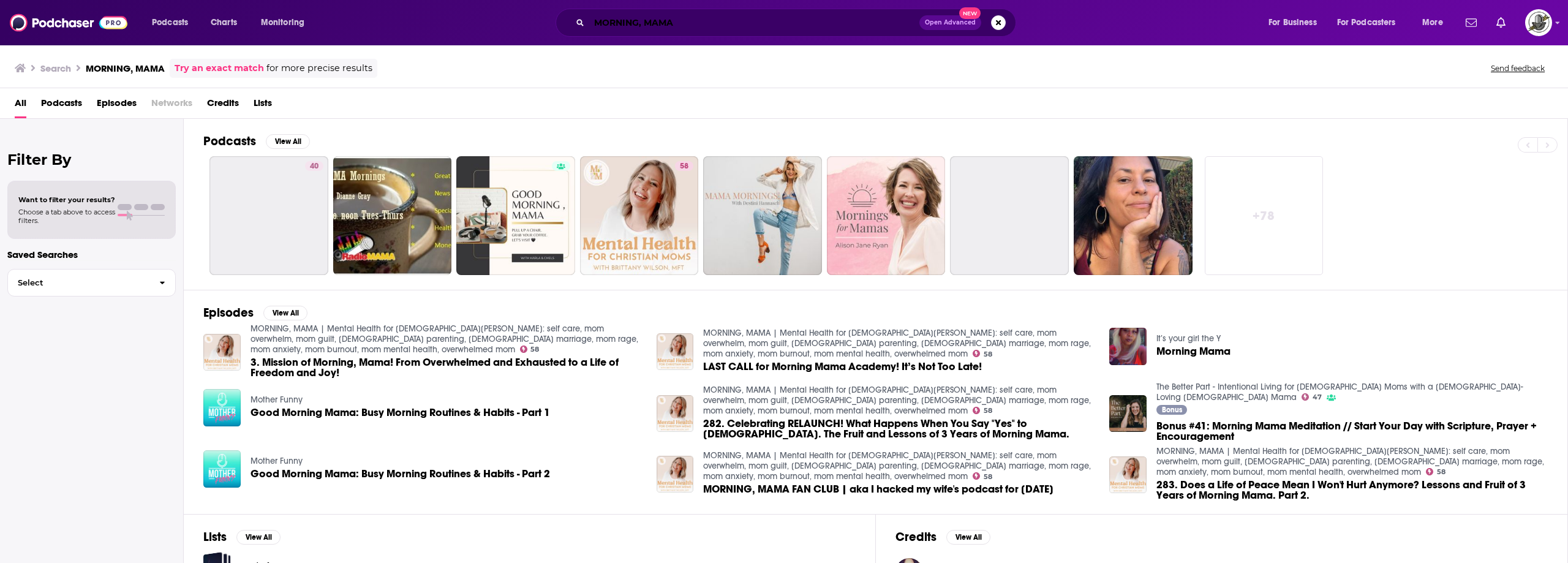
click at [676, 23] on input "MORNING, MAMA" at bounding box center [754, 22] width 330 height 19
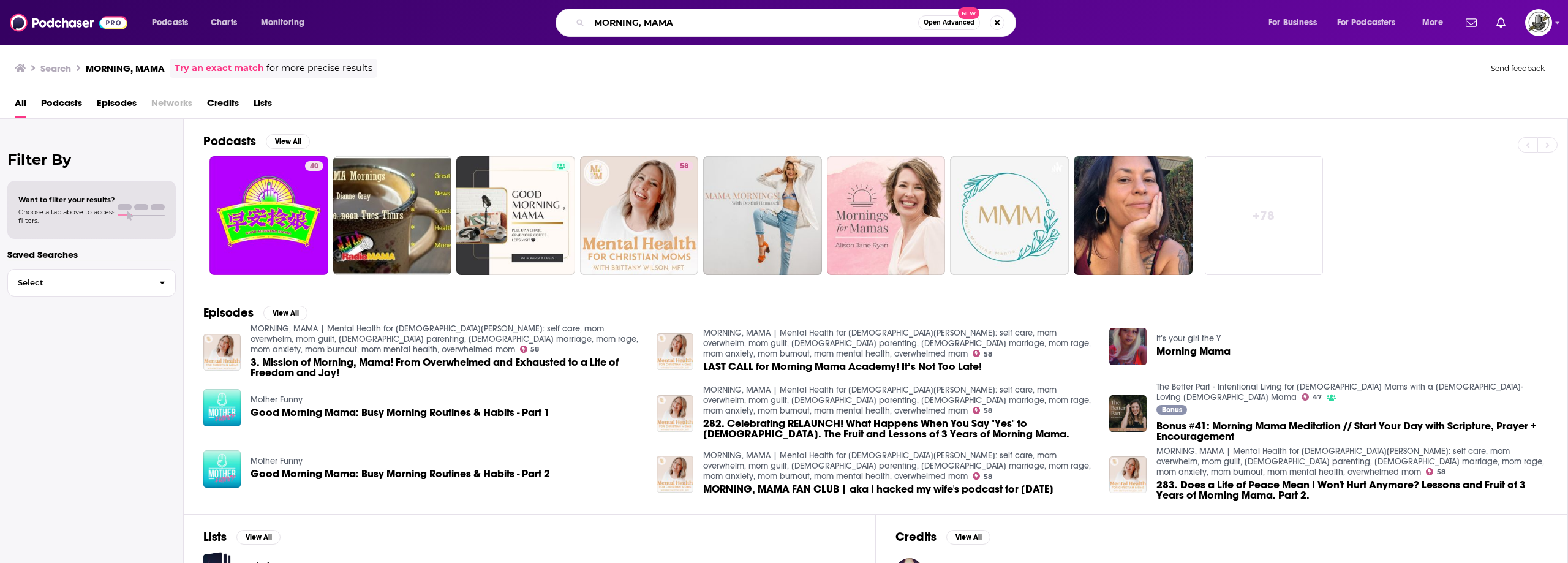
click at [676, 23] on input "MORNING, MAMA" at bounding box center [754, 22] width 329 height 19
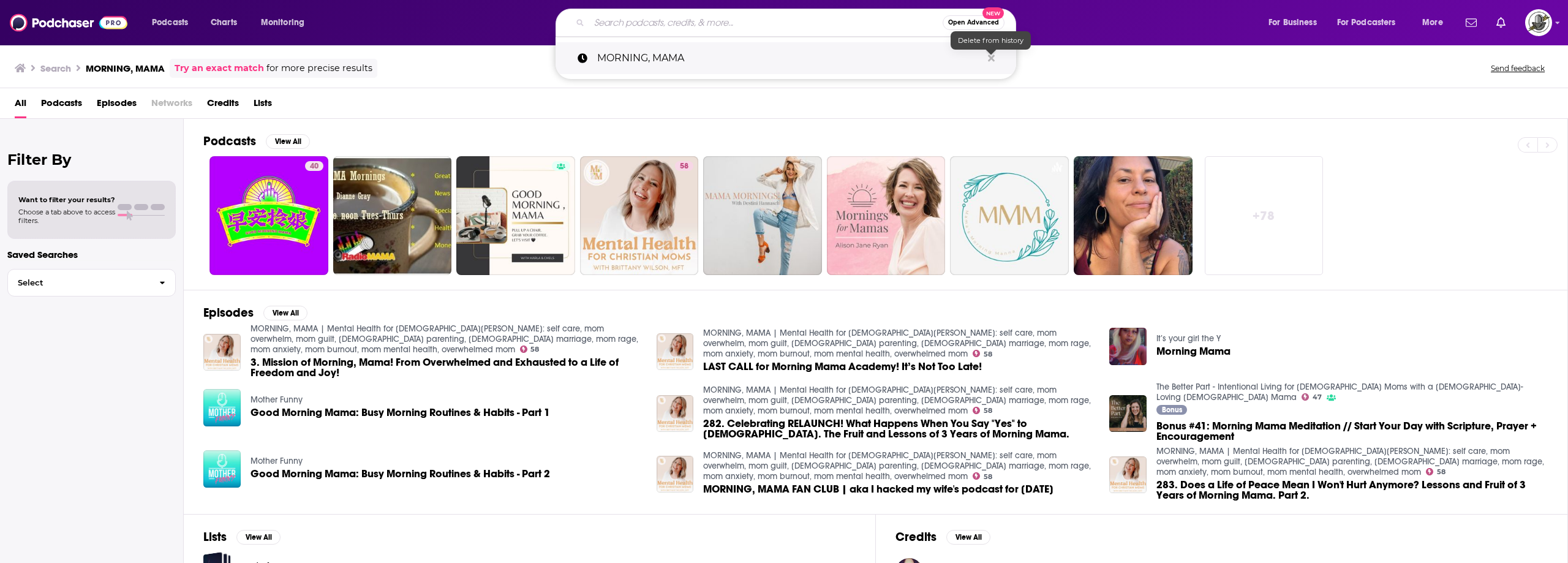
click at [991, 59] on icon "Search podcasts, credits, & more..." at bounding box center [991, 58] width 6 height 6
click at [845, 120] on div "Podcasts View All 40 58 + 78" at bounding box center [886, 204] width 1364 height 171
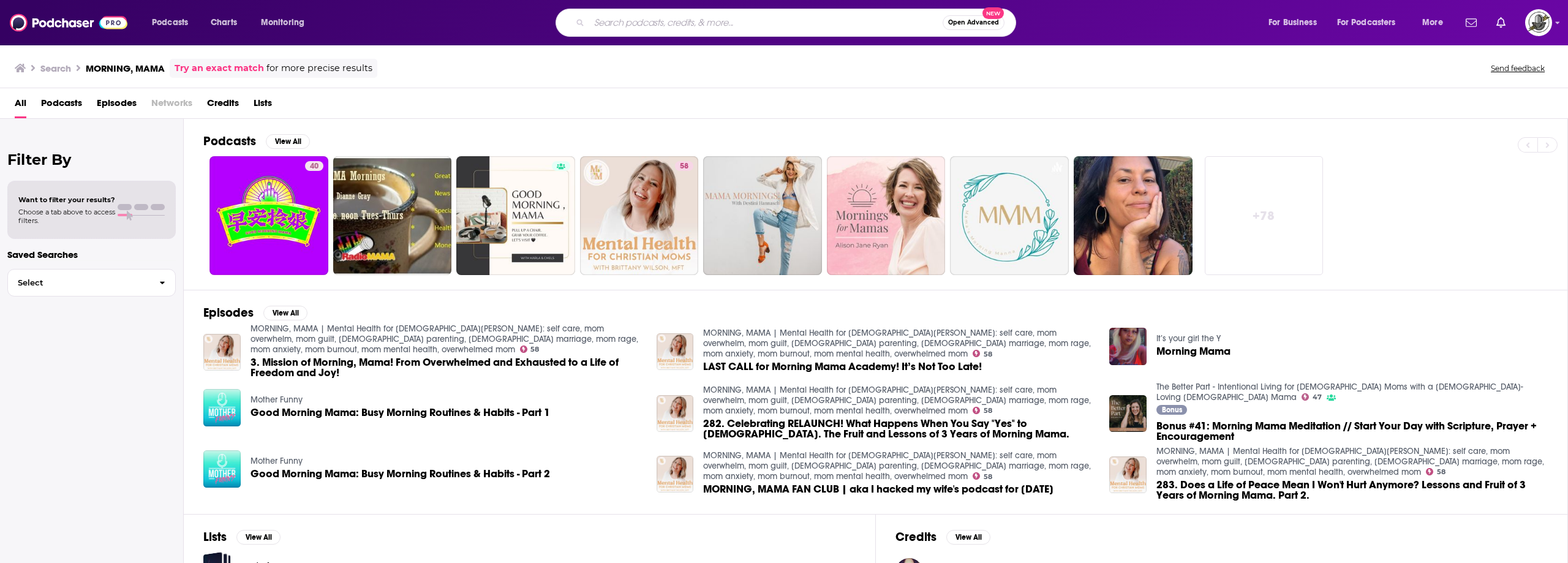
click at [694, 22] on input "Search podcasts, credits, & more..." at bounding box center [766, 22] width 354 height 19
paste input "For The Love of Chaos"
type input "For The Love of Chaos"
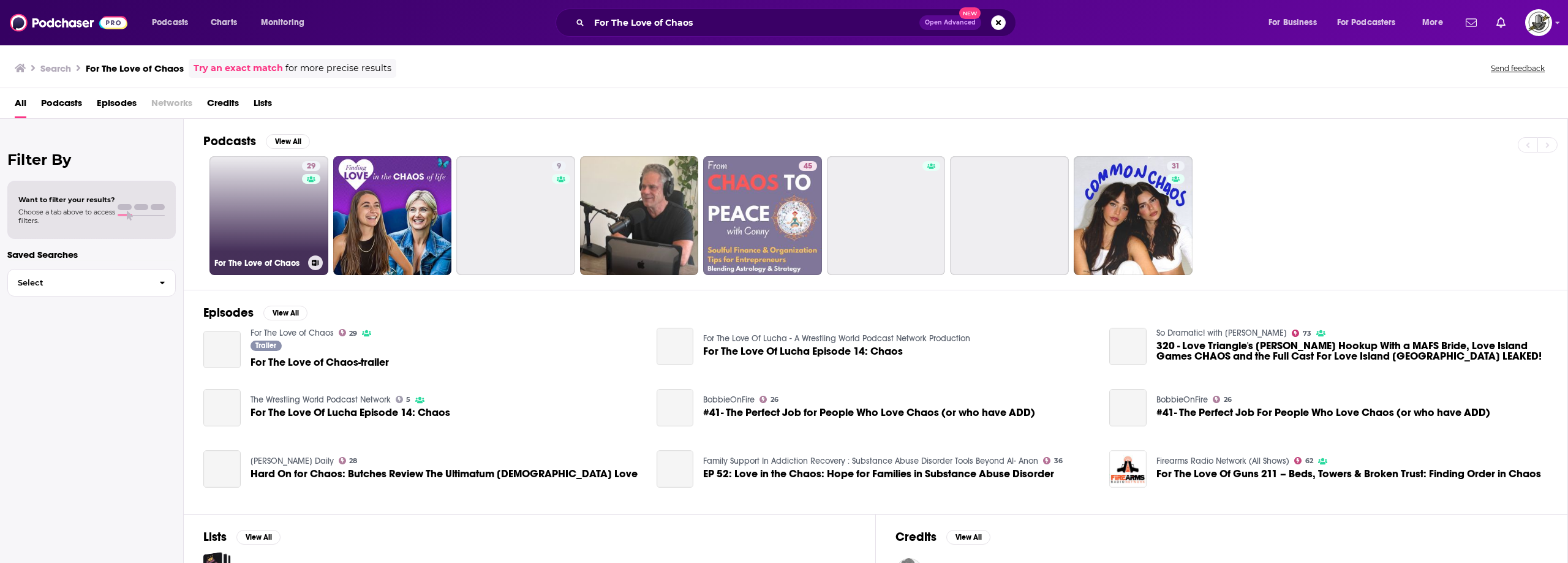
click at [302, 201] on div "29" at bounding box center [313, 209] width 22 height 95
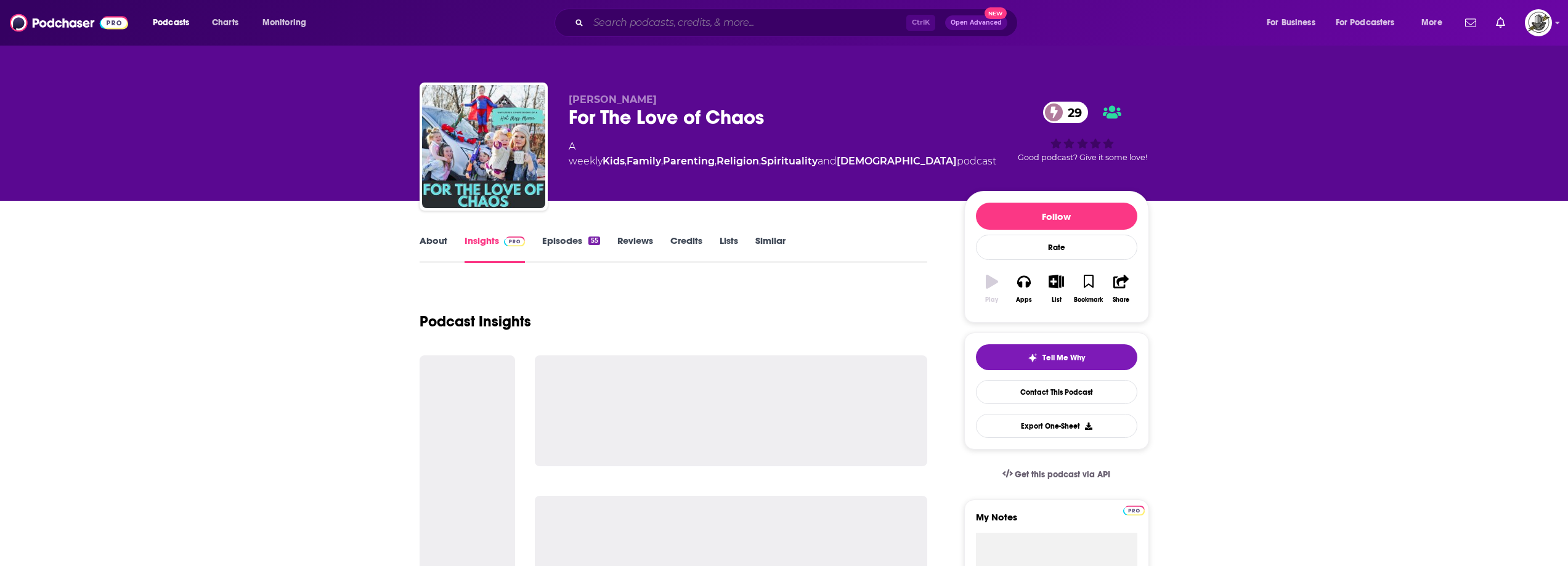
click at [728, 23] on input "Search podcasts, credits, & more..." at bounding box center [748, 23] width 318 height 19
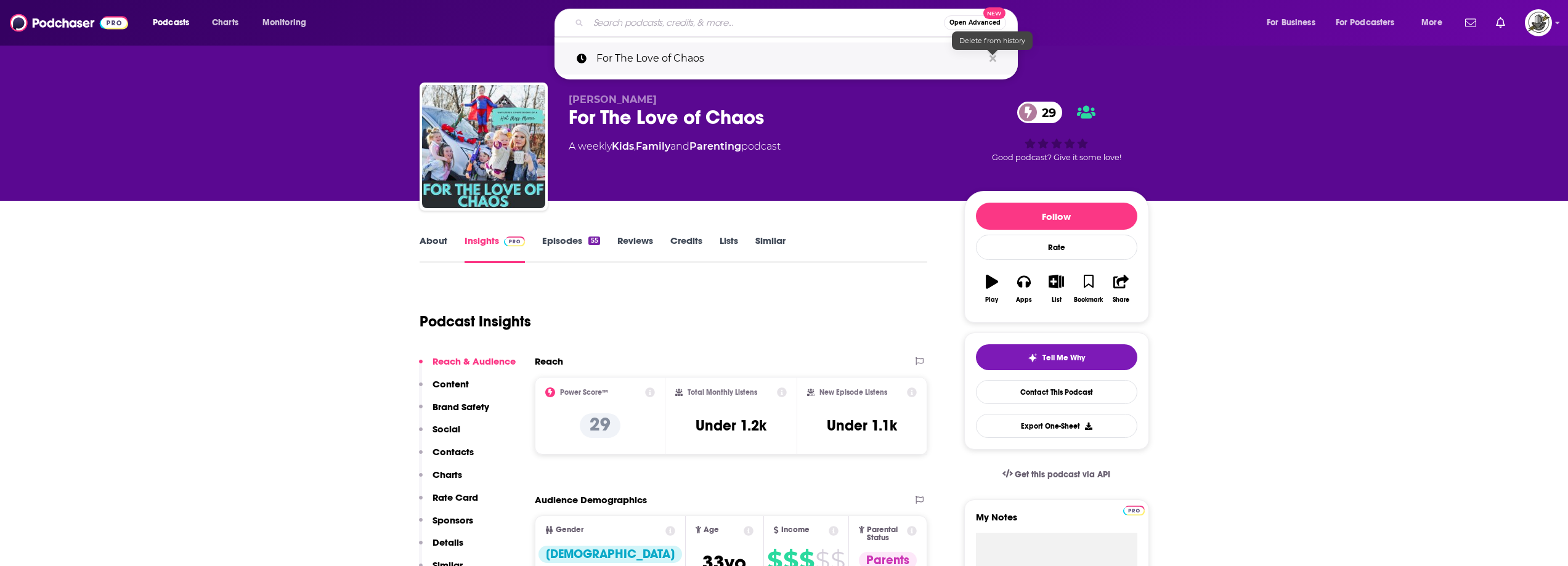
click at [993, 59] on icon "Search podcasts, credits, & more..." at bounding box center [993, 58] width 6 height 6
click at [813, 257] on div "About Insights Episodes 55 Reviews Credits Lists Similar" at bounding box center [673, 248] width 508 height 30
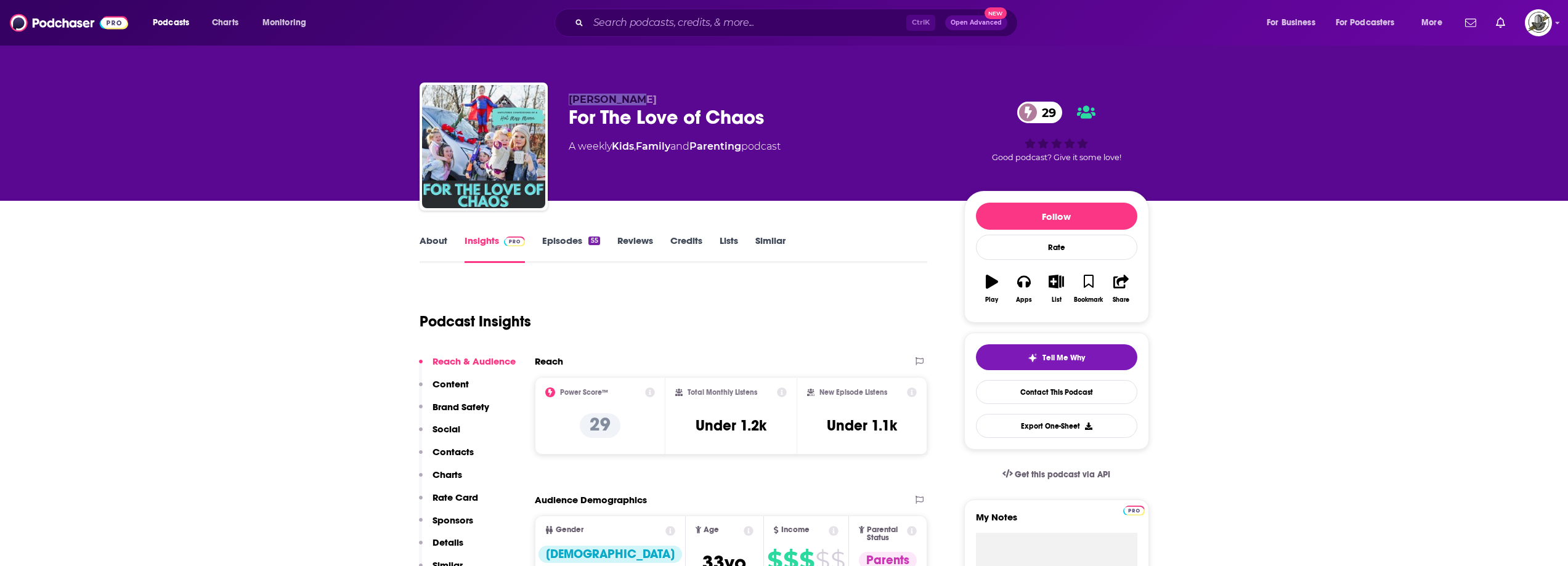
drag, startPoint x: 568, startPoint y: 95, endPoint x: 637, endPoint y: 89, distance: 69.3
click at [637, 89] on div "Andi Harper For The Love of Chaos 29 A weekly Kids , Family and Parenting podca…" at bounding box center [784, 148] width 730 height 133
copy span "Andi Harper"
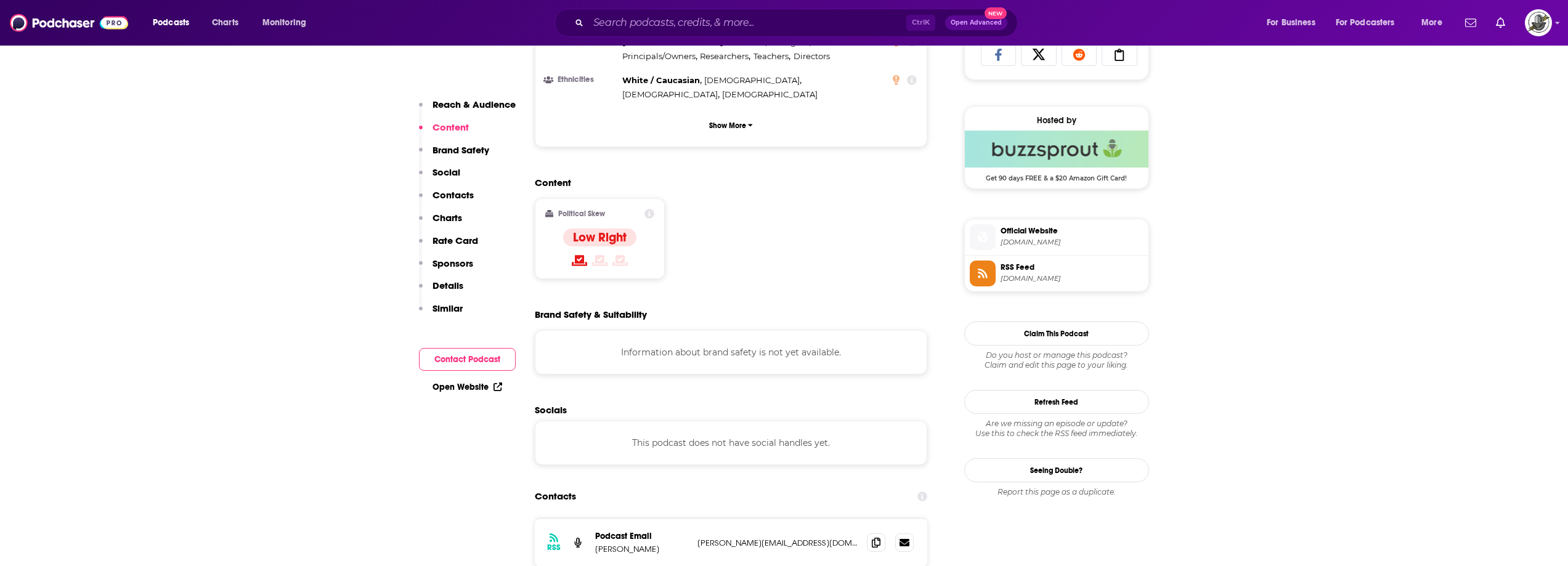
scroll to position [863, 0]
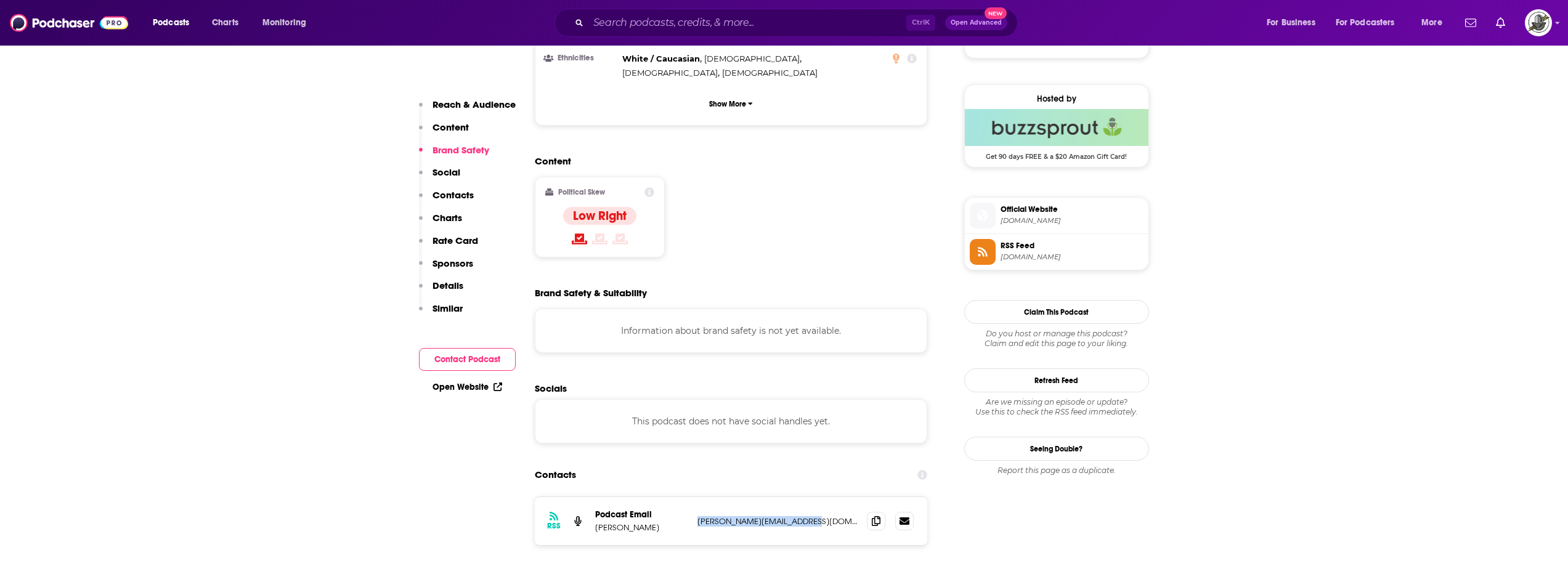
drag, startPoint x: 712, startPoint y: 460, endPoint x: 844, endPoint y: 461, distance: 132.0
click at [844, 497] on div "RSS Podcast Email Andi Harper andrea.harper428@gmail.com andrea.harper428@gmail…" at bounding box center [731, 522] width 393 height 48
copy p "andrea.harper428@gmail.com"
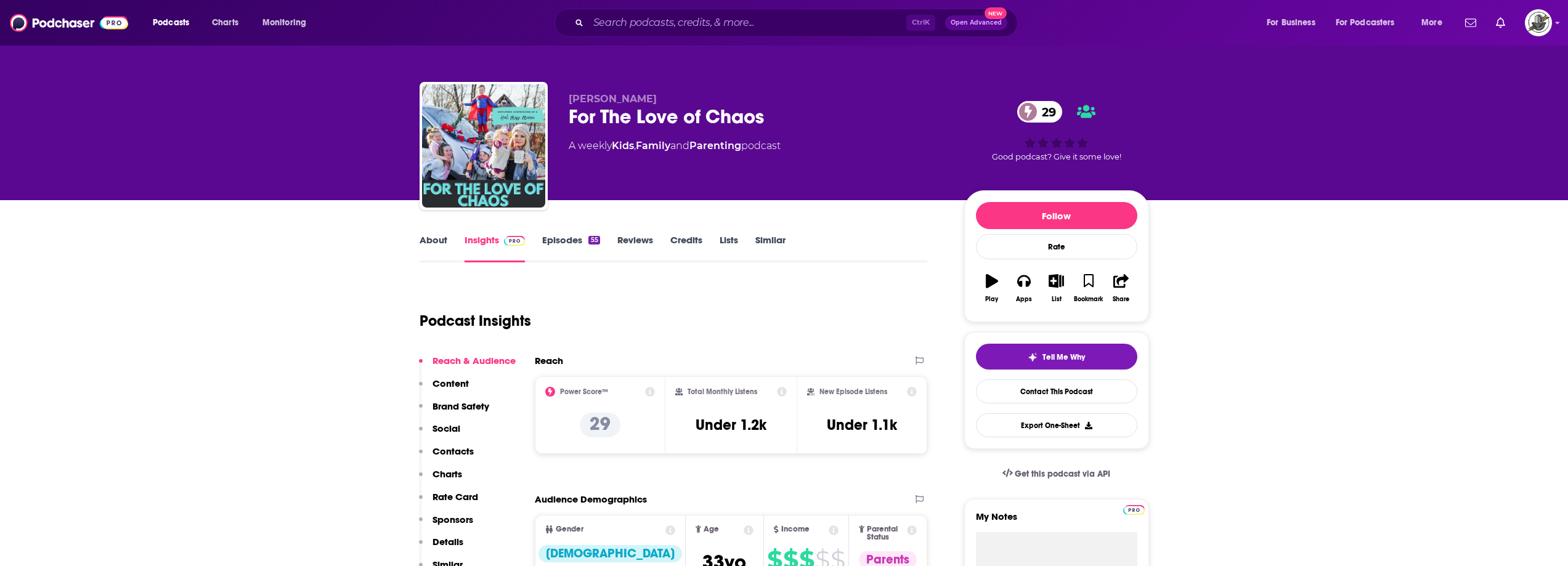
scroll to position [0, 0]
drag, startPoint x: 569, startPoint y: 96, endPoint x: 803, endPoint y: 113, distance: 234.6
click at [803, 113] on div "Andi Harper For The Love of Chaos 29 A weekly Kids , Family and Parenting podca…" at bounding box center [757, 143] width 376 height 98
copy div "Andi Harper For The Love of Chaos"
click at [647, 293] on div "Podcast Insights" at bounding box center [669, 314] width 498 height 63
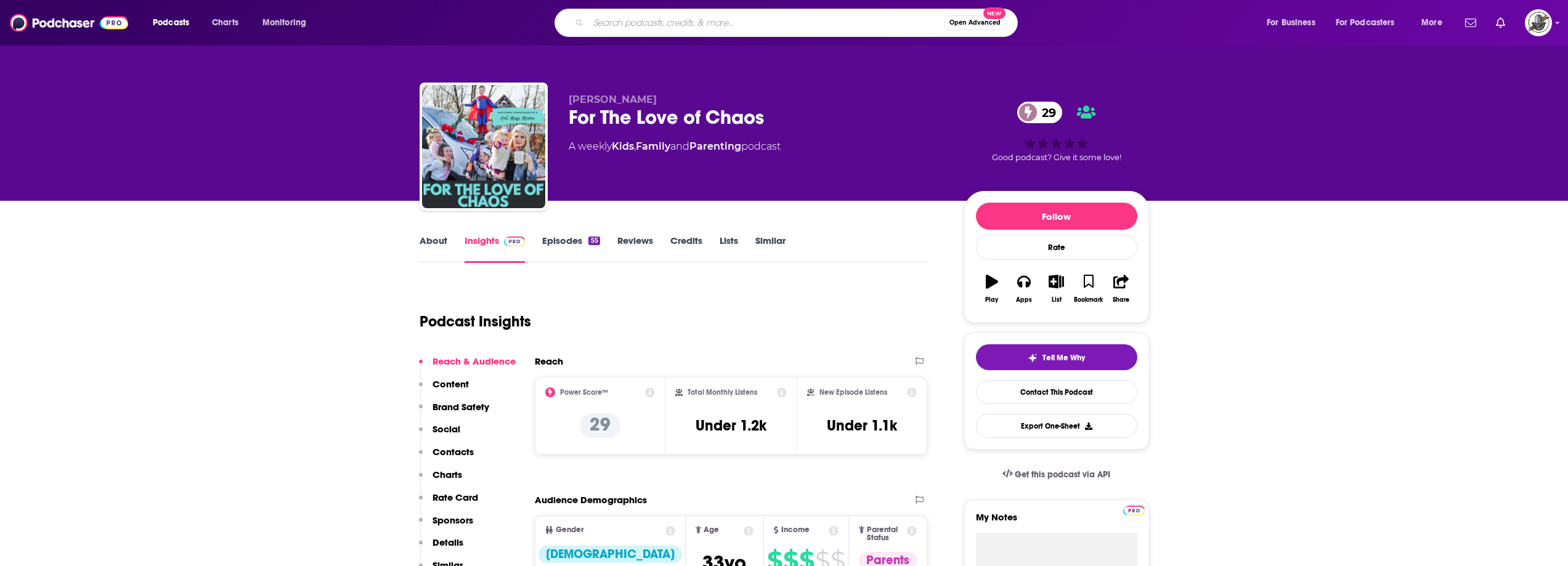
click at [665, 27] on input "Search podcasts, credits, & more..." at bounding box center [766, 23] width 356 height 19
click at [680, 23] on input "Search podcasts, credits, & more..." at bounding box center [766, 23] width 356 height 19
paste input "Chick Chat"
type input "Chick Chat"
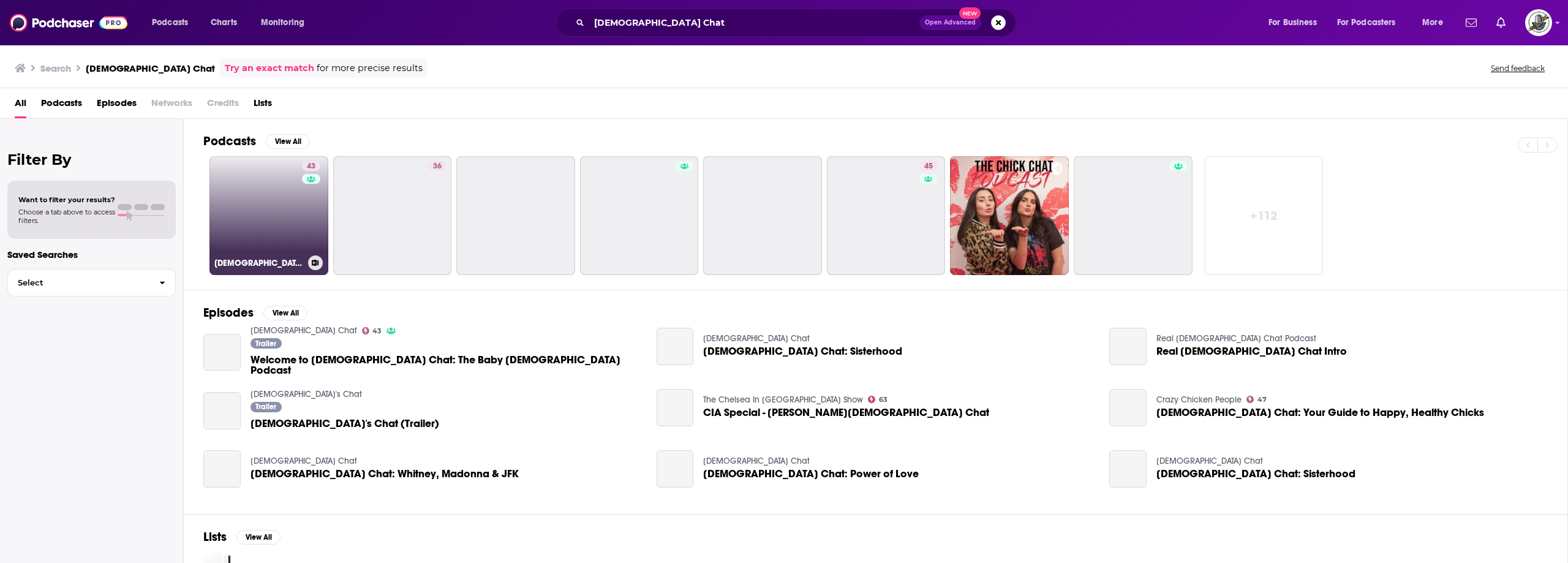
click at [297, 196] on link "43 Chick Chat" at bounding box center [269, 216] width 119 height 119
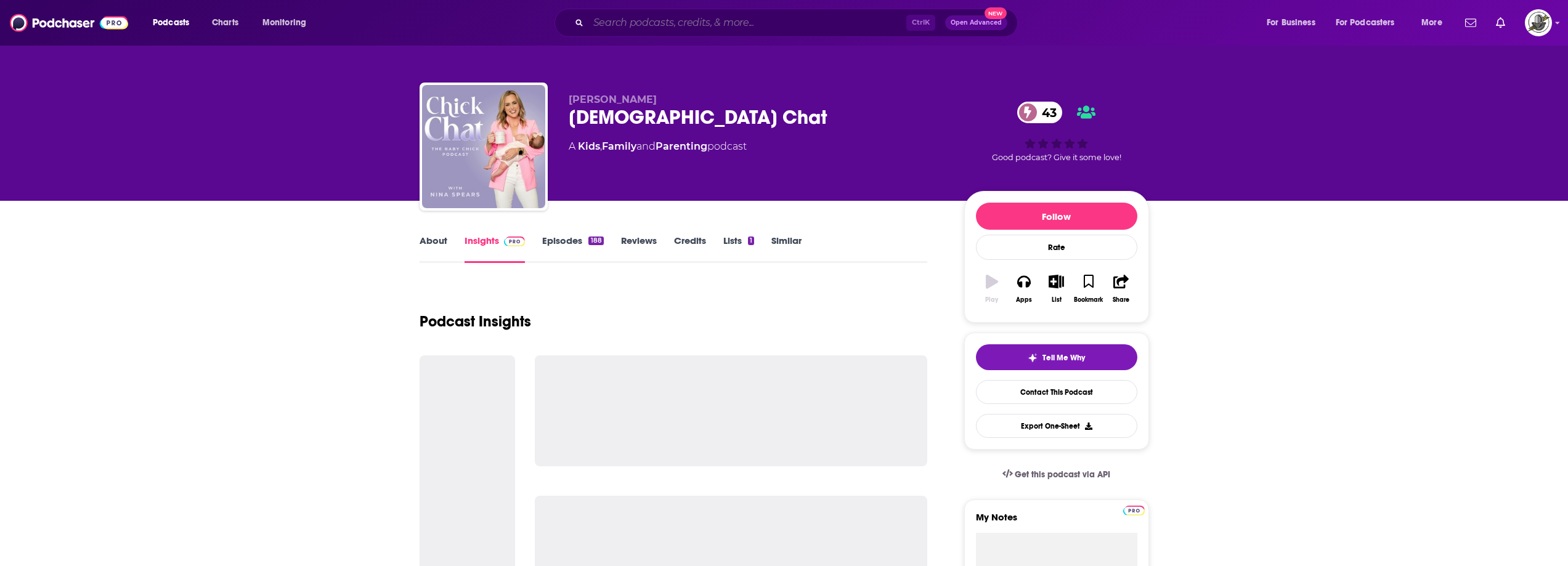
click at [704, 27] on input "Search podcasts, credits, & more..." at bounding box center [748, 23] width 318 height 19
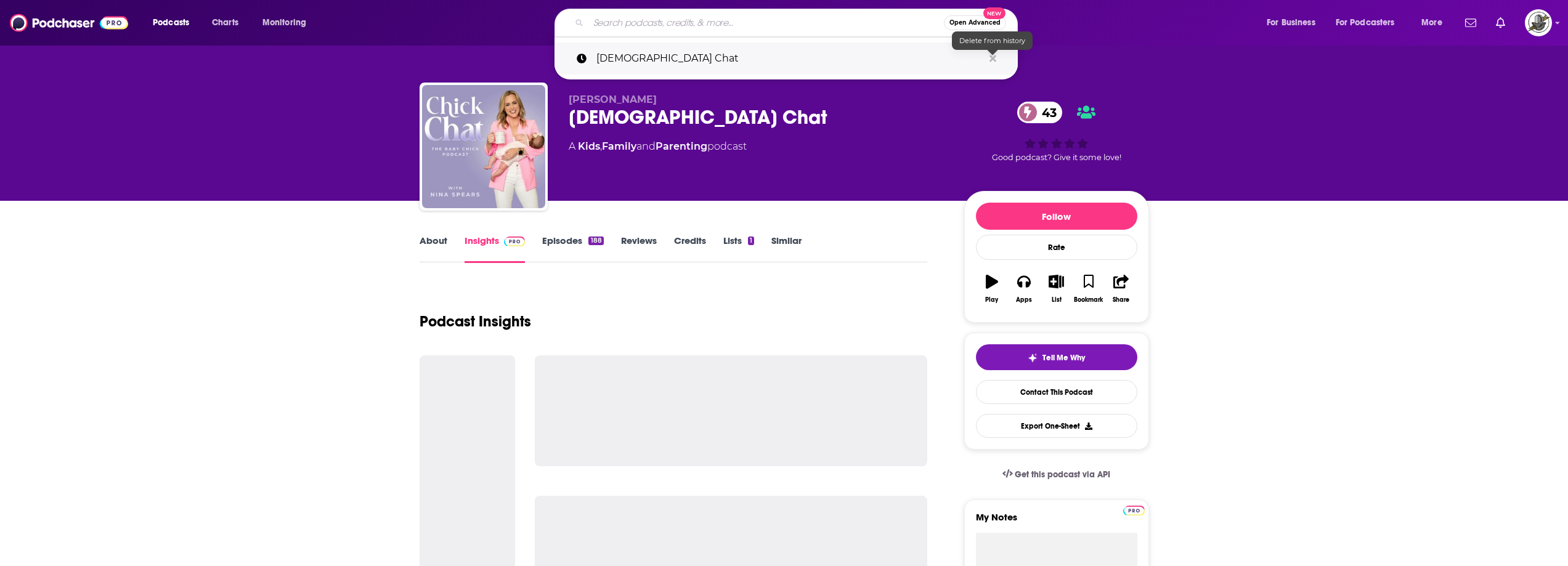
click at [995, 57] on icon "Search podcasts, credits, & more..." at bounding box center [993, 58] width 6 height 6
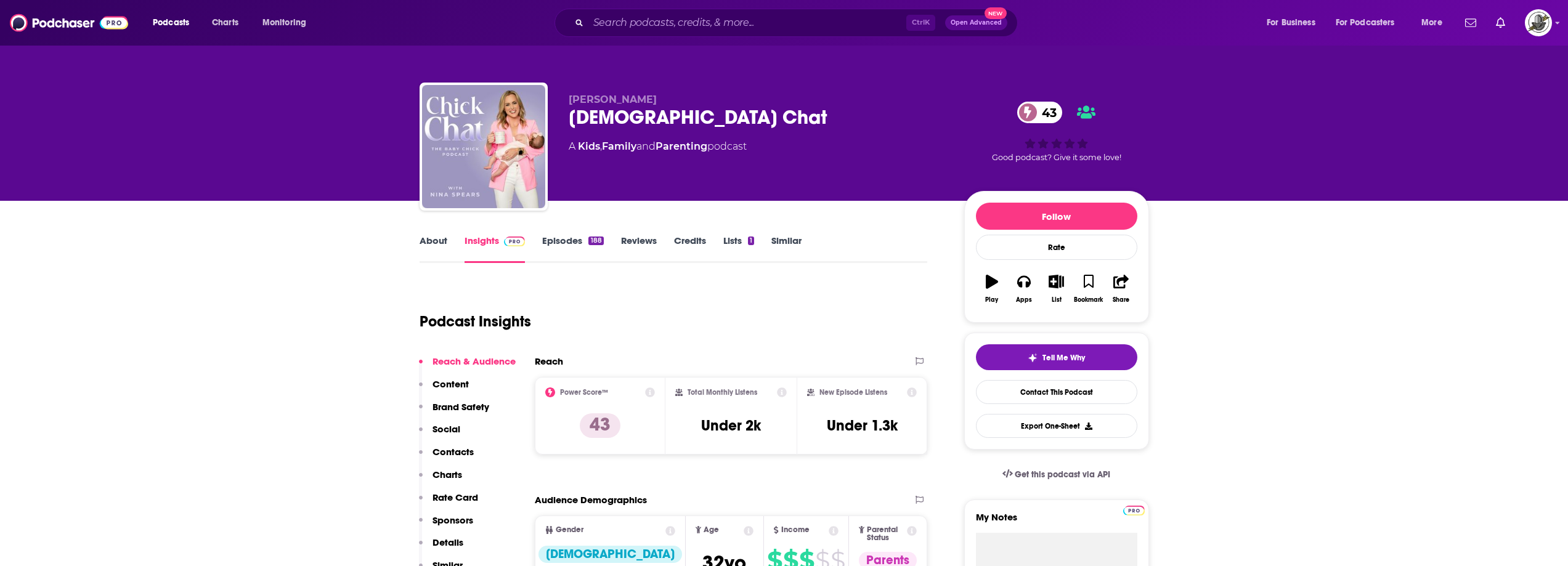
click at [707, 110] on div "Chick Chat 43" at bounding box center [757, 118] width 376 height 24
drag, startPoint x: 628, startPoint y: 98, endPoint x: 570, endPoint y: 98, distance: 58.0
click at [570, 98] on p "Nina Spears" at bounding box center [757, 99] width 376 height 12
click at [581, 100] on span "Nina Spears" at bounding box center [612, 99] width 88 height 12
drag, startPoint x: 565, startPoint y: 102, endPoint x: 716, endPoint y: 119, distance: 152.0
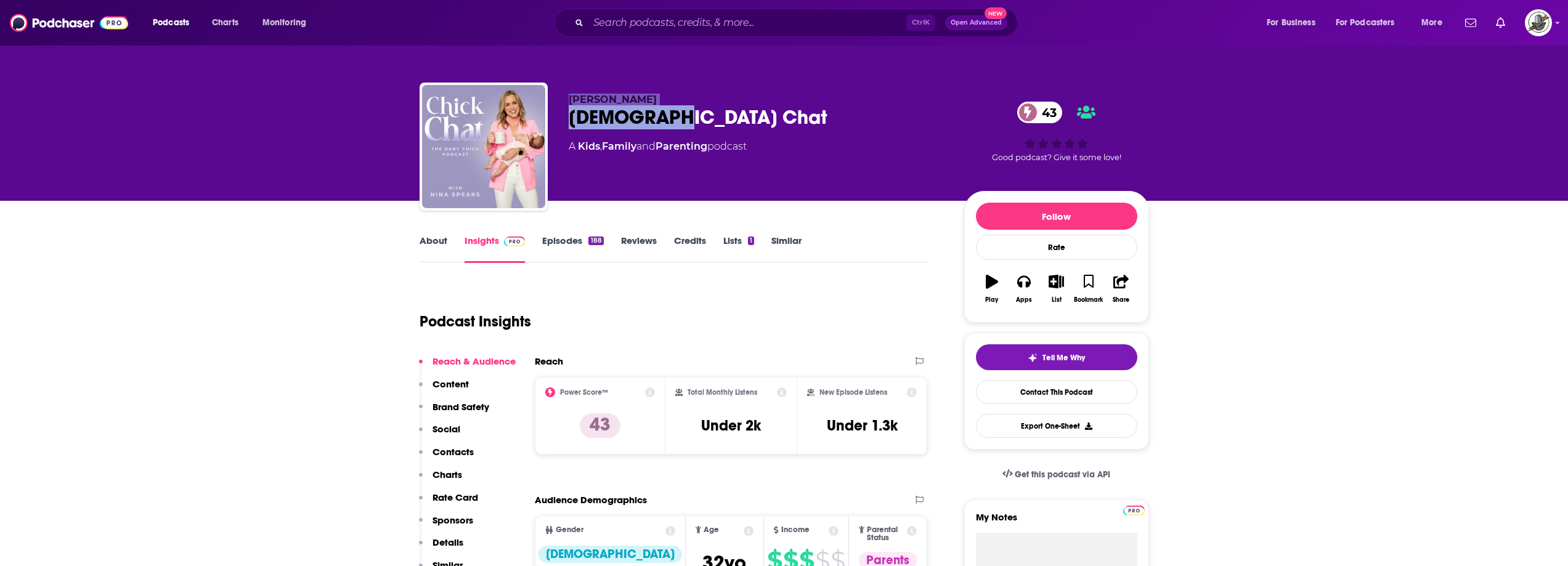
click at [716, 119] on div "Nina Spears Chick Chat 43 A Kids , Family and Parenting podcast 43 Good podcast…" at bounding box center [784, 148] width 730 height 133
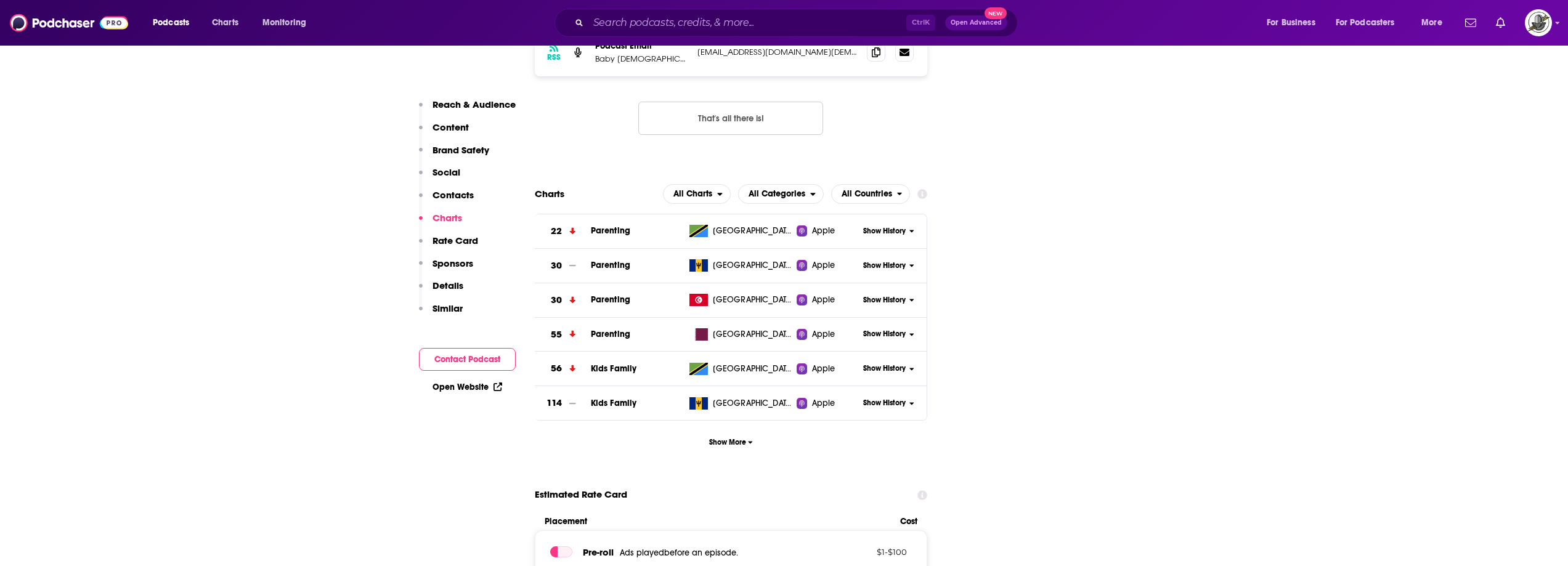
scroll to position [1171, 0]
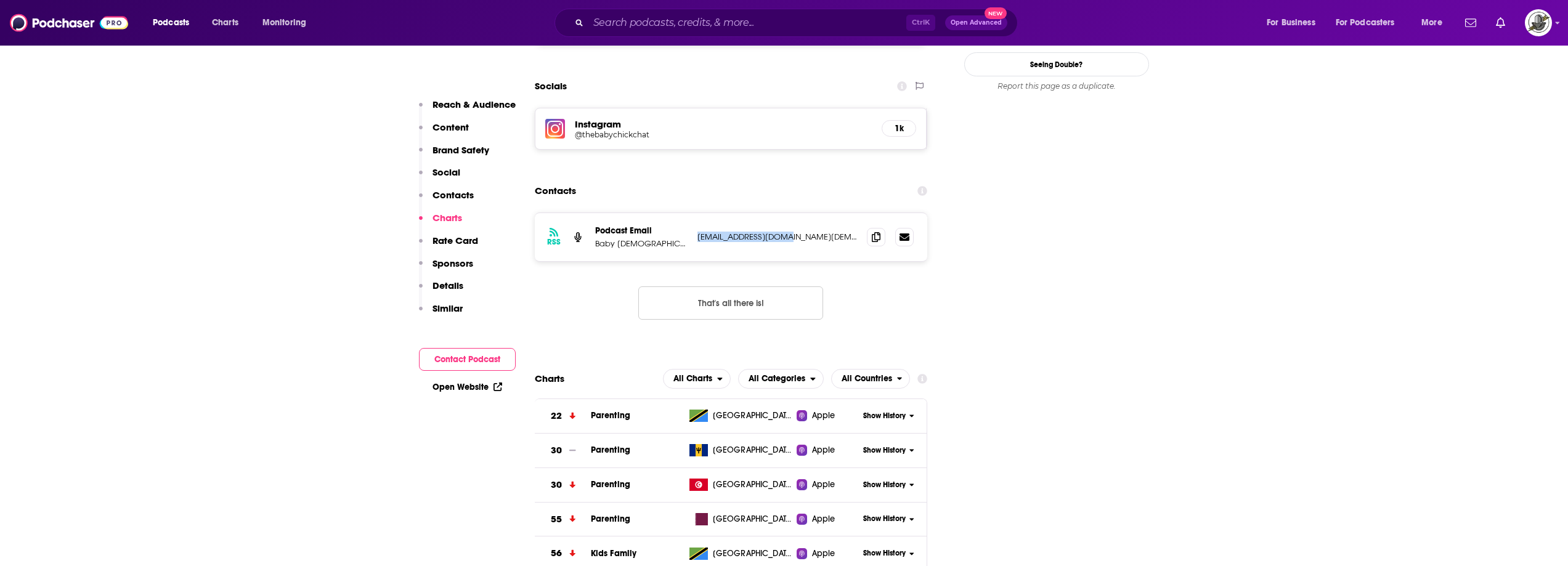
drag, startPoint x: 694, startPoint y: 181, endPoint x: 828, endPoint y: 178, distance: 134.0
click at [828, 213] on div "RSS Podcast Email Baby Chick hello@baby-chick.com hello@baby-chick.com" at bounding box center [731, 237] width 393 height 48
paste input "Beyond the Bump"
click at [631, 29] on input "Search podcasts, credits, & more..." at bounding box center [748, 23] width 318 height 19
type input "Beyond the Bump"
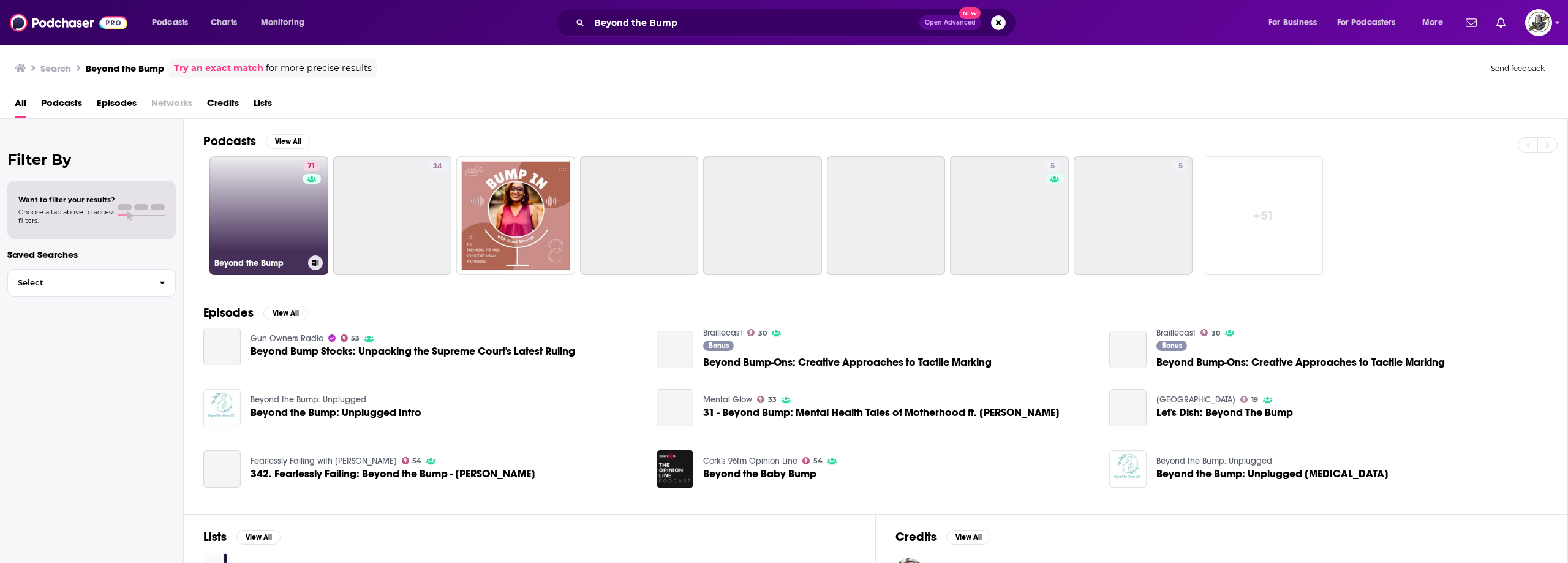
click at [317, 213] on div "71" at bounding box center [313, 209] width 21 height 95
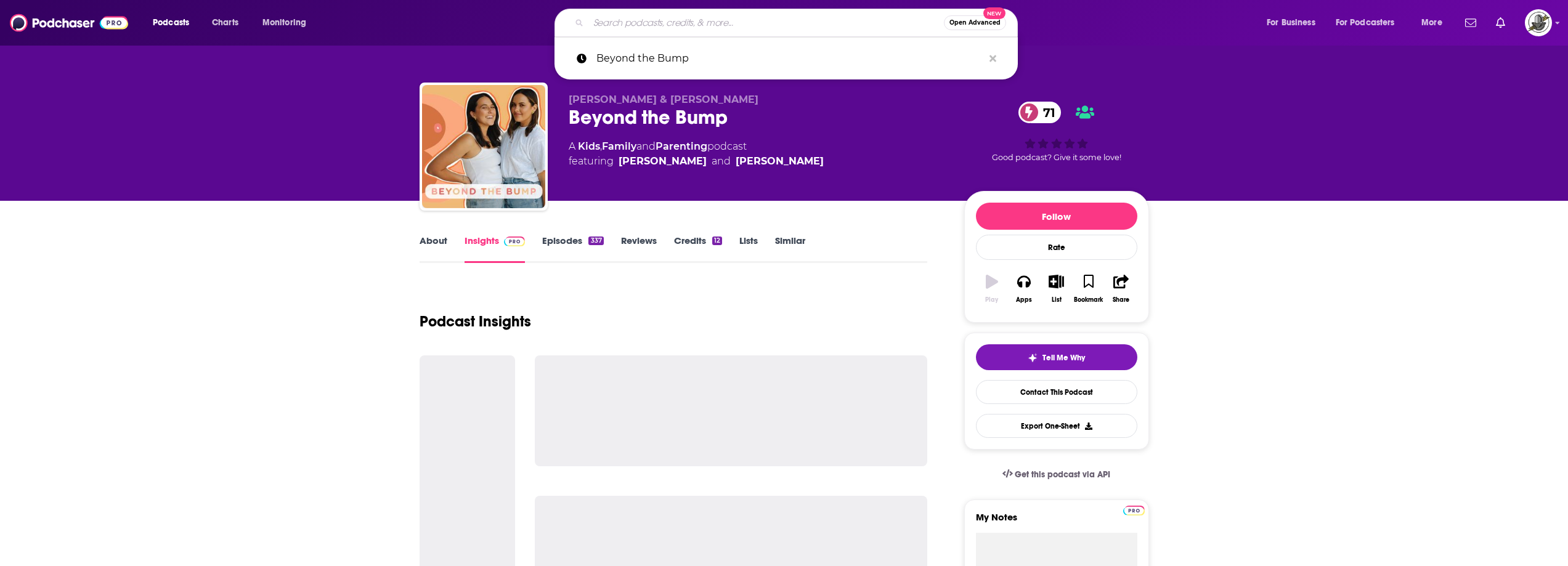
click at [751, 25] on input "Search podcasts, credits, & more..." at bounding box center [766, 23] width 356 height 19
click at [991, 59] on icon "Search podcasts, credits, & more..." at bounding box center [993, 58] width 6 height 6
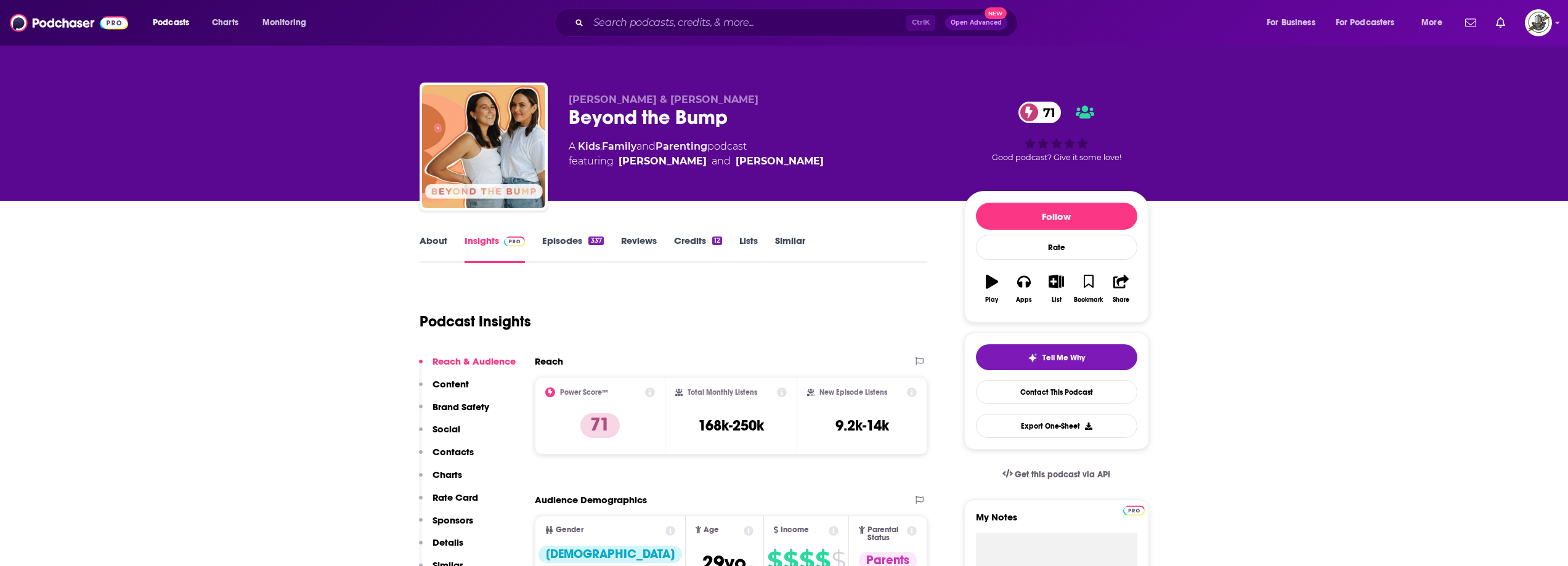
click at [884, 186] on div "Sophie Pearce & Jayde Couldwell Beyond the Bump 71 A Kids , Family and Parentin…" at bounding box center [757, 143] width 376 height 98
drag, startPoint x: 569, startPoint y: 101, endPoint x: 741, endPoint y: 98, distance: 172.0
click at [741, 98] on p "Sophie Pearce & Jayde Couldwell" at bounding box center [757, 99] width 376 height 12
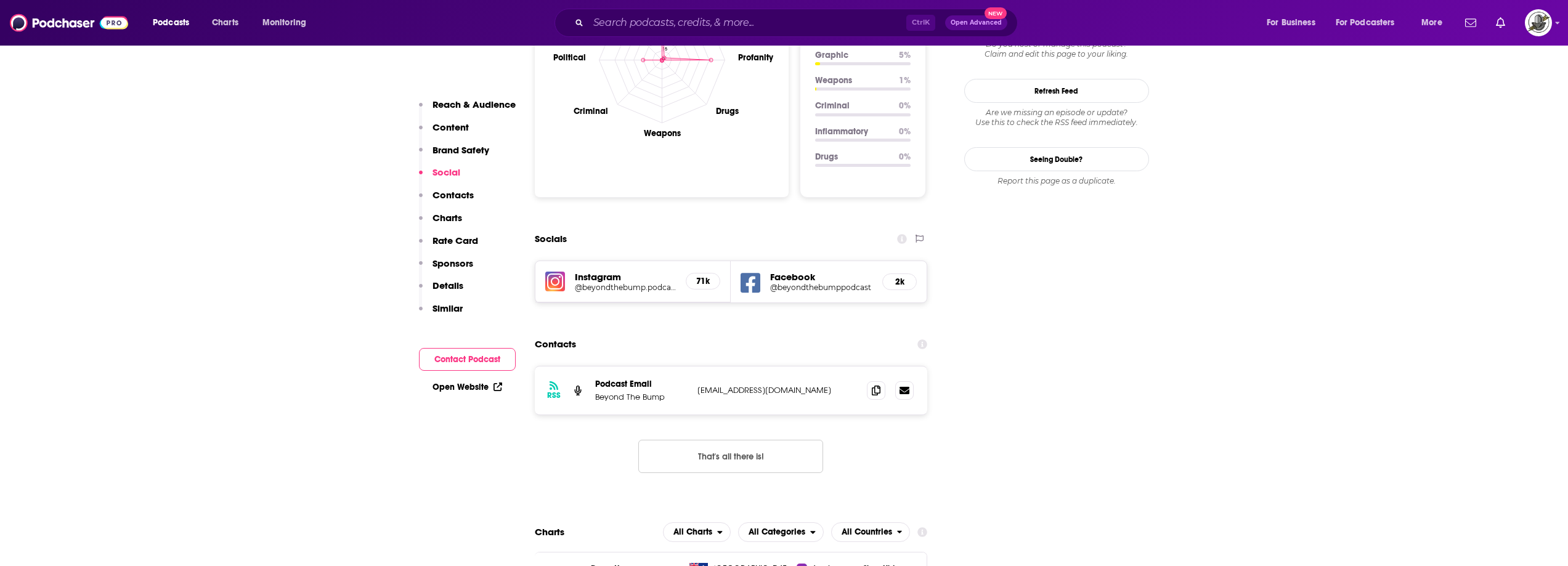
scroll to position [1232, 0]
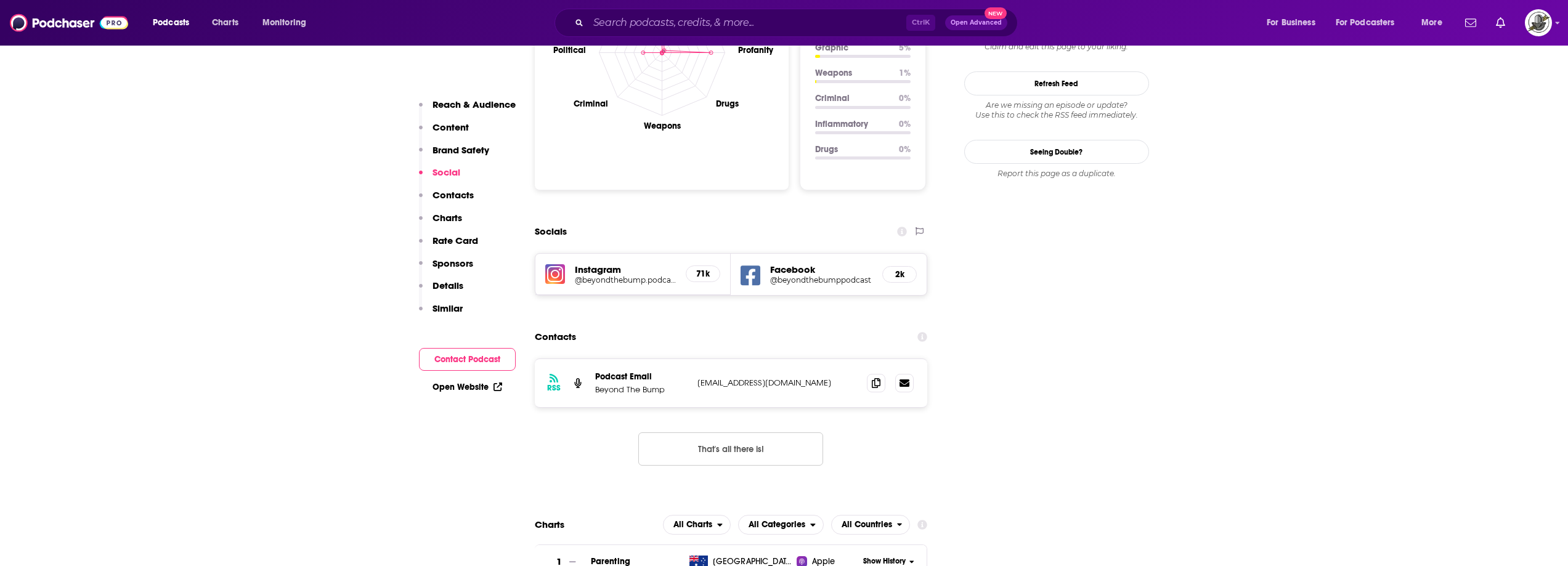
drag, startPoint x: 694, startPoint y: 338, endPoint x: 844, endPoint y: 339, distance: 150.0
click at [844, 359] on div "RSS Podcast Email Beyond The Bump beyondthebumppodcast@outlook.com beyondthebum…" at bounding box center [731, 383] width 393 height 48
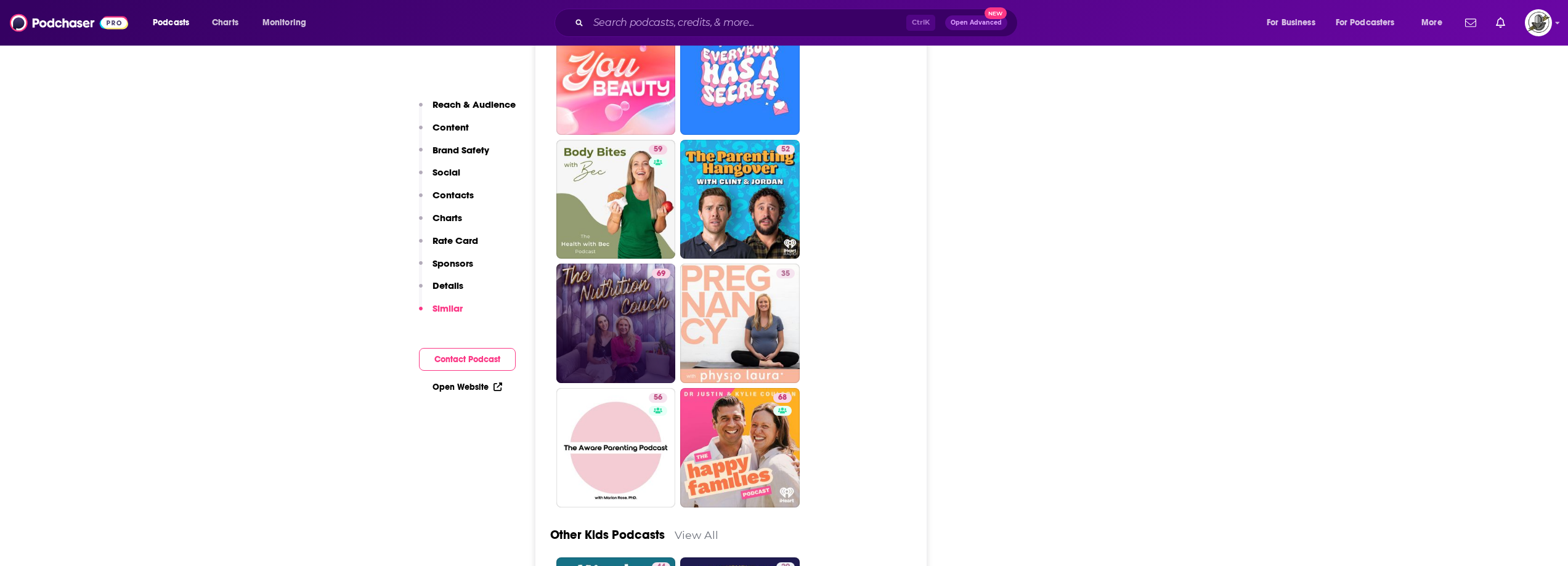
scroll to position [3881, 0]
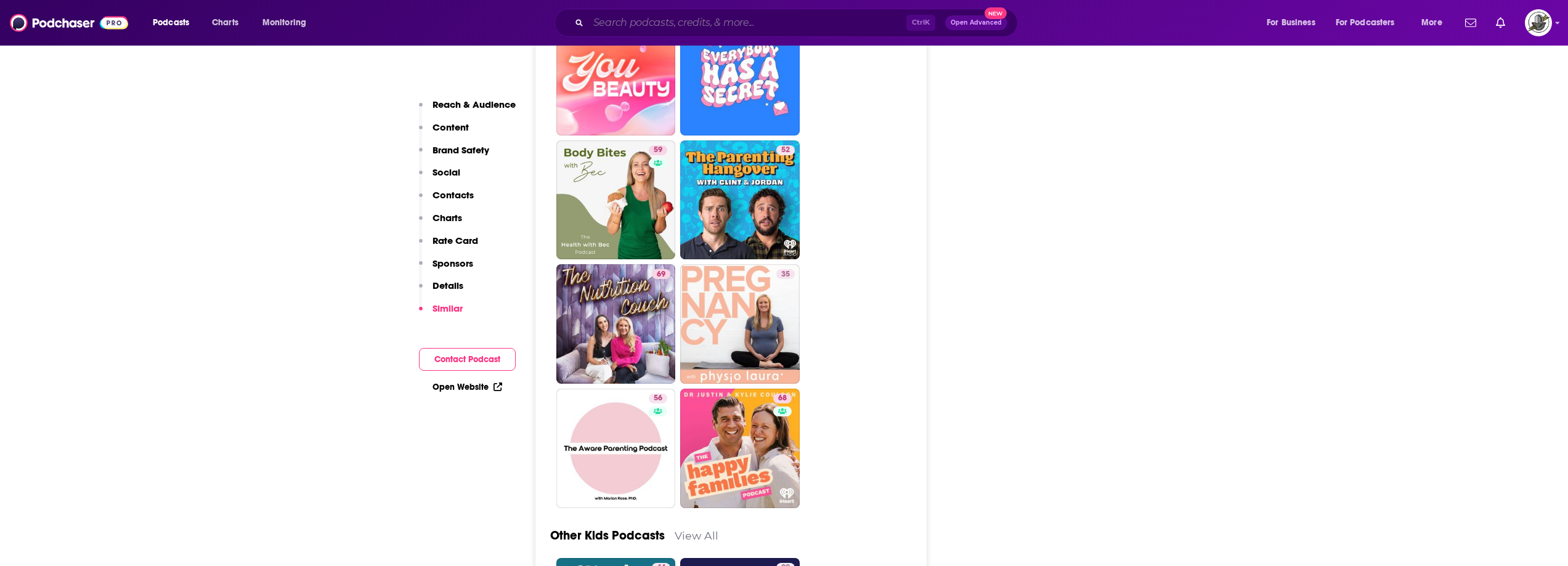
paste input "Make It a Great One with Dr. Dan"
type input "Make It a Great One with Dr. Dan"
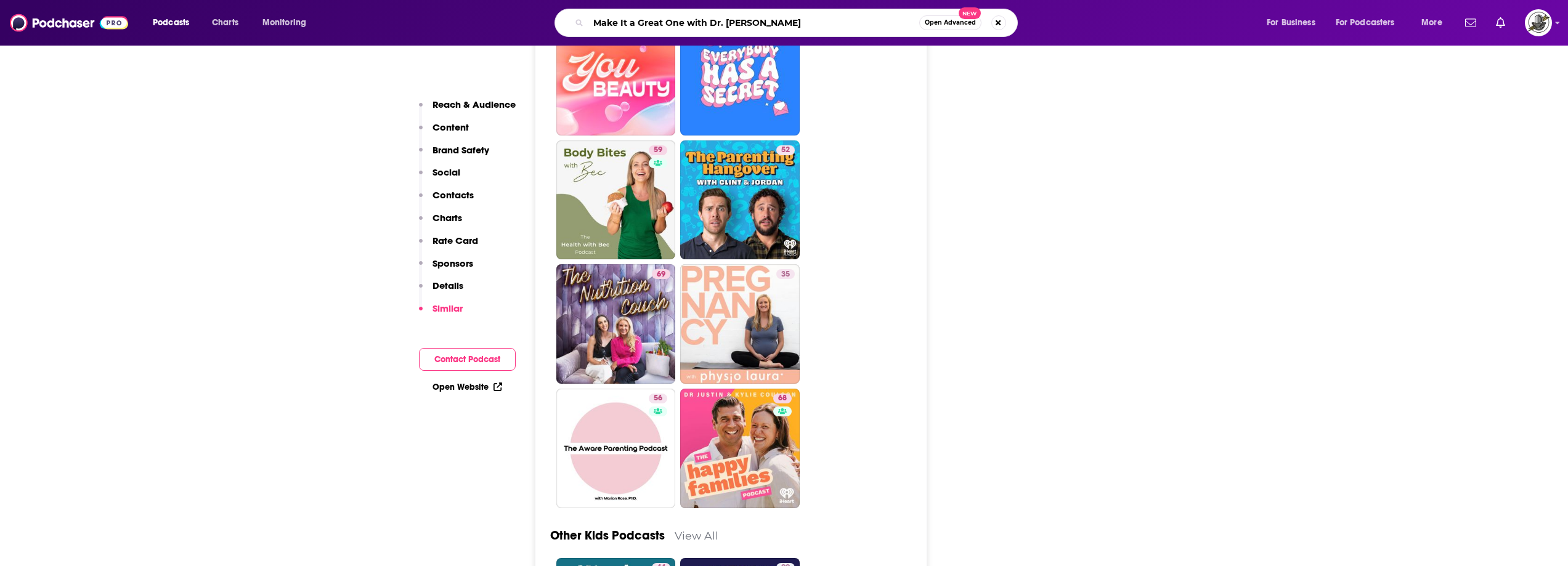
click at [710, 25] on input "Make It a Great One with Dr. Dan" at bounding box center [754, 23] width 331 height 19
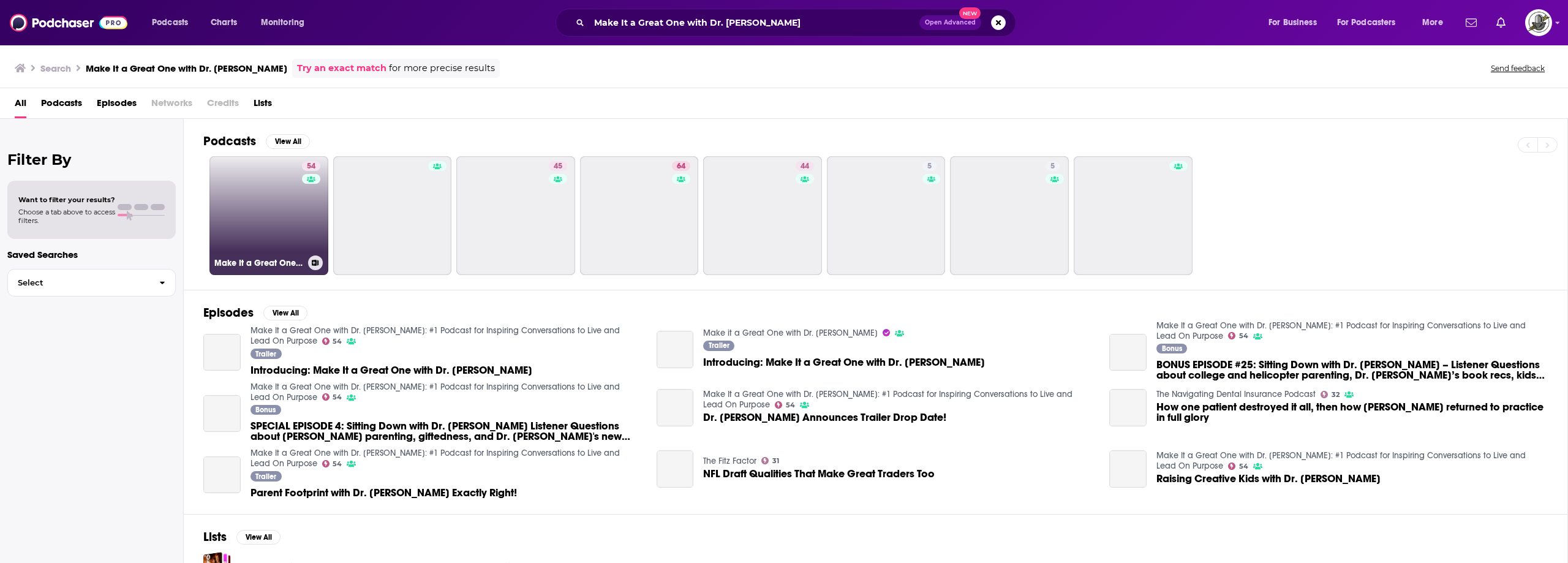
click at [287, 217] on link "54 Make It a Great One with Dr. Dan: #1 Podcast for Inspiring Conversations to …" at bounding box center [269, 216] width 119 height 119
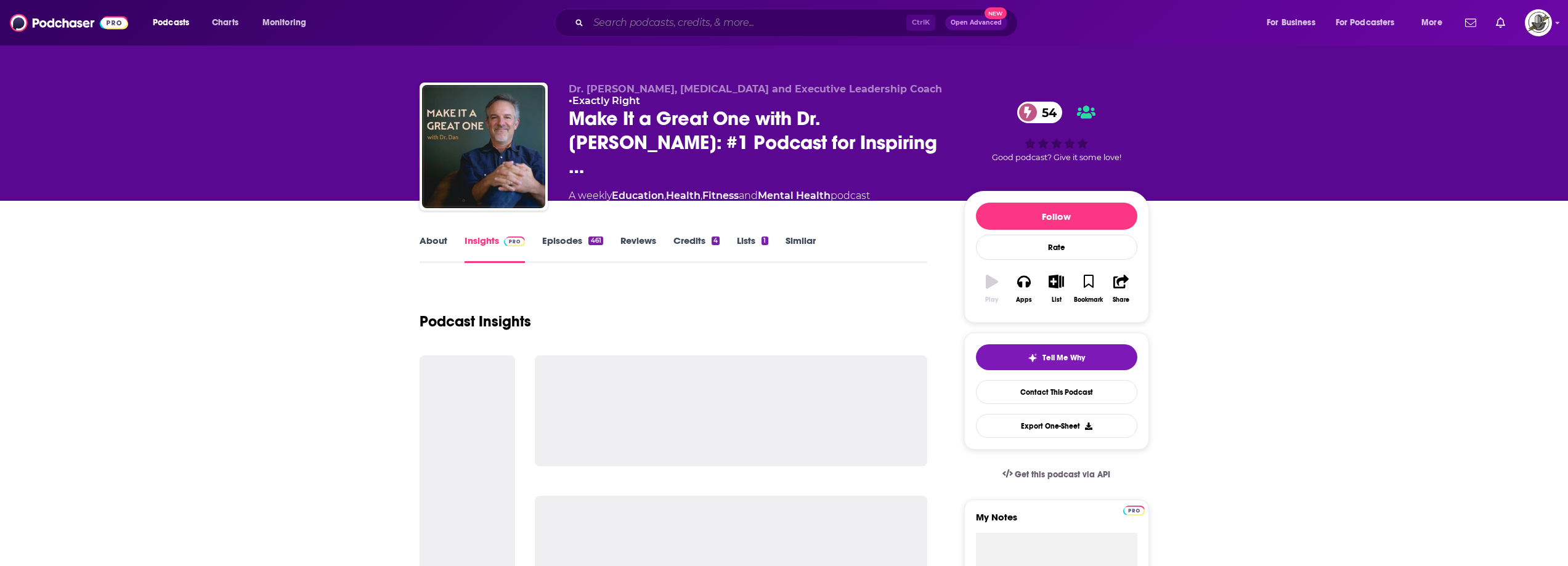
click at [875, 19] on input "Search podcasts, credits, & more..." at bounding box center [748, 23] width 318 height 19
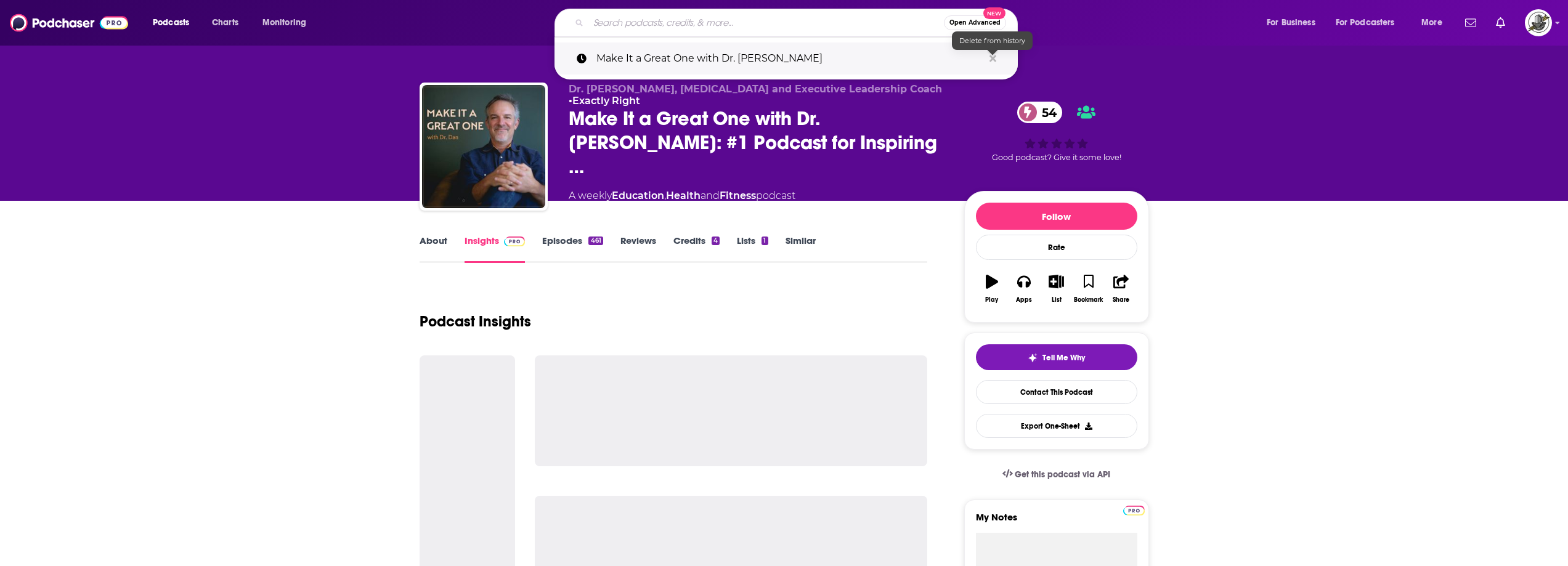
click at [992, 59] on icon "Search podcasts, credits, & more..." at bounding box center [993, 58] width 6 height 6
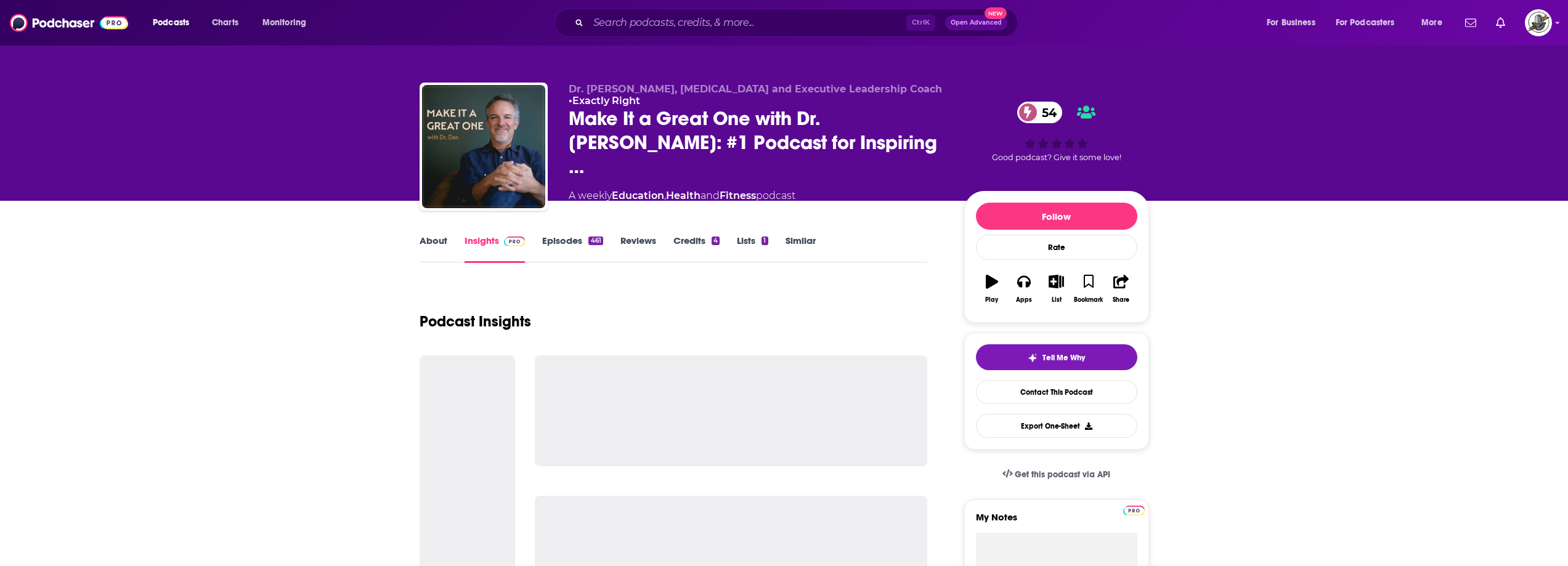
click at [836, 234] on div "About Insights Episodes 461 Reviews Credits 4 Lists 1 Similar" at bounding box center [673, 248] width 508 height 30
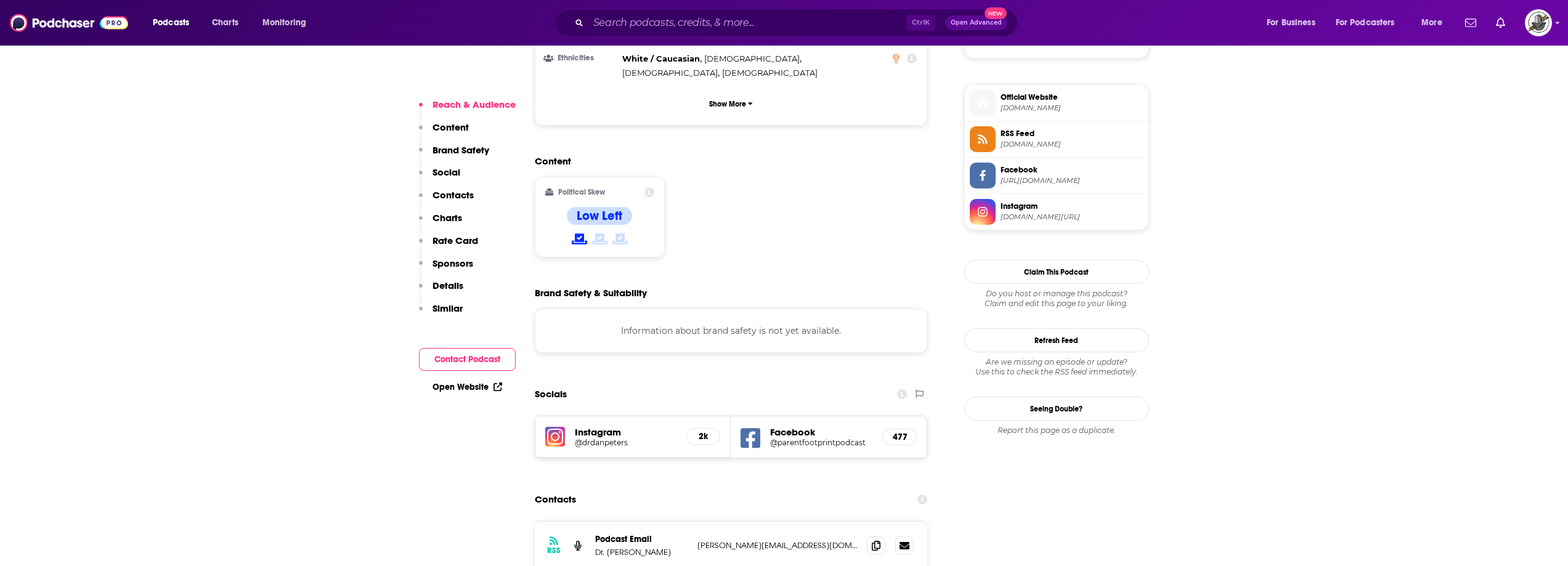
scroll to position [1109, 0]
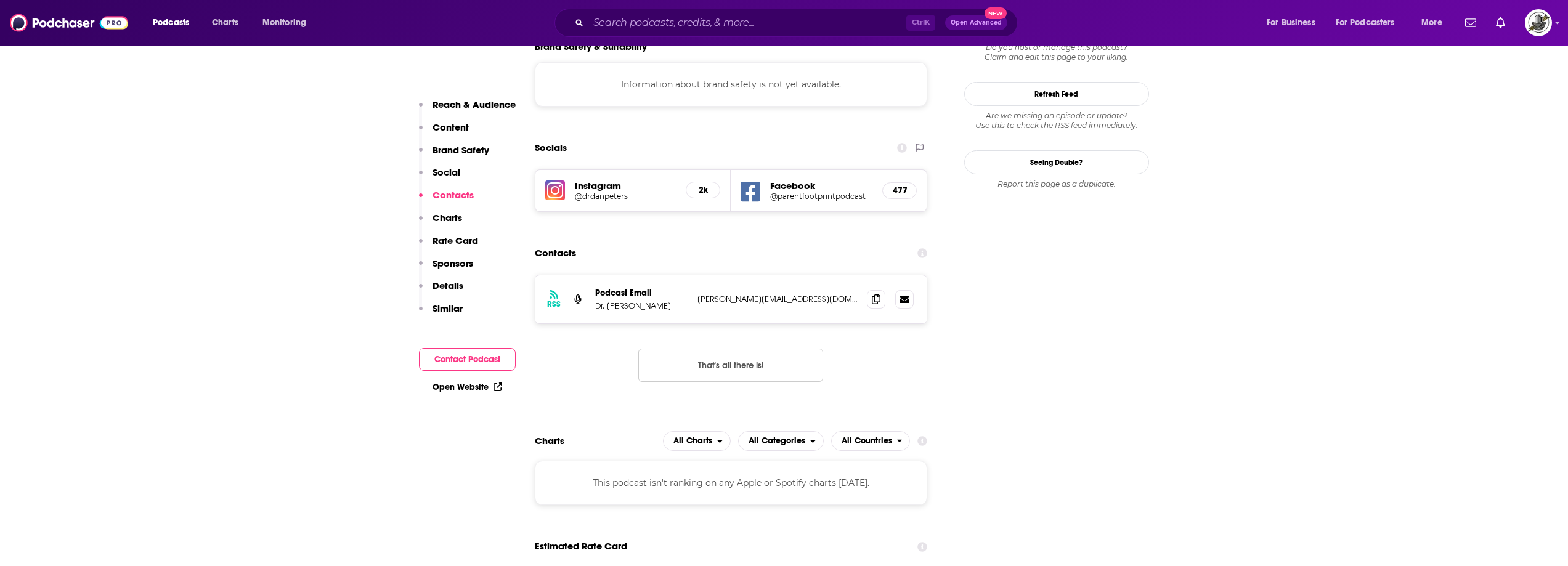
click at [693, 276] on div "RSS Podcast Email Dr. Dan Peters laura@drdanpeters.com laura@drdanpeters.com" at bounding box center [731, 300] width 393 height 48
drag, startPoint x: 594, startPoint y: 256, endPoint x: 669, endPoint y: 258, distance: 75.0
click at [669, 276] on div "RSS Podcast Email Dr. Dan Peters laura@drdanpeters.com laura@drdanpeters.com" at bounding box center [731, 300] width 393 height 48
drag, startPoint x: 694, startPoint y: 250, endPoint x: 855, endPoint y: 251, distance: 161.0
click at [855, 276] on div "RSS Podcast Email Dr. Dan Peters laura@drdanpeters.com laura@drdanpeters.com" at bounding box center [731, 300] width 393 height 48
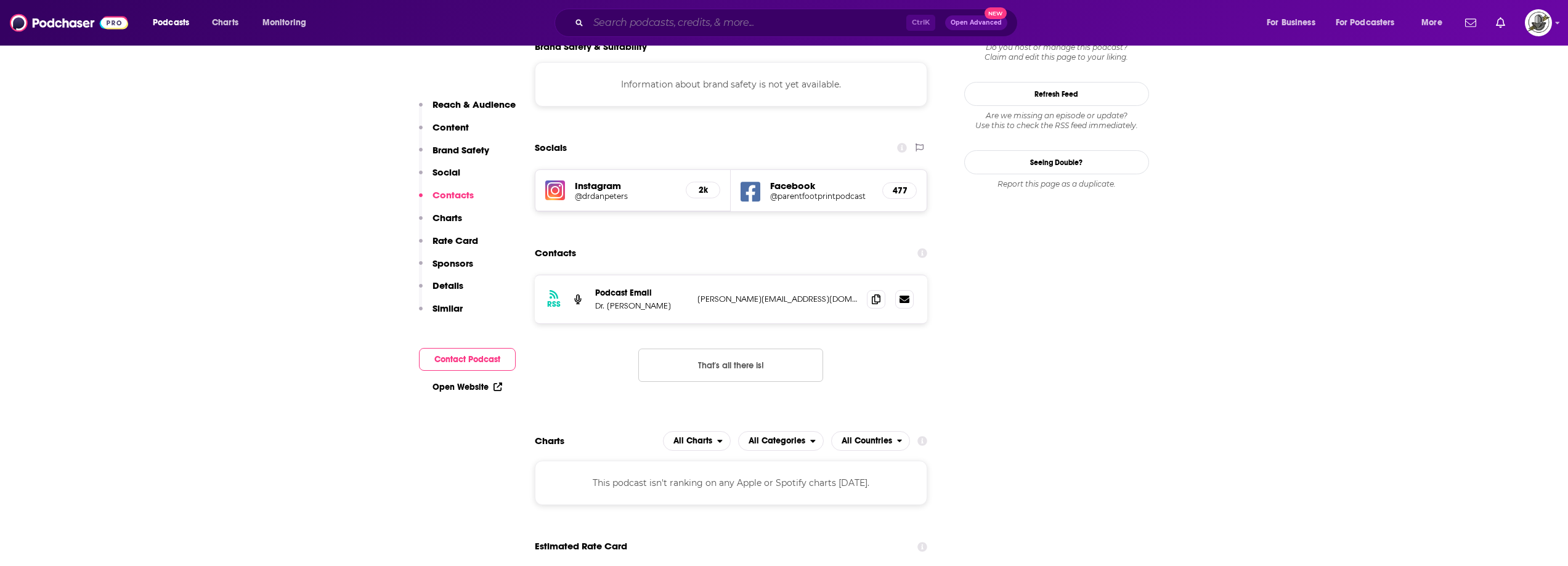
paste input "Family Brand: Take Back Your Family"
type input "Family Brand: Take Back Your Family"
click at [718, 24] on input "Family Brand: Take Back Your Family" at bounding box center [748, 23] width 318 height 19
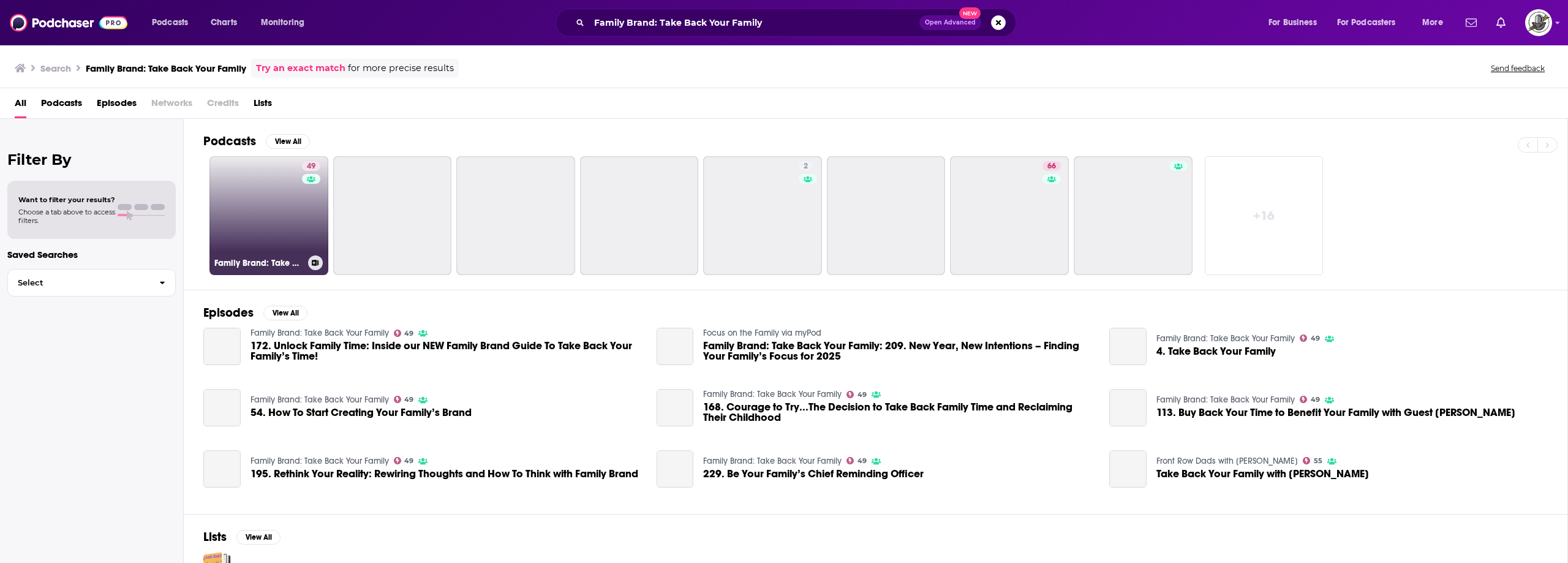
click at [288, 212] on link "49 Family Brand: Take Back Your Family" at bounding box center [269, 216] width 119 height 119
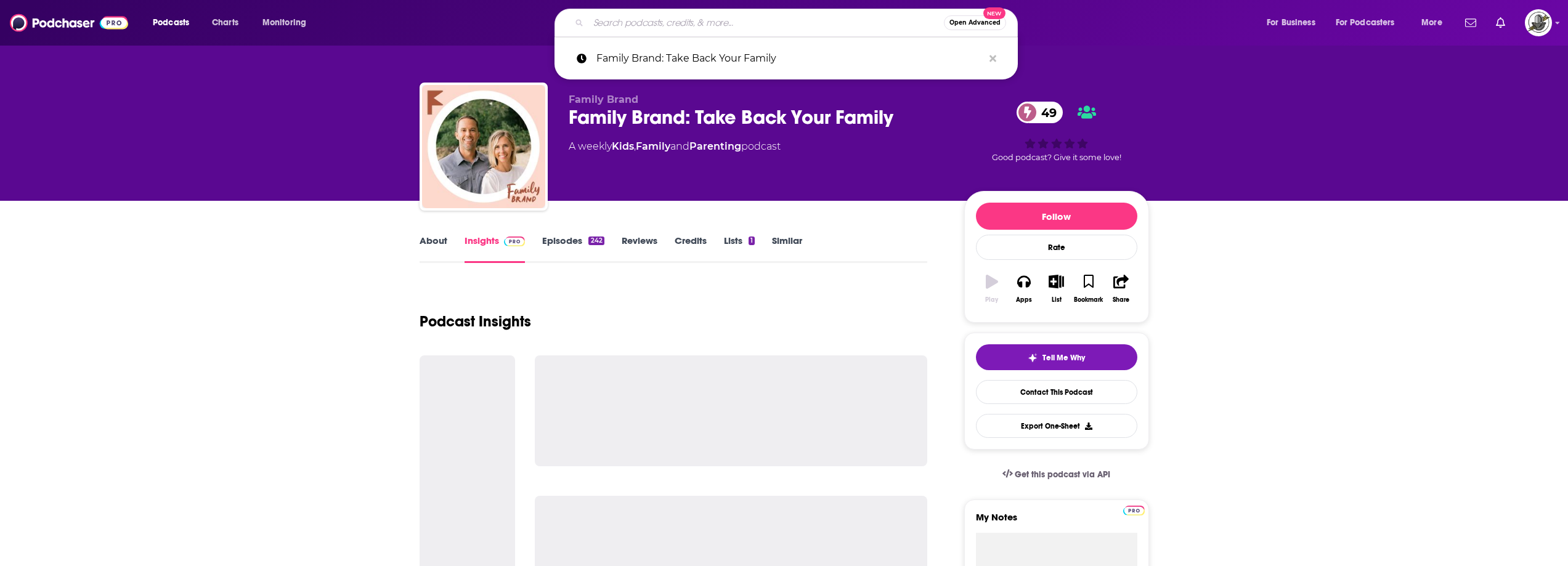
click at [755, 26] on input "Search podcasts, credits, & more..." at bounding box center [766, 23] width 356 height 19
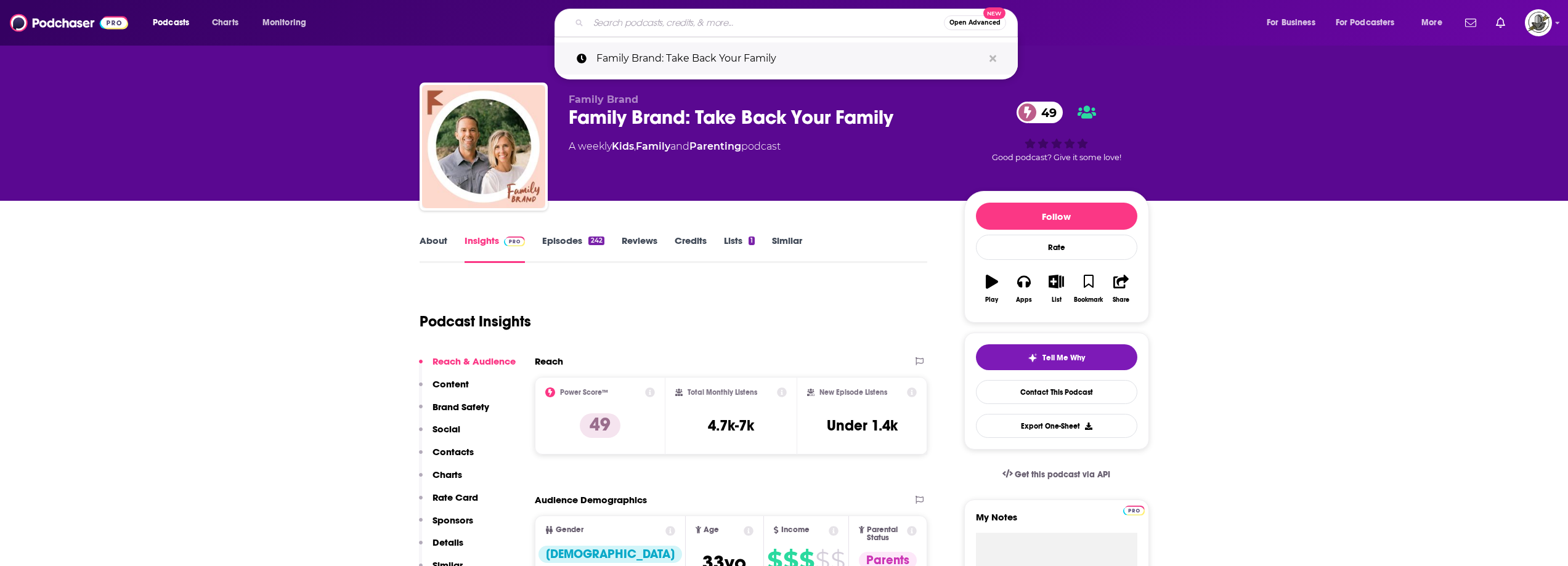
click at [995, 58] on icon "Search podcasts, credits, & more..." at bounding box center [993, 58] width 6 height 10
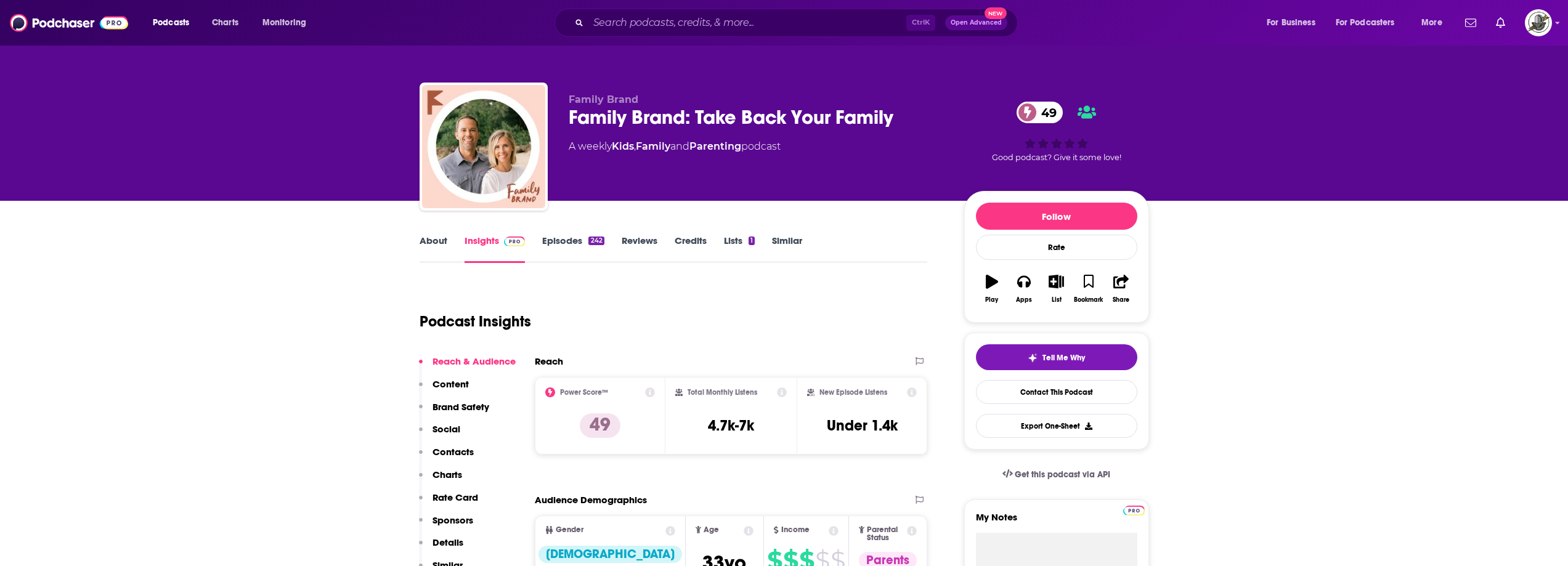
click at [824, 300] on div "Podcast Insights" at bounding box center [669, 314] width 498 height 63
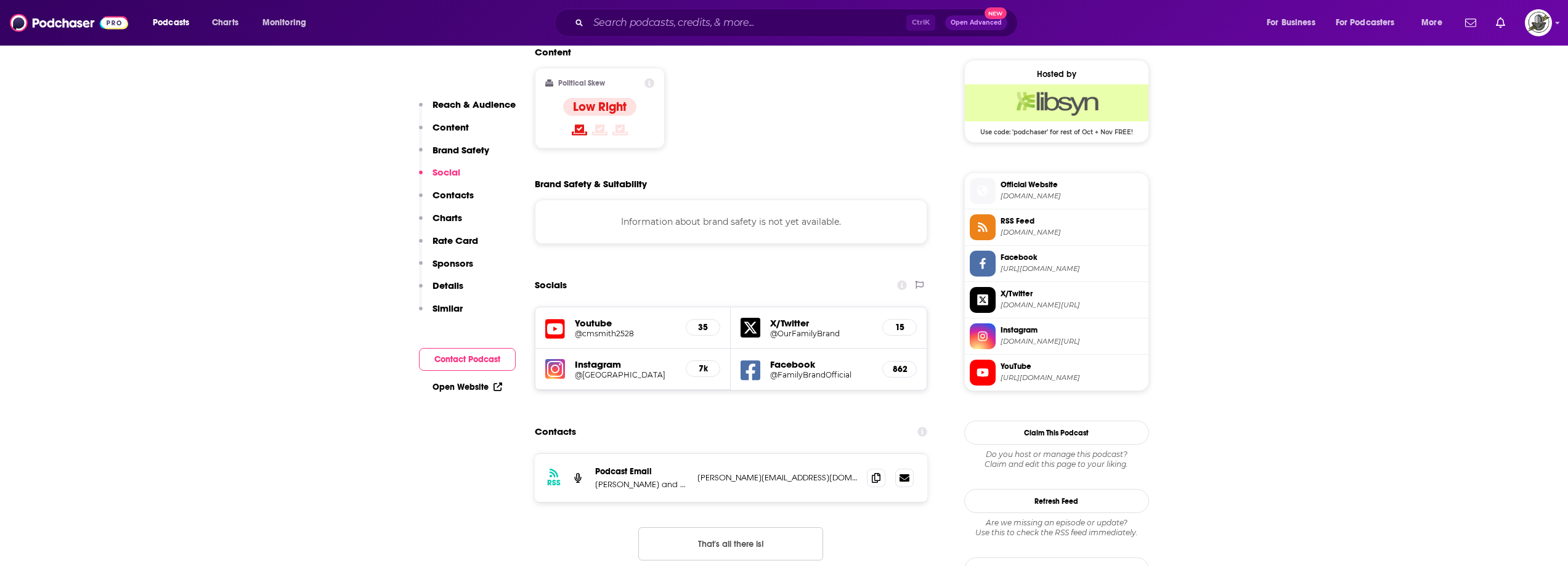
scroll to position [1109, 0]
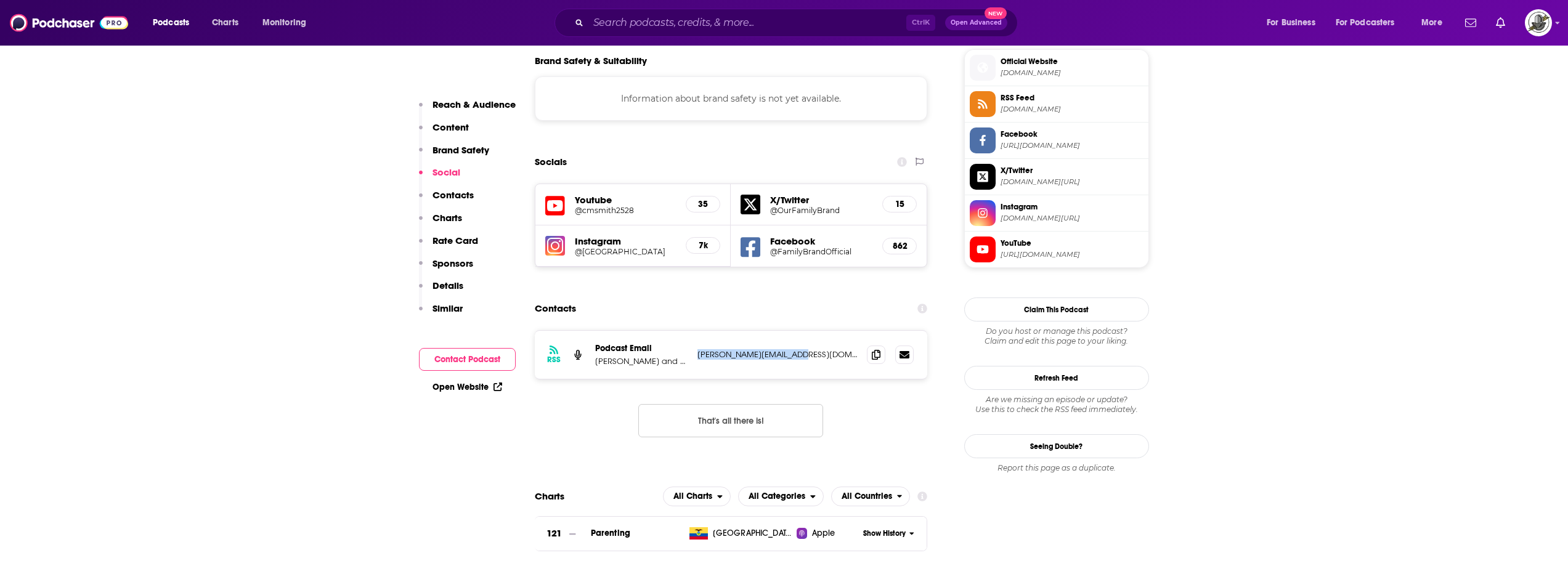
drag, startPoint x: 696, startPoint y: 293, endPoint x: 806, endPoint y: 294, distance: 110.0
click at [806, 331] on div "RSS Podcast Email Chris and Melissa Smith melissa@familybrand.com melissa@famil…" at bounding box center [731, 355] width 393 height 48
click at [725, 20] on input "Search podcasts, credits, & more..." at bounding box center [748, 23] width 318 height 19
paste input "Mastermind Parenting Podcast"
type input "Mastermind Parenting Podcast"
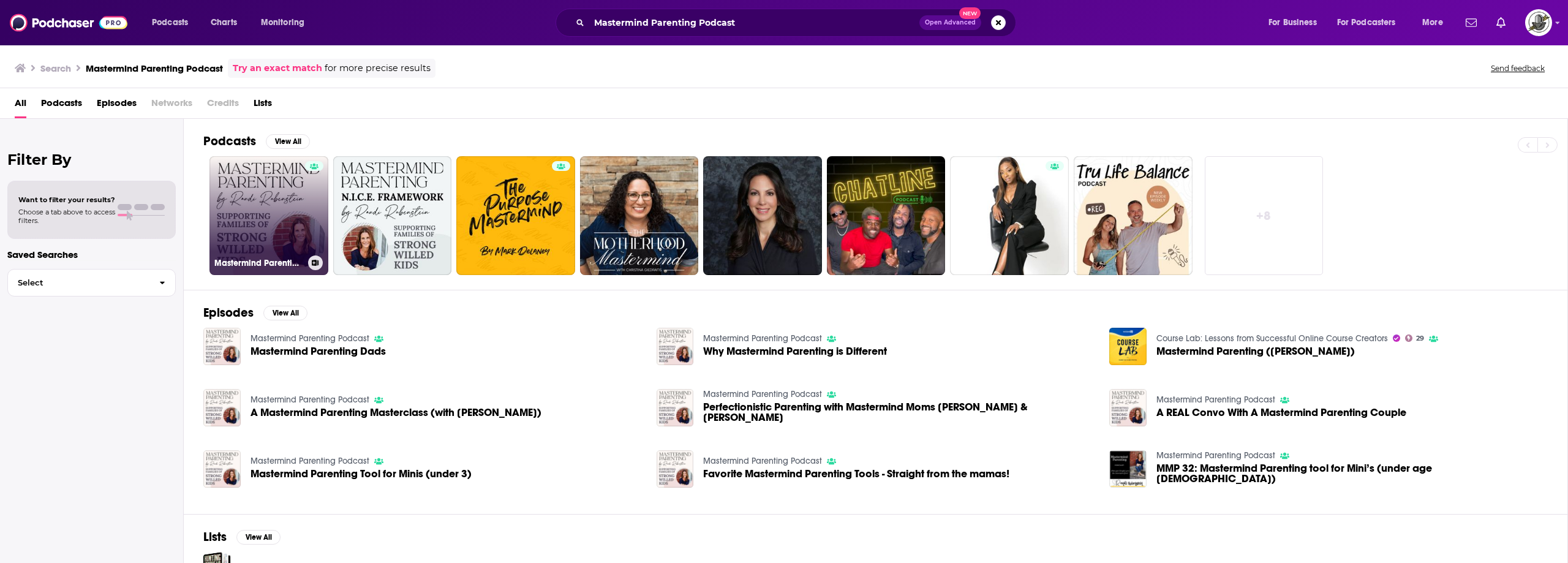
click at [292, 200] on link "Mastermind Parenting Podcast" at bounding box center [269, 216] width 119 height 119
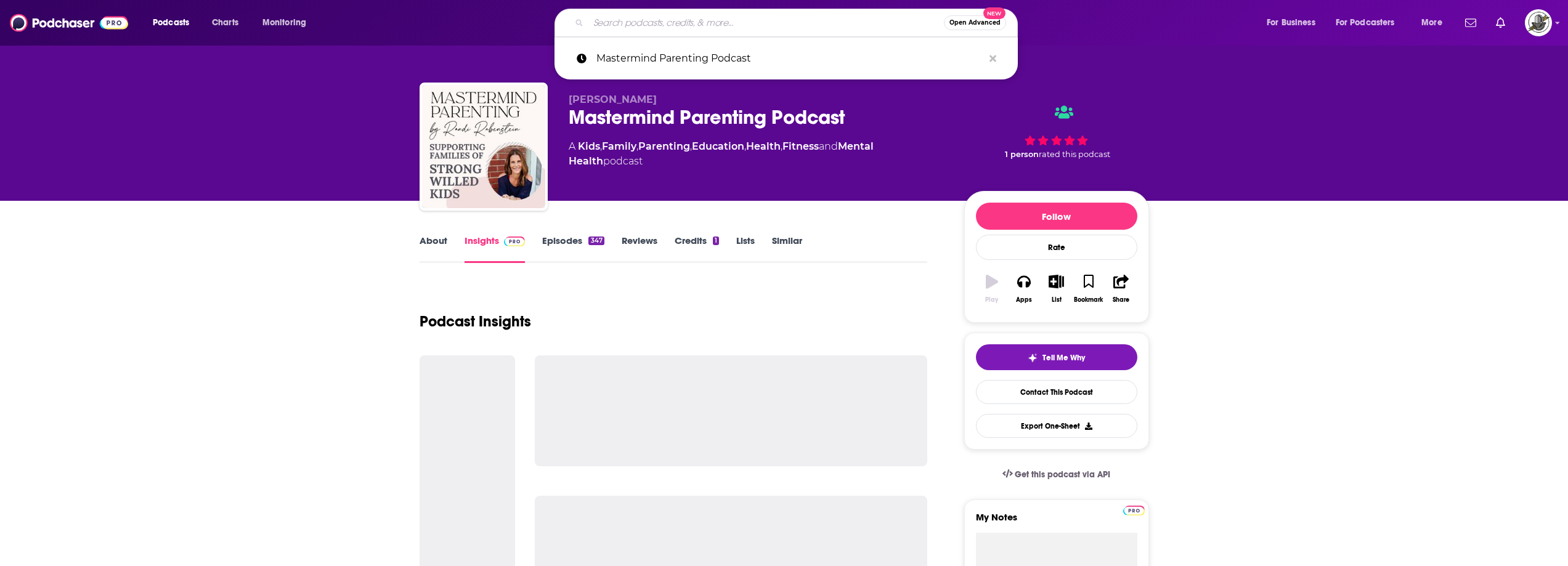
click at [761, 19] on input "Search podcasts, credits, & more..." at bounding box center [766, 23] width 356 height 19
click at [991, 60] on icon "Search podcasts, credits, & more..." at bounding box center [993, 58] width 6 height 6
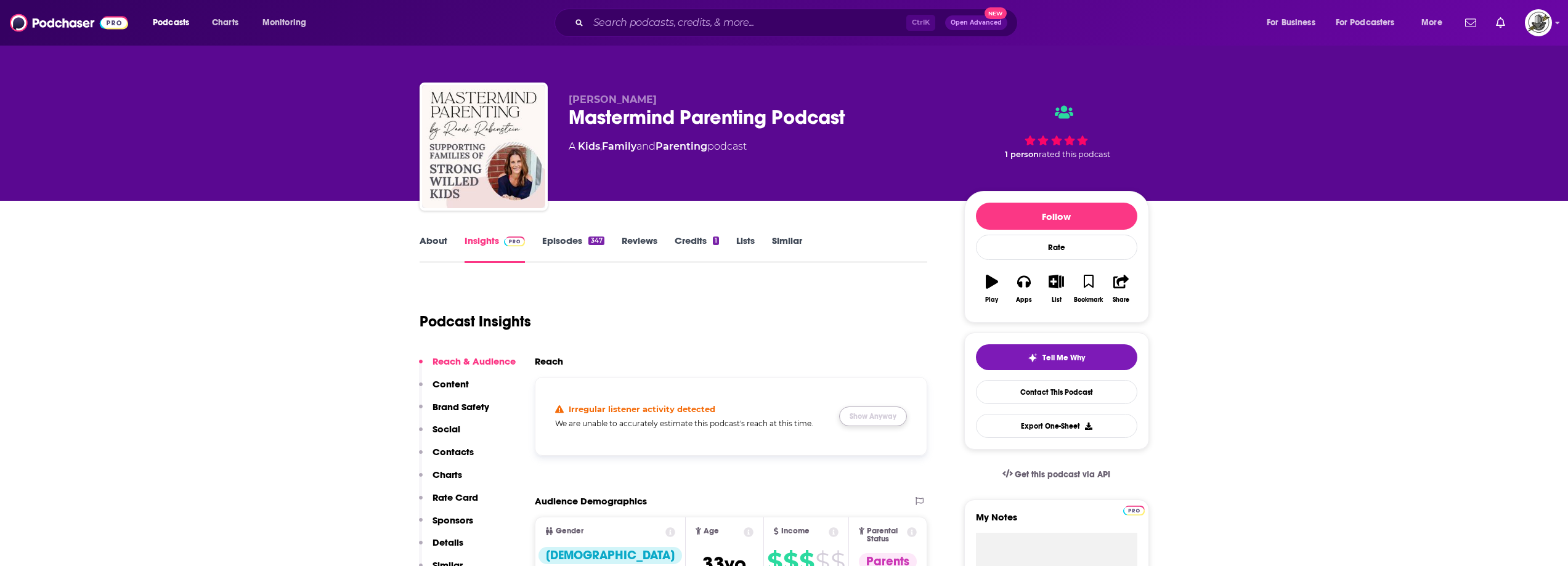
click at [869, 419] on button "Show Anyway" at bounding box center [874, 416] width 68 height 19
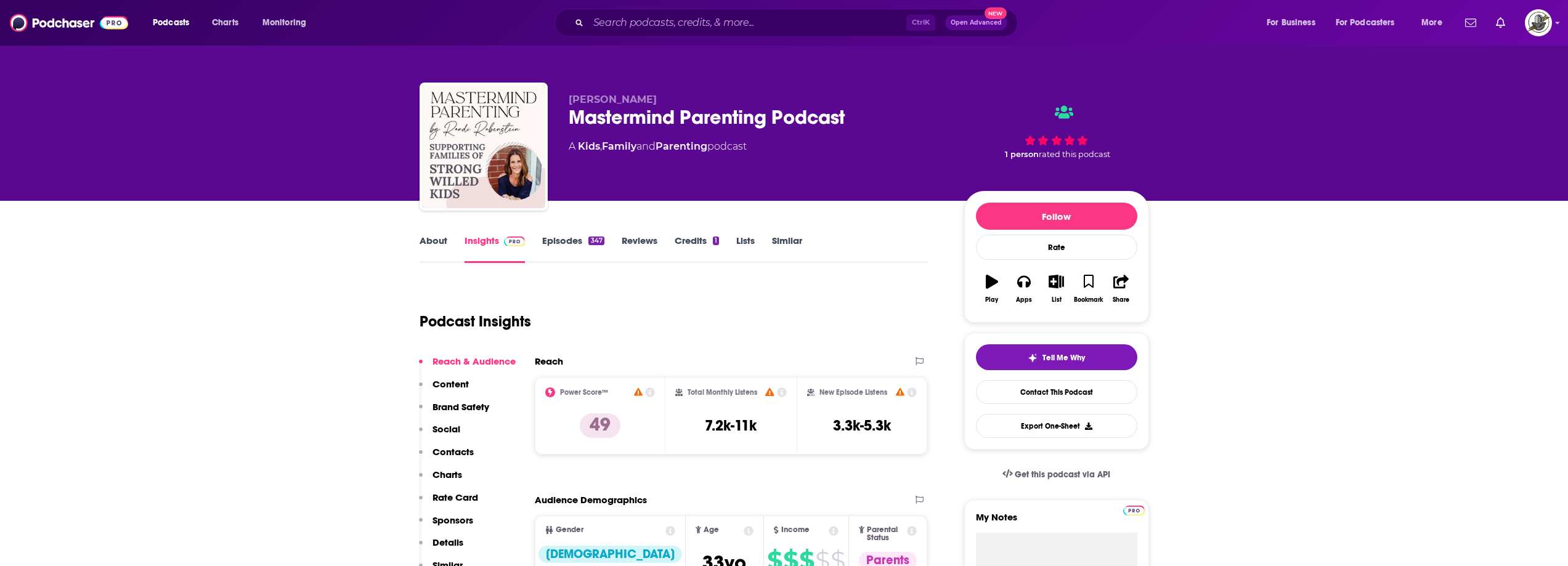
click at [731, 338] on div "Podcast Insights" at bounding box center [669, 314] width 498 height 63
drag, startPoint x: 586, startPoint y: 98, endPoint x: 550, endPoint y: 96, distance: 36.1
click at [550, 96] on div "Randi Rubenstein Mastermind Parenting Podcast A Kids , Family and Parenting pod…" at bounding box center [784, 148] width 730 height 133
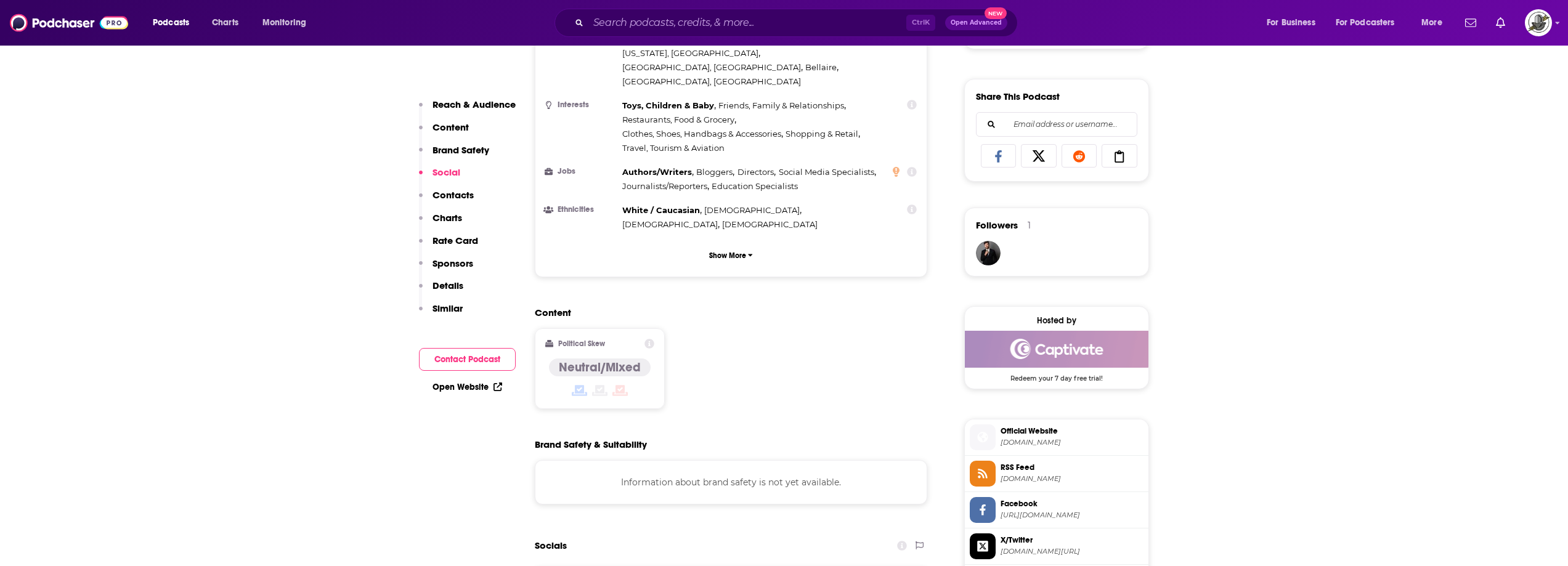
scroll to position [1109, 0]
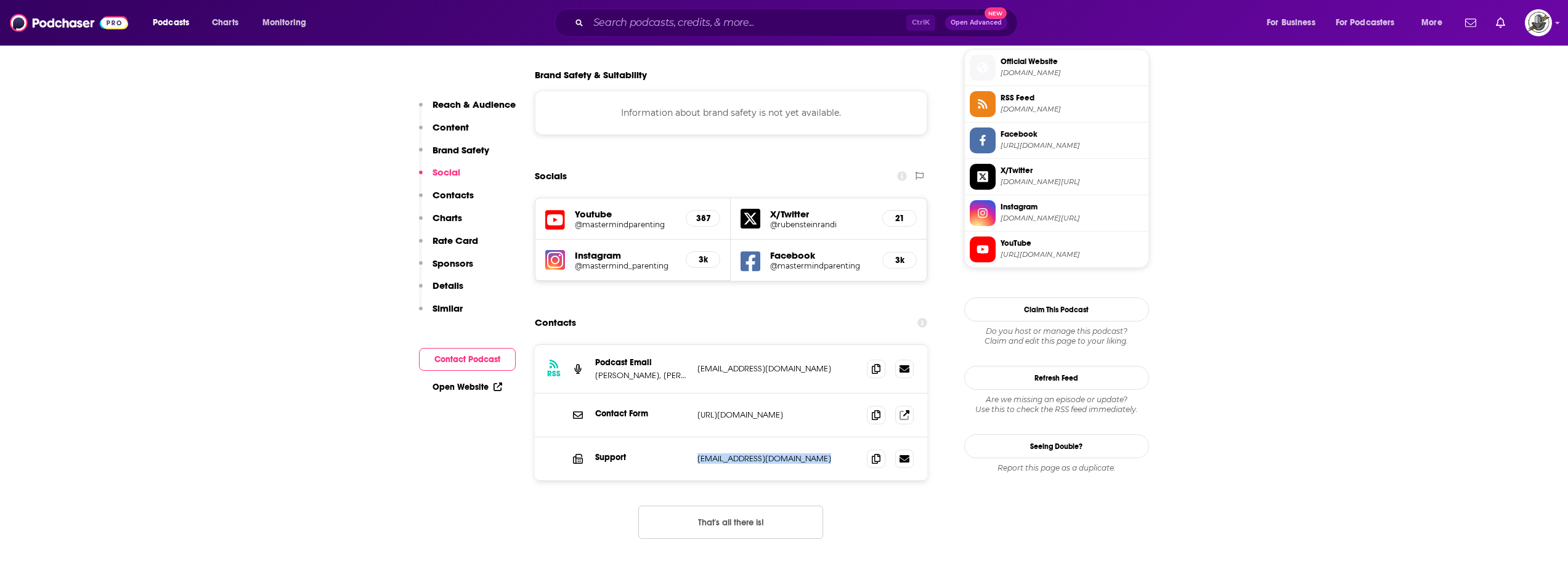
drag, startPoint x: 732, startPoint y: 398, endPoint x: 831, endPoint y: 398, distance: 99.0
click at [831, 437] on div "Support info@mastermindparenting.com info@mastermindparenting.com" at bounding box center [731, 458] width 393 height 43
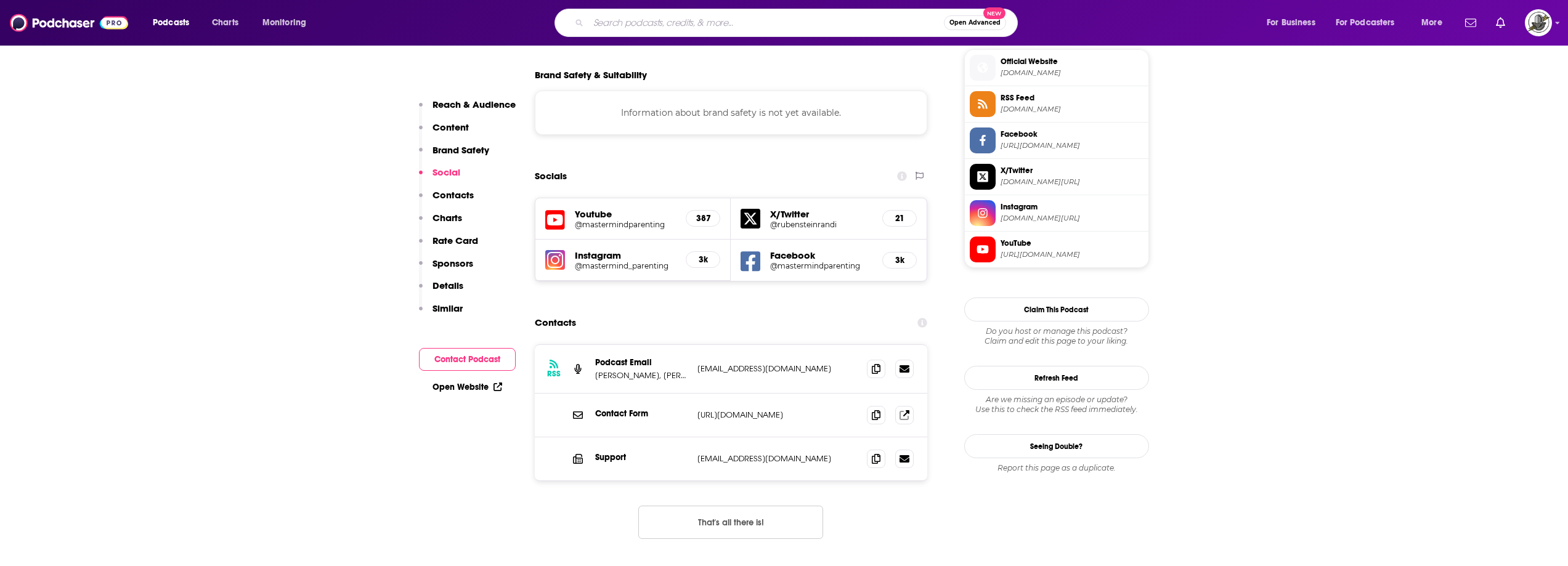
click at [726, 18] on input "Search podcasts, credits, & more..." at bounding box center [766, 23] width 356 height 19
paste input "Parenting in the Screen Age"
type input "Parenting in the Screen Age"
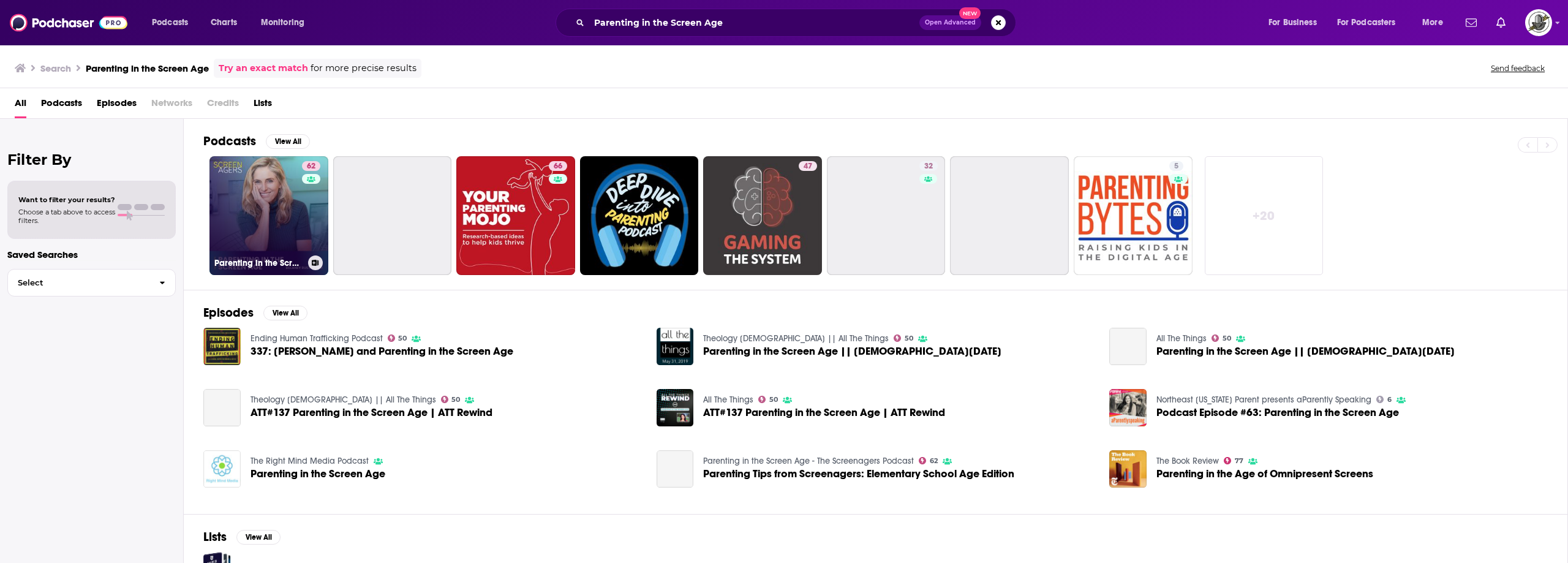
click at [315, 231] on div "62" at bounding box center [313, 209] width 22 height 95
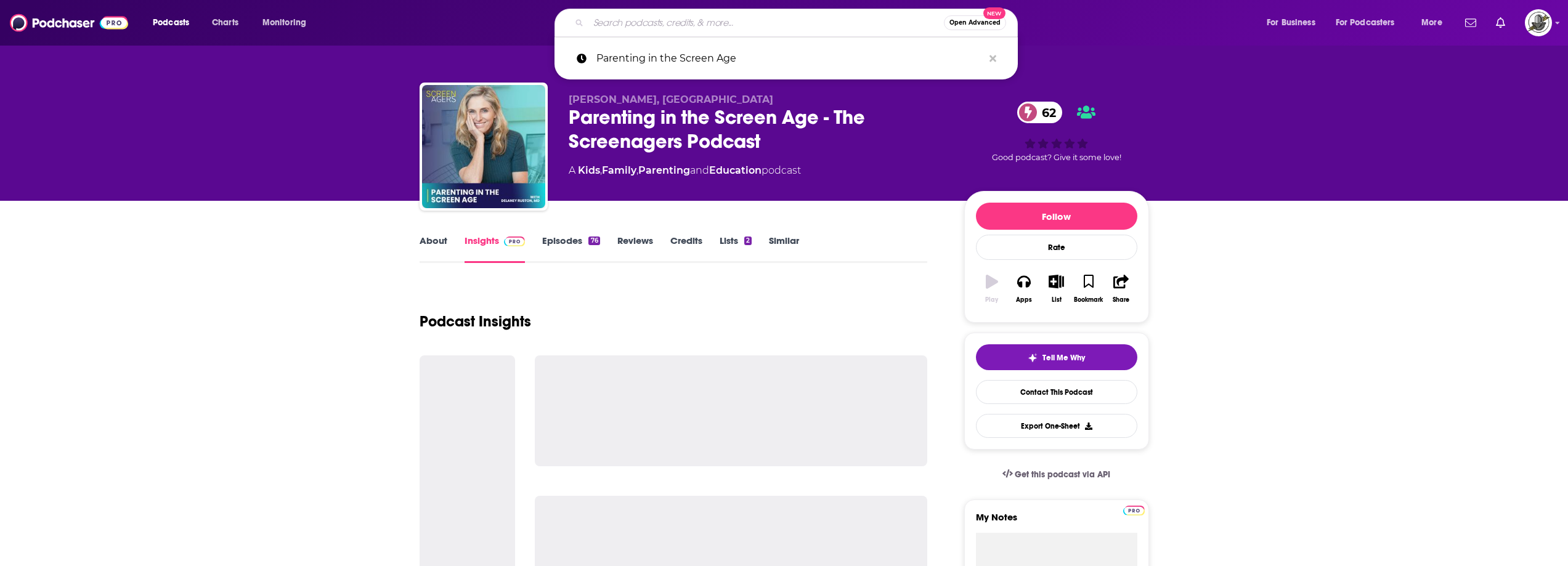
click at [728, 22] on input "Search podcasts, credits, & more..." at bounding box center [766, 23] width 356 height 19
click at [996, 59] on icon "Search podcasts, credits, & more..." at bounding box center [993, 58] width 6 height 10
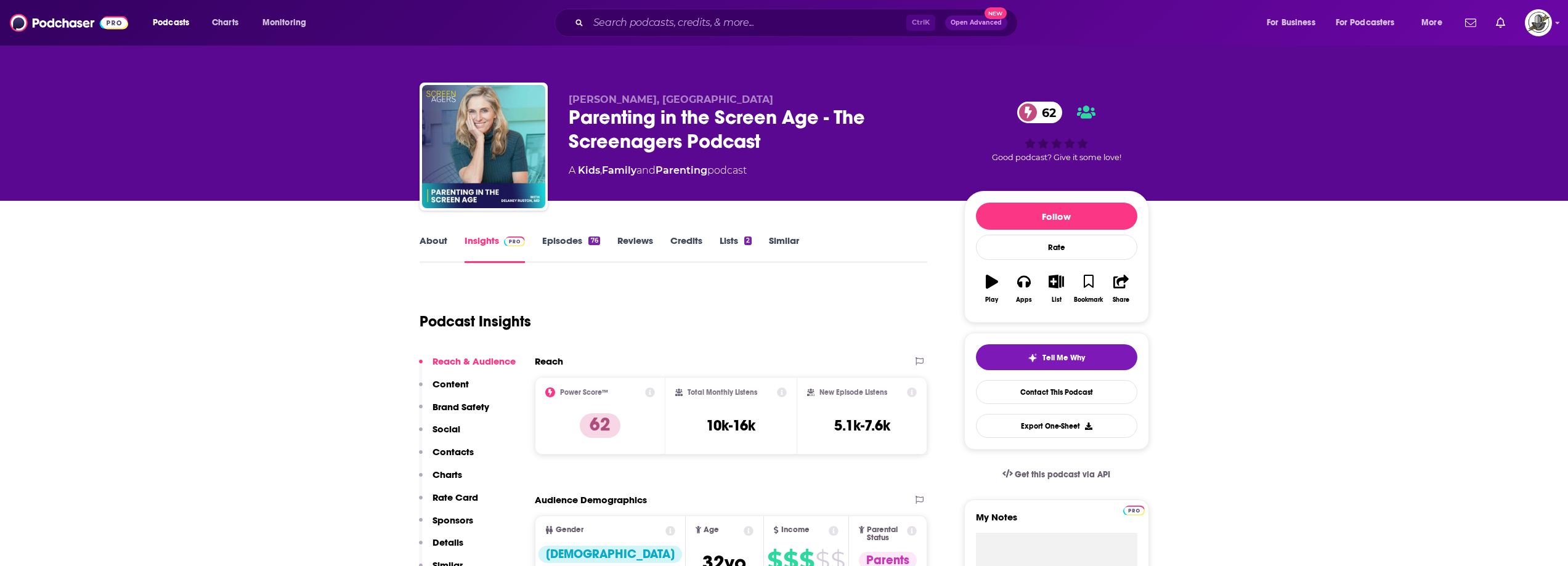
click at [905, 172] on div "A Kids , Family and Parenting podcast" at bounding box center [757, 170] width 376 height 15
drag, startPoint x: 570, startPoint y: 102, endPoint x: 650, endPoint y: 102, distance: 80.0
click at [650, 102] on span "Delaney Ruston, MD" at bounding box center [671, 99] width 205 height 12
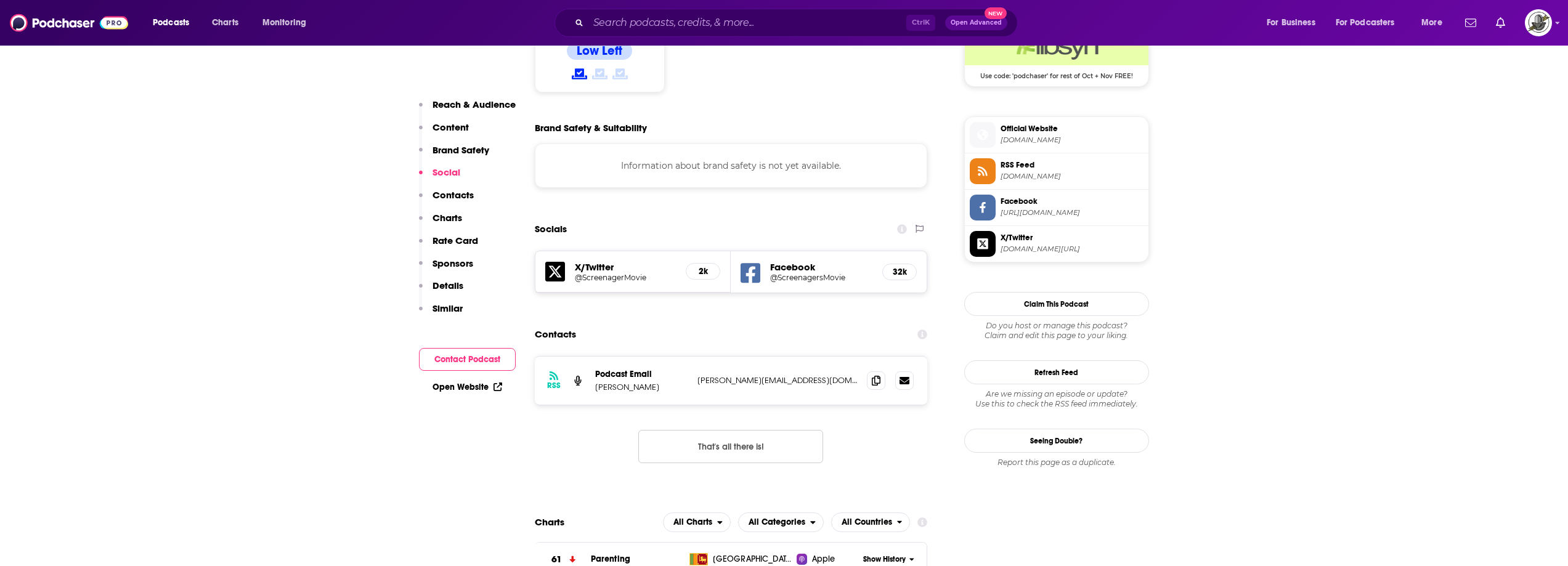
scroll to position [1047, 0]
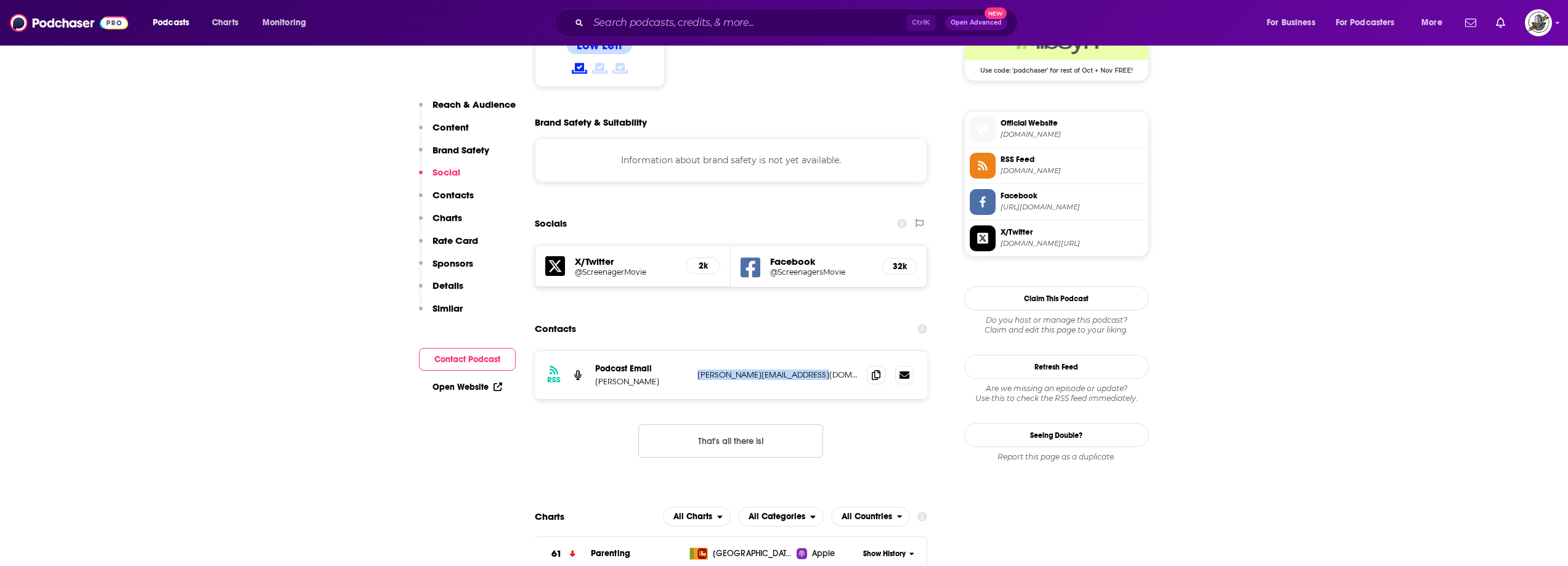
drag, startPoint x: 694, startPoint y: 300, endPoint x: 821, endPoint y: 299, distance: 127.0
click at [821, 351] on div "RSS Podcast Email Delaney Ruston delaney@screenagersmovie.com delaney@screenage…" at bounding box center [731, 375] width 393 height 48
click at [760, 258] on icon at bounding box center [750, 268] width 19 height 19
click at [707, 351] on div "RSS Podcast Email Delaney Ruston delaney@screenagersmovie.com delaney@screenage…" at bounding box center [731, 375] width 393 height 48
drag, startPoint x: 595, startPoint y: 306, endPoint x: 670, endPoint y: 306, distance: 75.0
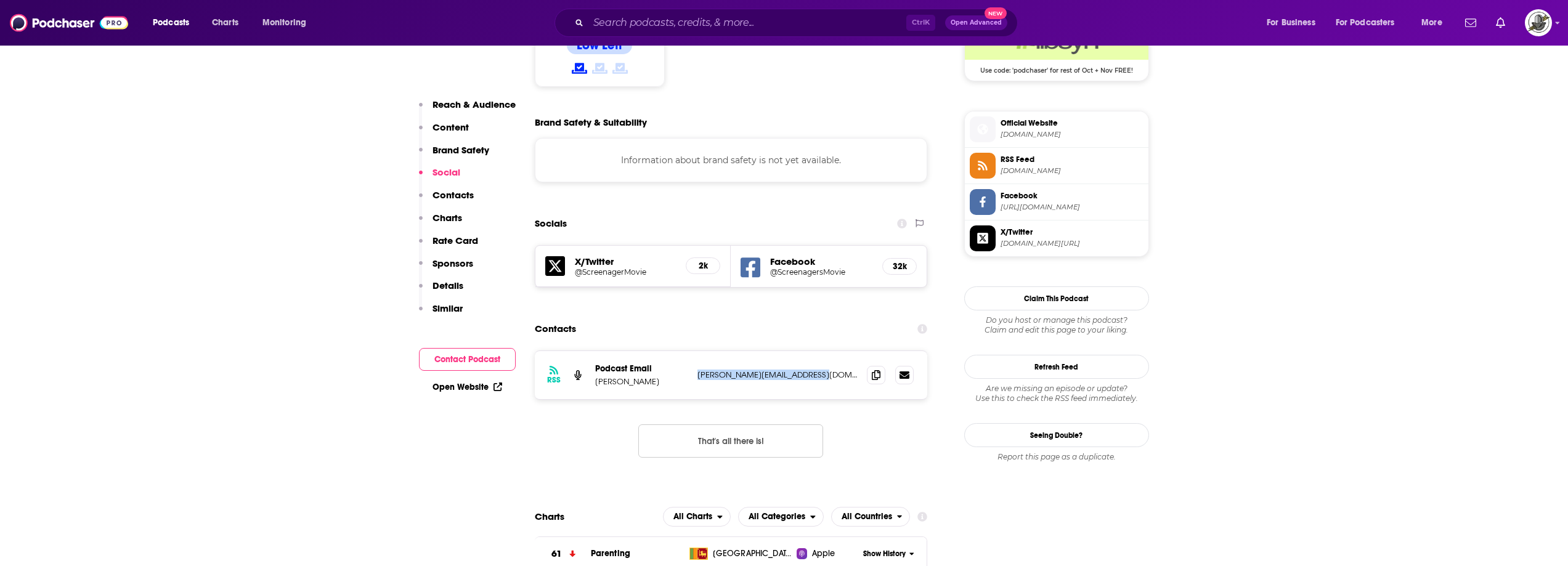
click at [670, 377] on p "Delaney Ruston" at bounding box center [641, 381] width 93 height 10
click at [724, 31] on input "Search podcasts, credits, & more..." at bounding box center [748, 23] width 318 height 19
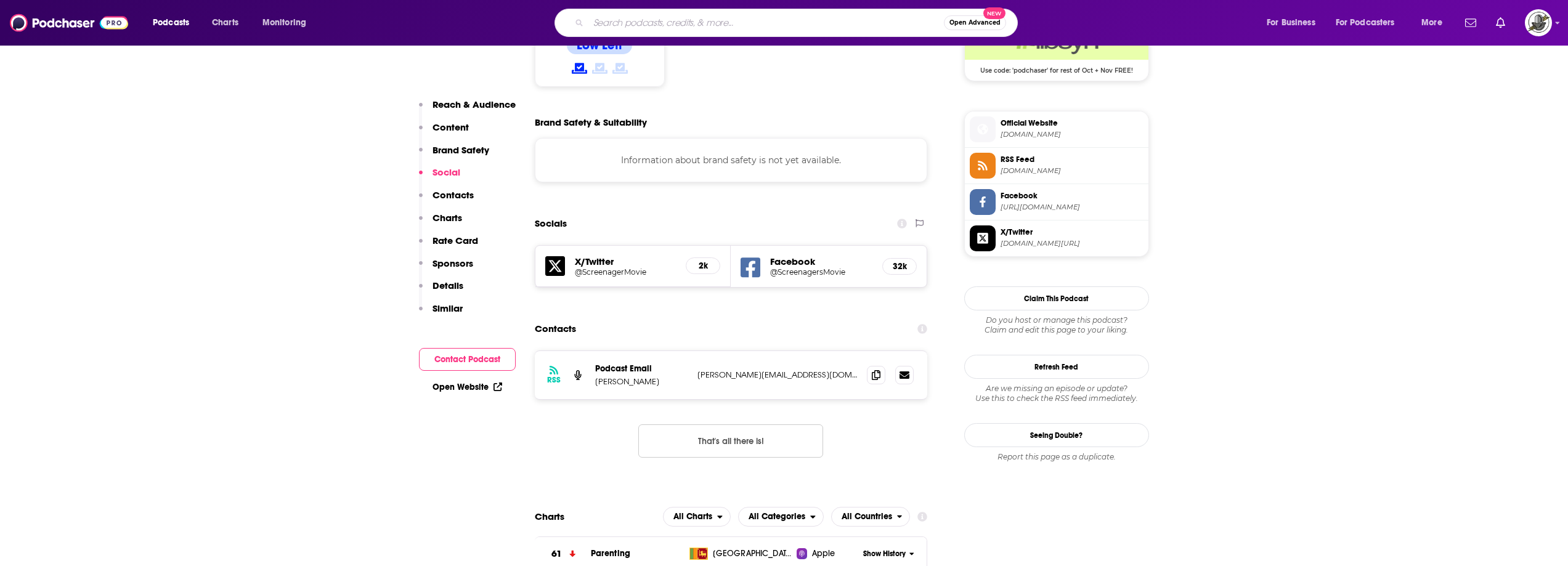
paste input "Parenting The Adlerian Way"
type input "Parenting The Adlerian Way"
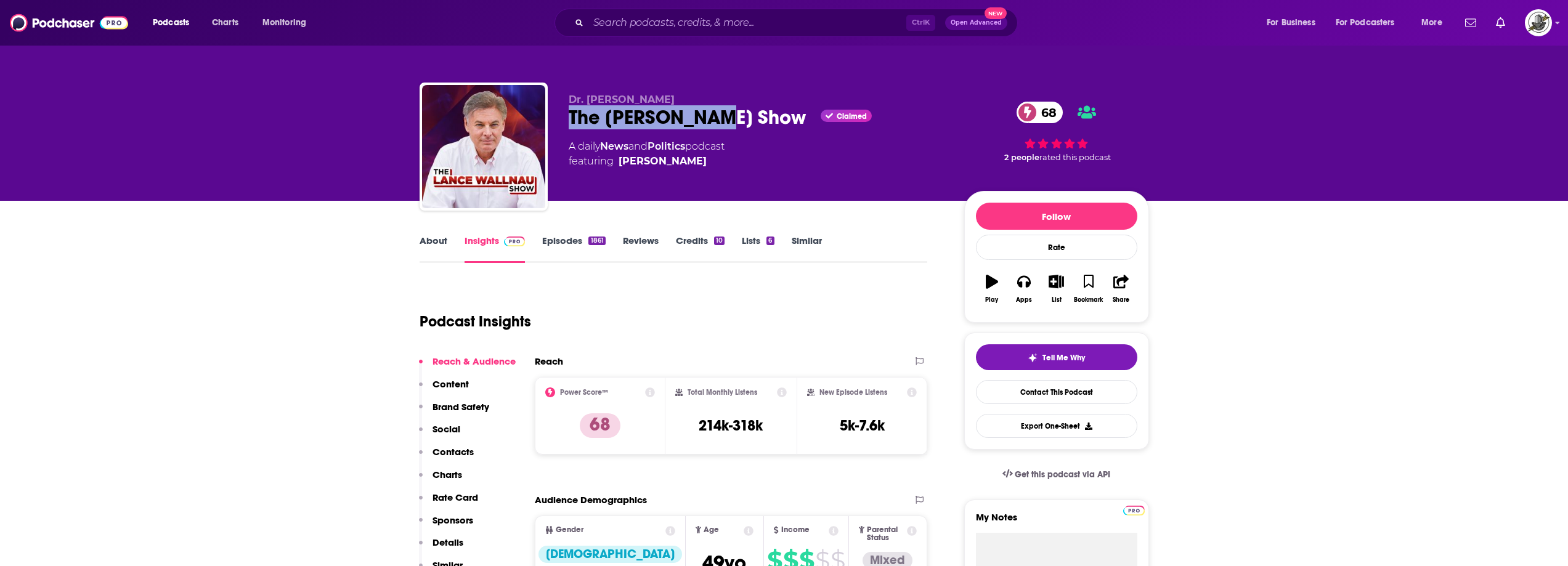
drag, startPoint x: 563, startPoint y: 120, endPoint x: 512, endPoint y: 6, distance: 124.9
click at [722, 127] on div "Dr. Lance Wallnau The Lance Wallnau Show Claimed 68 A daily News and Politics p…" at bounding box center [784, 148] width 730 height 133
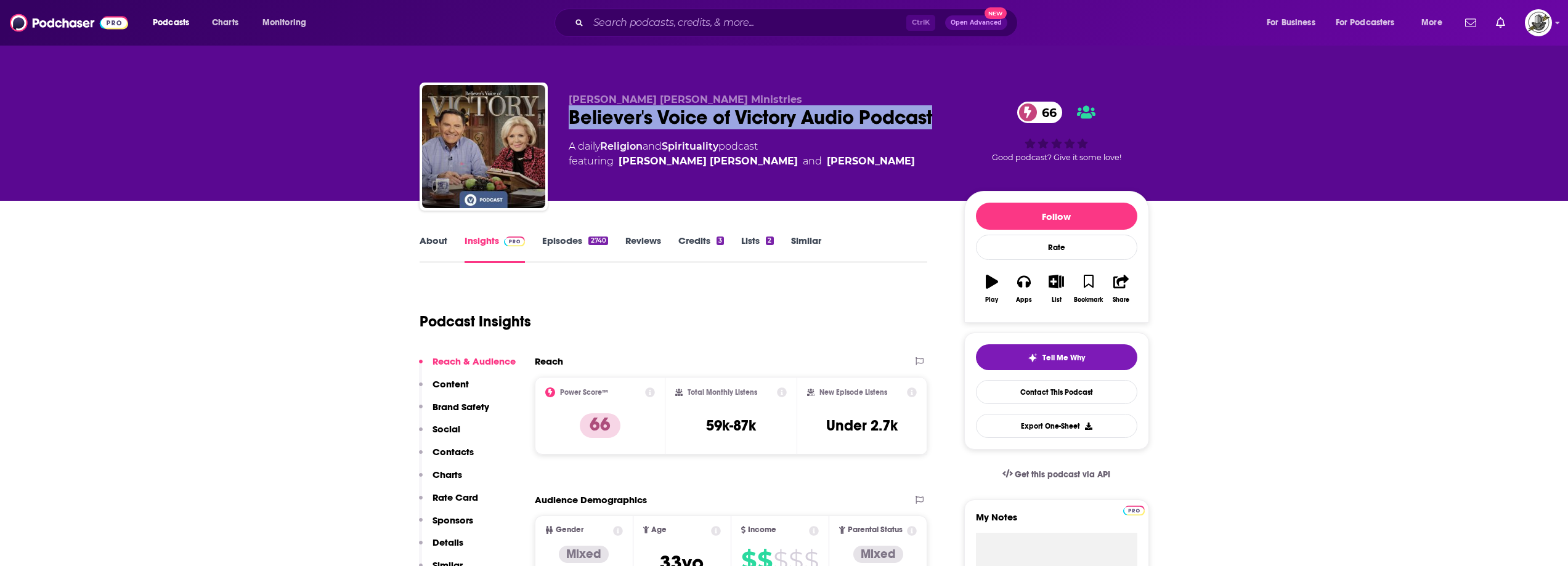
drag, startPoint x: 582, startPoint y: 125, endPoint x: 673, endPoint y: 143, distance: 92.8
click at [673, 129] on div "Believer's Voice of Victory Audio Podcast 66" at bounding box center [757, 118] width 376 height 24
copy h2 "Believer's Voice of Victory Audio Podcast"
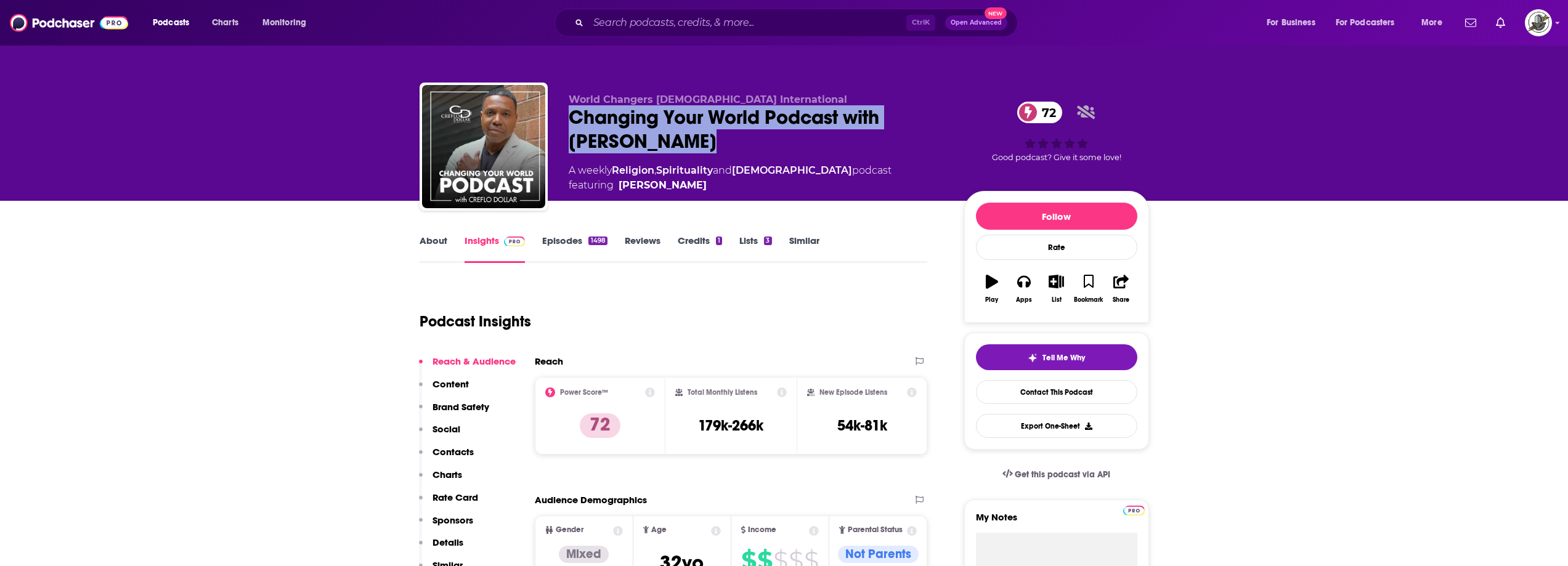
drag, startPoint x: 565, startPoint y: 125, endPoint x: 716, endPoint y: 144, distance: 152.2
click at [716, 144] on div "World Changers [DEMOGRAPHIC_DATA] International Changing Your World Podcast wit…" at bounding box center [784, 148] width 730 height 133
copy h2 "Changing Your World Podcast with [PERSON_NAME]"
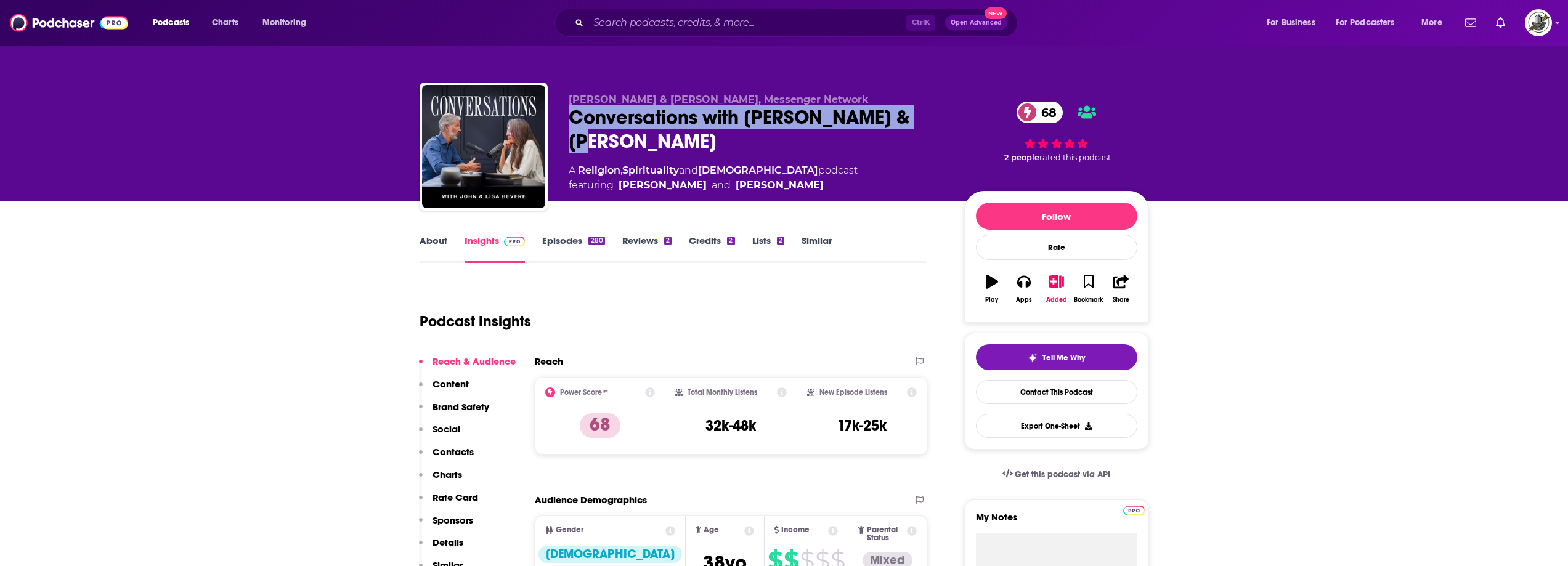
drag, startPoint x: 589, startPoint y: 120, endPoint x: 945, endPoint y: 119, distance: 356.0
click at [945, 119] on div "John & Lisa Bevere, Messenger Network Conversations with John & Lisa Bevere 68 …" at bounding box center [784, 148] width 730 height 133
copy h2 "Conversations with John & Lisa Bevere"
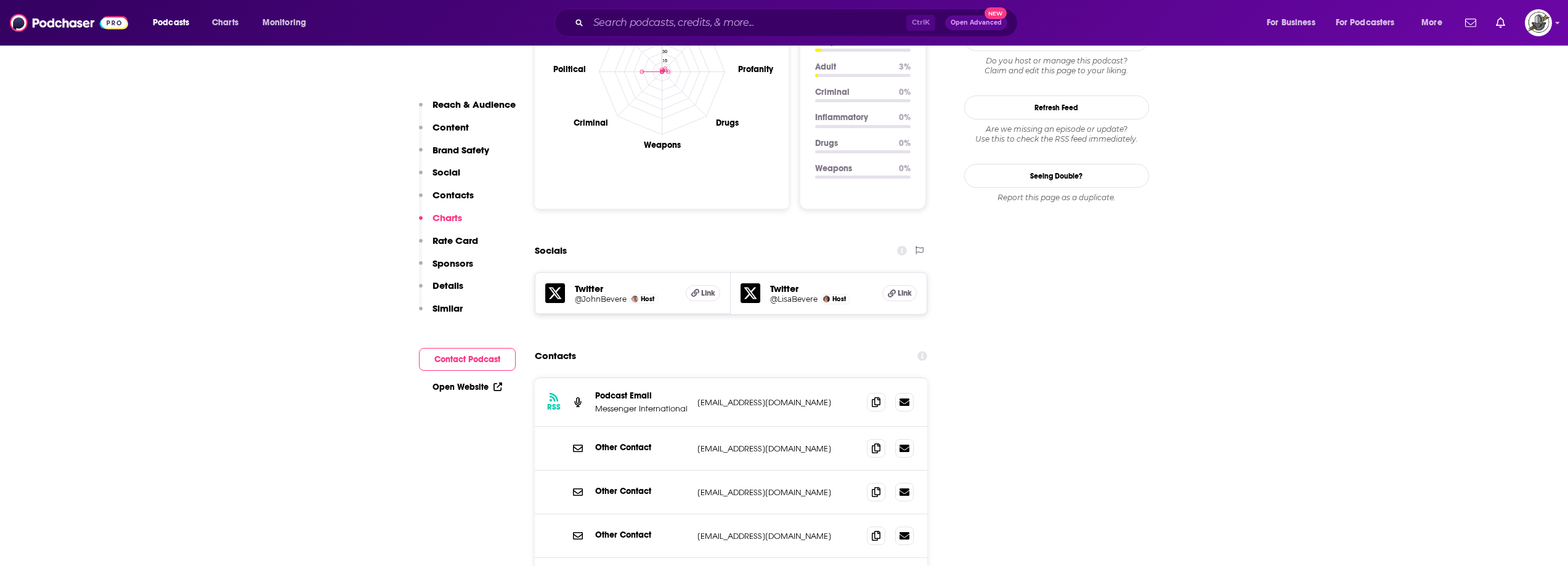
scroll to position [1232, 0]
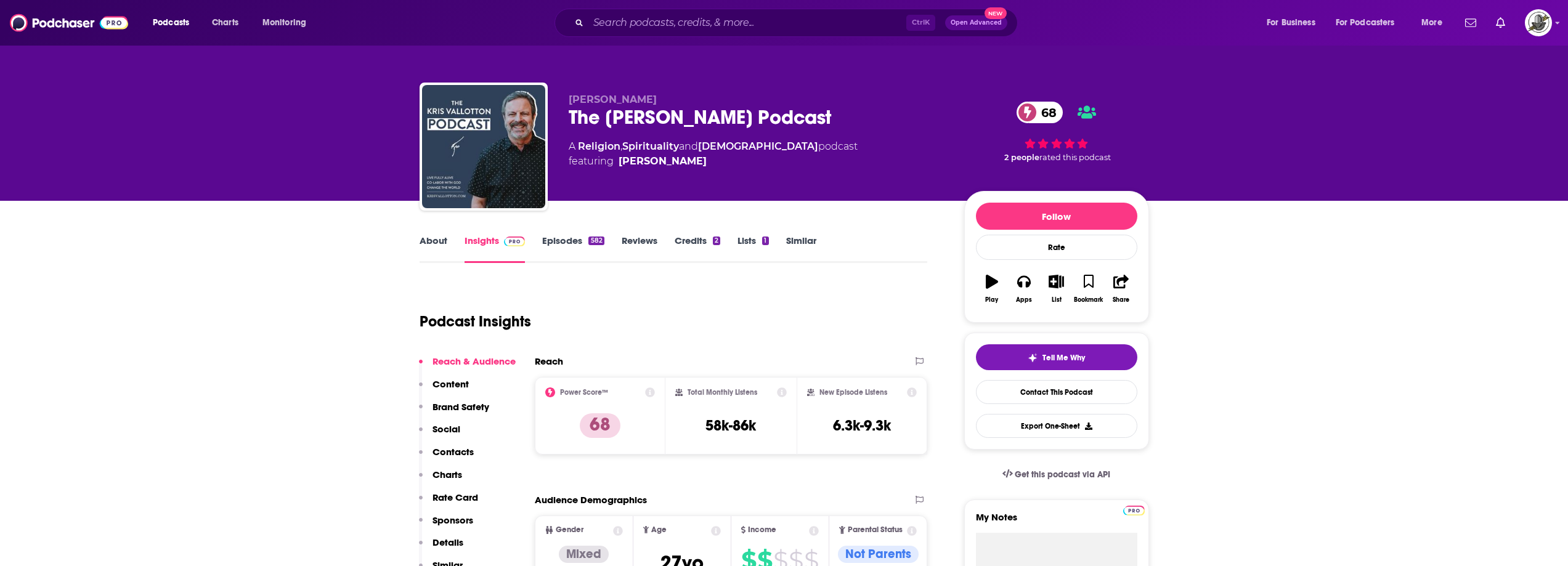
drag, startPoint x: 568, startPoint y: 122, endPoint x: 892, endPoint y: 107, distance: 324.3
click at [892, 107] on div "The [PERSON_NAME] Podcast 68" at bounding box center [757, 118] width 376 height 24
copy h2 "The [PERSON_NAME] Podcast"
drag, startPoint x: 567, startPoint y: 101, endPoint x: 658, endPoint y: 103, distance: 91.0
click at [658, 103] on div "[PERSON_NAME] The [PERSON_NAME] Podcast 68 A Religion , Spirituality and [DEMOG…" at bounding box center [784, 148] width 730 height 133
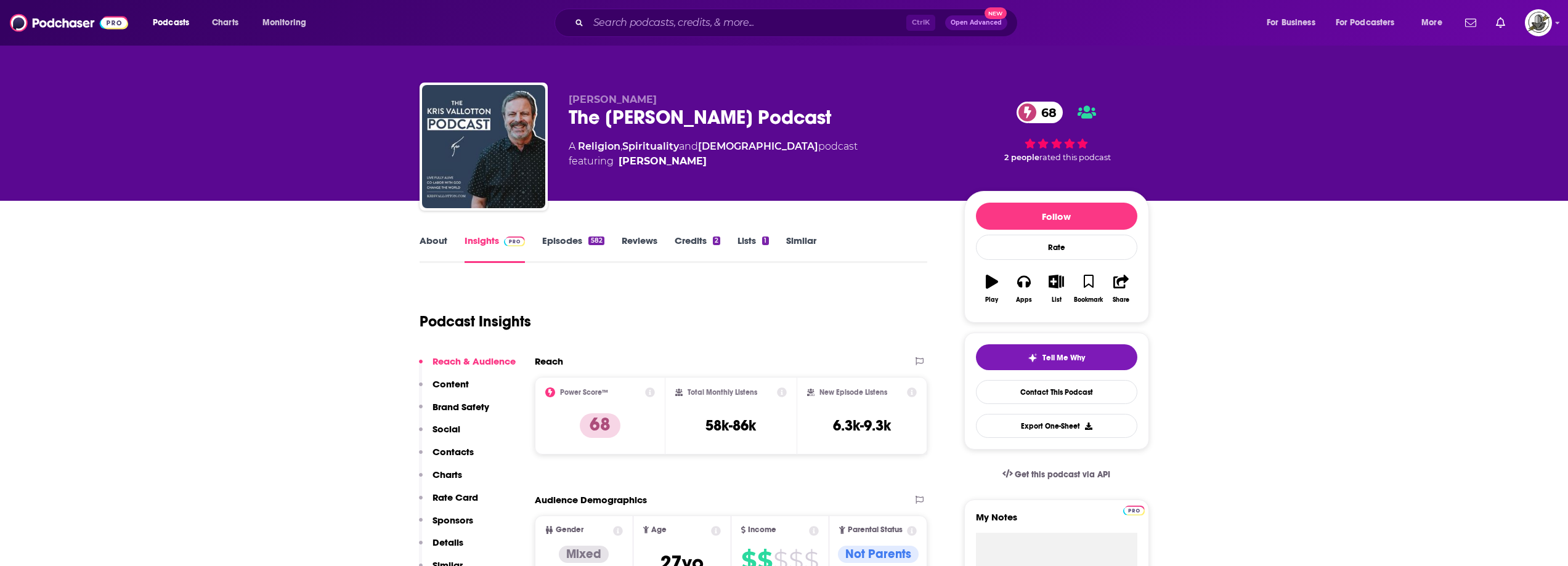
copy span "[PERSON_NAME]"
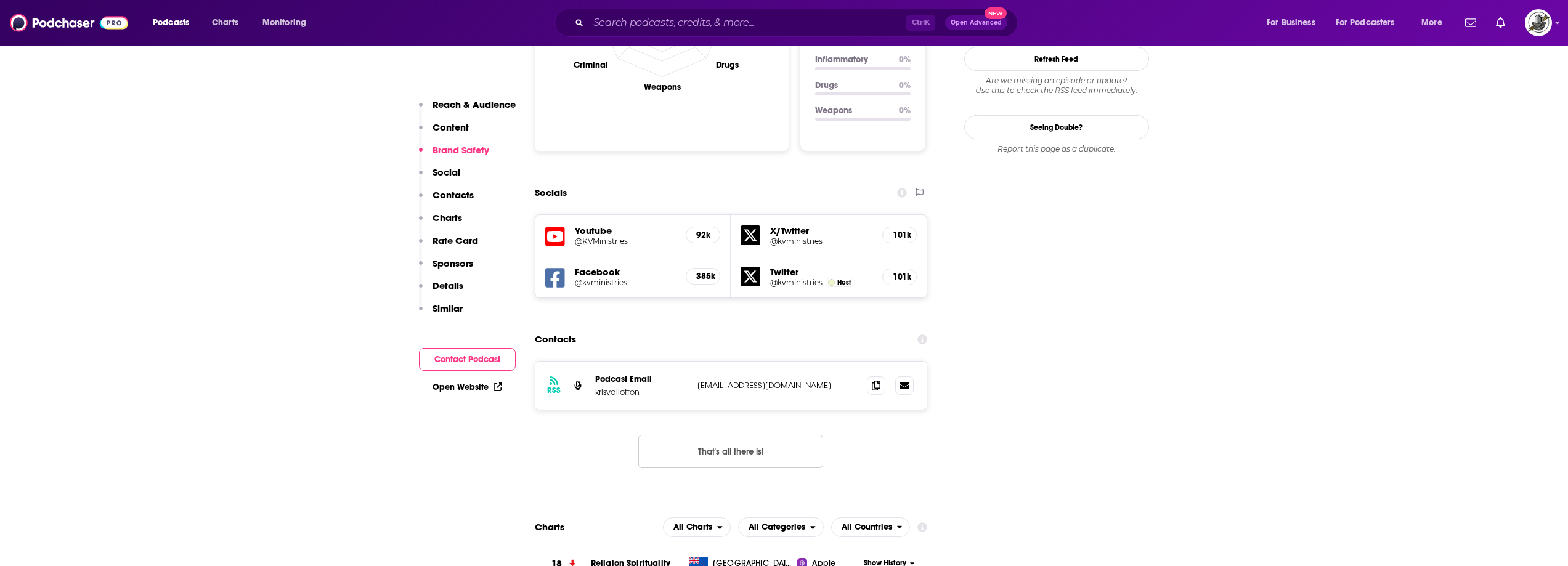
scroll to position [1293, 0]
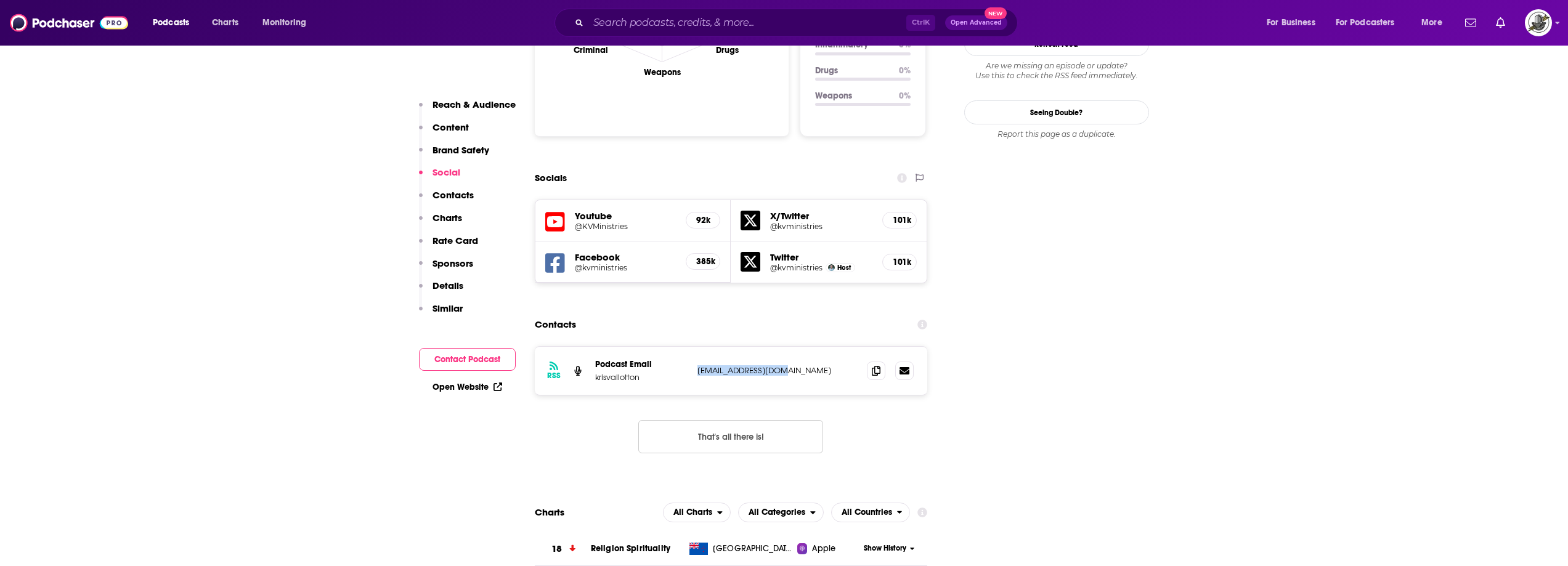
drag, startPoint x: 716, startPoint y: 317, endPoint x: 808, endPoint y: 320, distance: 92.0
click at [808, 347] on div "RSS Podcast Email krisvallotton [EMAIL_ADDRESS][DOMAIN_NAME] [EMAIL_ADDRESS][DO…" at bounding box center [731, 371] width 393 height 48
copy p "kvsocial@bethel.com"
click at [700, 313] on div "Contacts" at bounding box center [731, 324] width 393 height 23
click at [560, 253] on icon at bounding box center [555, 263] width 19 height 19
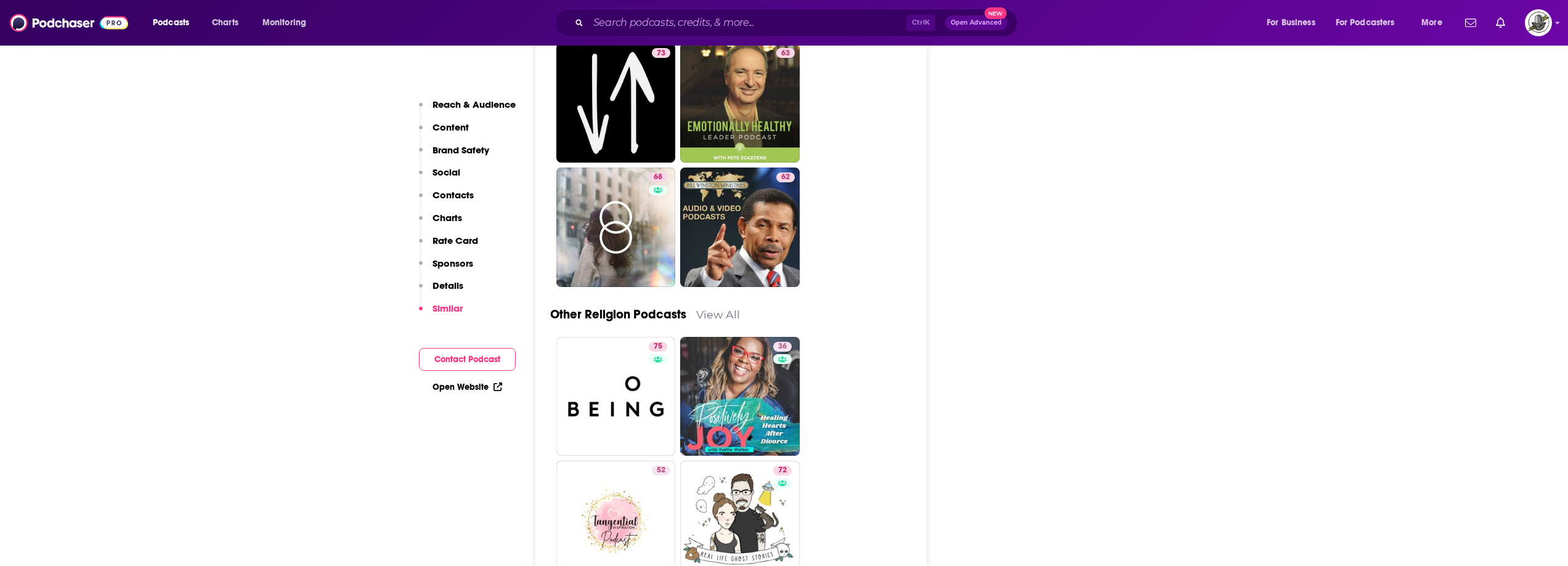
scroll to position [4127, 0]
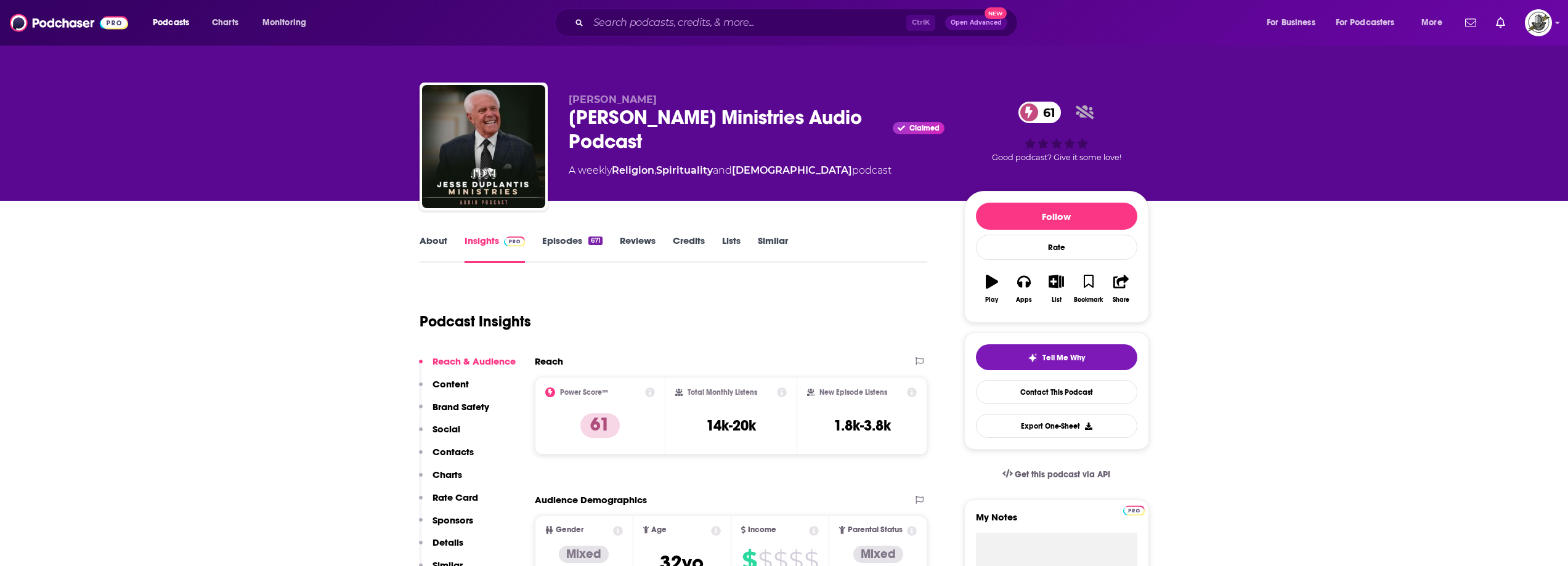
drag, startPoint x: 598, startPoint y: 127, endPoint x: 649, endPoint y: 133, distance: 51.4
click at [649, 133] on div "[PERSON_NAME] [PERSON_NAME] Ministries Audio Podcast Claimed 61 A weekly Religi…" at bounding box center [784, 148] width 730 height 133
copy h2 "[PERSON_NAME] Ministries Audio Podcast"
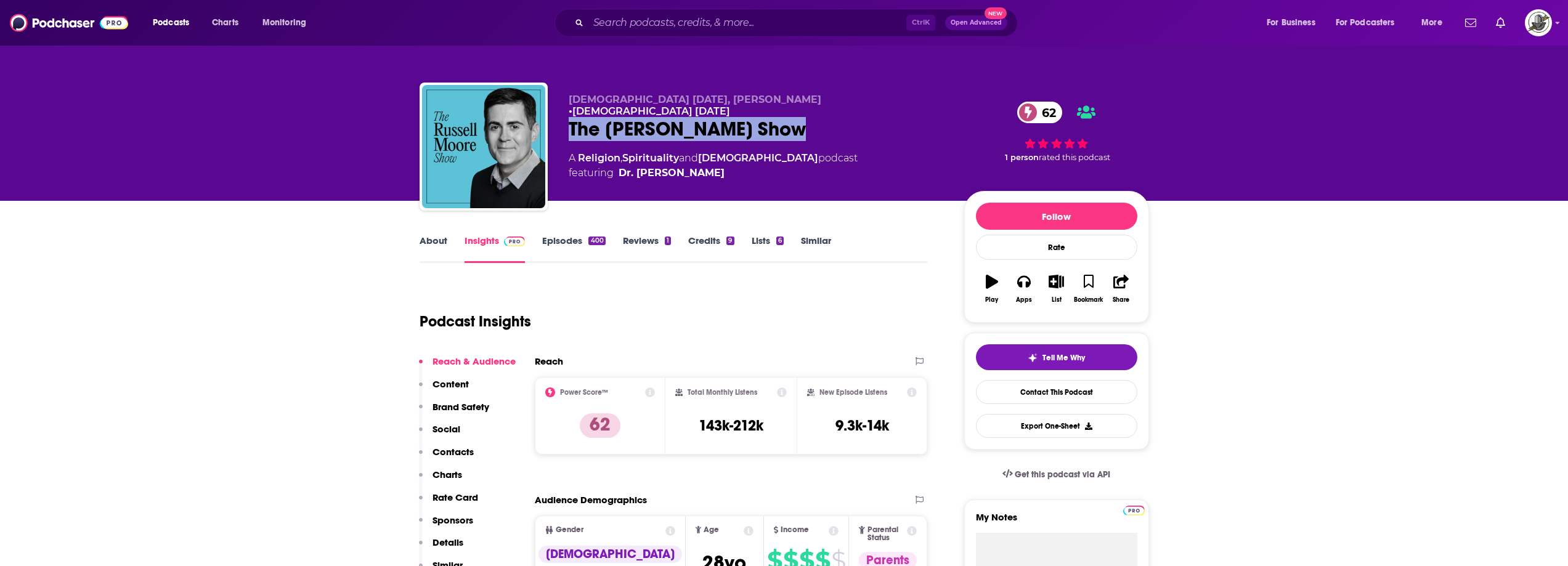
drag, startPoint x: 558, startPoint y: 123, endPoint x: 814, endPoint y: 122, distance: 256.0
click at [814, 122] on div "[DEMOGRAPHIC_DATA] [DATE], [PERSON_NAME] • [DEMOGRAPHIC_DATA] [DATE] The [PERSO…" at bounding box center [784, 148] width 730 height 133
copy h2 "The [PERSON_NAME] Show"
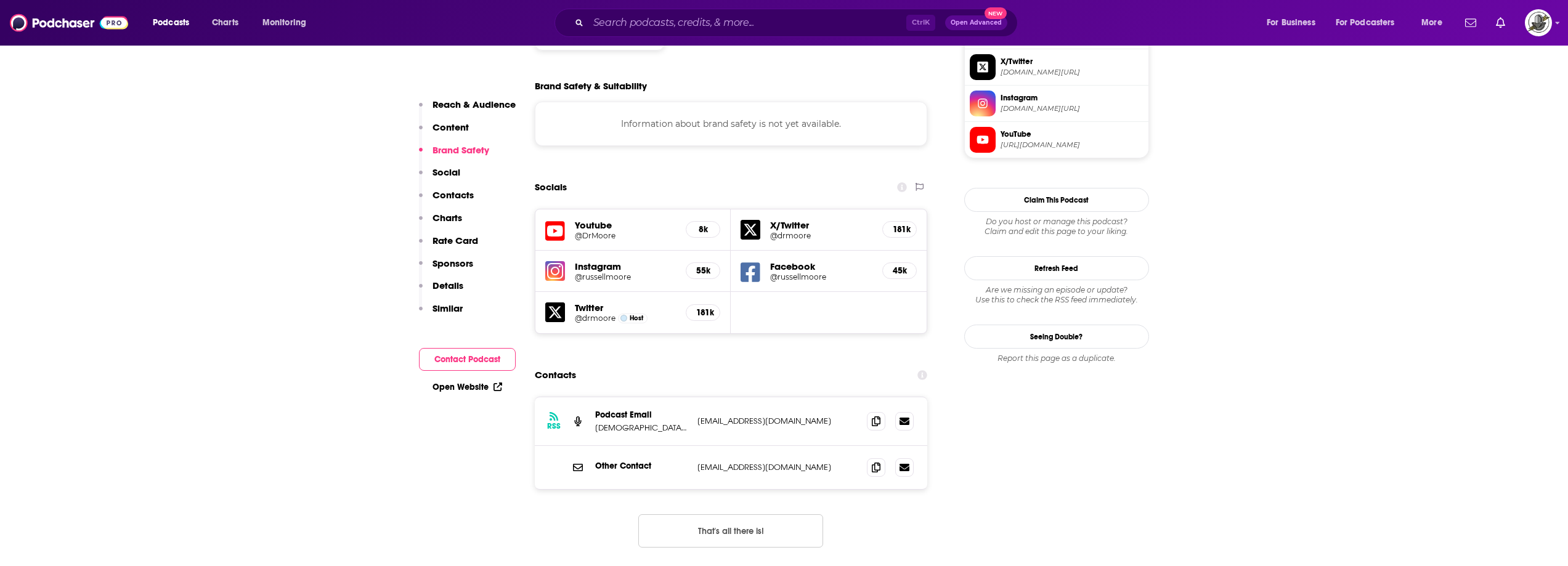
scroll to position [1109, 0]
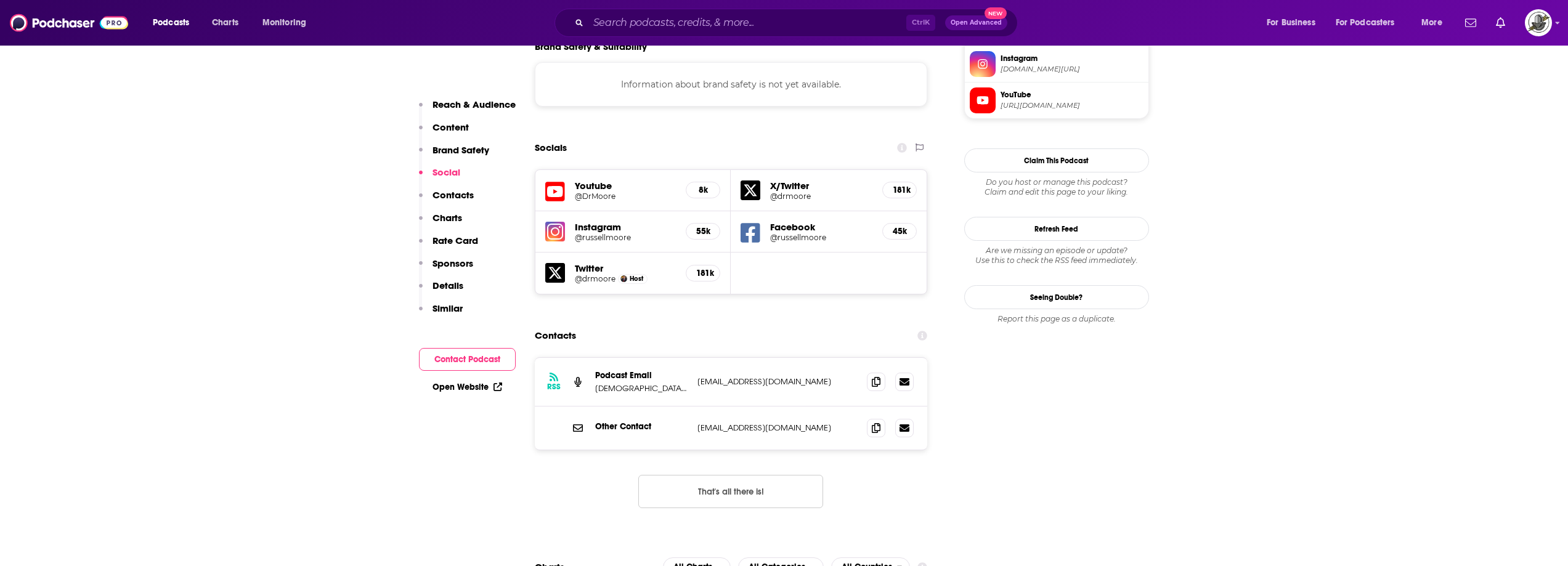
drag, startPoint x: 697, startPoint y: 323, endPoint x: 821, endPoint y: 327, distance: 124.1
click at [821, 358] on div "RSS Podcast Email [DEMOGRAPHIC_DATA] [DATE] [EMAIL_ADDRESS][DOMAIN_NAME] [EMAIL…" at bounding box center [731, 382] width 393 height 48
click at [771, 406] on div "Other Contact [EMAIL_ADDRESS][DOMAIN_NAME] [EMAIL_ADDRESS][DOMAIN_NAME]" at bounding box center [731, 427] width 393 height 43
click at [758, 211] on div "Facebook @russellmoore 45k" at bounding box center [828, 231] width 196 height 41
click at [753, 223] on icon at bounding box center [750, 233] width 19 height 19
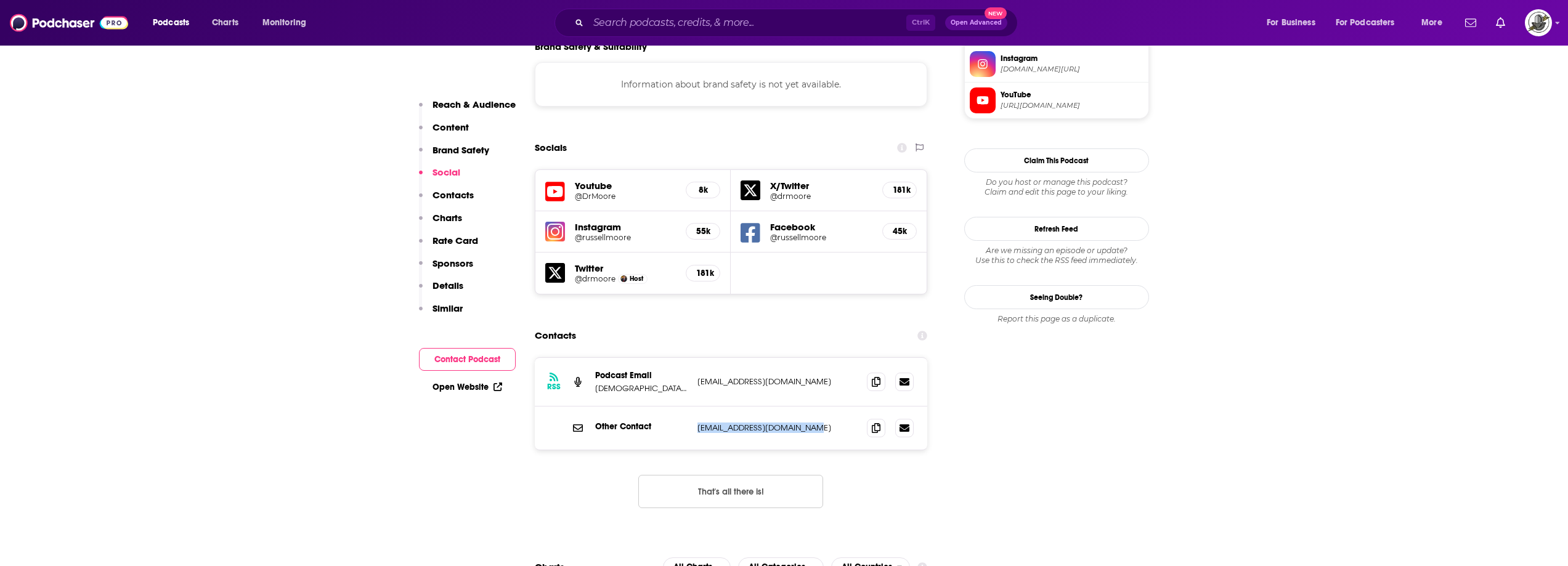
drag, startPoint x: 694, startPoint y: 367, endPoint x: 823, endPoint y: 374, distance: 129.2
click at [823, 406] on div "Other Contact [EMAIL_ADDRESS][DOMAIN_NAME] [EMAIL_ADDRESS][DOMAIN_NAME]" at bounding box center [731, 427] width 393 height 43
copy p "[EMAIL_ADDRESS][DOMAIN_NAME]"
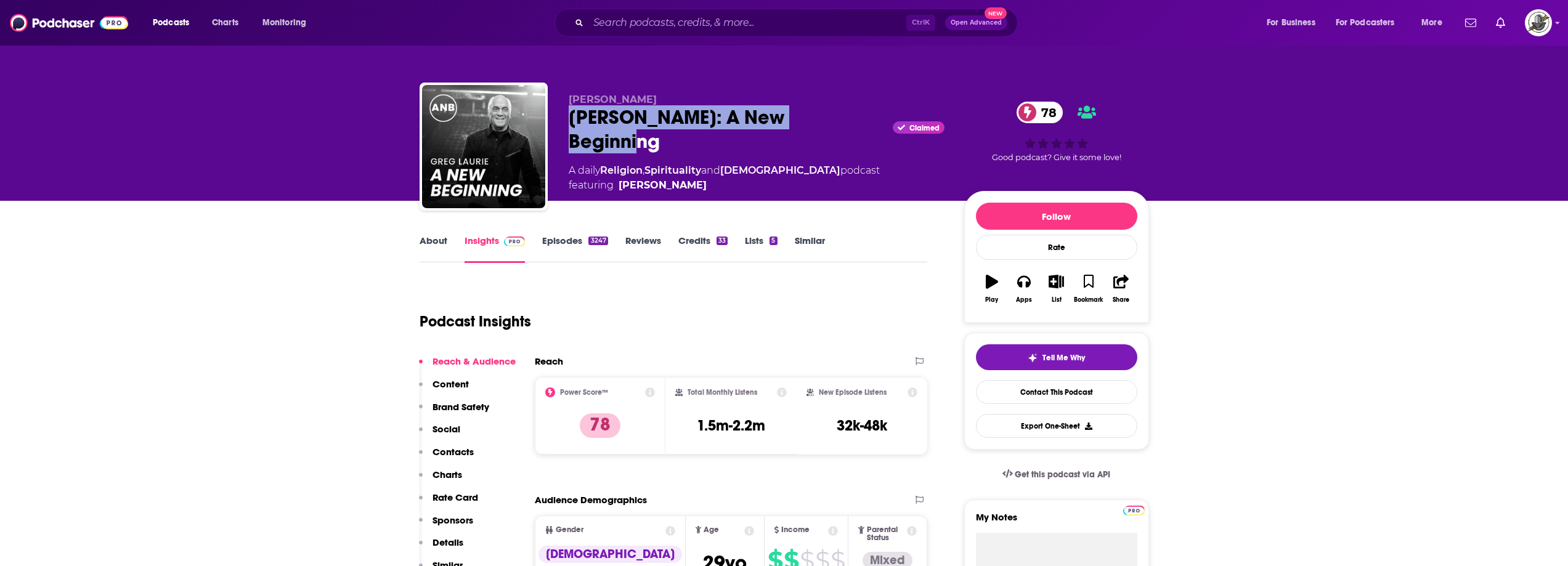
drag, startPoint x: 569, startPoint y: 119, endPoint x: 836, endPoint y: 123, distance: 267.0
click at [836, 123] on div "[PERSON_NAME]: A New Beginning Claimed 78" at bounding box center [757, 130] width 376 height 48
copy h2 "[PERSON_NAME]: A New Beginning"
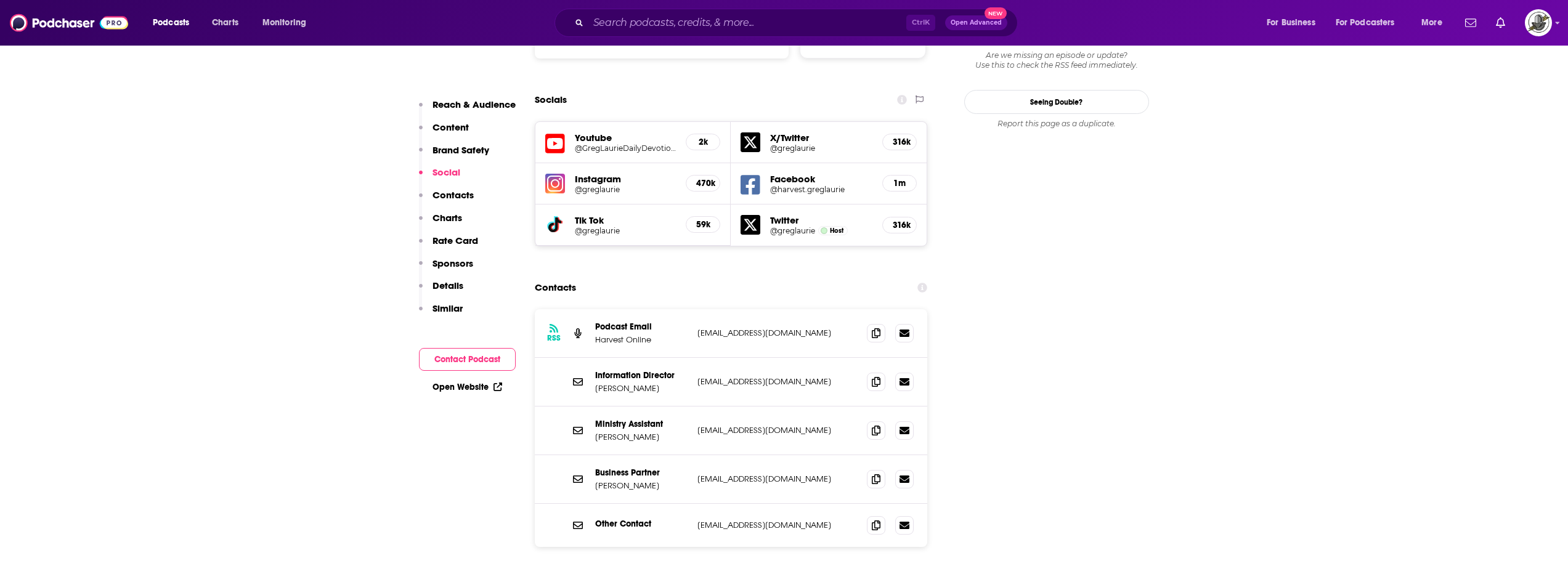
scroll to position [1479, 0]
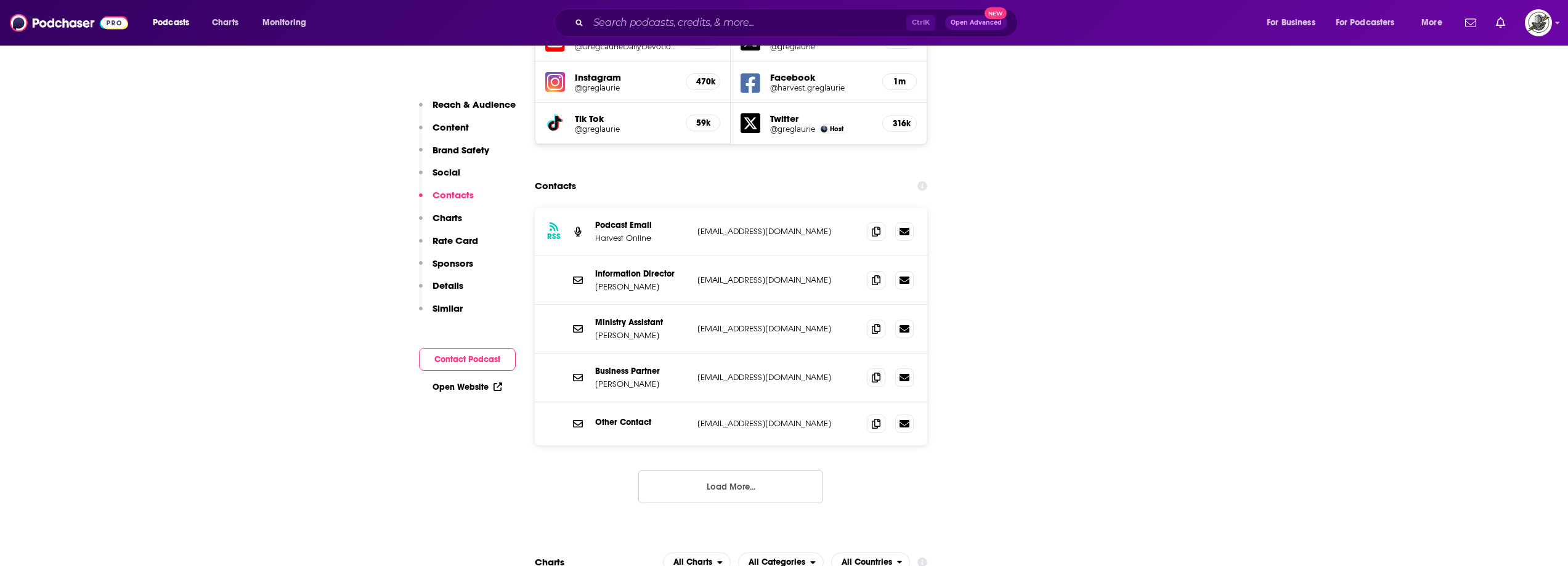
click at [749, 470] on button "Load More..." at bounding box center [731, 486] width 185 height 33
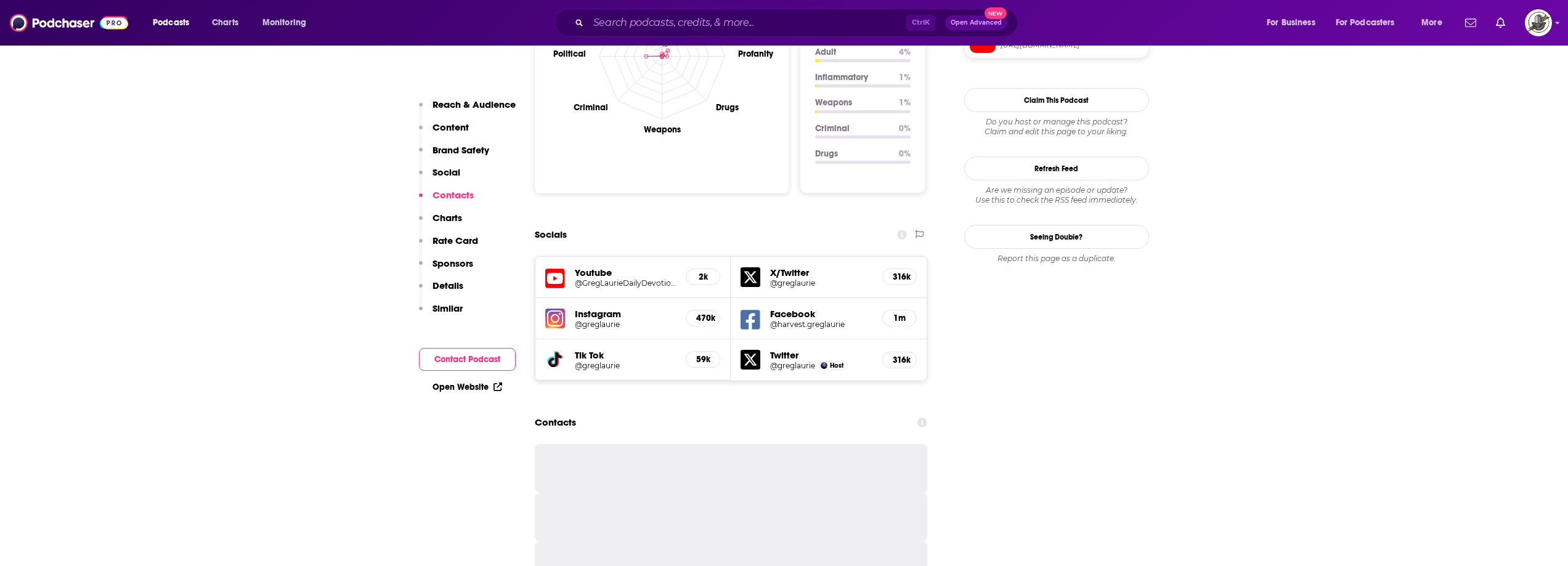
scroll to position [1232, 0]
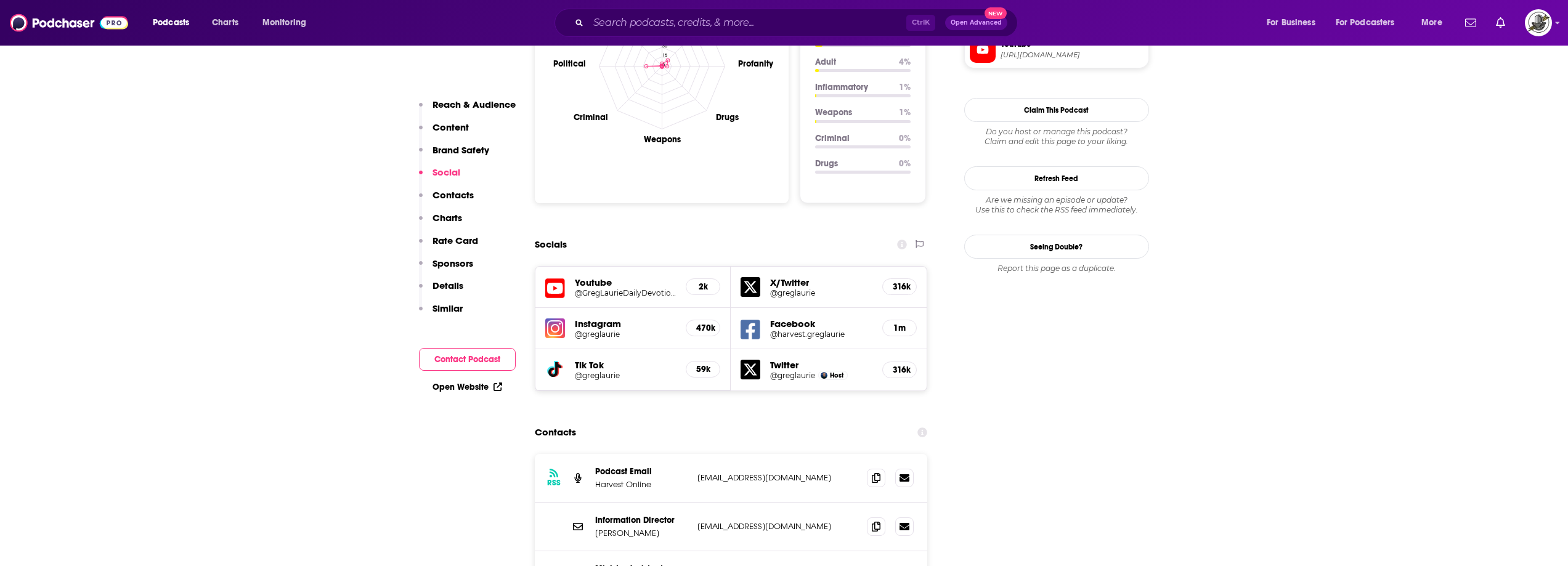
drag, startPoint x: 561, startPoint y: 262, endPoint x: 756, endPoint y: 265, distance: 195.0
click at [756, 320] on icon at bounding box center [750, 330] width 19 height 19
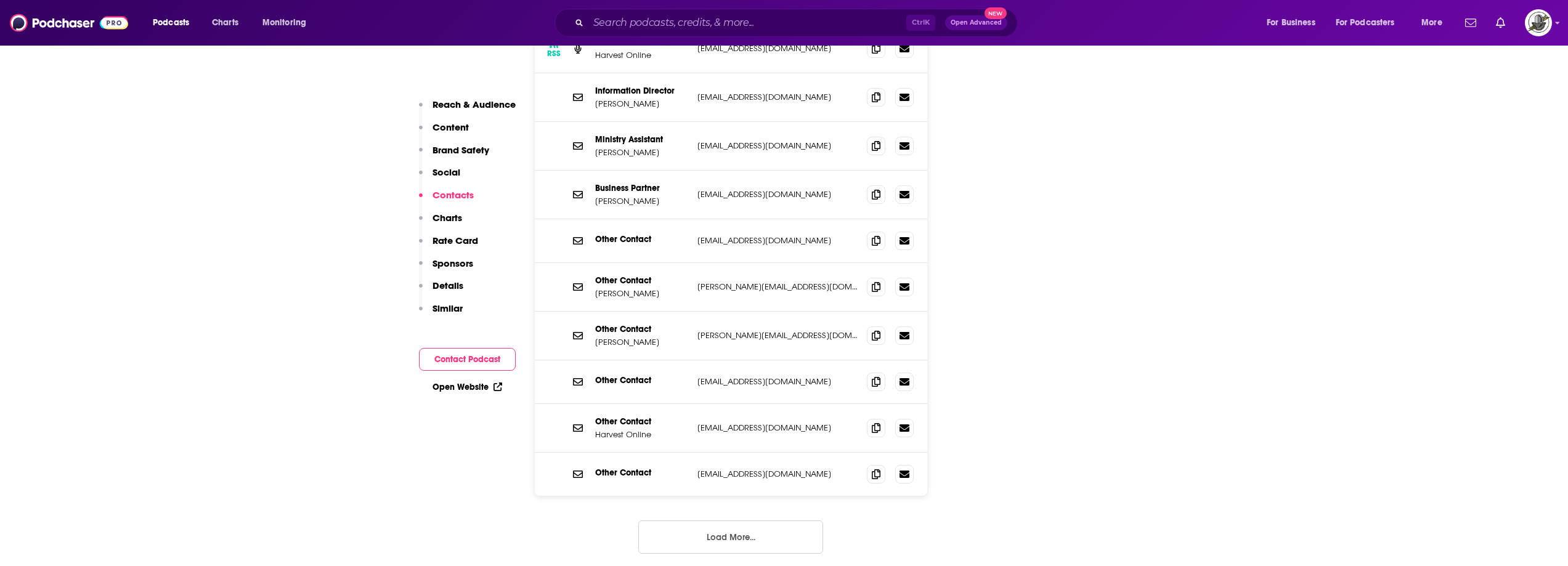
scroll to position [1663, 0]
click at [761, 518] on button "Load More..." at bounding box center [731, 535] width 185 height 33
drag, startPoint x: 690, startPoint y: 276, endPoint x: 798, endPoint y: 281, distance: 108.1
click at [798, 310] on div "Other Contact Greg Laurie greg@harvest.org greg@harvest.org" at bounding box center [731, 334] width 393 height 48
copy div "greg@harvest.org"
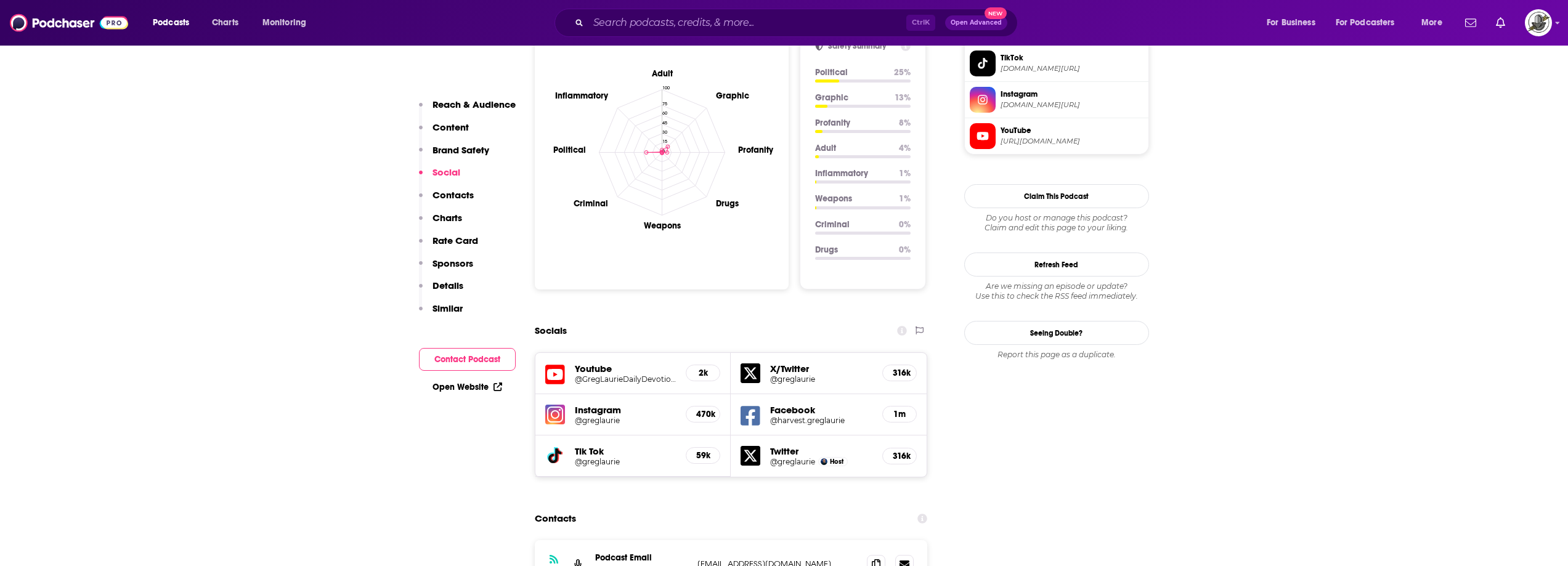
scroll to position [1109, 0]
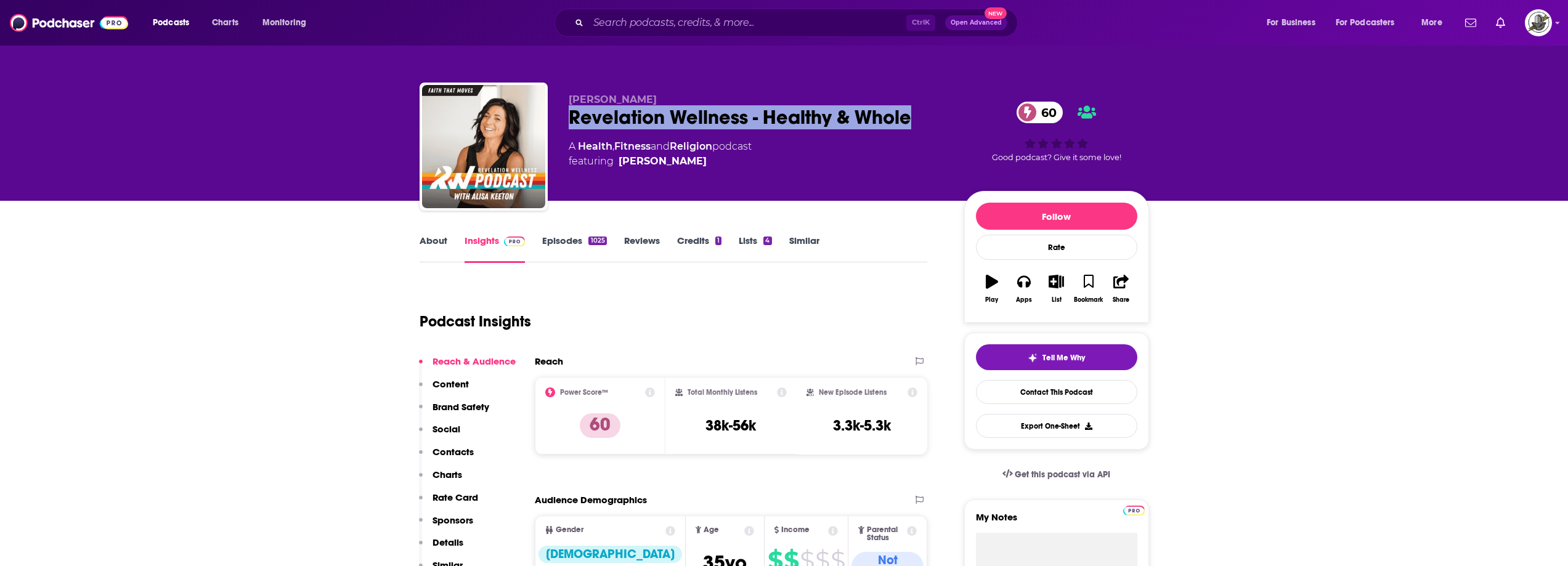
drag, startPoint x: 564, startPoint y: 124, endPoint x: 913, endPoint y: 125, distance: 349.0
click at [913, 125] on div "[PERSON_NAME] Revelation Wellness - Healthy & Whole 60 A Health , Fitness and R…" at bounding box center [784, 148] width 730 height 133
copy h2 "Revelation Wellness - Healthy & Whole"
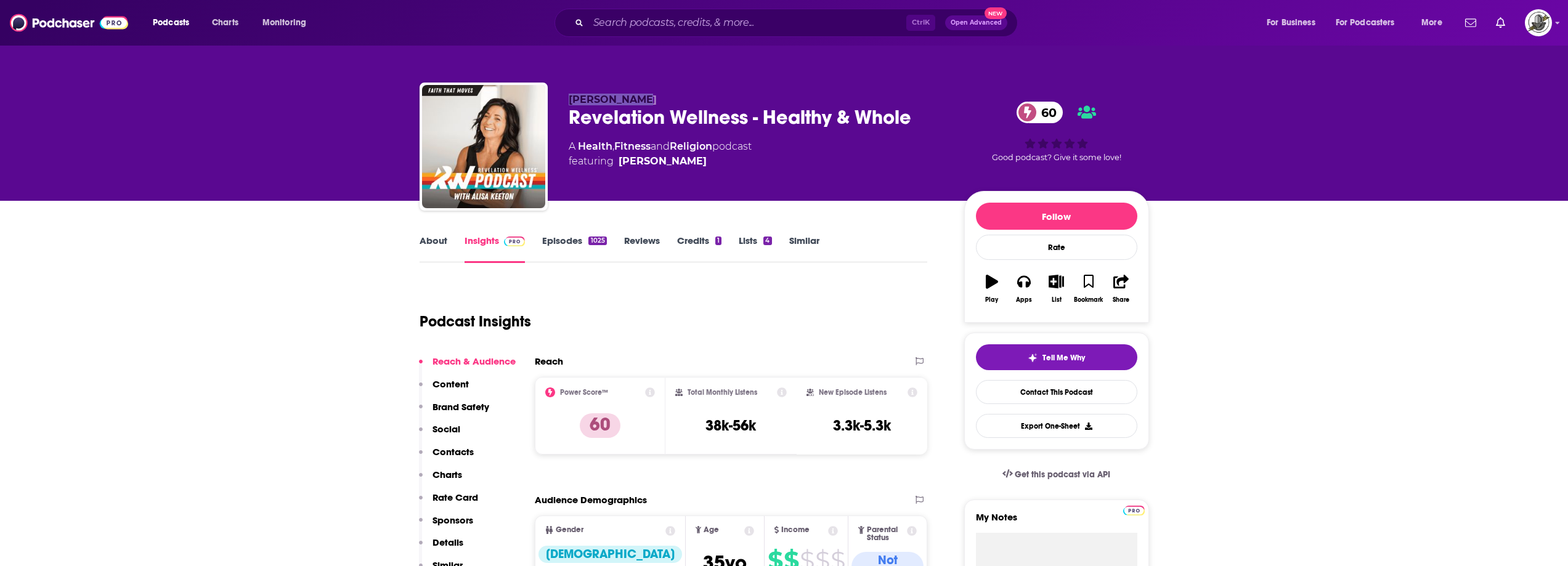
drag, startPoint x: 568, startPoint y: 98, endPoint x: 632, endPoint y: 98, distance: 64.0
click at [632, 98] on div "[PERSON_NAME] Revelation Wellness - Healthy & Whole 60 A Health , Fitness and R…" at bounding box center [784, 148] width 730 height 133
copy span "[PERSON_NAME]"
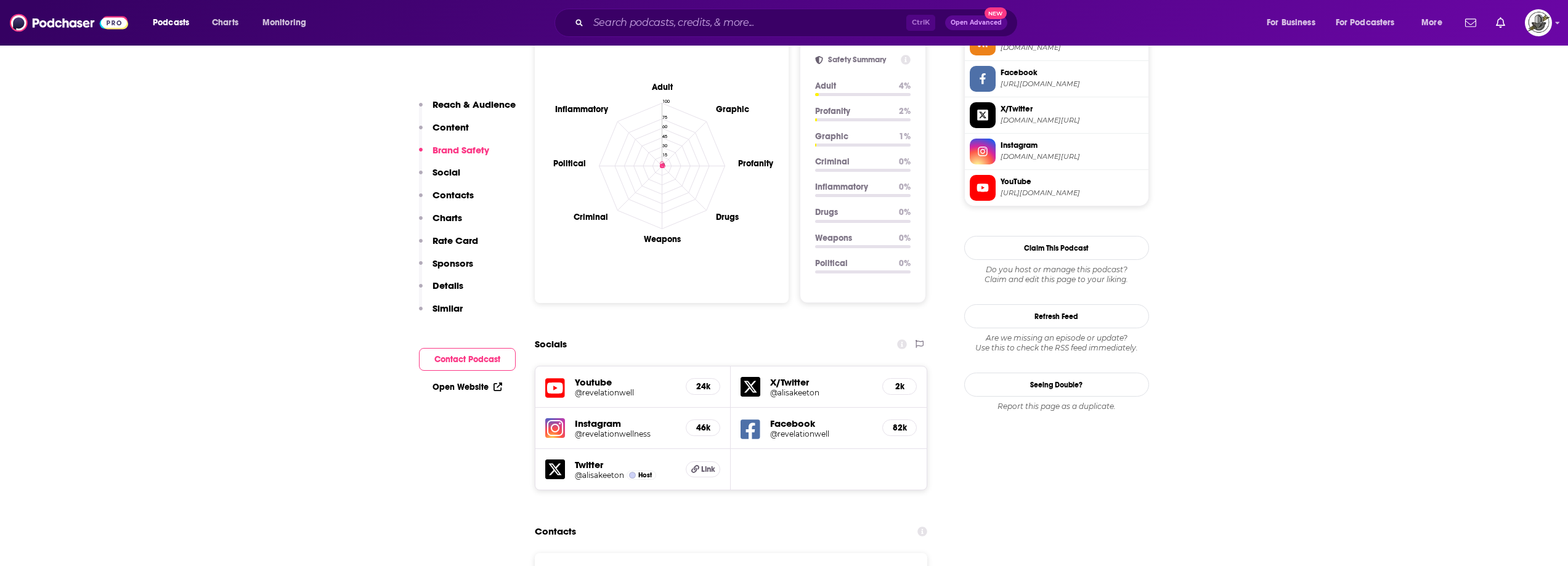
scroll to position [1479, 0]
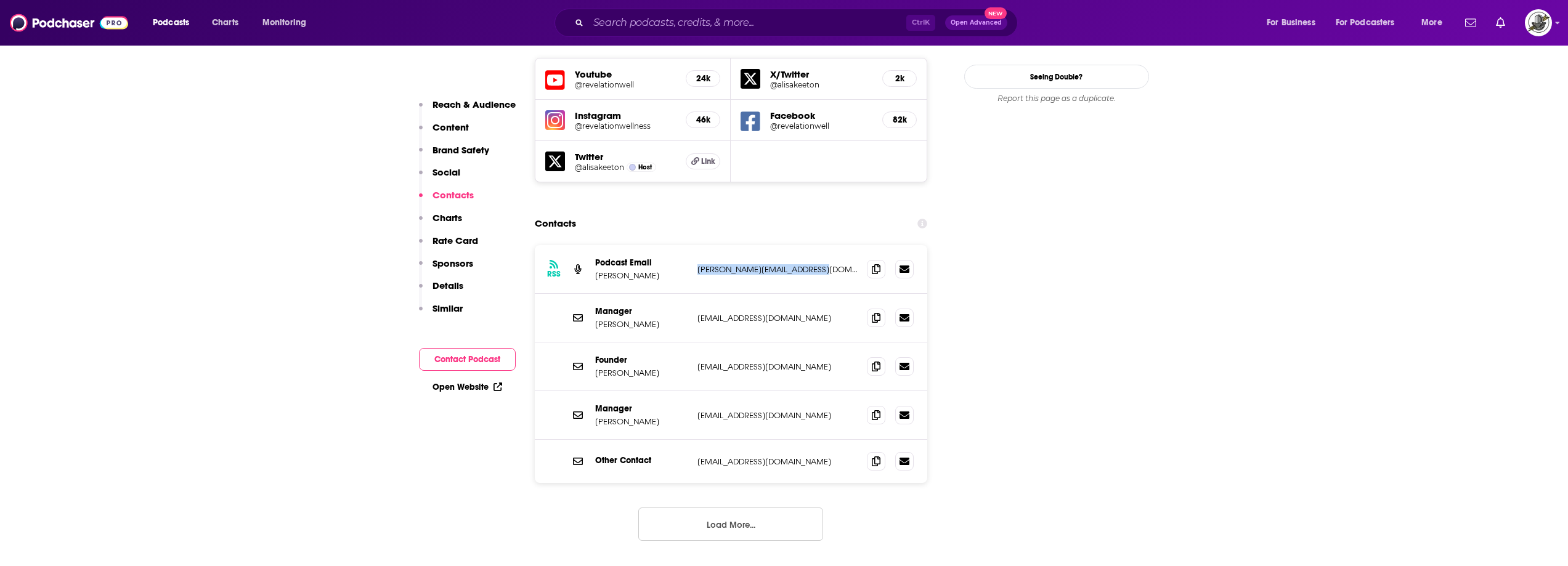
drag, startPoint x: 697, startPoint y: 189, endPoint x: 819, endPoint y: 192, distance: 122.0
click at [819, 245] on div "RSS Podcast Email Alisa Keeton Alisa@revelationwellness.org Alisa@revelationwel…" at bounding box center [731, 269] width 393 height 48
copy p "Alisa@revelationwellness.org"
click at [751, 508] on button "Load More..." at bounding box center [731, 524] width 185 height 33
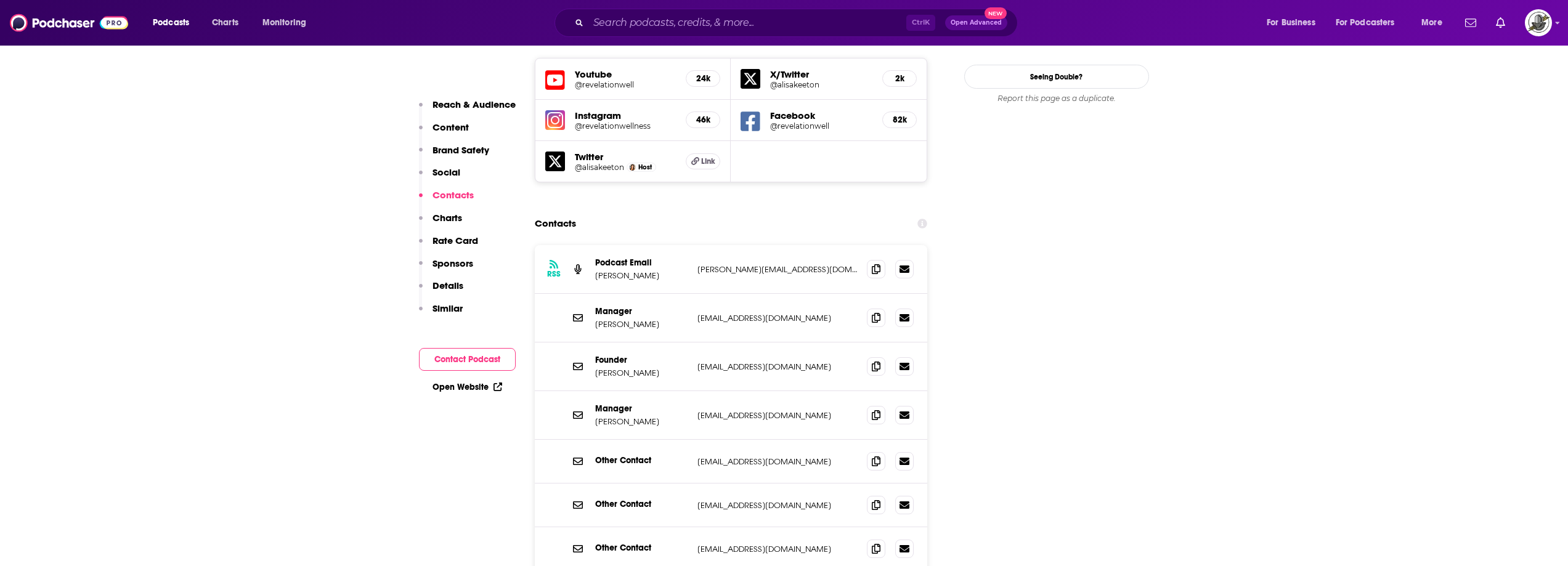
click at [556, 343] on div "Founder Alisa Keeton akeeton@revelationwellness.org akeeton@revelationwellness.…" at bounding box center [731, 367] width 393 height 48
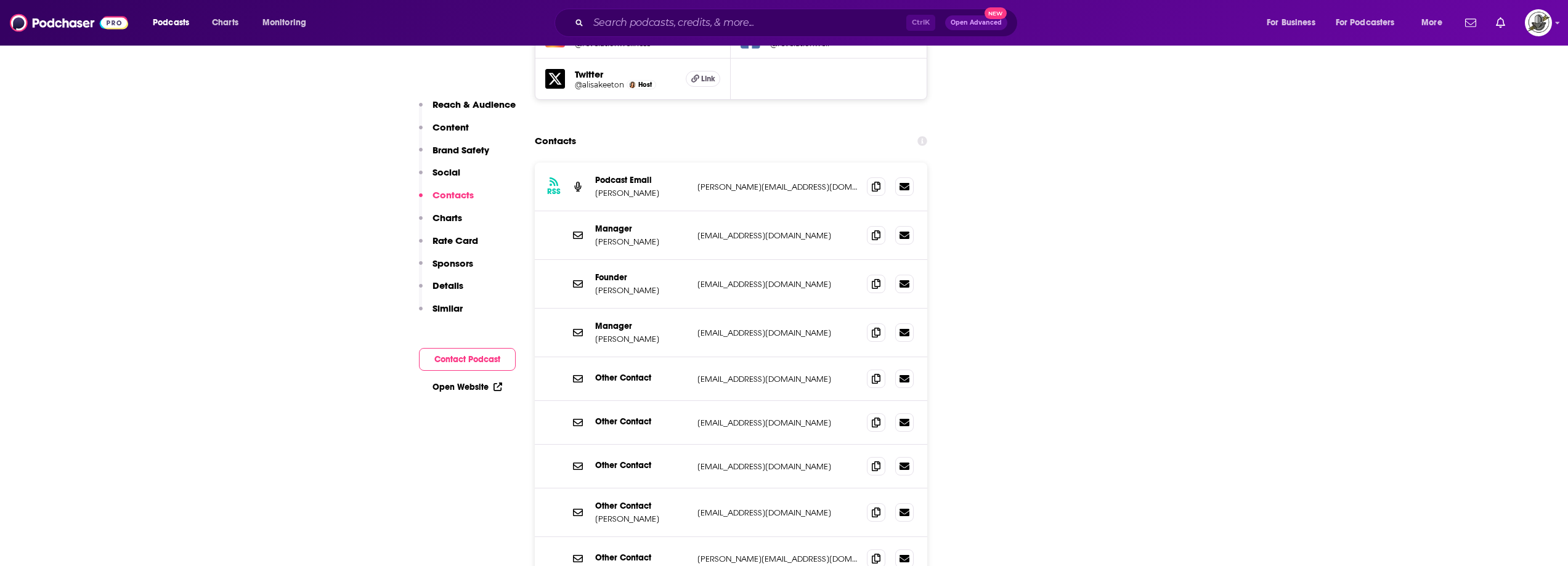
scroll to position [1601, 0]
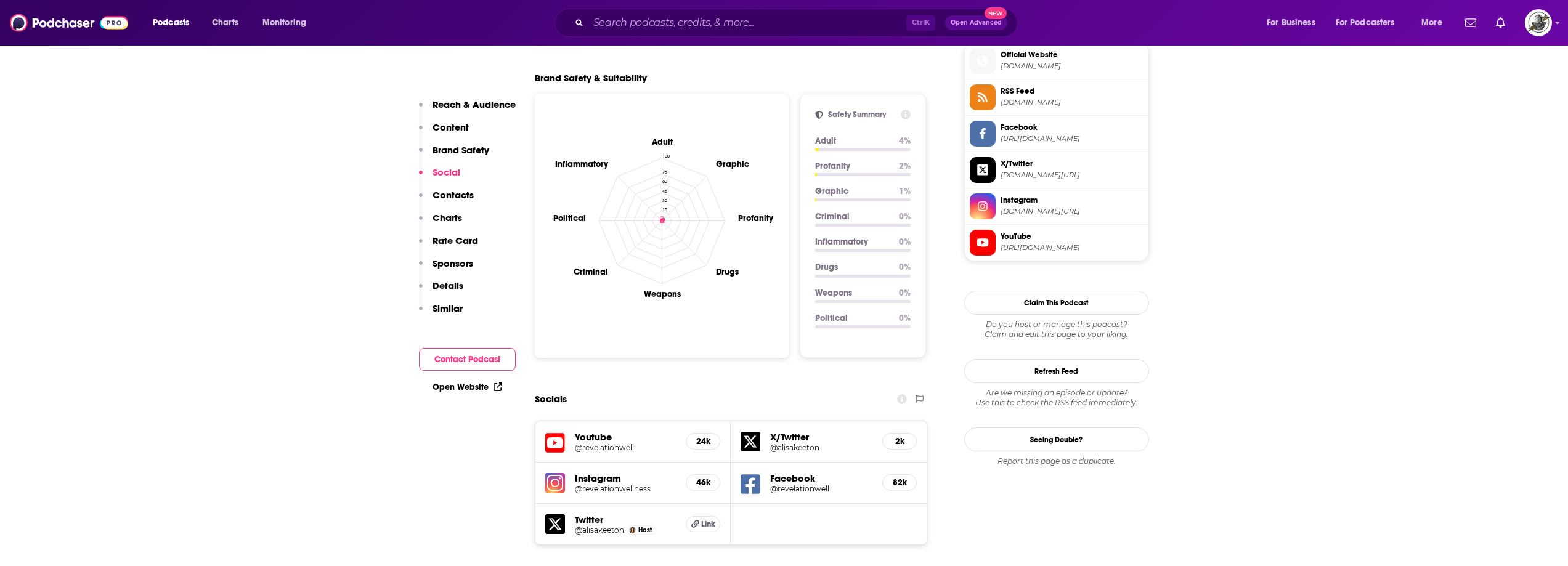
scroll to position [1109, 0]
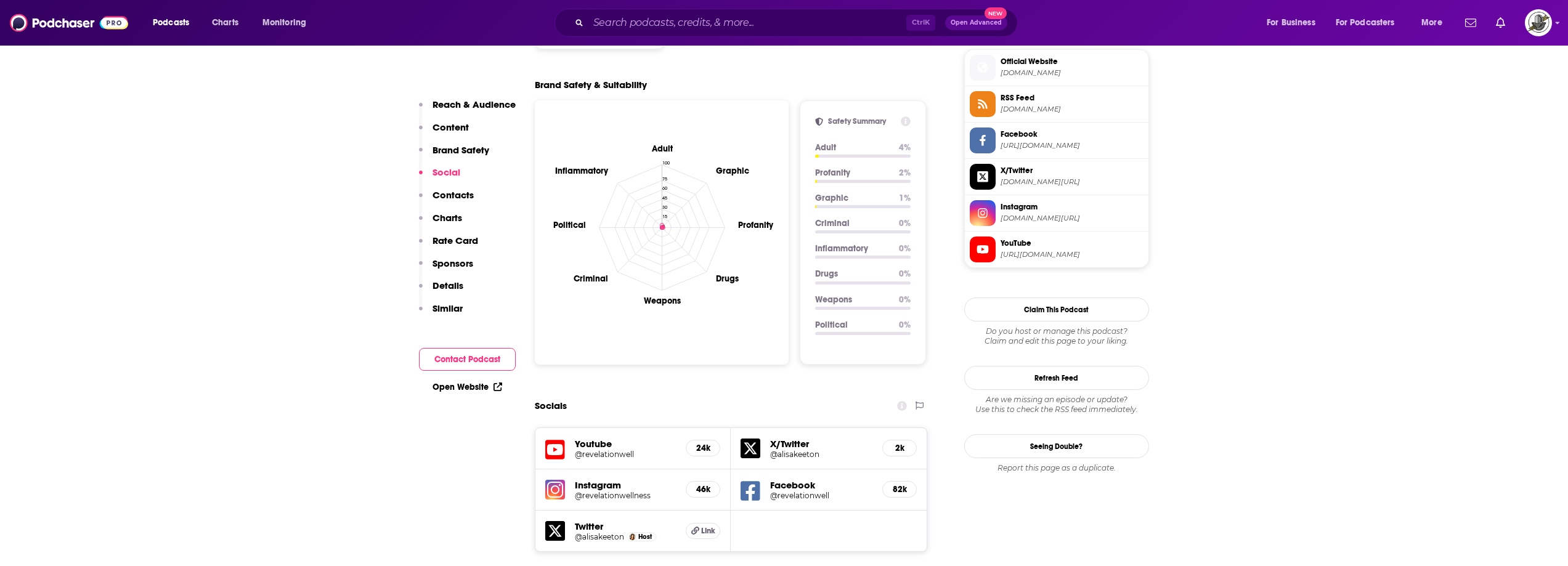
click at [749, 480] on icon at bounding box center [750, 491] width 19 height 23
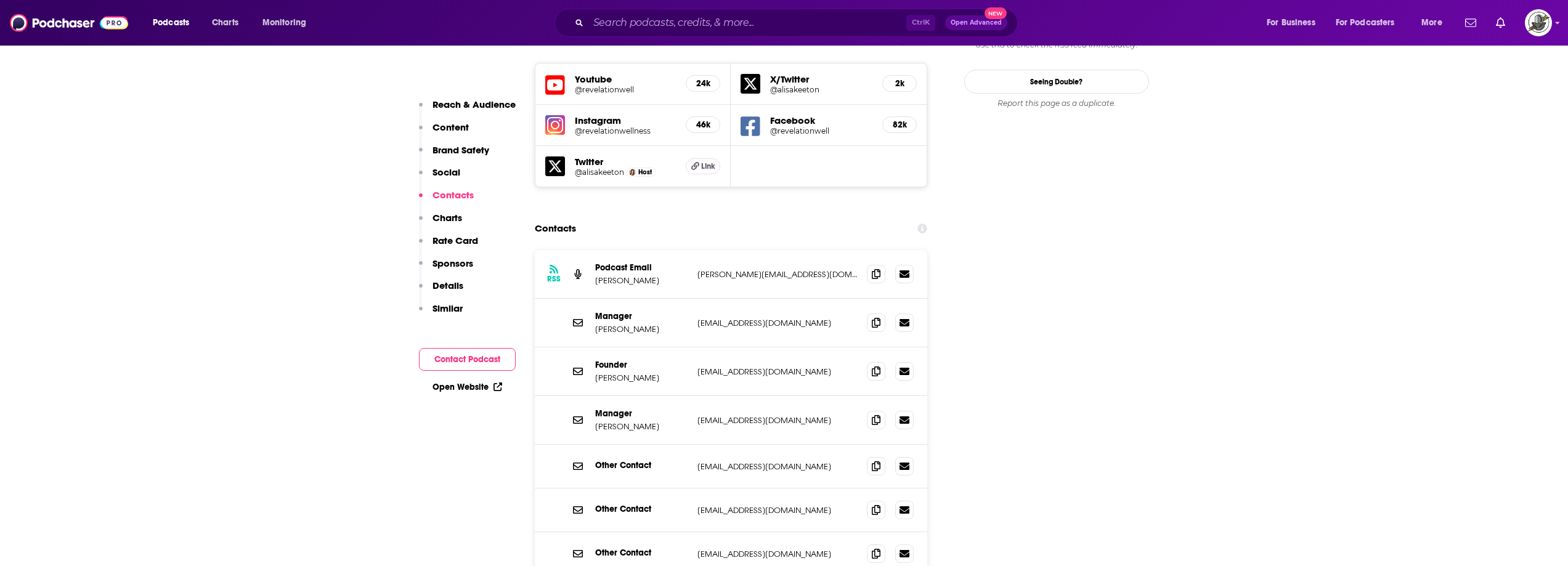
scroll to position [1479, 0]
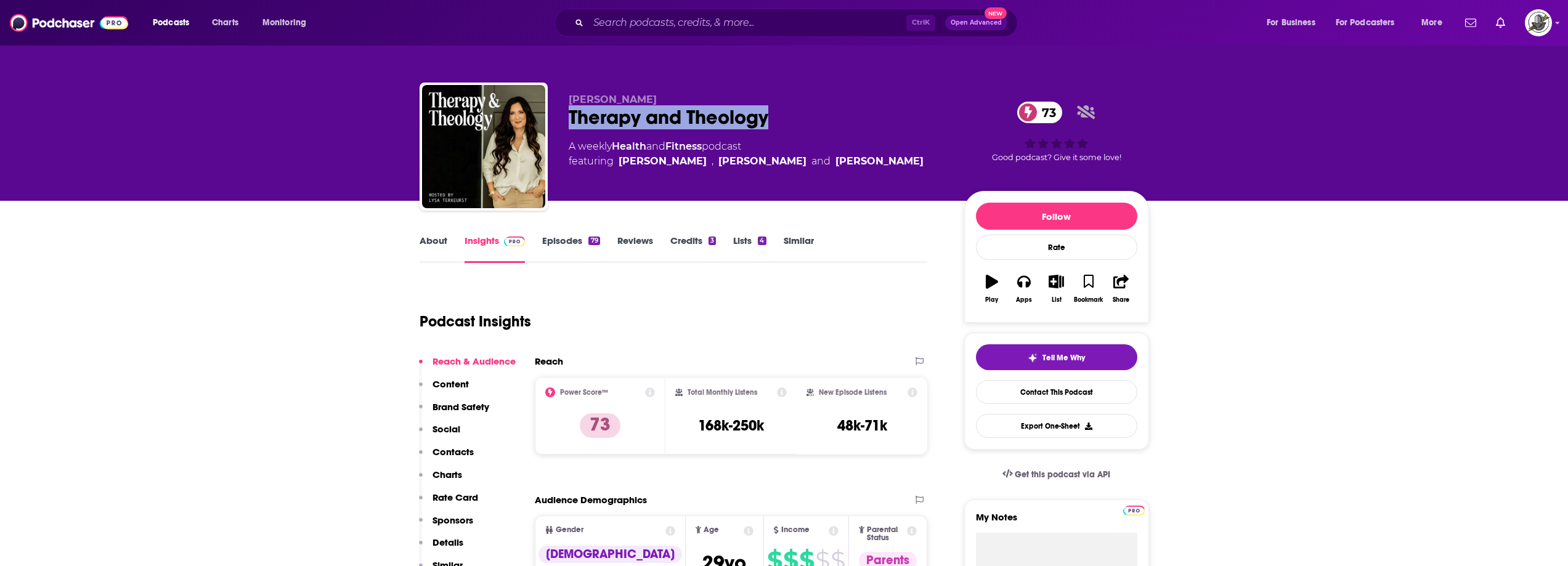
drag, startPoint x: 568, startPoint y: 120, endPoint x: 772, endPoint y: 119, distance: 204.0
click at [772, 119] on div "[PERSON_NAME] Therapy and Theology 73 A weekly Health and Fitness podcast featu…" at bounding box center [784, 148] width 730 height 133
copy h2 "Therapy and Theology"
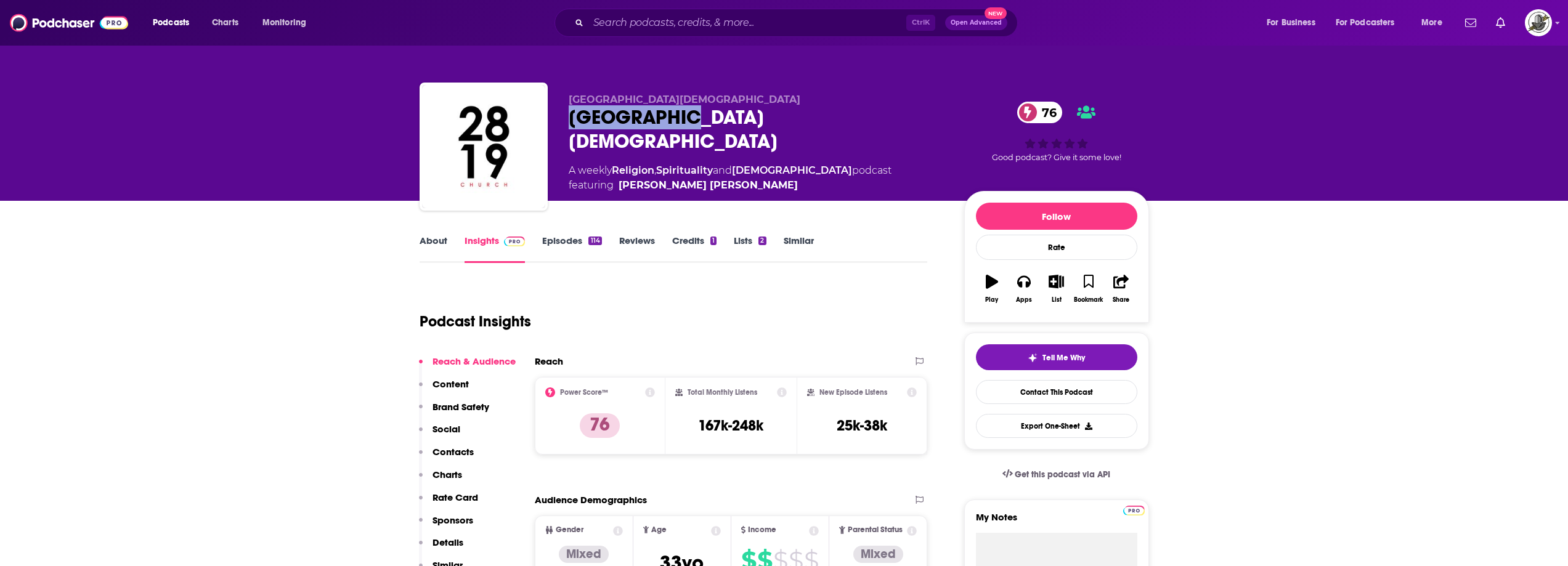
drag, startPoint x: 568, startPoint y: 117, endPoint x: 732, endPoint y: 116, distance: 164.0
click at [732, 116] on div "2819 [DEMOGRAPHIC_DATA] 2819 Church 76 A weekly Religion , Spirituality and [DE…" at bounding box center [784, 148] width 730 height 133
copy h2 "[GEOGRAPHIC_DATA][DEMOGRAPHIC_DATA]"
drag, startPoint x: 744, startPoint y: 164, endPoint x: 738, endPoint y: 166, distance: 6.3
click at [738, 178] on span "featuring [PERSON_NAME] [PERSON_NAME]" at bounding box center [730, 185] width 323 height 15
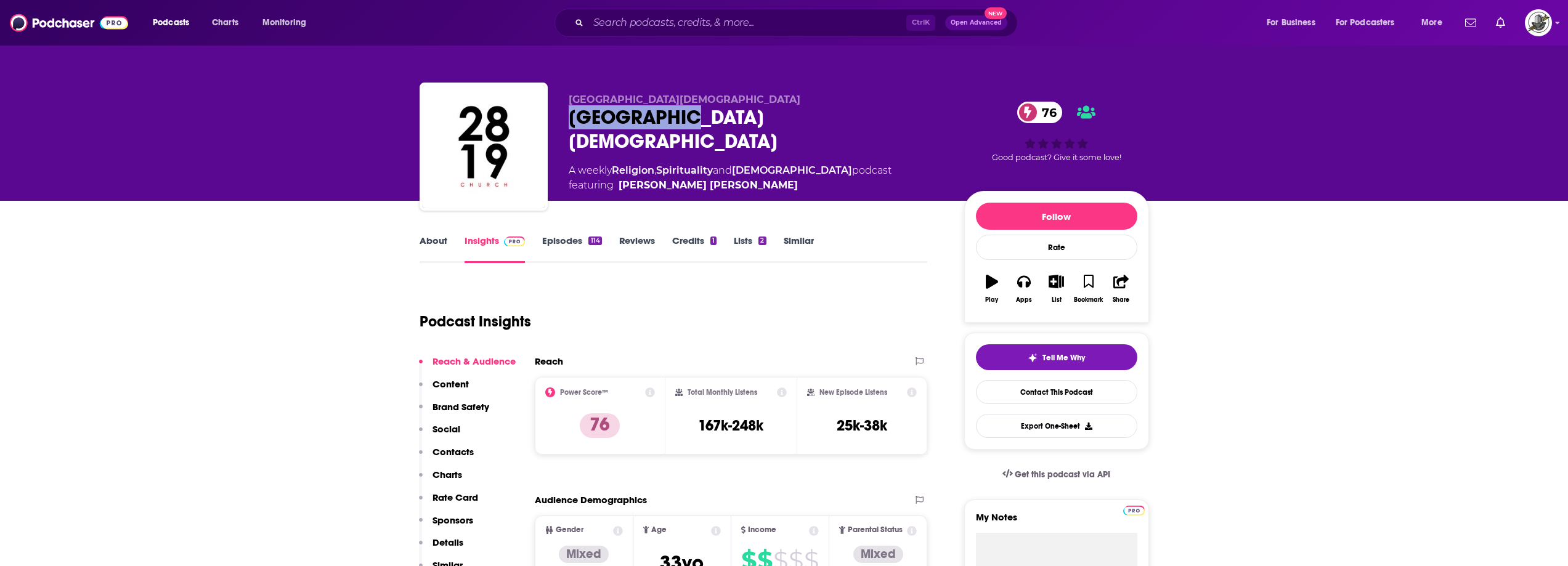
copy span "[PERSON_NAME] [PERSON_NAME]"
click at [652, 317] on div "Podcast Insights" at bounding box center [669, 314] width 498 height 63
drag, startPoint x: 615, startPoint y: 164, endPoint x: 740, endPoint y: 162, distance: 125.0
click at [740, 178] on span "featuring [PERSON_NAME] [PERSON_NAME]" at bounding box center [730, 185] width 323 height 15
copy span "[PERSON_NAME] [PERSON_NAME]"
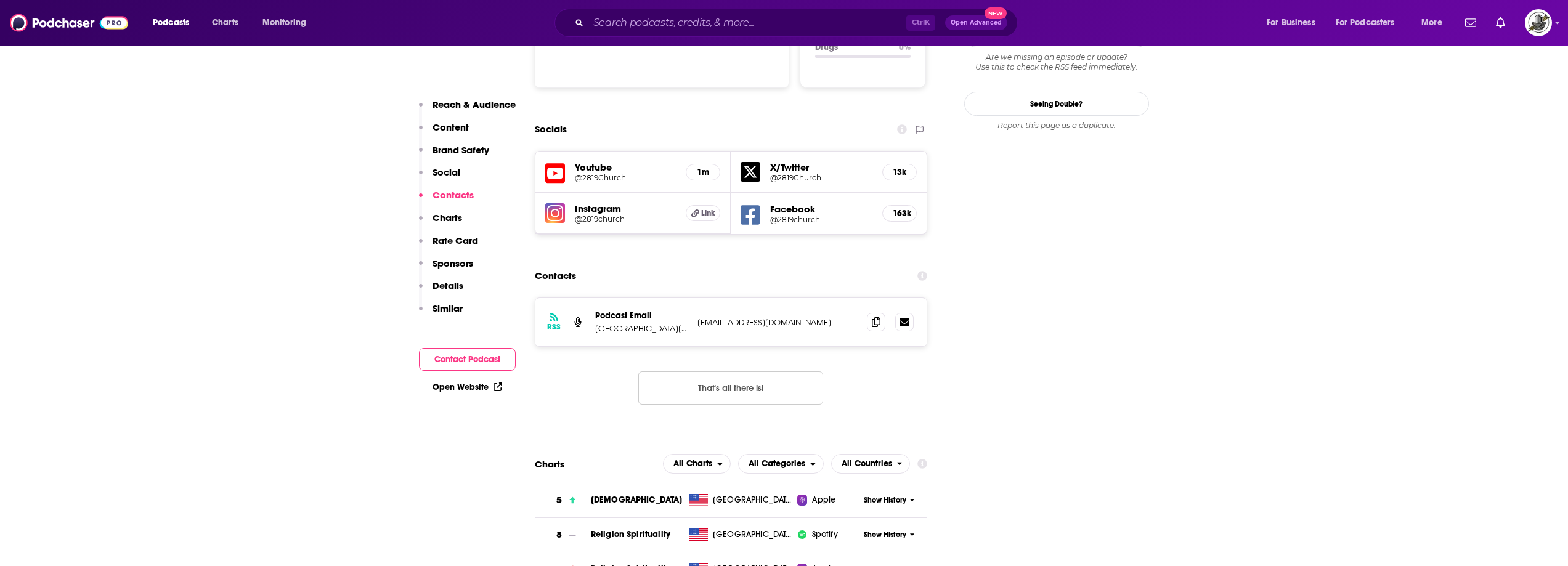
scroll to position [1355, 0]
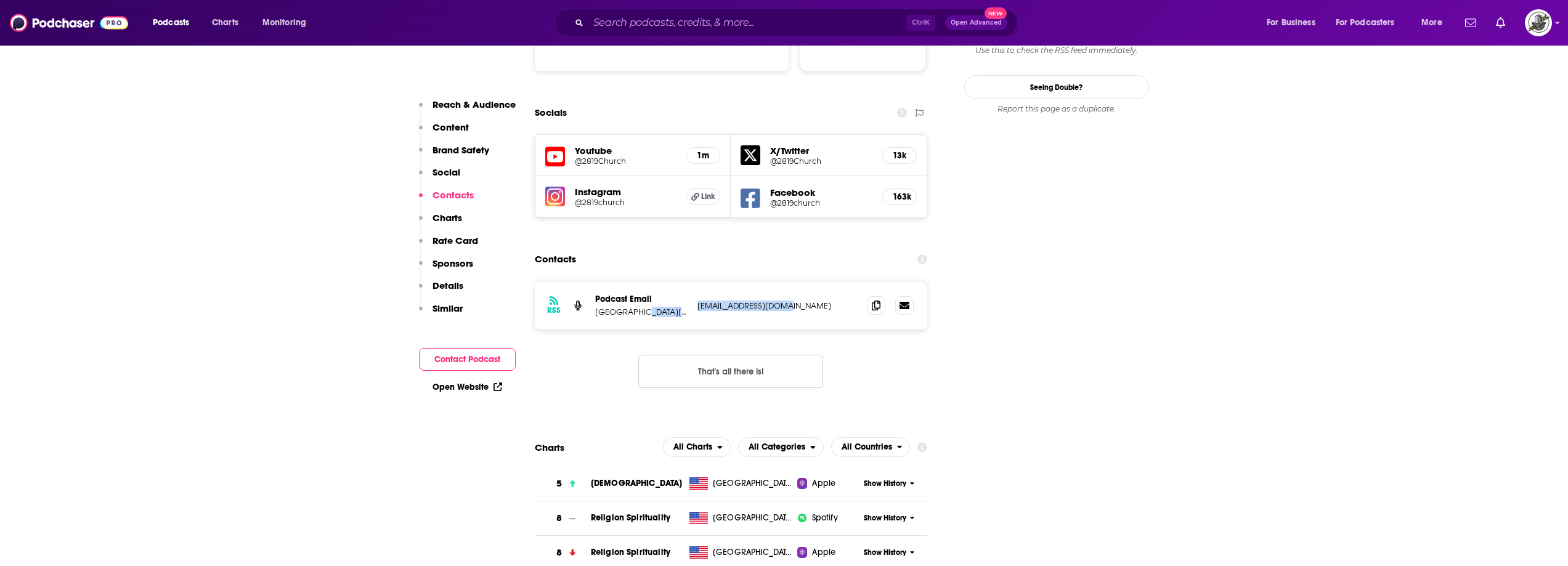
drag, startPoint x: 692, startPoint y: 252, endPoint x: 824, endPoint y: 255, distance: 132.0
click at [824, 281] on div "RSS Podcast Email 2819 [DEMOGRAPHIC_DATA] [EMAIL_ADDRESS][DOMAIN_NAME] [EMAIL_A…" at bounding box center [731, 306] width 393 height 48
copy div "[EMAIL_ADDRESS][DOMAIN_NAME]"
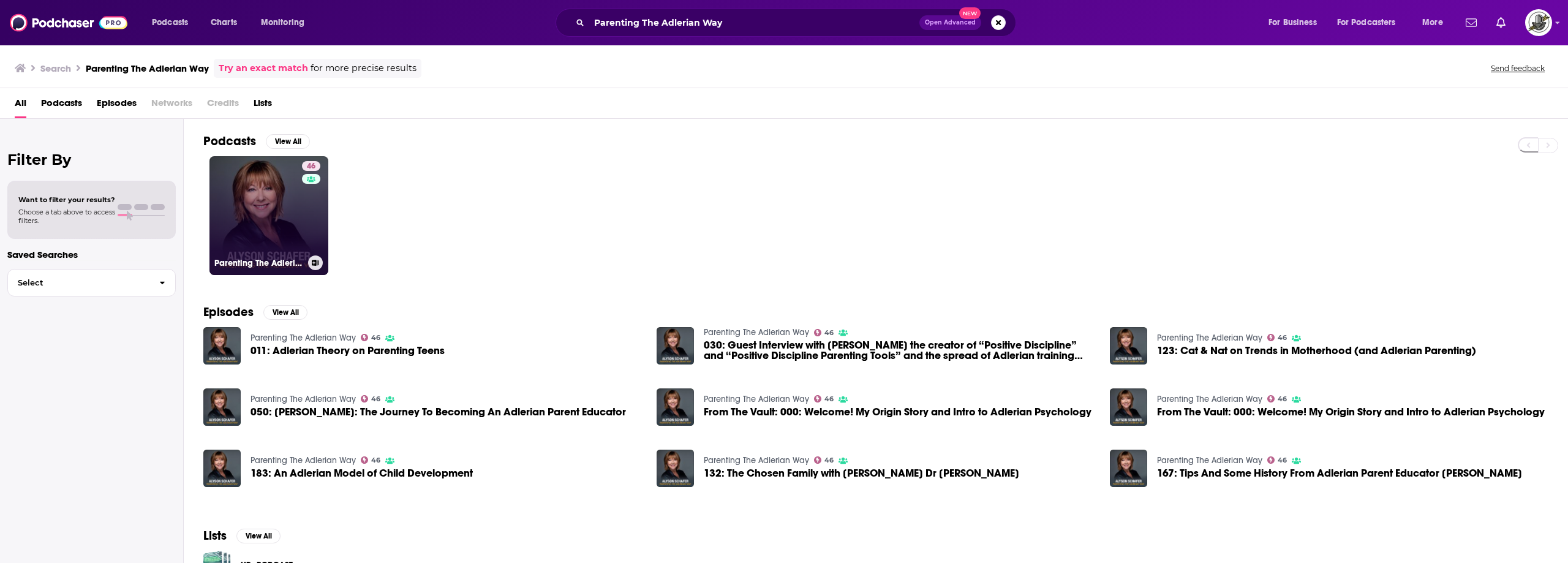
click at [308, 206] on div "46" at bounding box center [313, 209] width 22 height 95
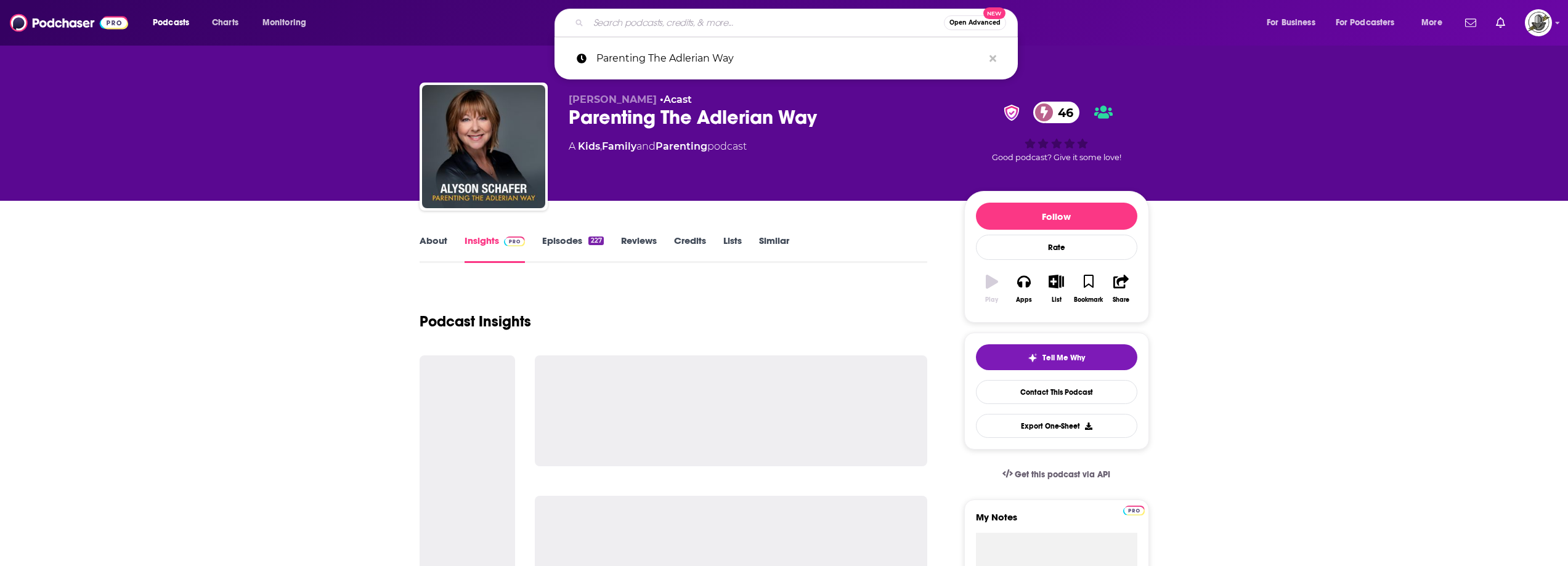
click at [811, 19] on input "Search podcasts, credits, & more..." at bounding box center [766, 23] width 356 height 19
click at [991, 56] on icon "Search podcasts, credits, & more..." at bounding box center [993, 58] width 6 height 6
click at [836, 235] on div "About Insights Episodes 227 Reviews Credits Lists Similar" at bounding box center [673, 248] width 508 height 30
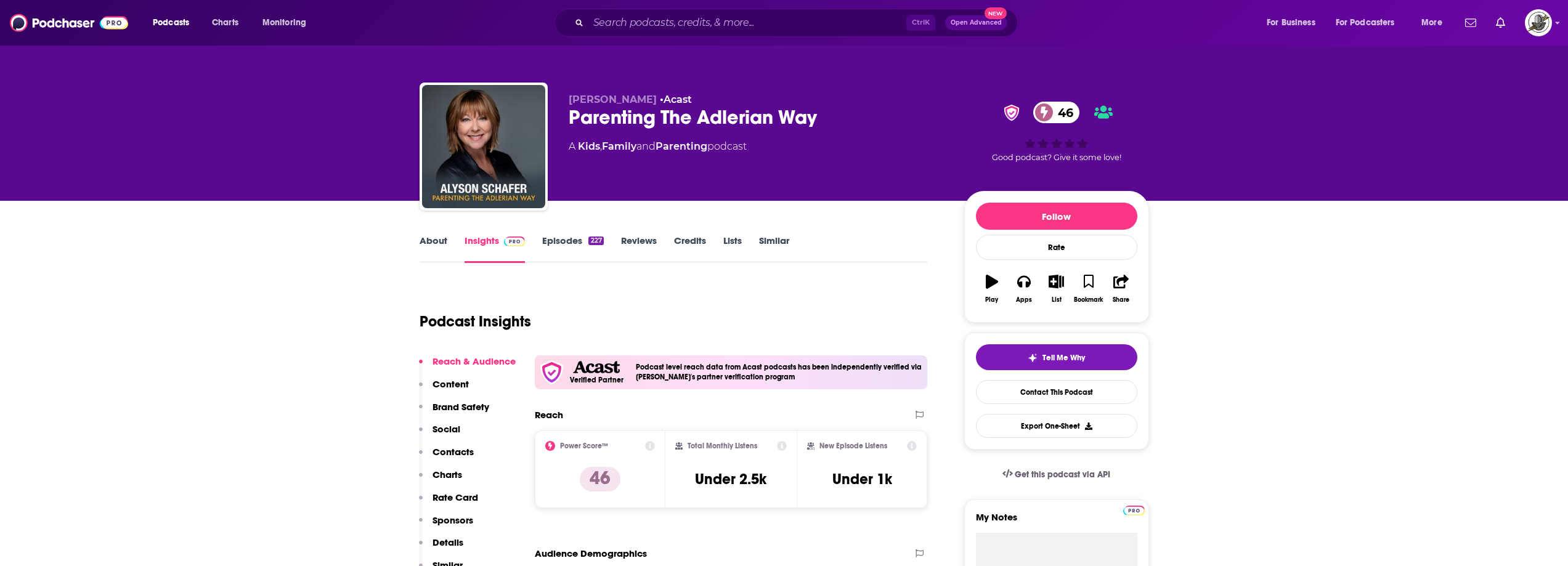
drag, startPoint x: 568, startPoint y: 103, endPoint x: 644, endPoint y: 103, distance: 76.0
click at [644, 103] on p "Alyson Schafer • Acast" at bounding box center [757, 99] width 376 height 12
copy span "Alyson Schafer"
paste input "PG-ish"
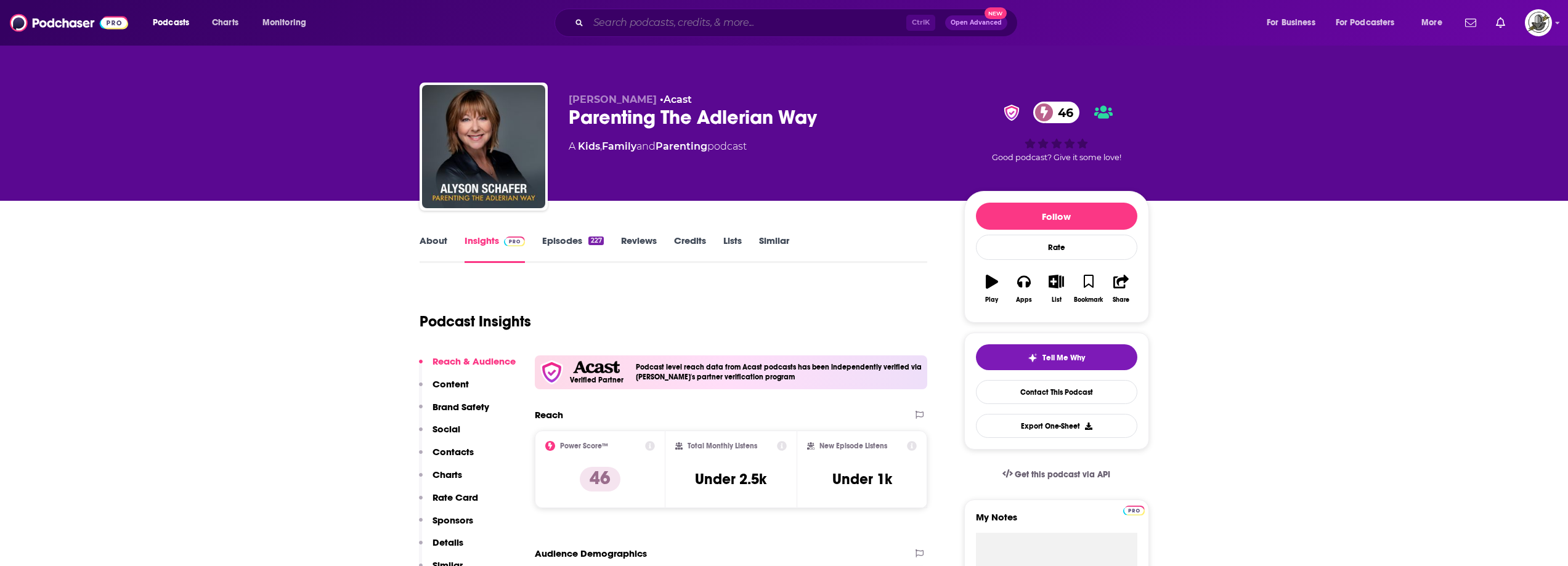
click at [686, 23] on input "Search podcasts, credits, & more..." at bounding box center [748, 23] width 318 height 19
type input "PG-ish"
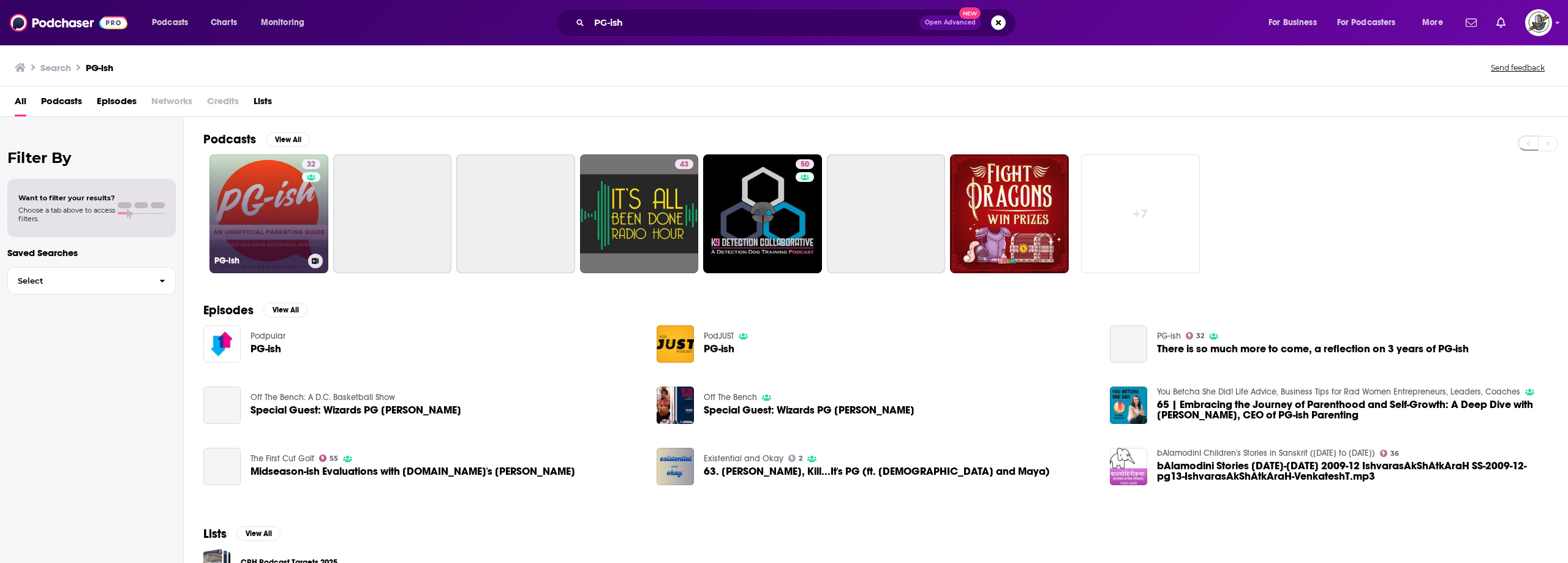
click at [307, 196] on div "32" at bounding box center [313, 207] width 22 height 95
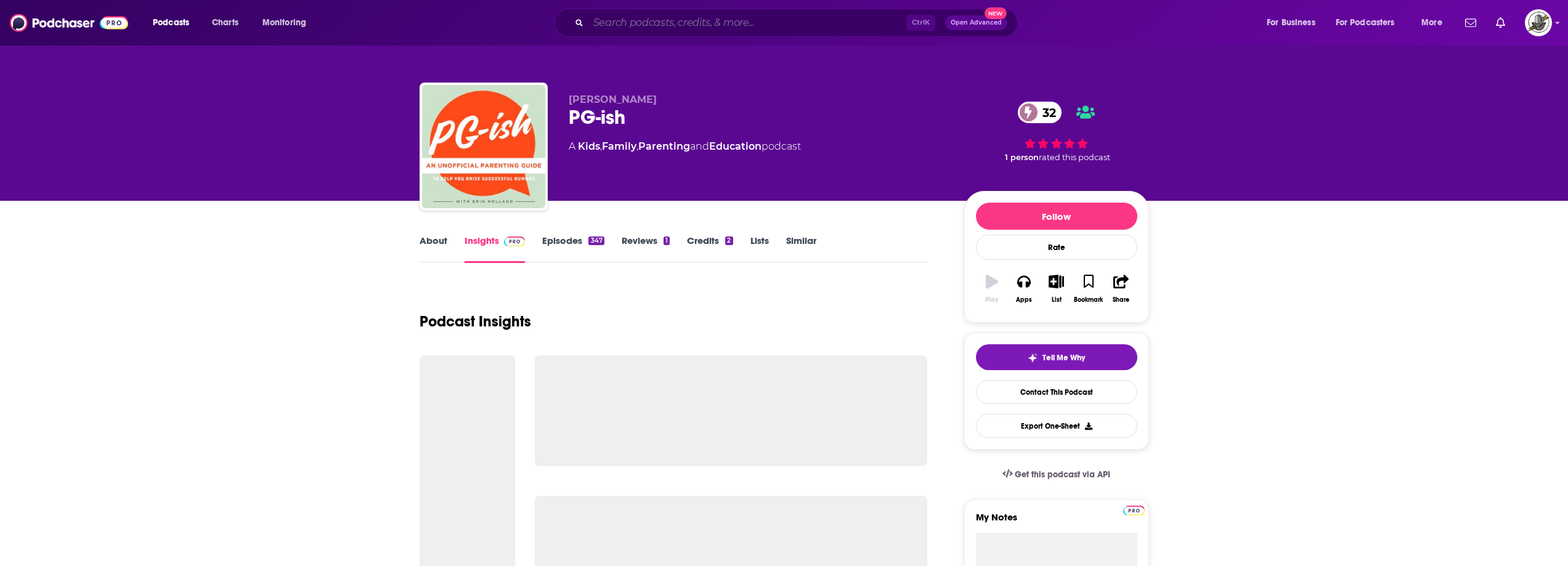
click at [754, 14] on input "Search podcasts, credits, & more..." at bounding box center [748, 23] width 318 height 19
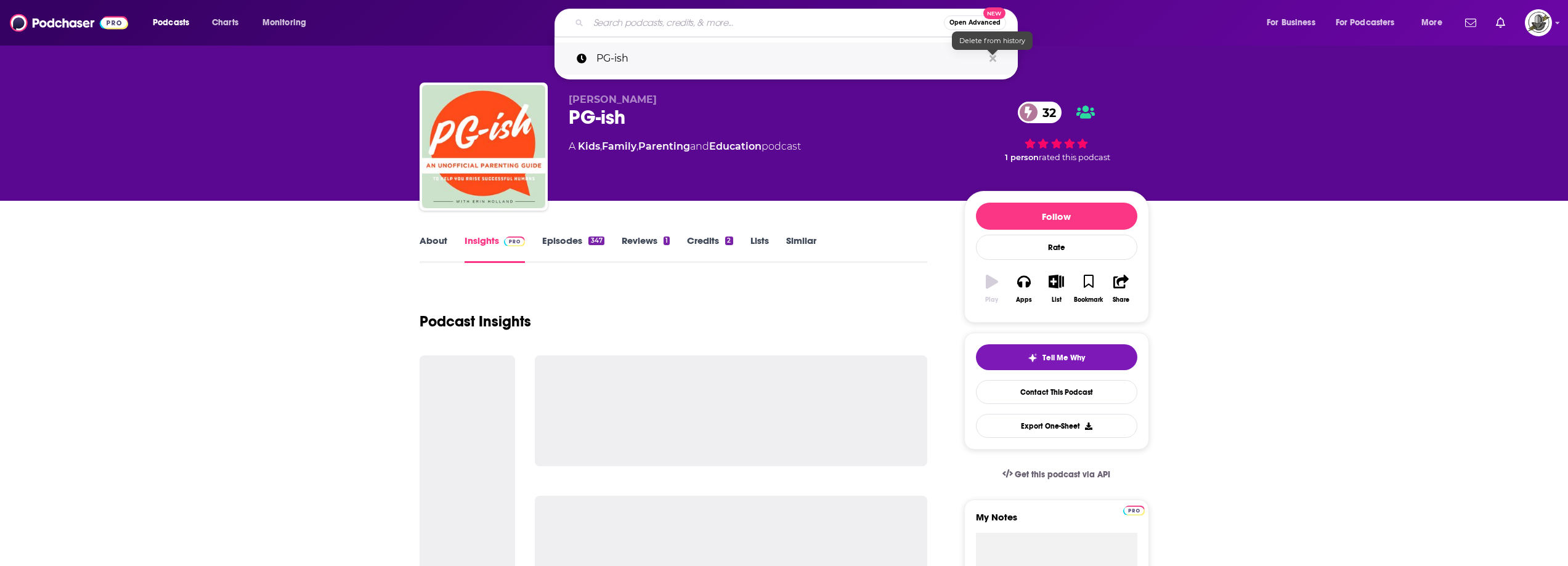
click at [996, 58] on icon "Search podcasts, credits, & more..." at bounding box center [993, 58] width 6 height 10
drag, startPoint x: 837, startPoint y: 123, endPoint x: 647, endPoint y: 114, distance: 190.2
click at [837, 123] on div "PG-ish 32" at bounding box center [757, 118] width 376 height 24
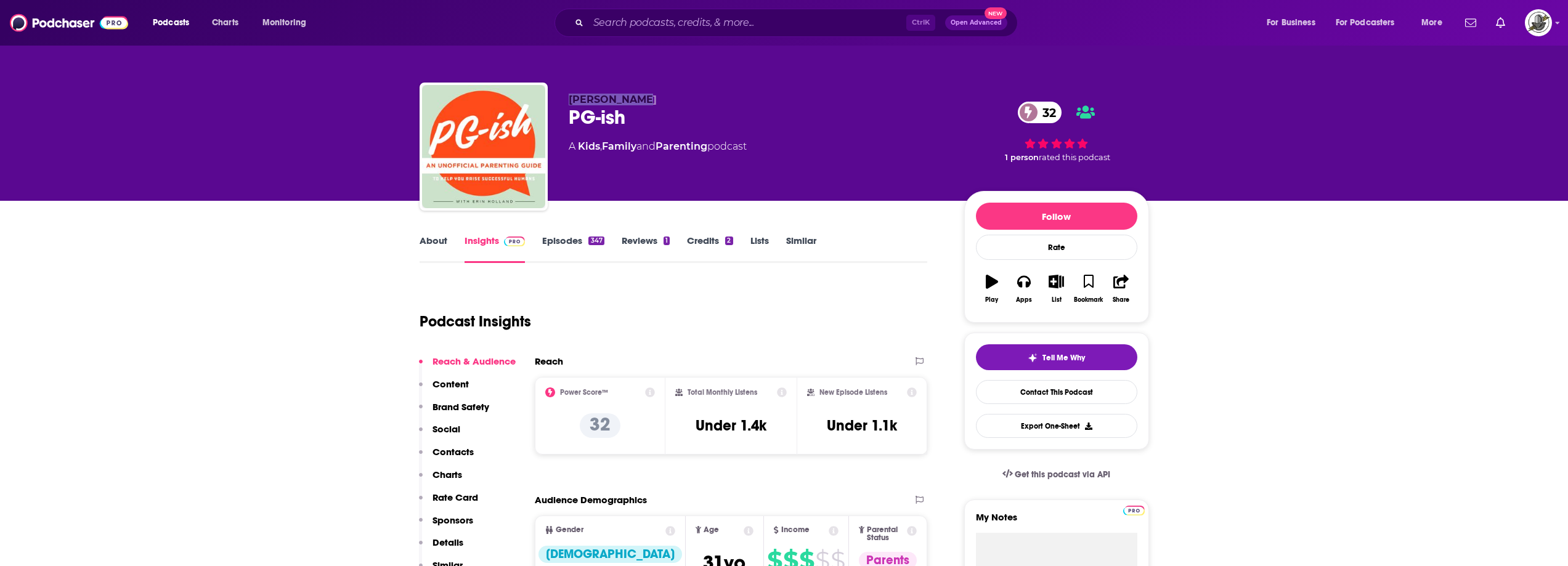
drag, startPoint x: 633, startPoint y: 99, endPoint x: 570, endPoint y: 98, distance: 63.0
click at [570, 98] on p "Erin Holland" at bounding box center [757, 99] width 376 height 12
copy span "Erin Holland"
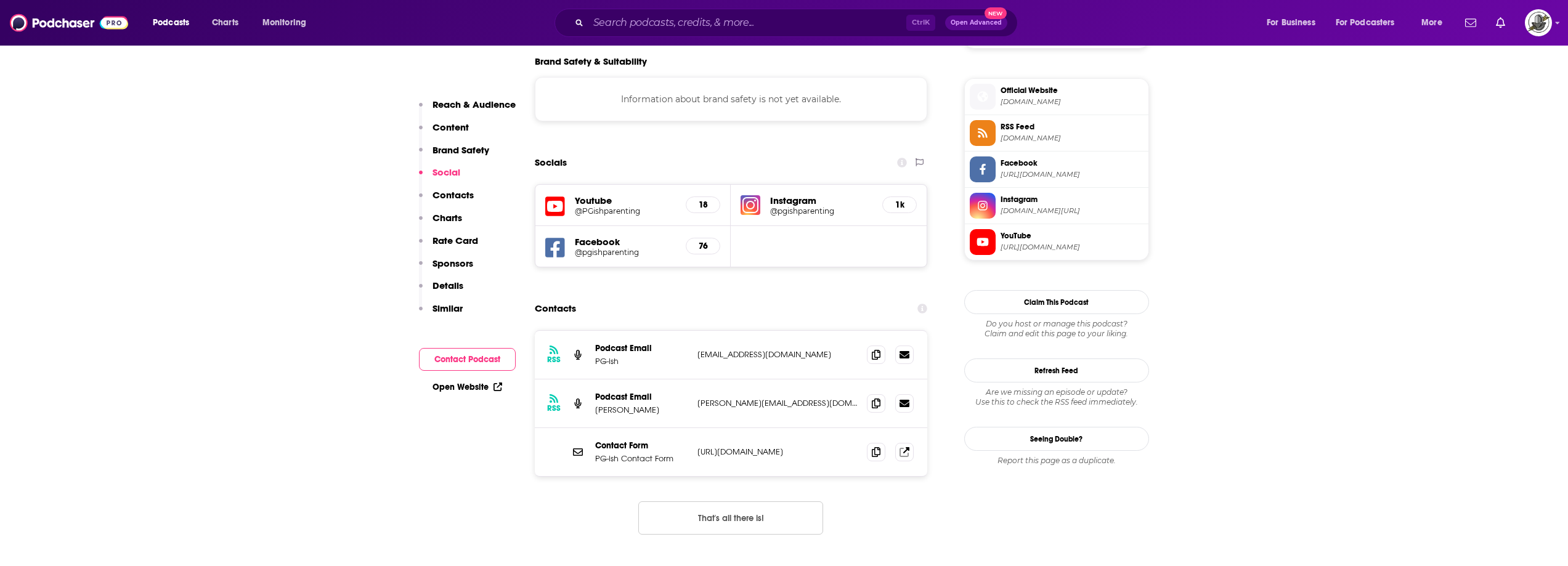
scroll to position [1109, 0]
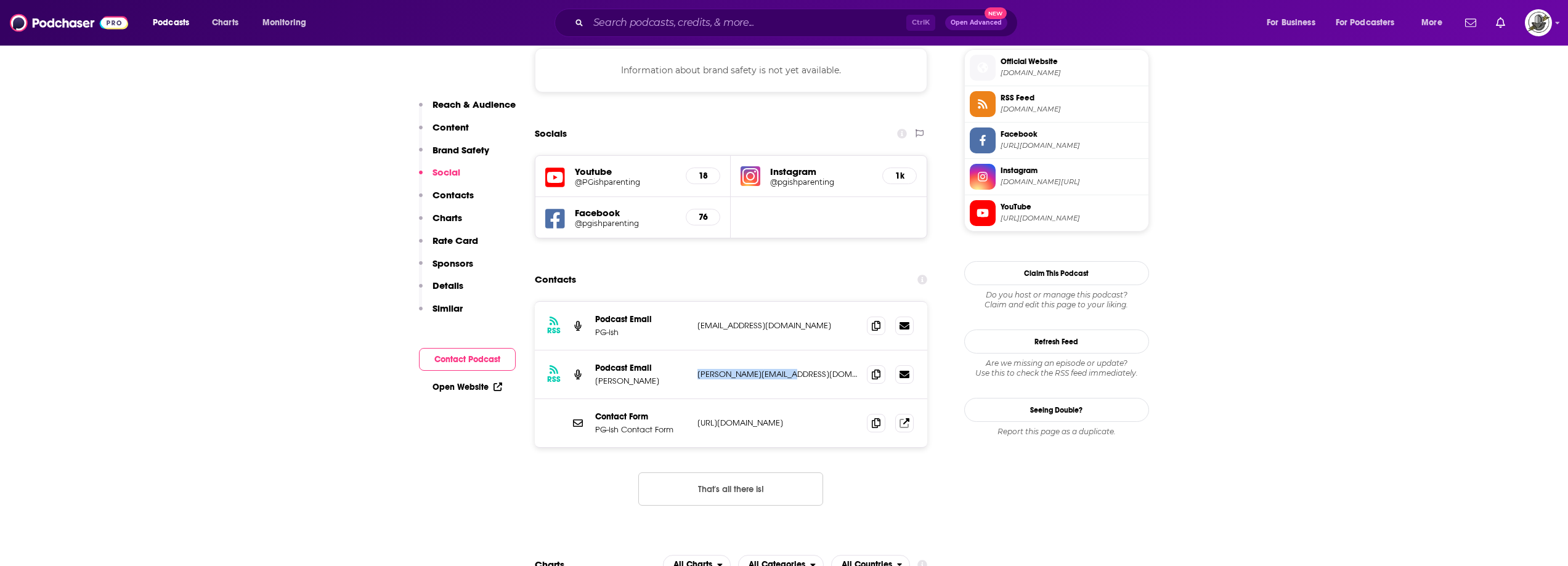
drag, startPoint x: 696, startPoint y: 345, endPoint x: 784, endPoint y: 341, distance: 88.1
click at [784, 351] on div "RSS Podcast Email Erin Holland erin@erinsholland.com erin@erinsholland.com" at bounding box center [731, 375] width 393 height 48
copy p "erin@erinsholland.com"
paste input "Real World Peaceful Parenting"
type input "Real World Peaceful Parenting"
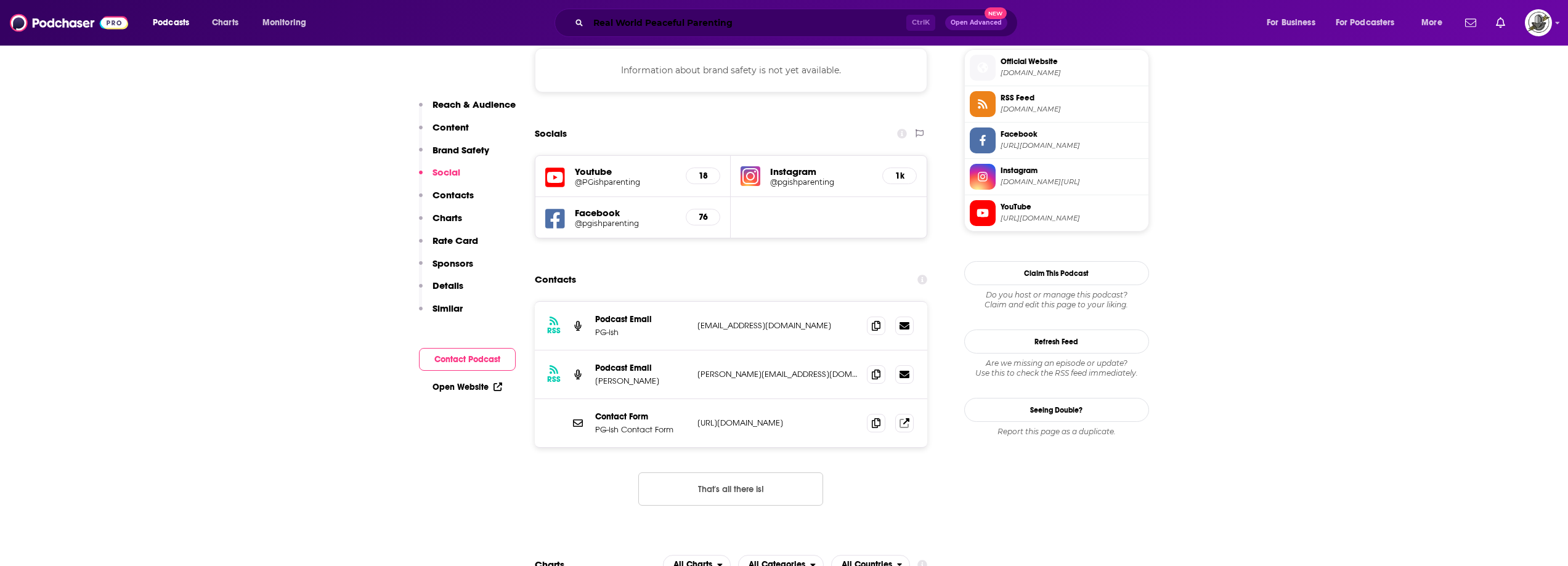
click at [738, 25] on input "Real World Peaceful Parenting" at bounding box center [748, 23] width 318 height 19
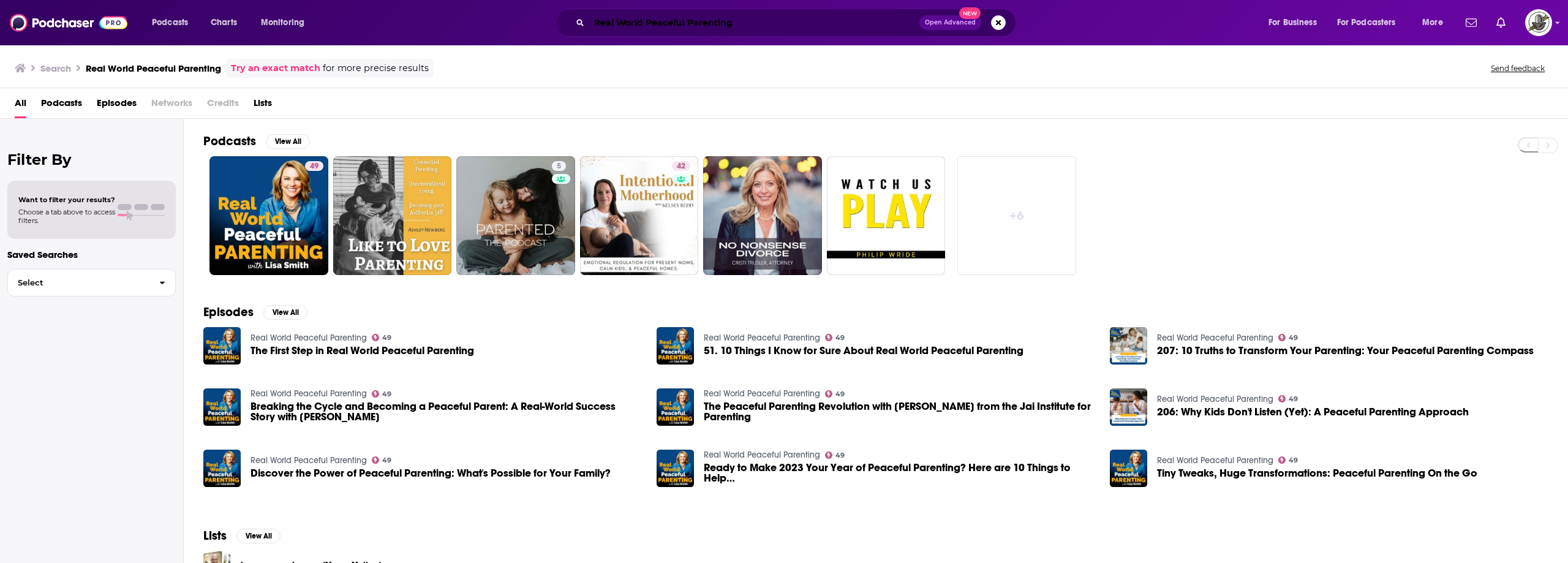
drag, startPoint x: 715, startPoint y: 26, endPoint x: 726, endPoint y: 26, distance: 11.0
click at [715, 26] on input "Real World Peaceful Parenting" at bounding box center [754, 22] width 330 height 19
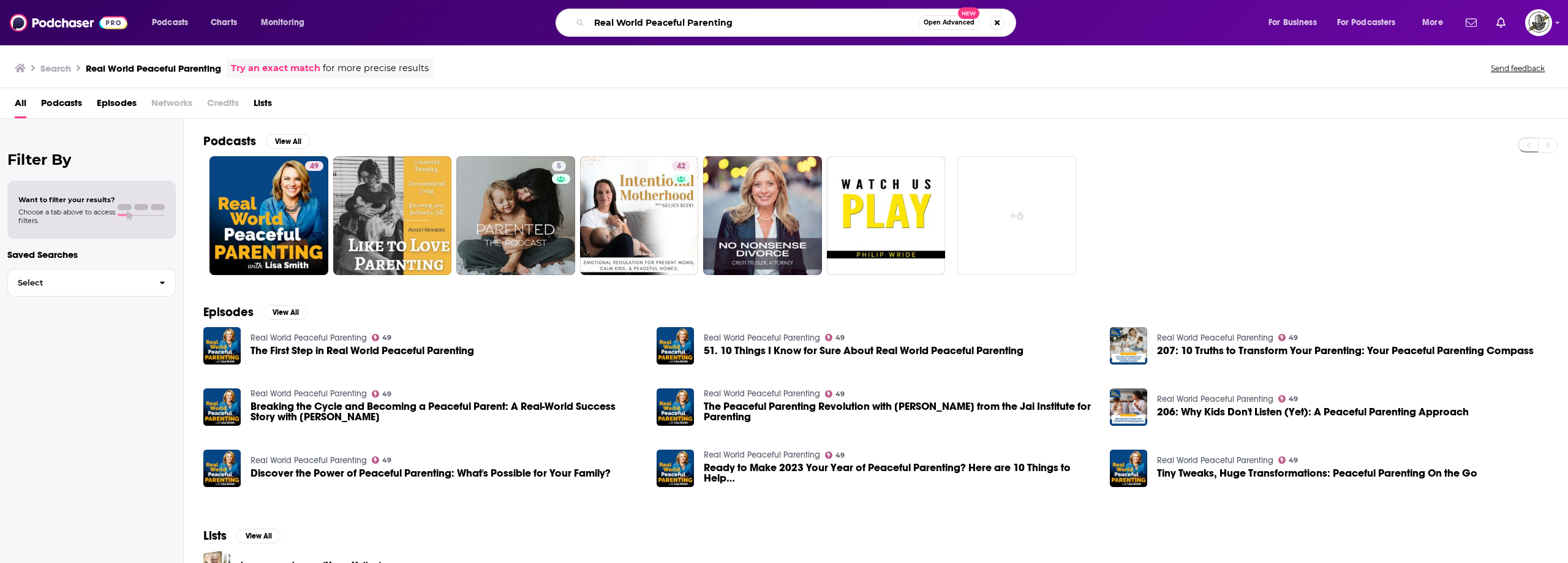
click at [761, 20] on input "Real World Peaceful Parenting" at bounding box center [754, 22] width 329 height 19
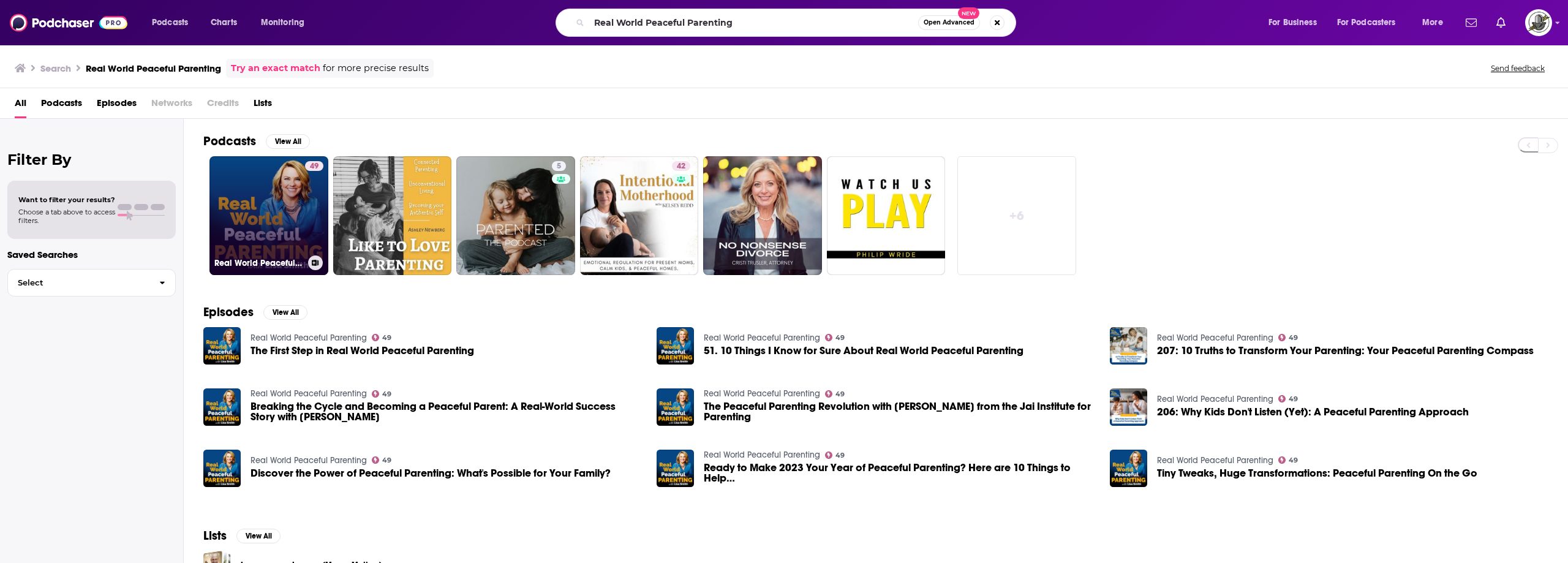
click at [302, 225] on link "49 Real World Peaceful Parenting" at bounding box center [269, 216] width 119 height 119
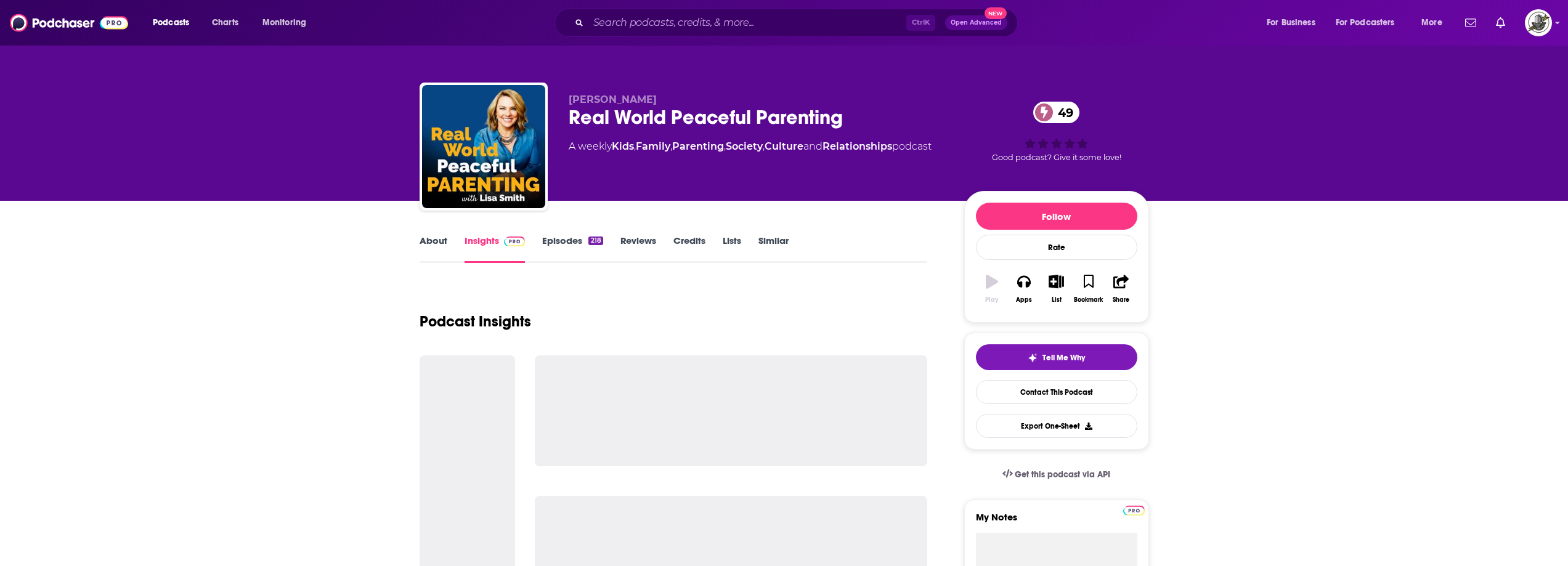
click at [721, 35] on div "Ctrl K Open Advanced New" at bounding box center [786, 23] width 464 height 28
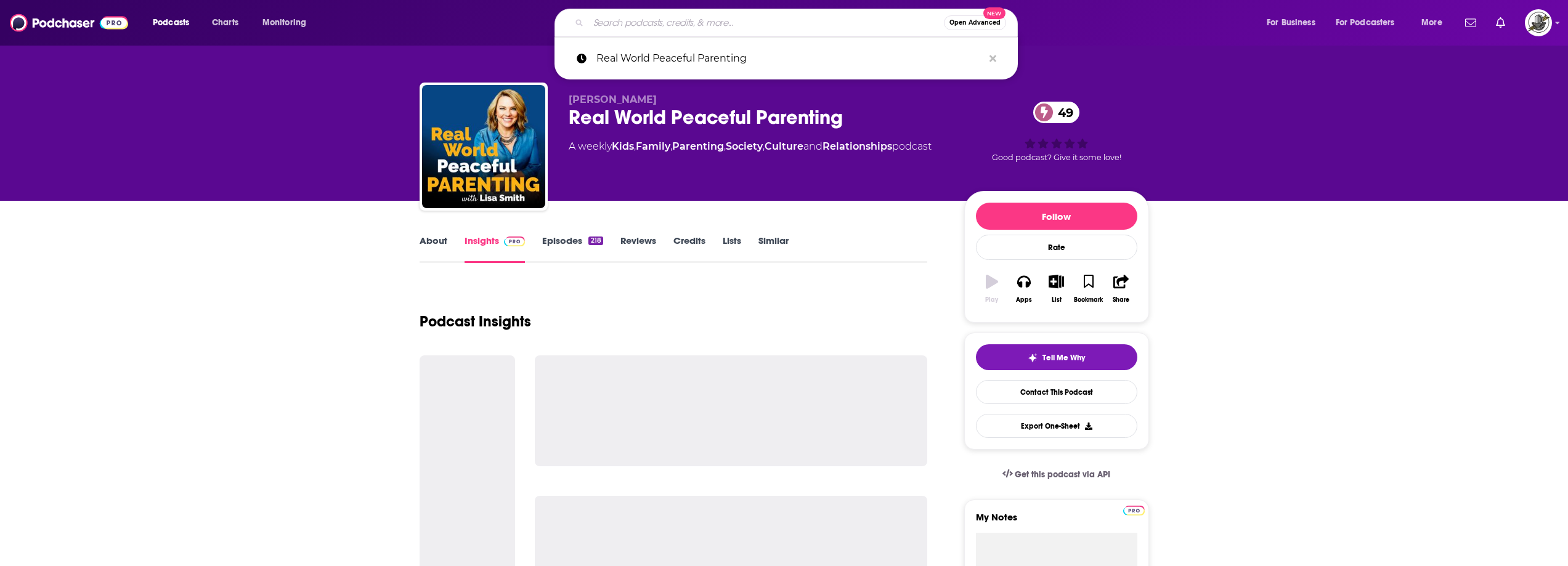
click at [731, 28] on input "Search podcasts, credits, & more..." at bounding box center [766, 23] width 356 height 19
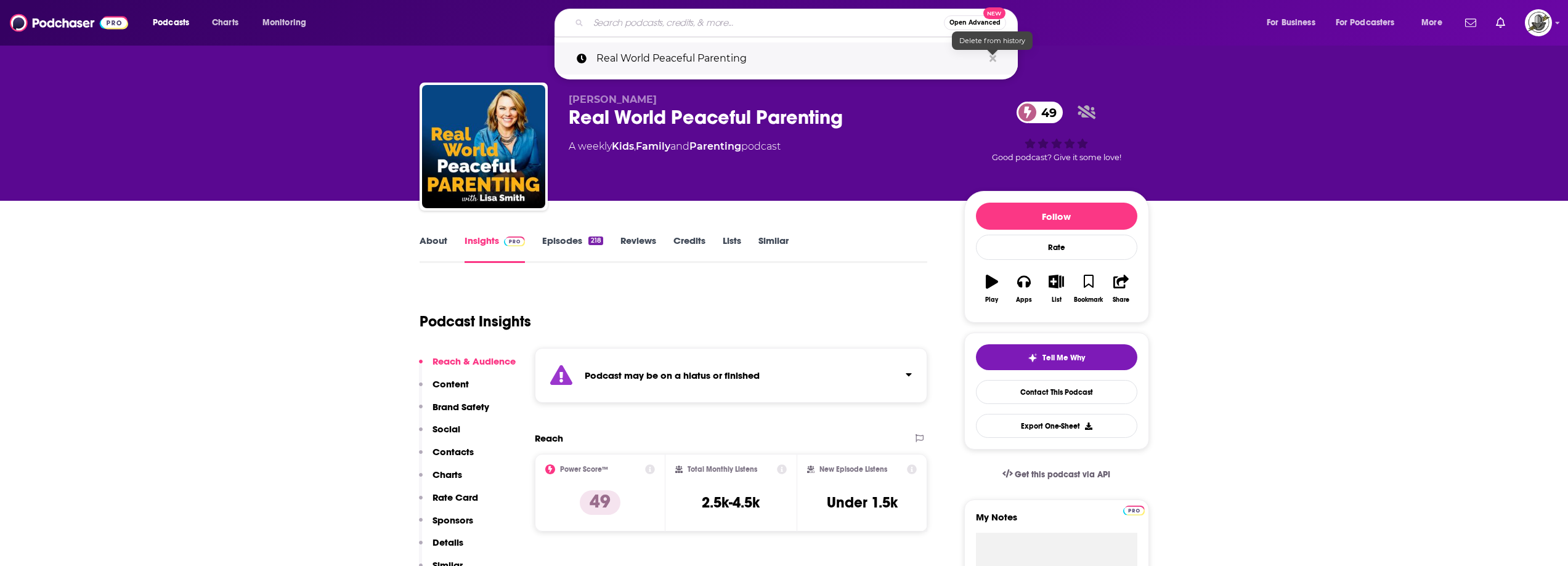
click at [993, 59] on icon "Search podcasts, credits, & more..." at bounding box center [993, 58] width 6 height 6
drag, startPoint x: 663, startPoint y: 101, endPoint x: 638, endPoint y: 100, distance: 25.0
click at [662, 101] on p "Lisa Smith" at bounding box center [757, 99] width 376 height 12
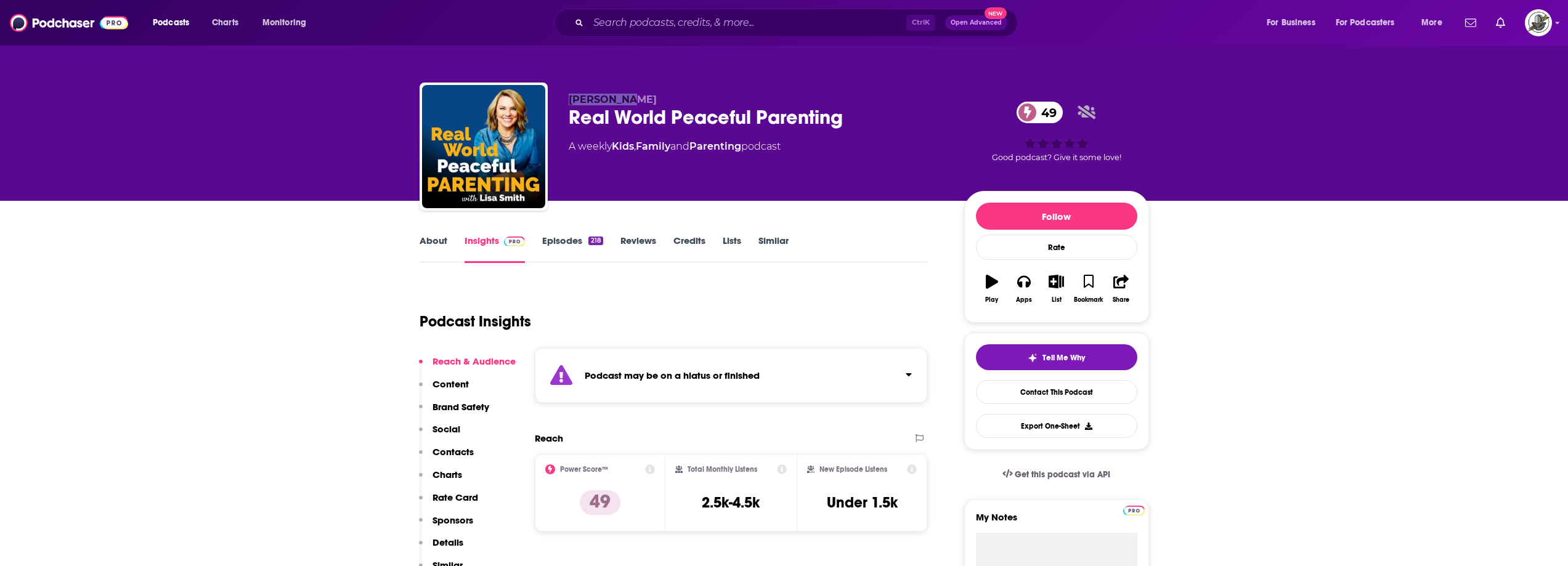
drag, startPoint x: 638, startPoint y: 100, endPoint x: 568, endPoint y: 101, distance: 70.0
click at [569, 101] on p "Lisa Smith" at bounding box center [757, 99] width 376 height 12
copy span "Lisa Smith"
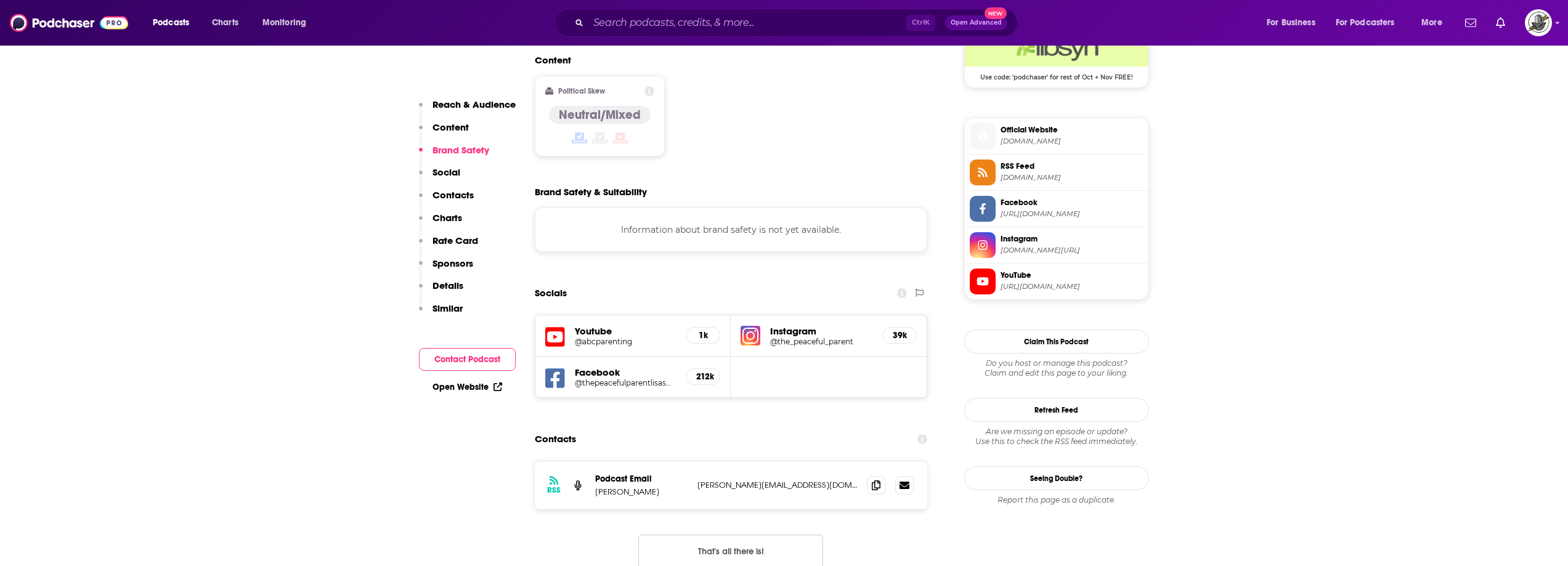
scroll to position [1047, 0]
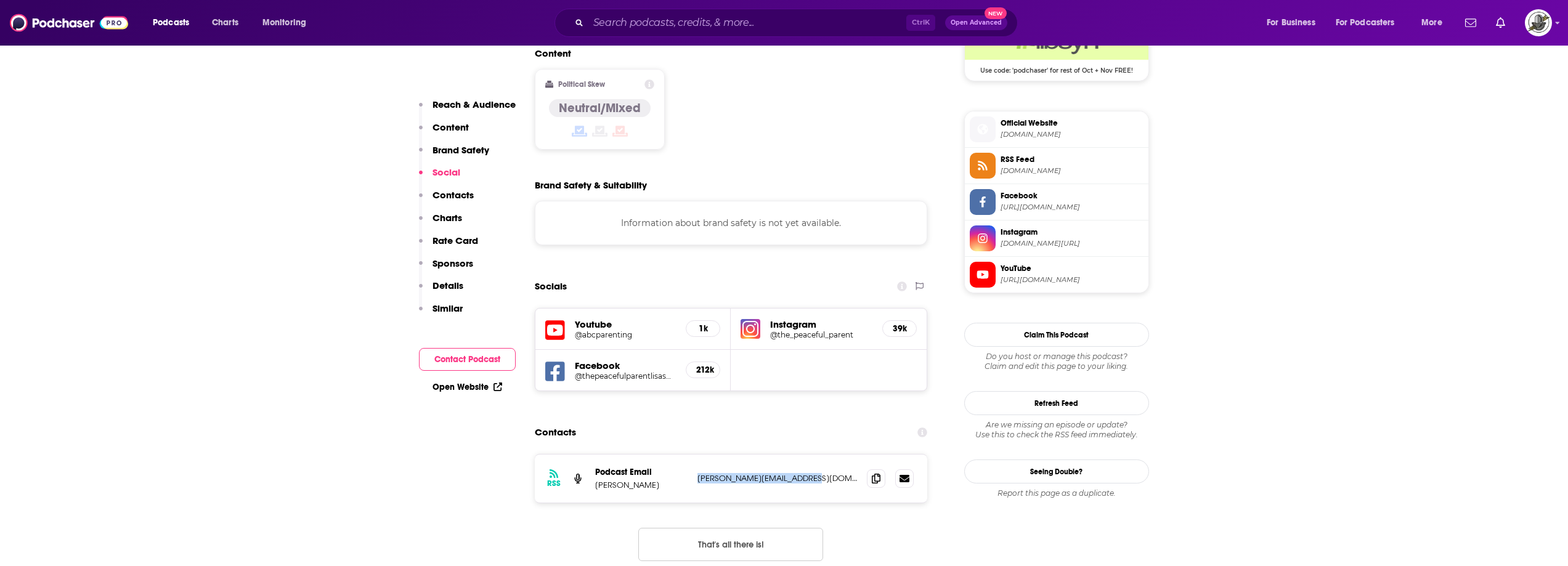
drag, startPoint x: 698, startPoint y: 431, endPoint x: 823, endPoint y: 439, distance: 125.3
click at [823, 455] on div "RSS Podcast Email Lisa Smith lisa@thepeacefulparent.com lisa@thepeacefulparent.…" at bounding box center [731, 479] width 393 height 48
copy p "lisa@thepeacefulparent.com"
click at [565, 350] on div "Facebook @thepeacefulparentlisasmith 212k" at bounding box center [633, 370] width 196 height 40
click at [557, 360] on icon at bounding box center [555, 372] width 19 height 23
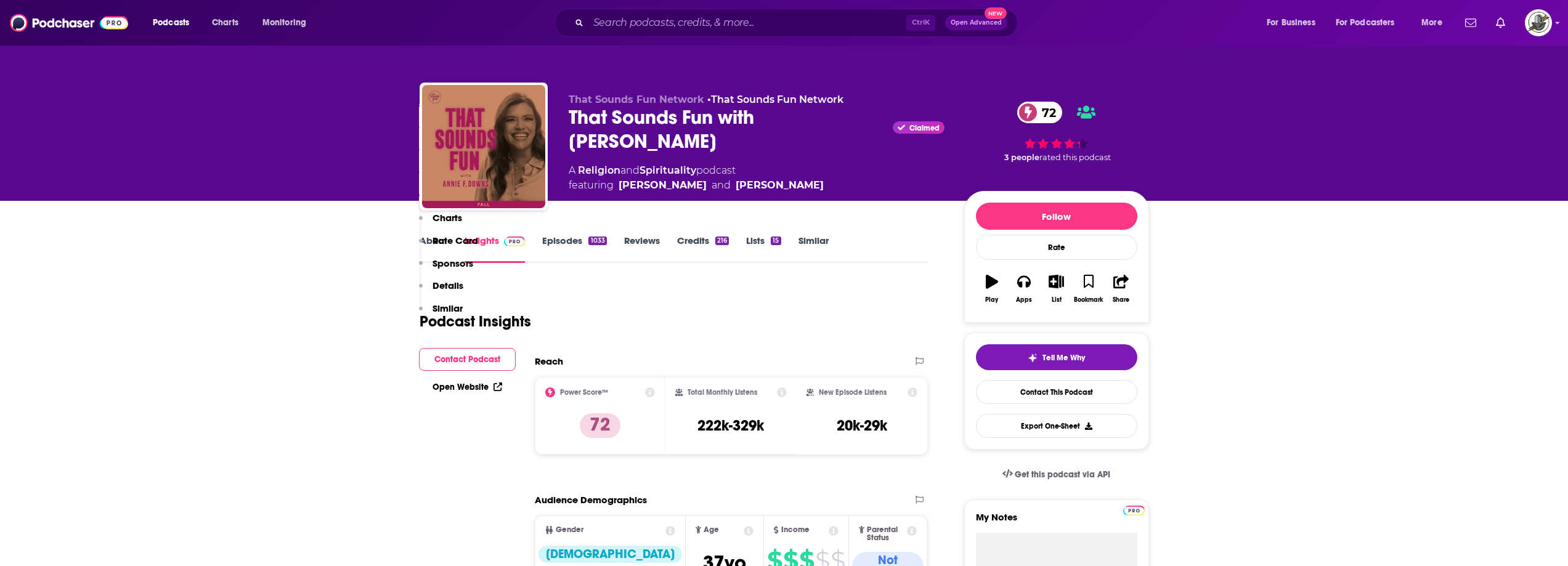
scroll to position [1355, 0]
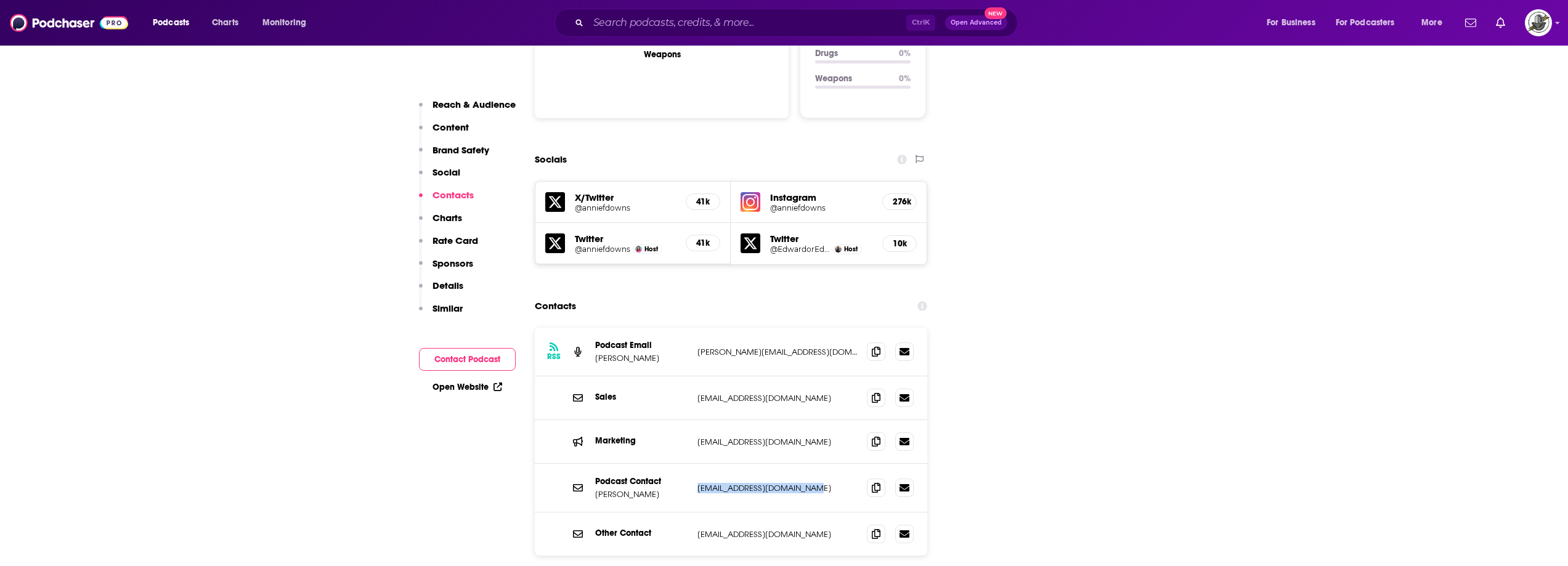
drag, startPoint x: 696, startPoint y: 393, endPoint x: 819, endPoint y: 393, distance: 123.0
click at [819, 464] on div "Podcast Contact Annie F. Downs tellmemore@anniefdowns.com tellmemore@anniefdown…" at bounding box center [731, 488] width 393 height 48
copy p "tellmemore@anniefdowns.com"
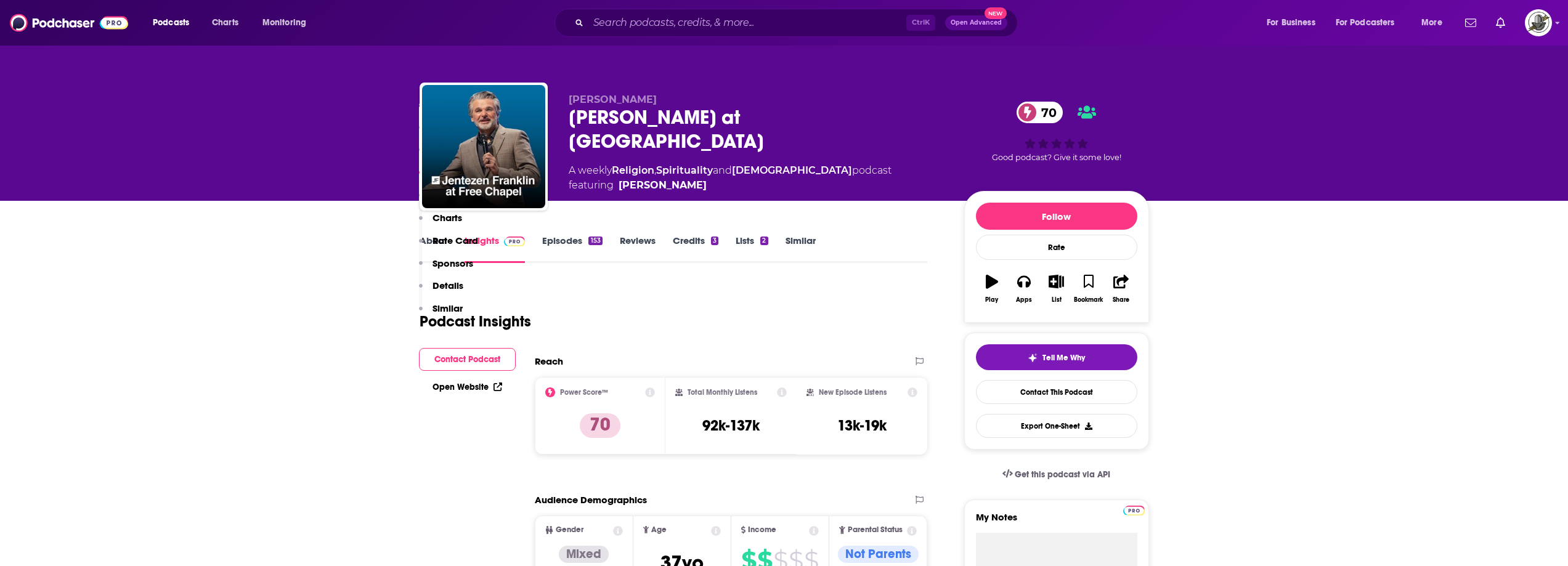
scroll to position [1232, 0]
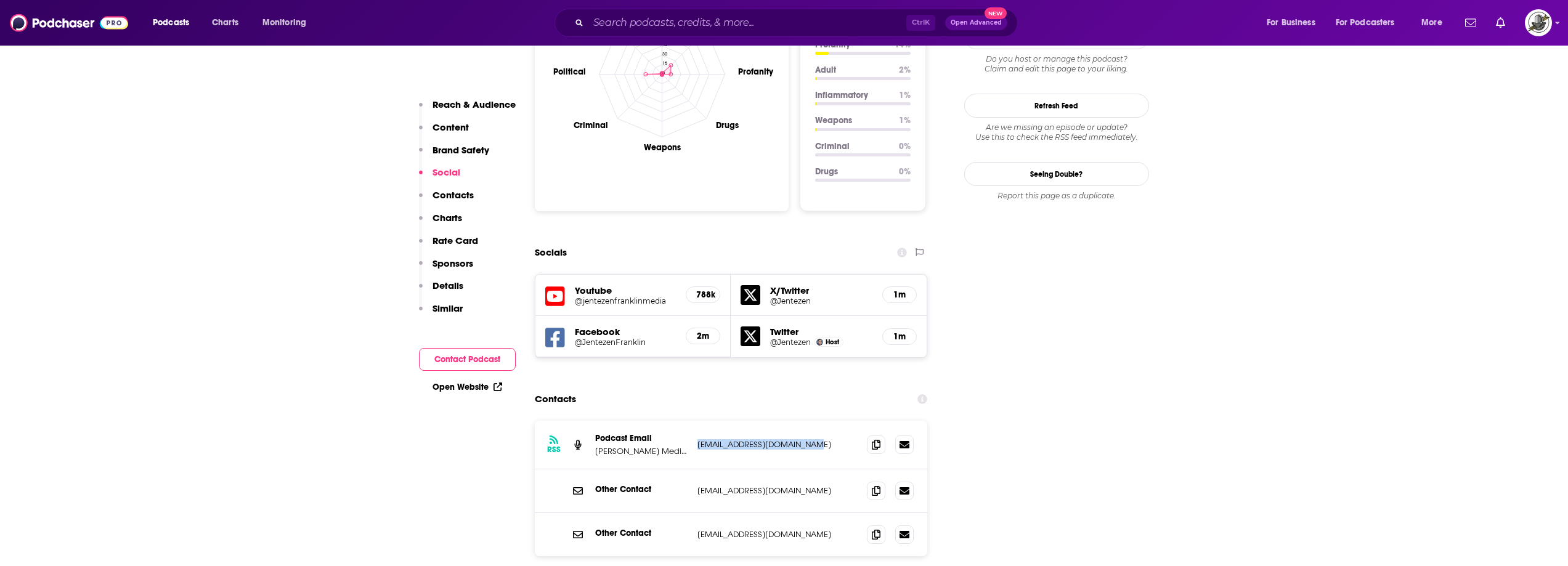
drag, startPoint x: 699, startPoint y: 376, endPoint x: 827, endPoint y: 376, distance: 128.0
click at [827, 421] on div "RSS Podcast Email Jentezen Franklin Media Ministries websuppport@freechapel.org…" at bounding box center [731, 445] width 393 height 48
copy p "websuppport@freechapel.org"
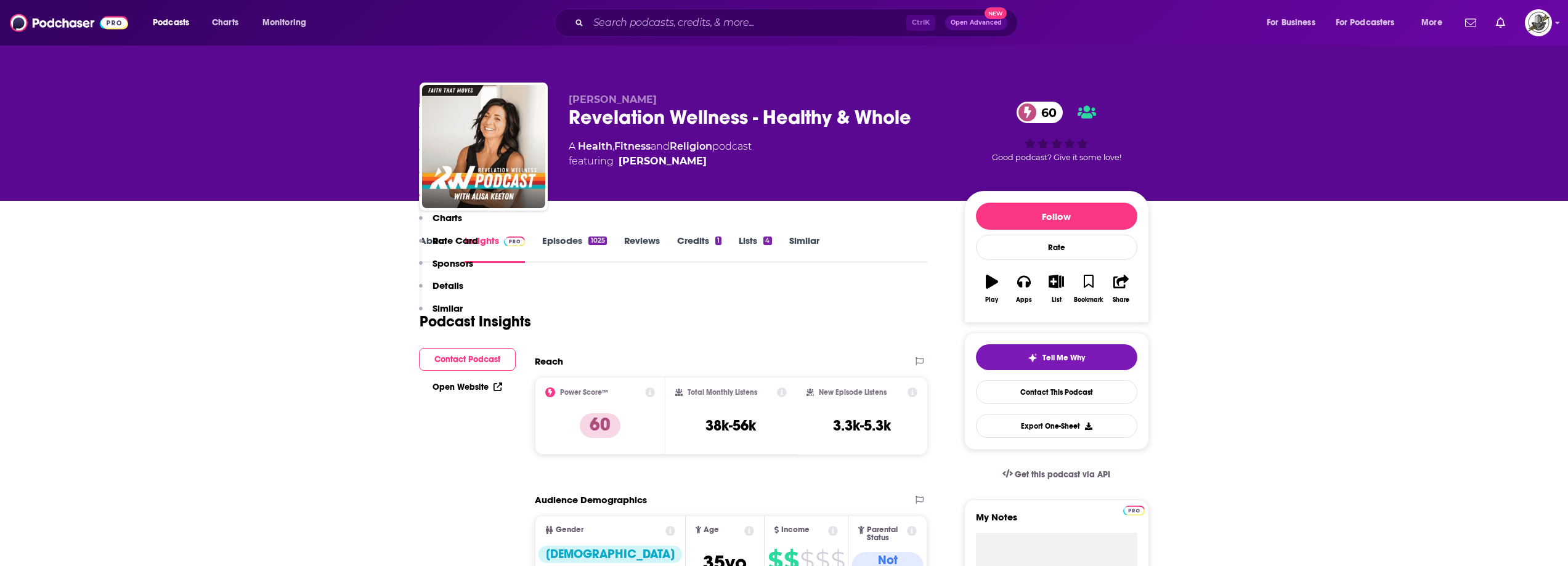
scroll to position [1479, 0]
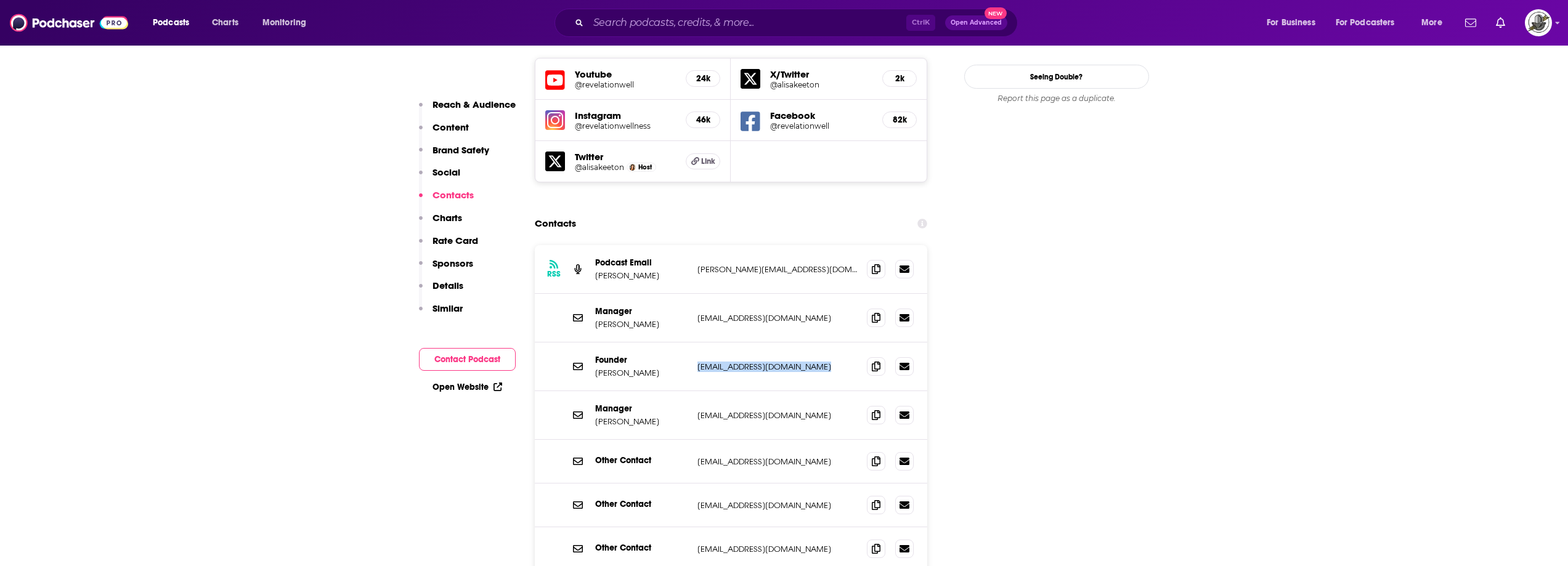
drag, startPoint x: 699, startPoint y: 285, endPoint x: 862, endPoint y: 293, distance: 163.2
click at [862, 343] on div "Founder [PERSON_NAME] [EMAIL_ADDRESS][DOMAIN_NAME] [EMAIL_ADDRESS][DOMAIN_NAME]" at bounding box center [731, 367] width 393 height 48
copy div "[EMAIL_ADDRESS][DOMAIN_NAME] [EMAIL_ADDRESS][DOMAIN_NAME]"
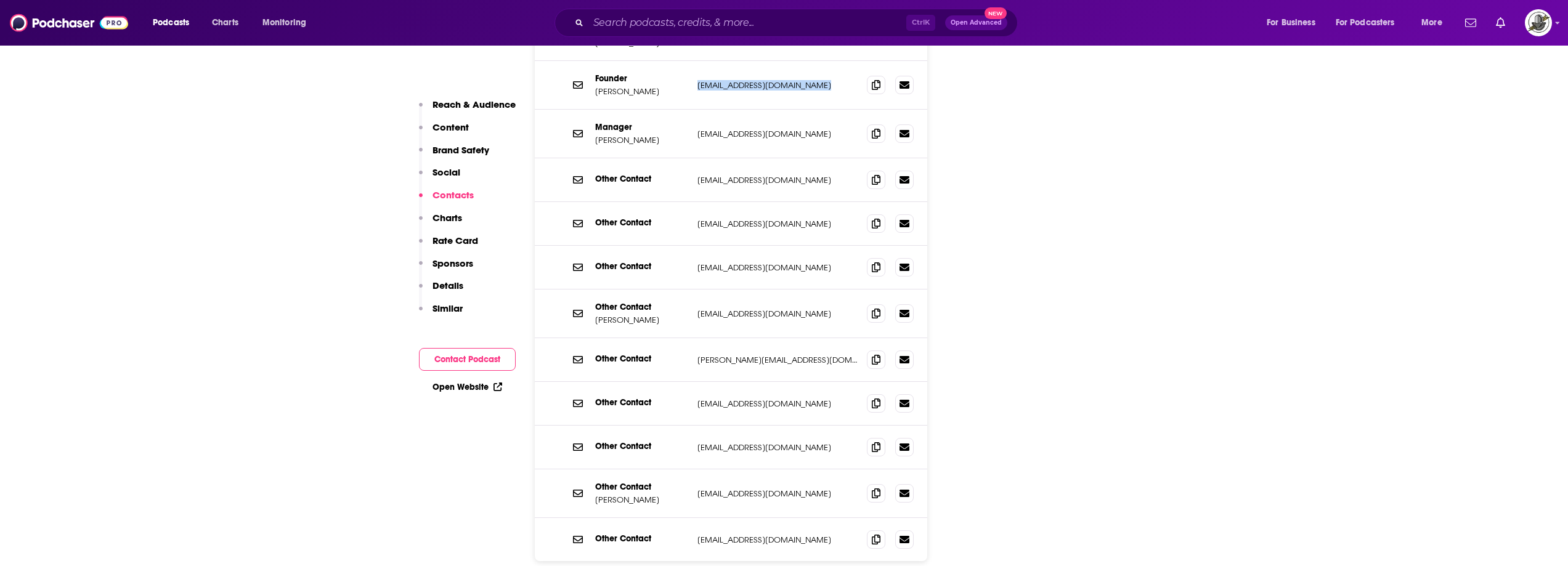
scroll to position [1787, 0]
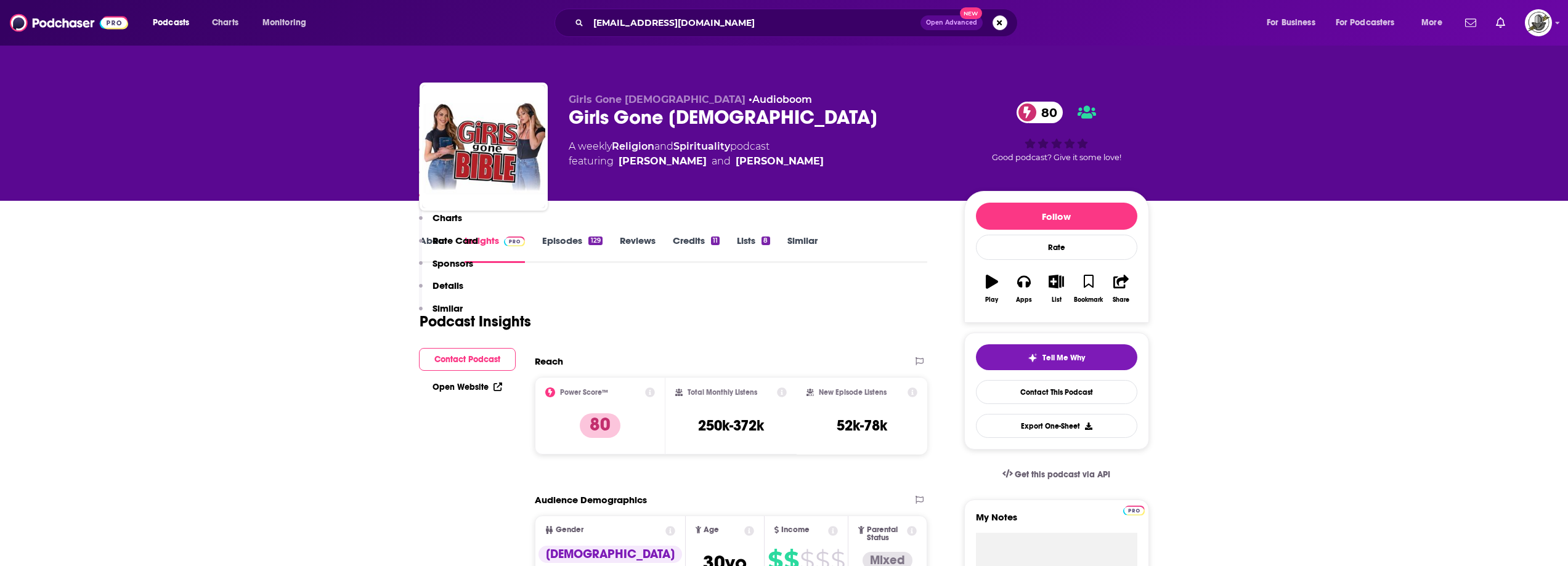
scroll to position [1293, 0]
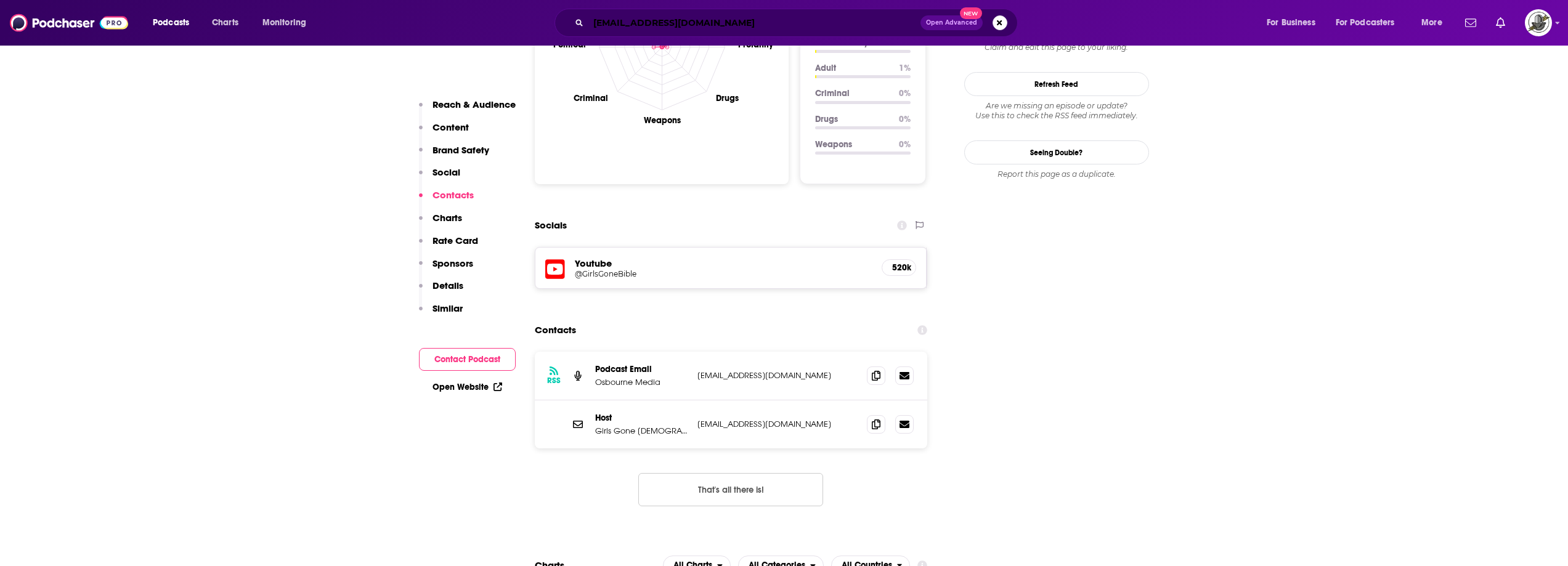
click at [696, 22] on input "[EMAIL_ADDRESS][DOMAIN_NAME]" at bounding box center [755, 23] width 332 height 19
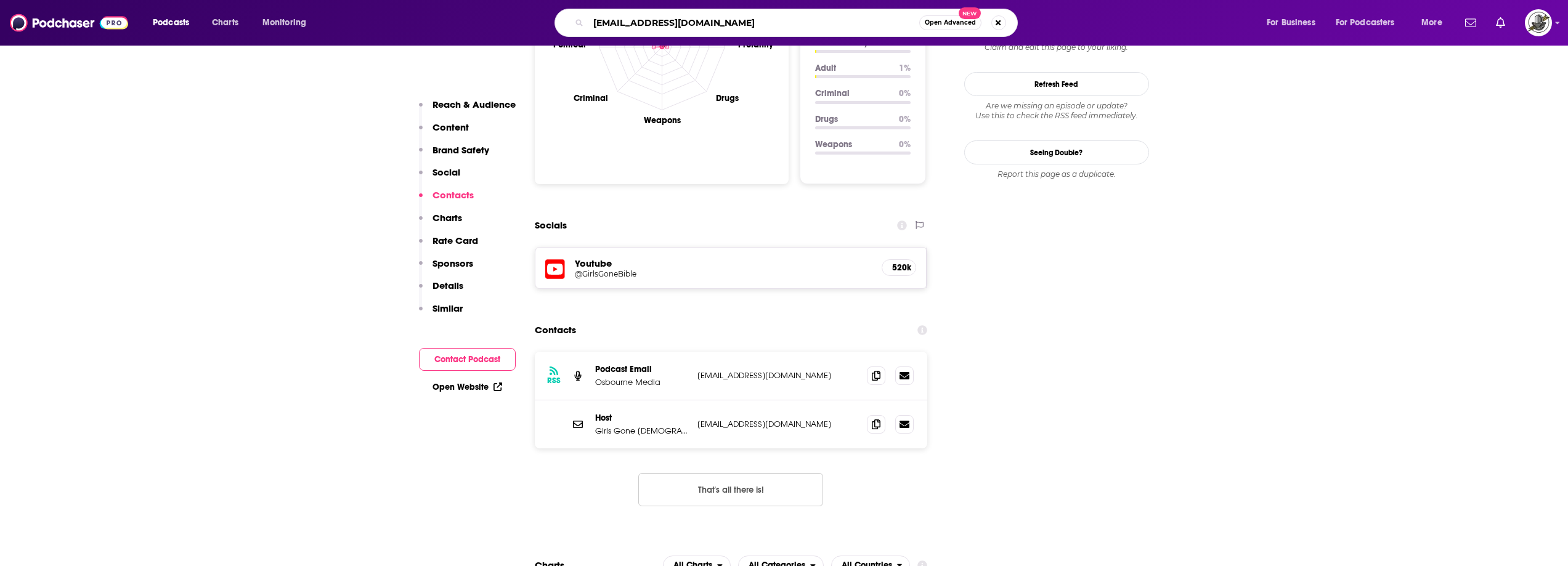
click at [696, 22] on input "[EMAIL_ADDRESS][DOMAIN_NAME]" at bounding box center [754, 23] width 331 height 19
